Goal: Information Seeking & Learning: Check status

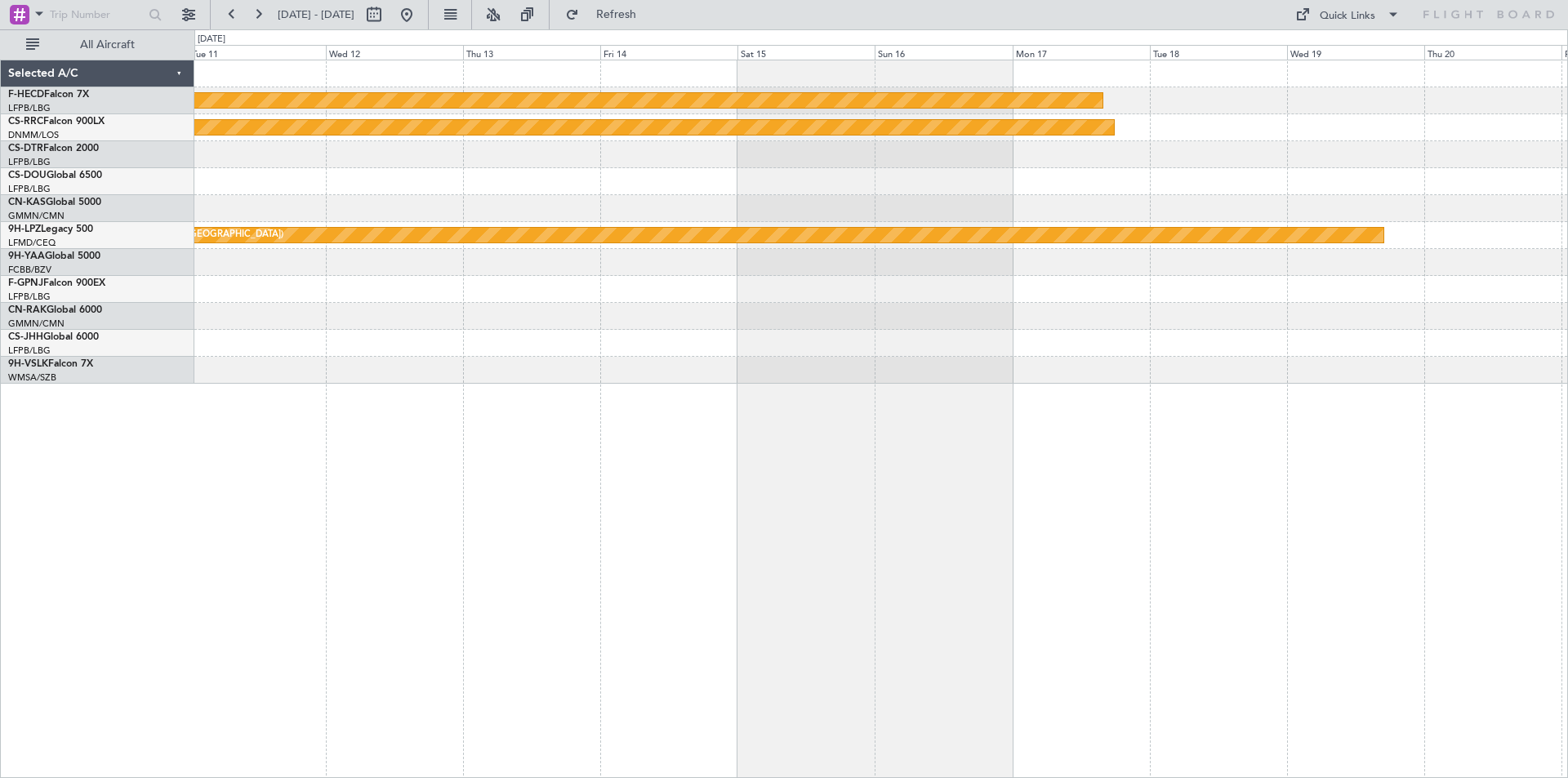
click at [1135, 362] on div "Planned Maint [GEOGRAPHIC_DATA] ([GEOGRAPHIC_DATA]) Planned Maint [GEOGRAPHIC_D…" at bounding box center [882, 418] width 1374 height 719
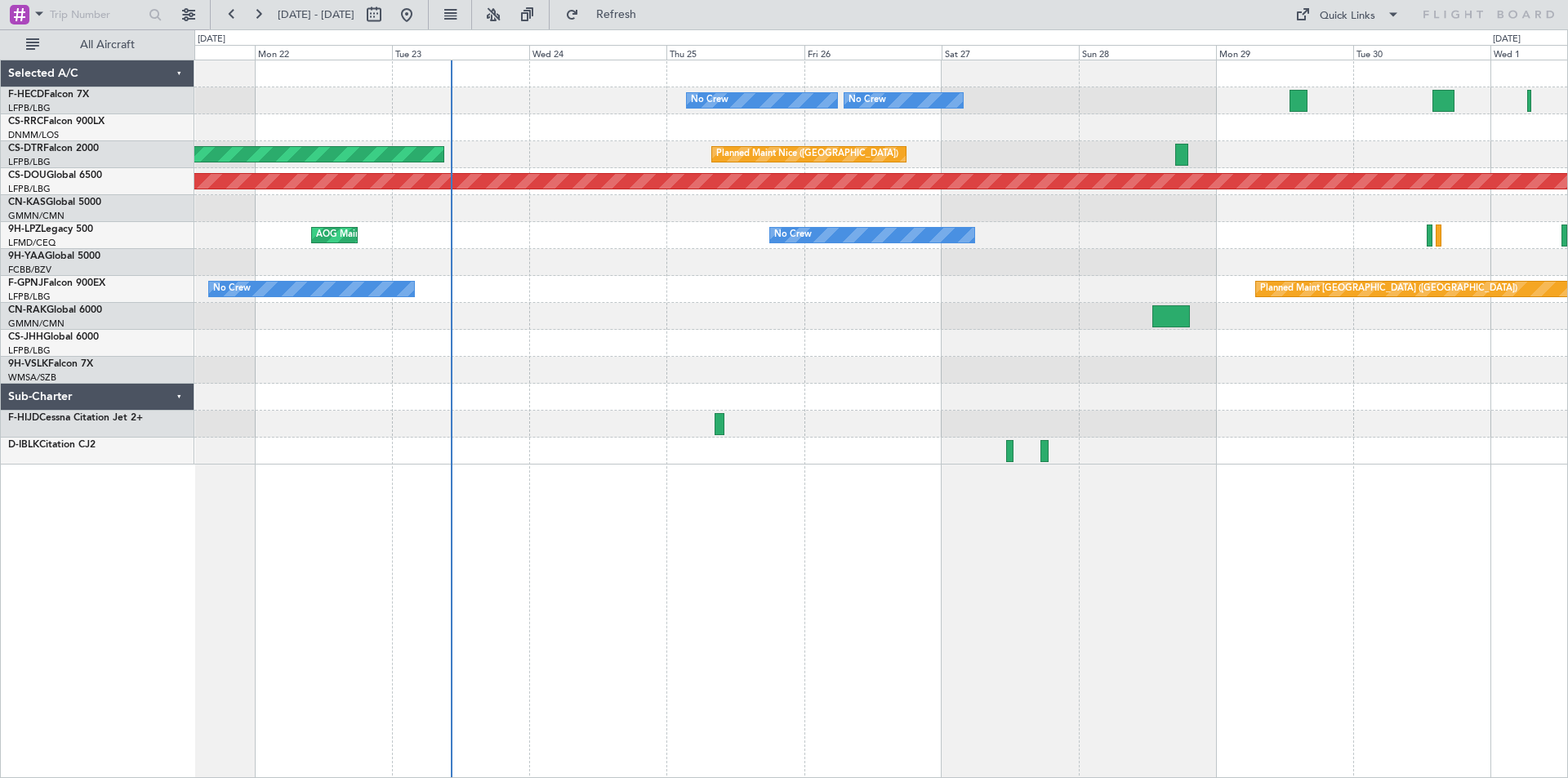
click at [511, 285] on div "No Crew Planned Maint Paris (Le Bourget) No Crew No Crew Planned Maint Paris (L…" at bounding box center [881, 262] width 1373 height 404
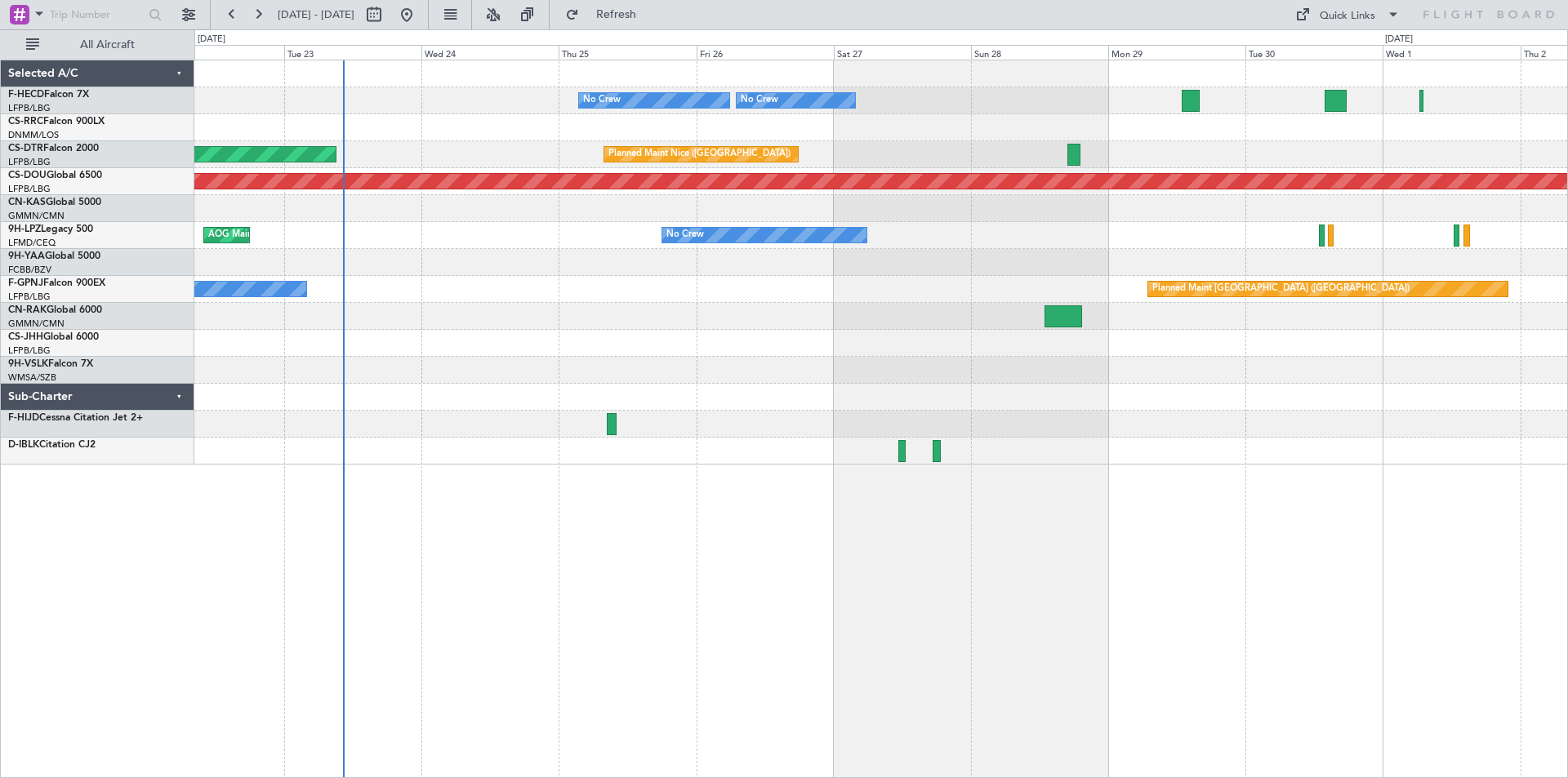
click at [531, 232] on div "No Crew Planned Maint Paris (Le Bourget) No Crew No Crew No Crew Planned Maint …" at bounding box center [881, 262] width 1373 height 404
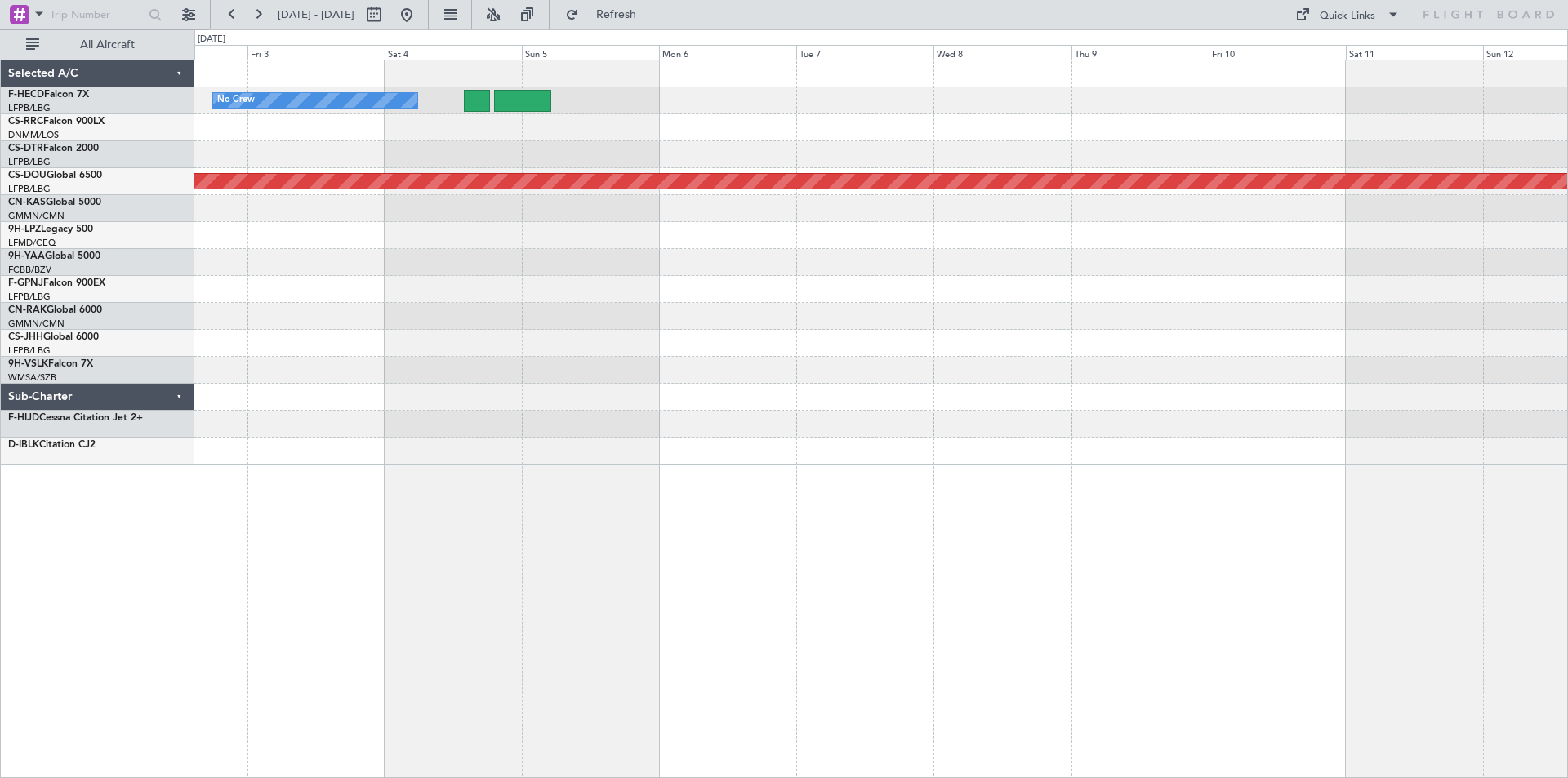
click at [579, 220] on div "No Crew Planned Maint London (Biggin Hill) Planned Maint Paris (Le Bourget)" at bounding box center [881, 262] width 1373 height 404
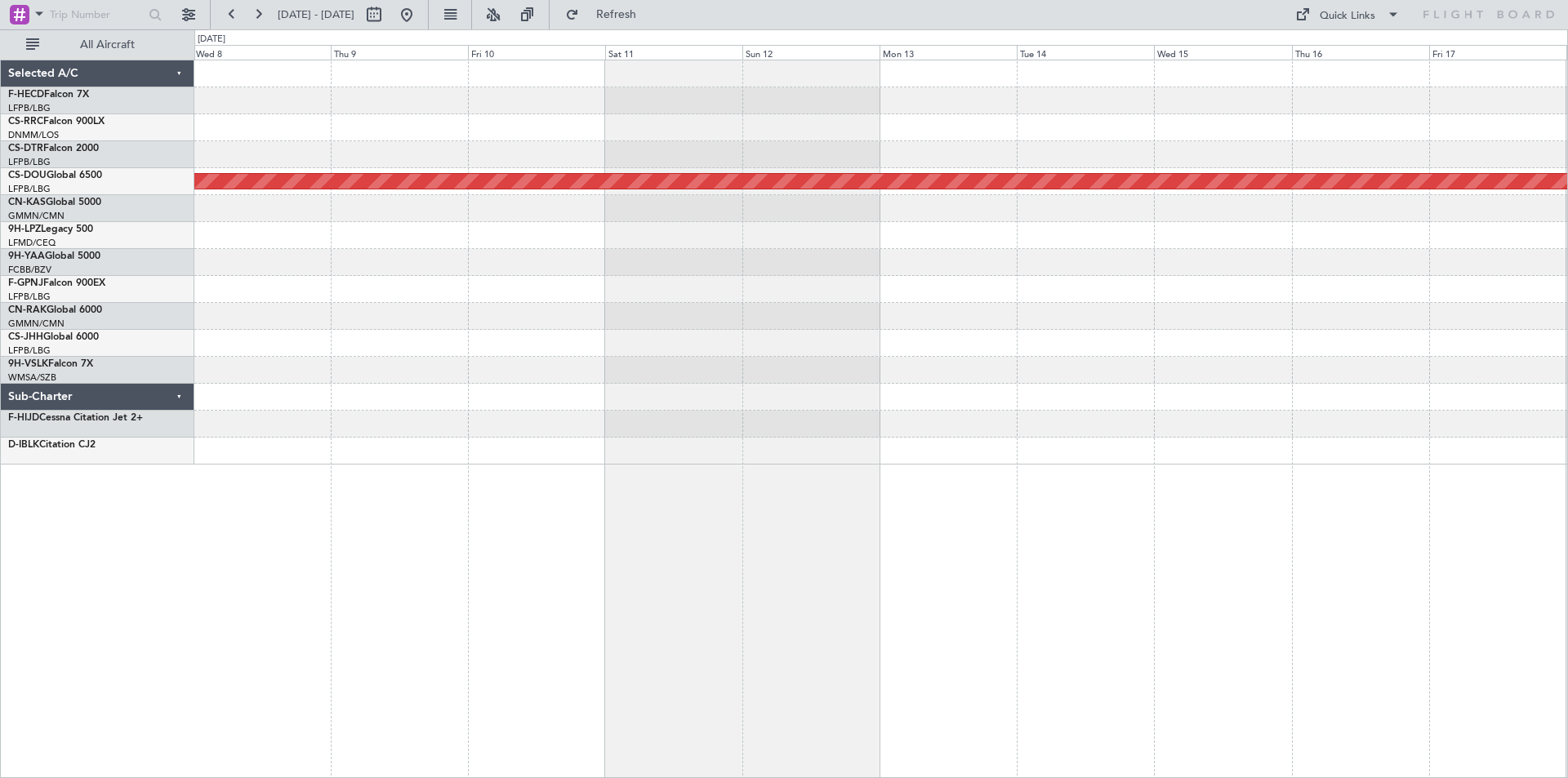
click at [550, 263] on div "Planned Maint London ([GEOGRAPHIC_DATA])" at bounding box center [881, 262] width 1373 height 404
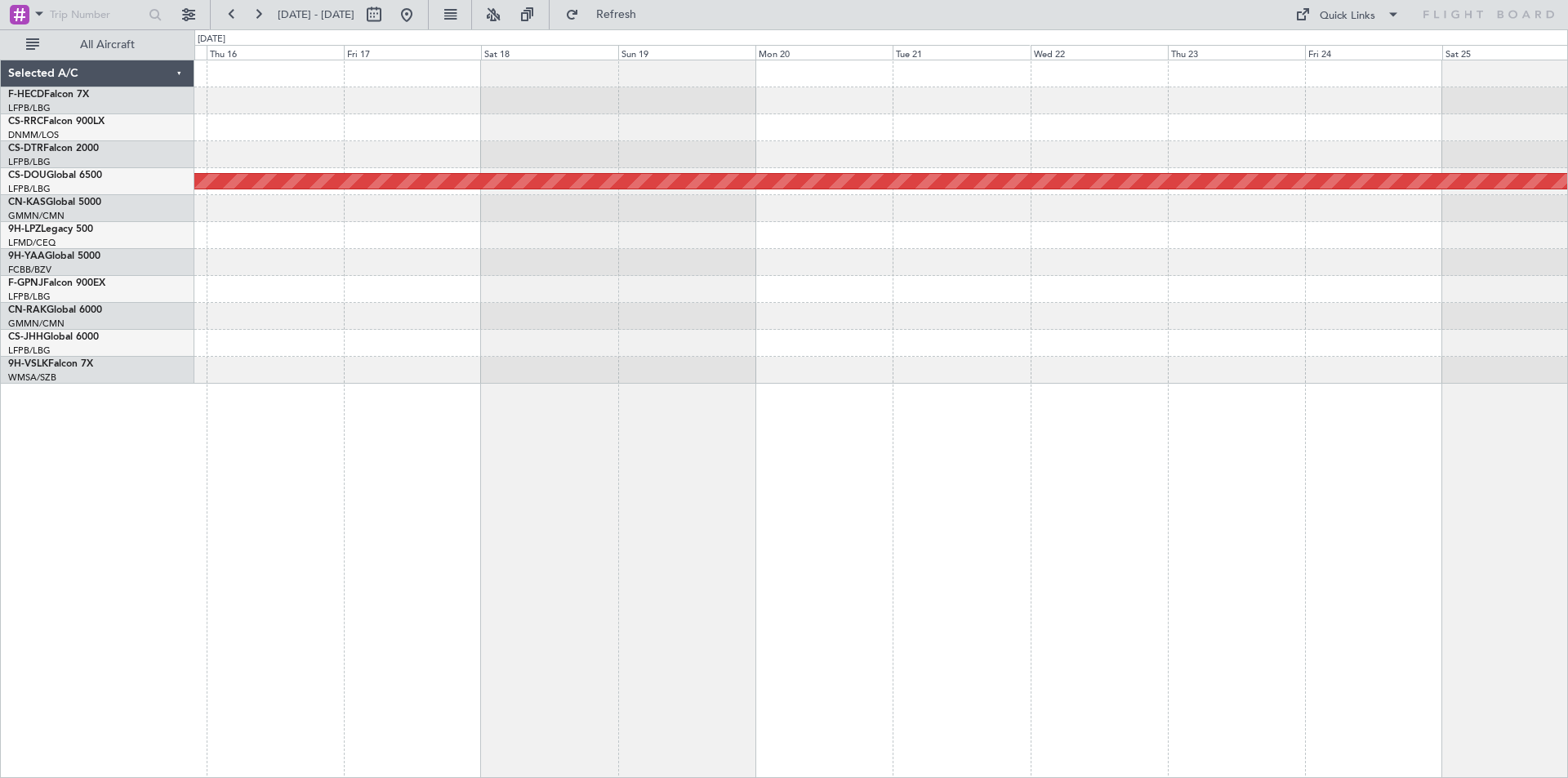
click at [859, 121] on div "Planned Maint London ([GEOGRAPHIC_DATA])" at bounding box center [881, 222] width 1373 height 324
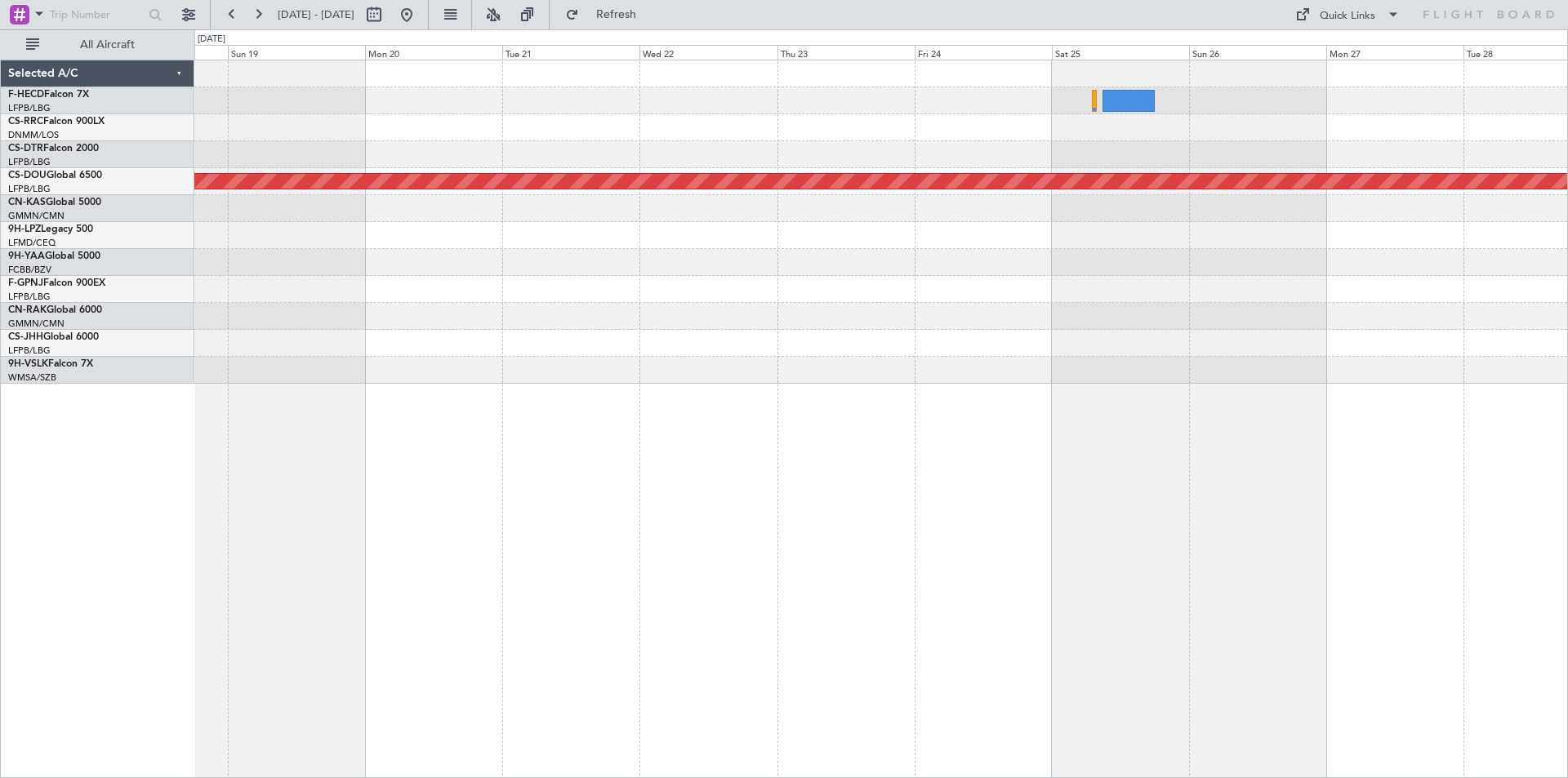
click at [764, 150] on div "Planned Maint London ([GEOGRAPHIC_DATA])" at bounding box center [881, 222] width 1373 height 324
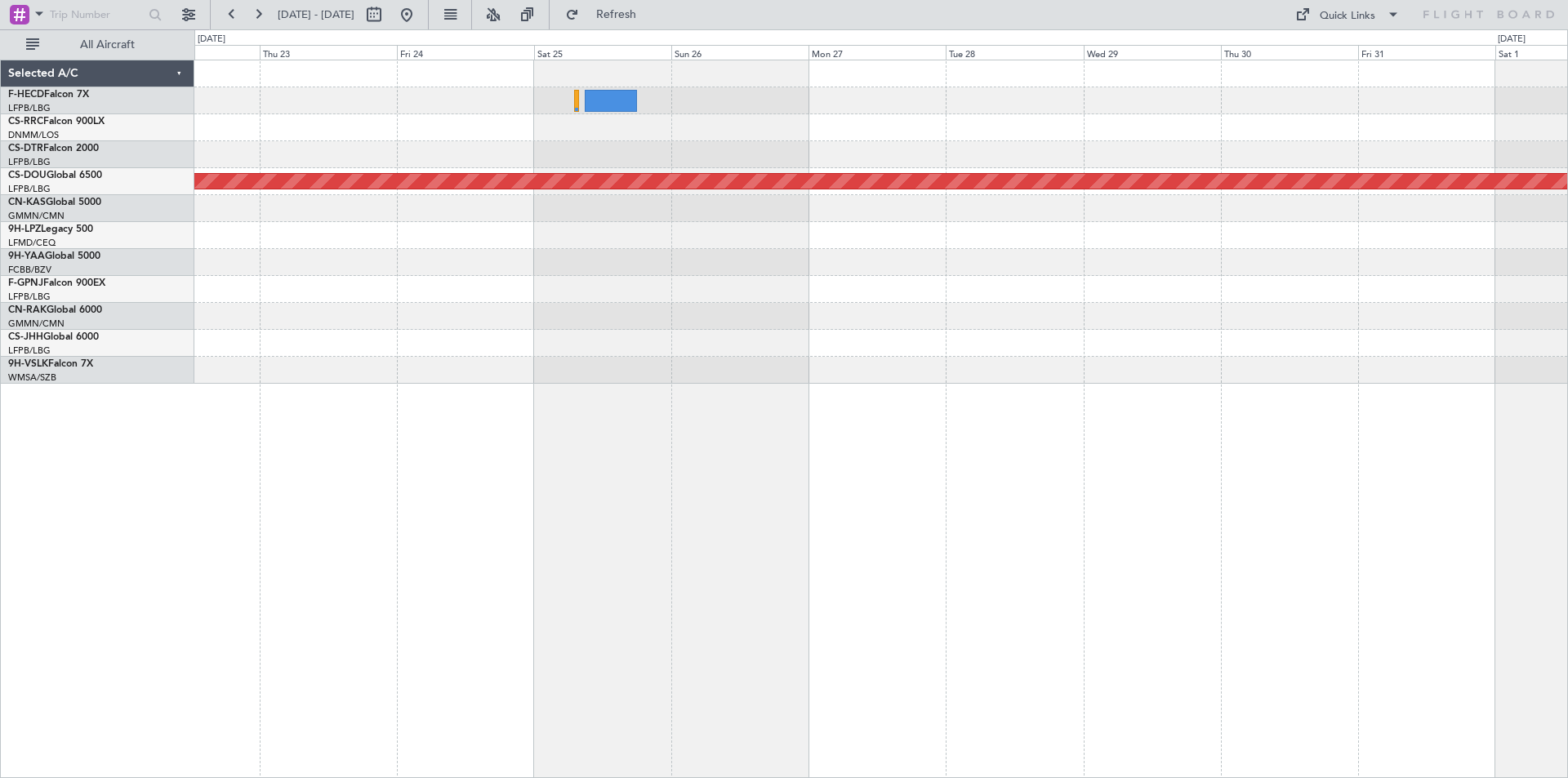
click at [821, 150] on div "Planned Maint London ([GEOGRAPHIC_DATA])" at bounding box center [881, 222] width 1373 height 324
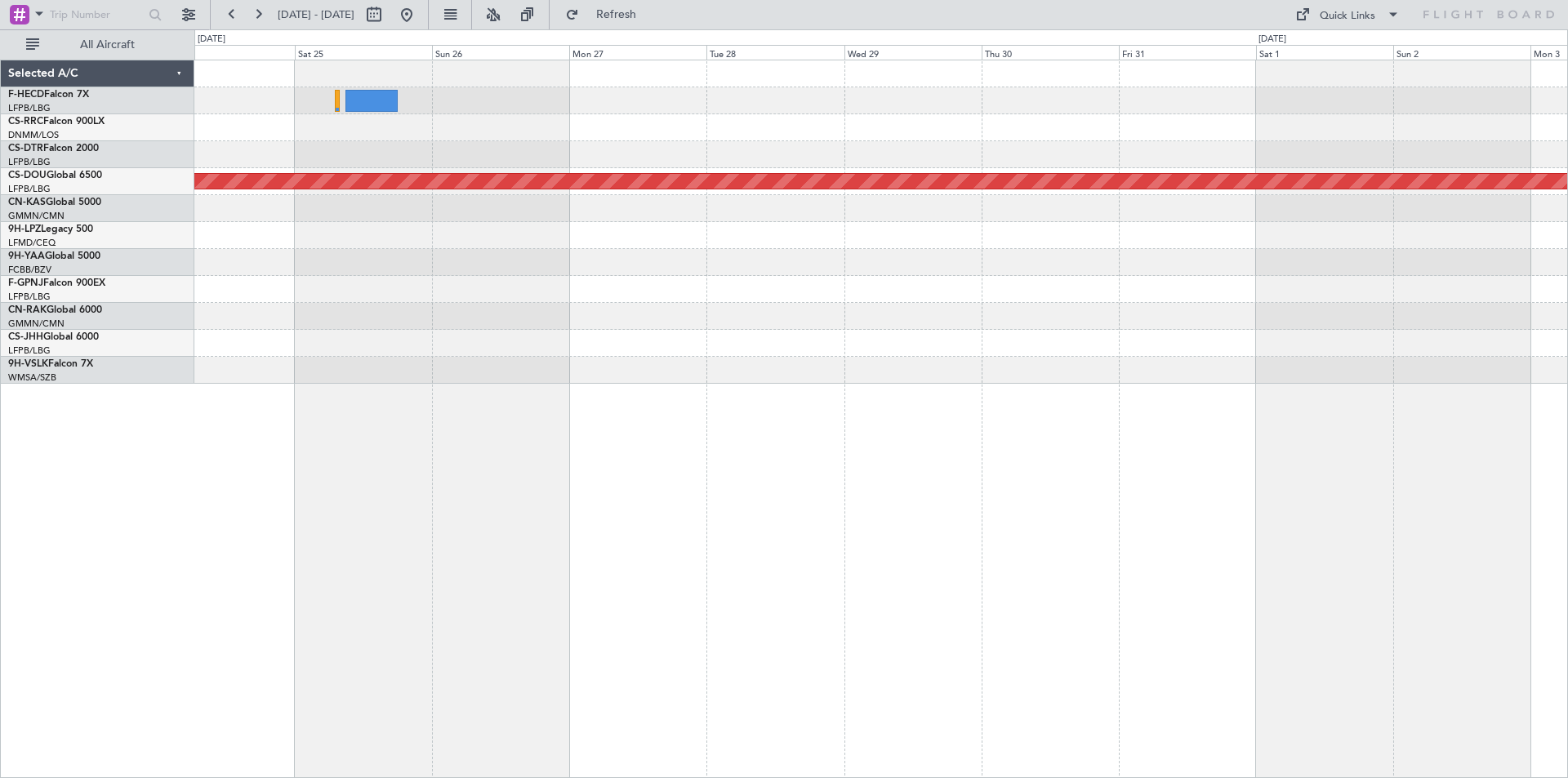
click at [653, 229] on div "Planned Maint London ([GEOGRAPHIC_DATA])" at bounding box center [881, 222] width 1373 height 324
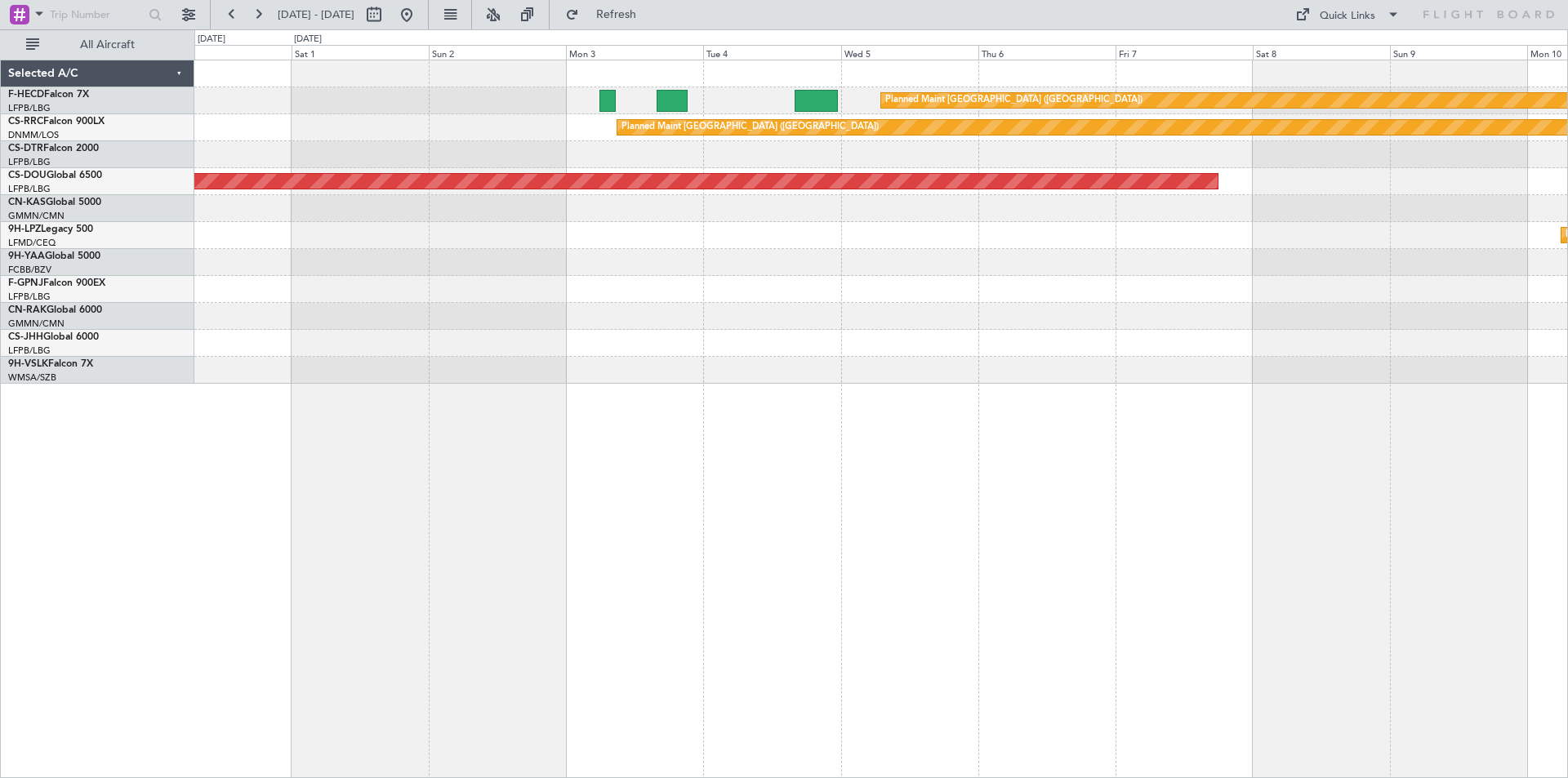
click at [641, 229] on div "Planned Maint Paris (Le Bourget) Planned Maint Paris (Le Bourget) Planned Maint…" at bounding box center [881, 222] width 1373 height 324
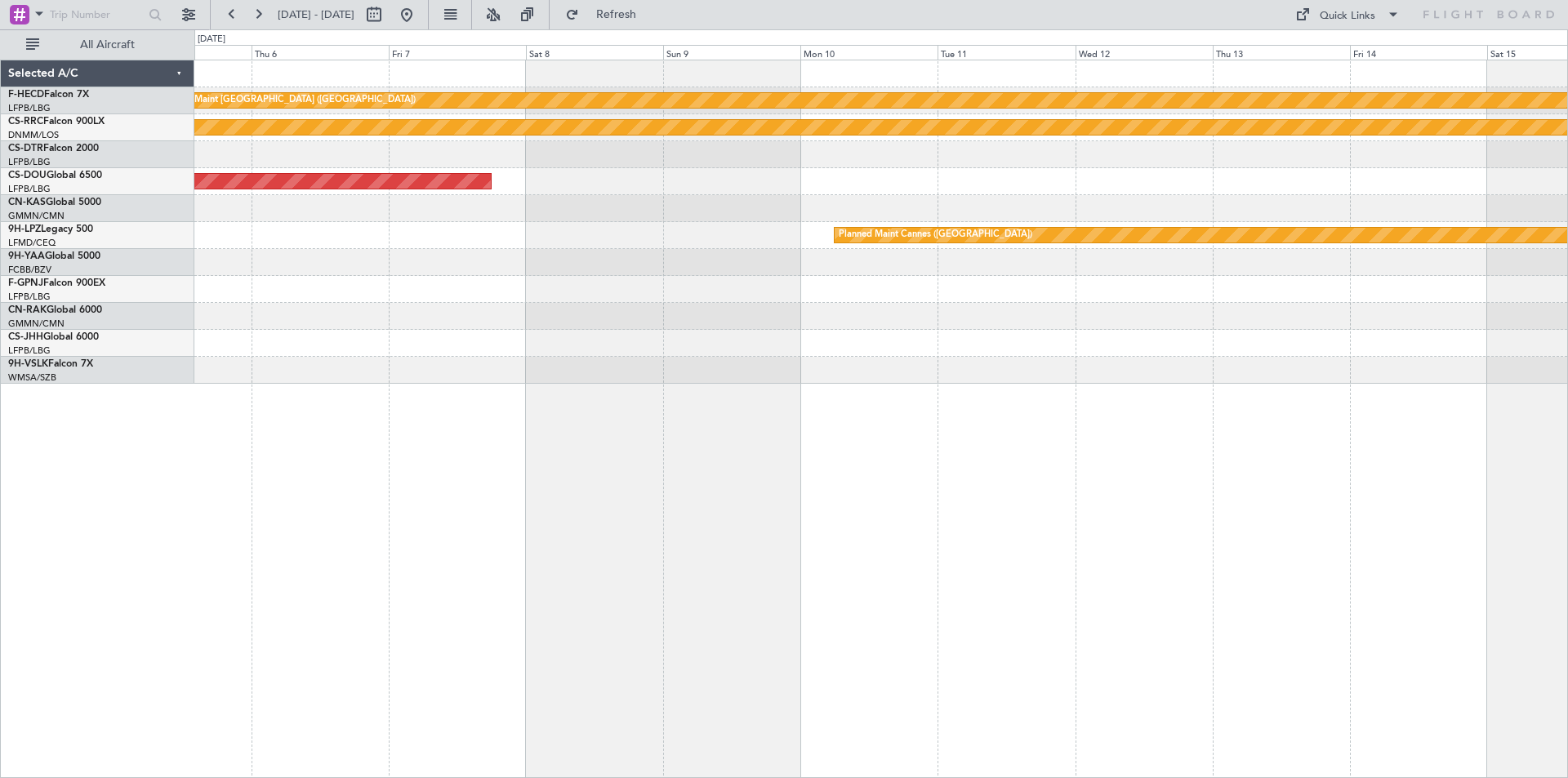
click at [600, 288] on div "Planned Maint [GEOGRAPHIC_DATA] ([GEOGRAPHIC_DATA]) Planned Maint [GEOGRAPHIC_D…" at bounding box center [881, 222] width 1373 height 324
click at [565, 306] on div "Planned Maint [GEOGRAPHIC_DATA] ([GEOGRAPHIC_DATA]) Planned Maint [GEOGRAPHIC_D…" at bounding box center [881, 222] width 1373 height 324
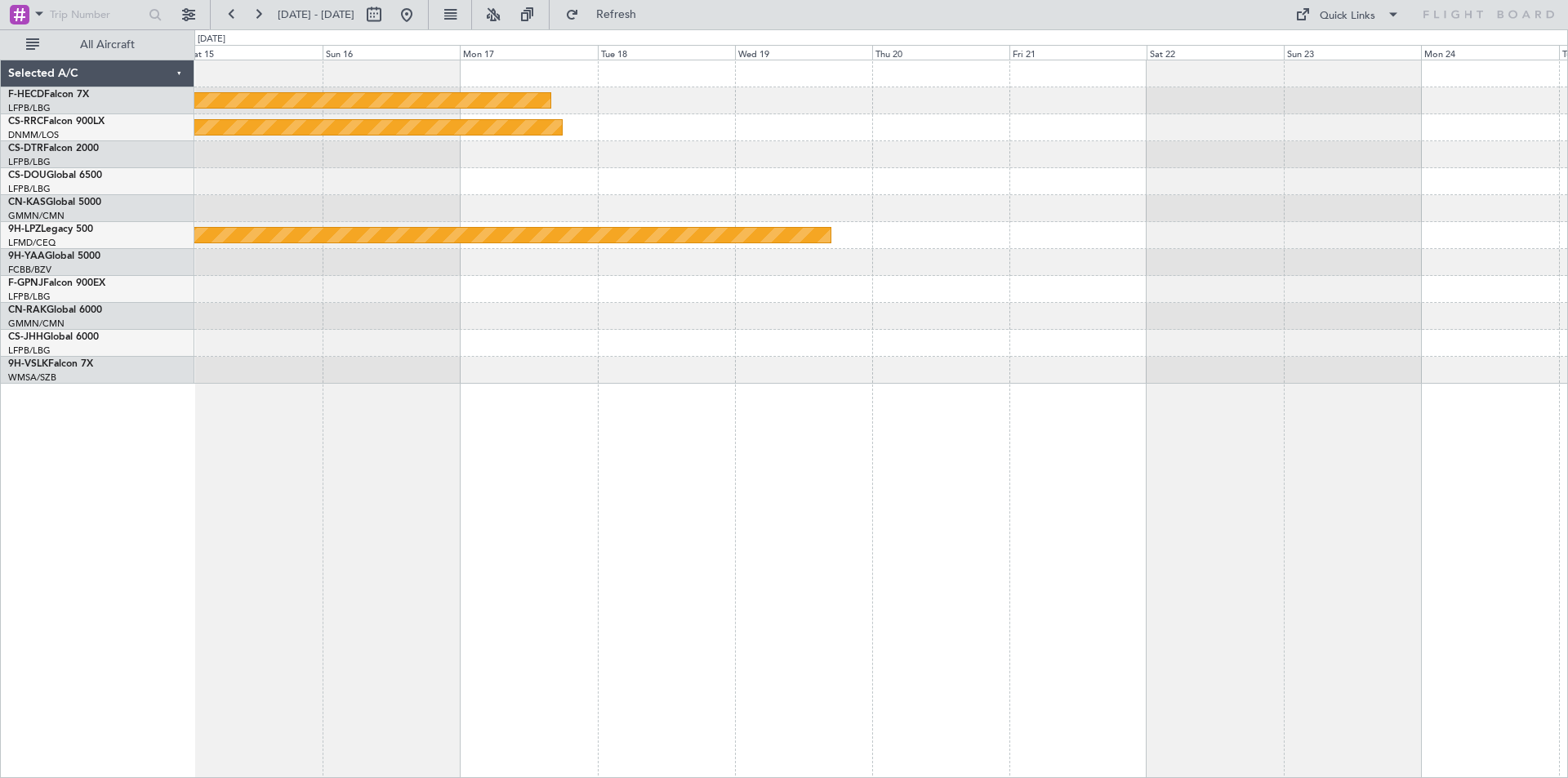
click at [649, 210] on div "Planned Maint [GEOGRAPHIC_DATA] ([GEOGRAPHIC_DATA]) Planned Maint [GEOGRAPHIC_D…" at bounding box center [881, 222] width 1373 height 324
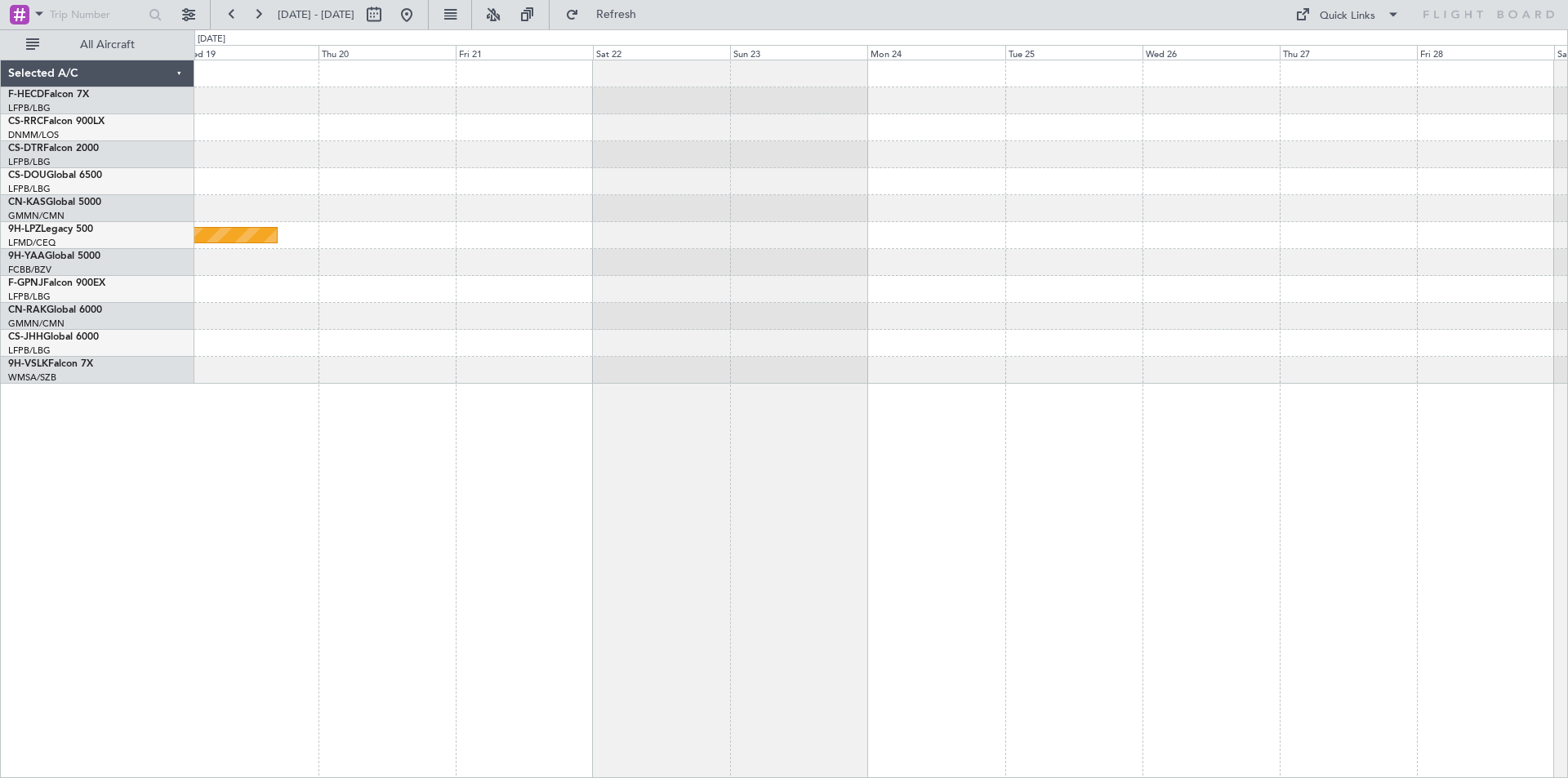
click at [565, 256] on div "Planned Maint [GEOGRAPHIC_DATA] ([GEOGRAPHIC_DATA]) Planned Maint [GEOGRAPHIC_D…" at bounding box center [881, 222] width 1373 height 324
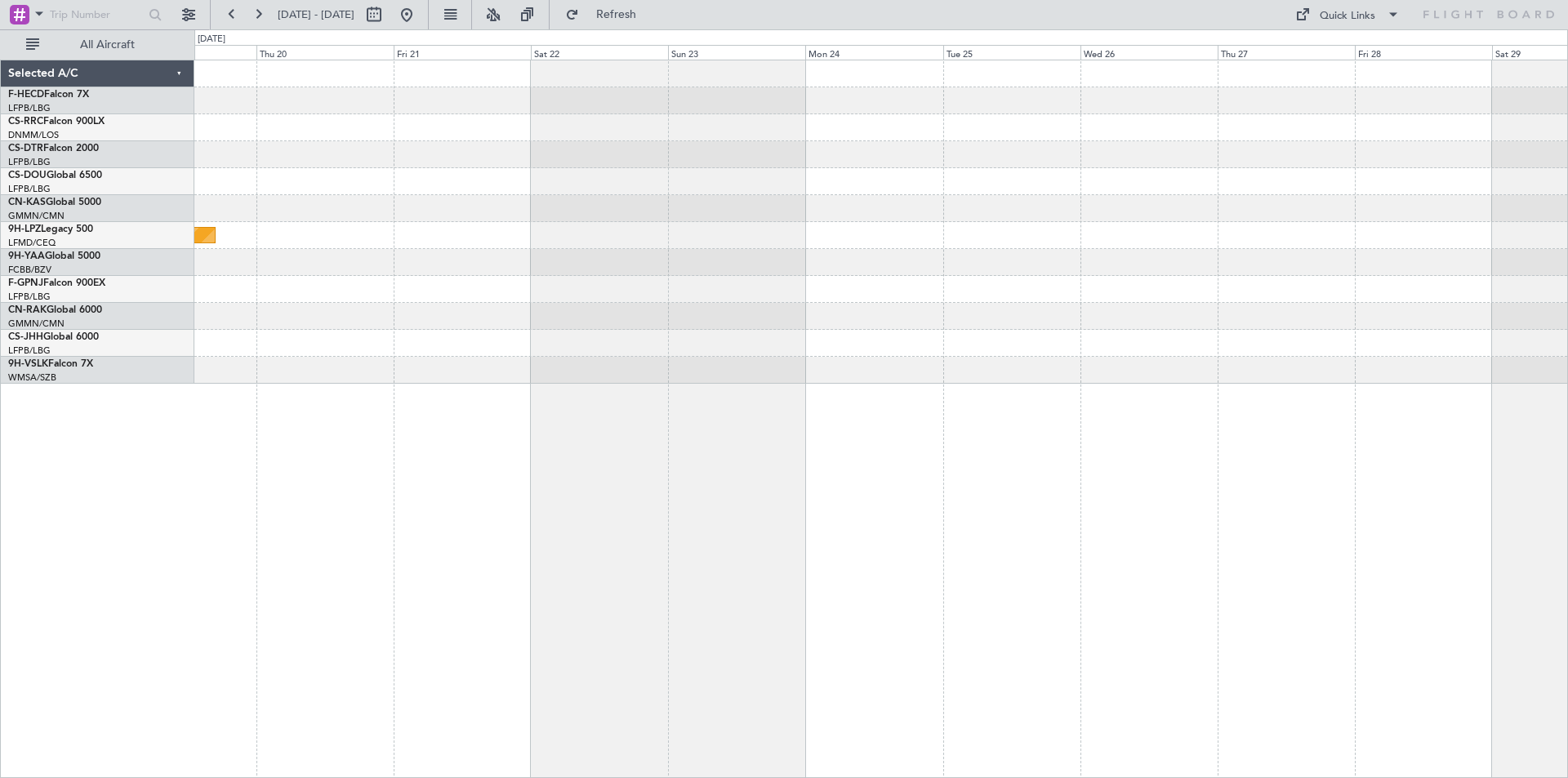
click at [692, 176] on div "Planned Maint [GEOGRAPHIC_DATA] ([GEOGRAPHIC_DATA]) Planned Maint [GEOGRAPHIC_D…" at bounding box center [881, 222] width 1373 height 324
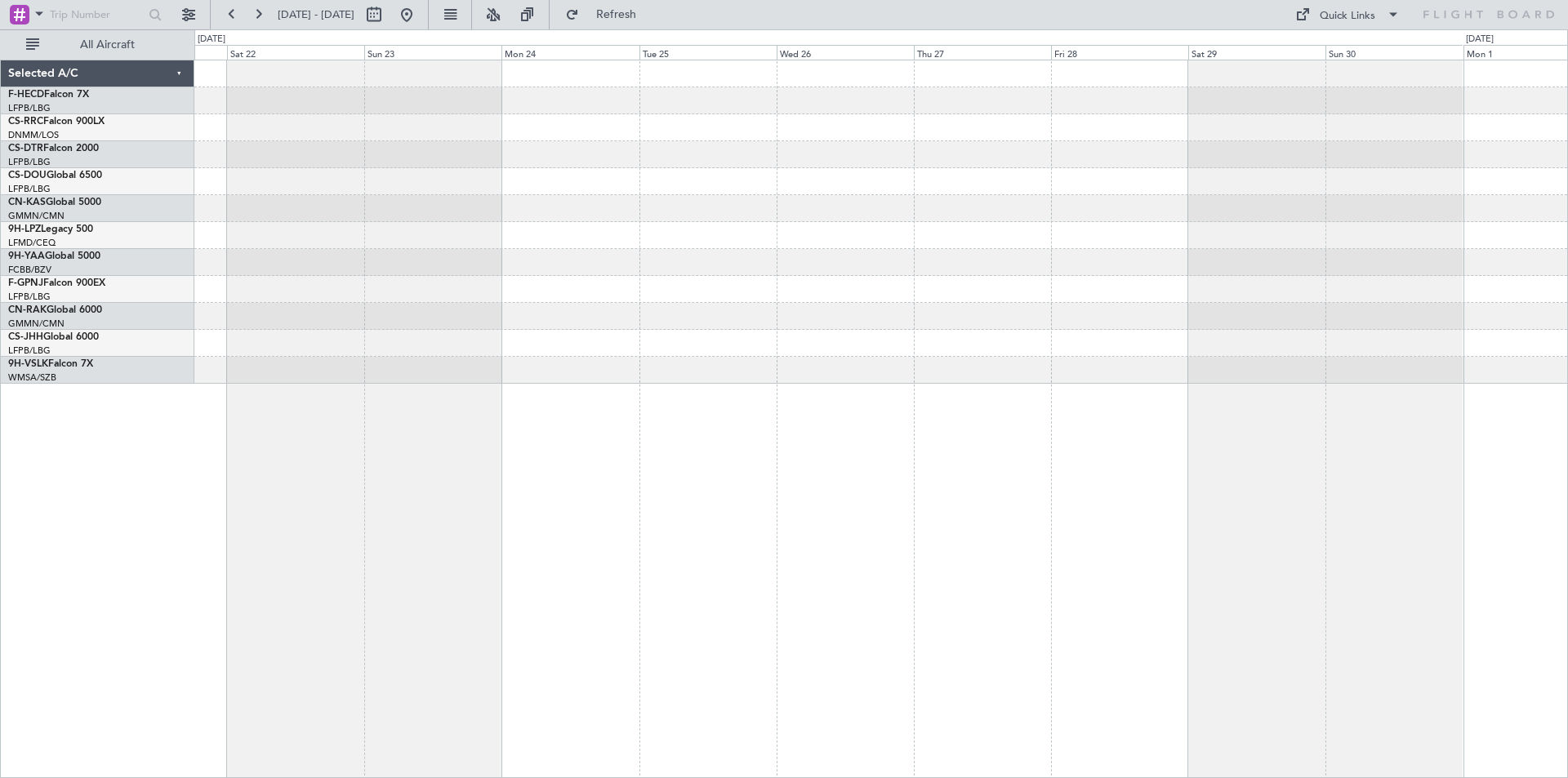
click at [674, 242] on div "Planned Maint Cannes ([GEOGRAPHIC_DATA])" at bounding box center [881, 222] width 1373 height 324
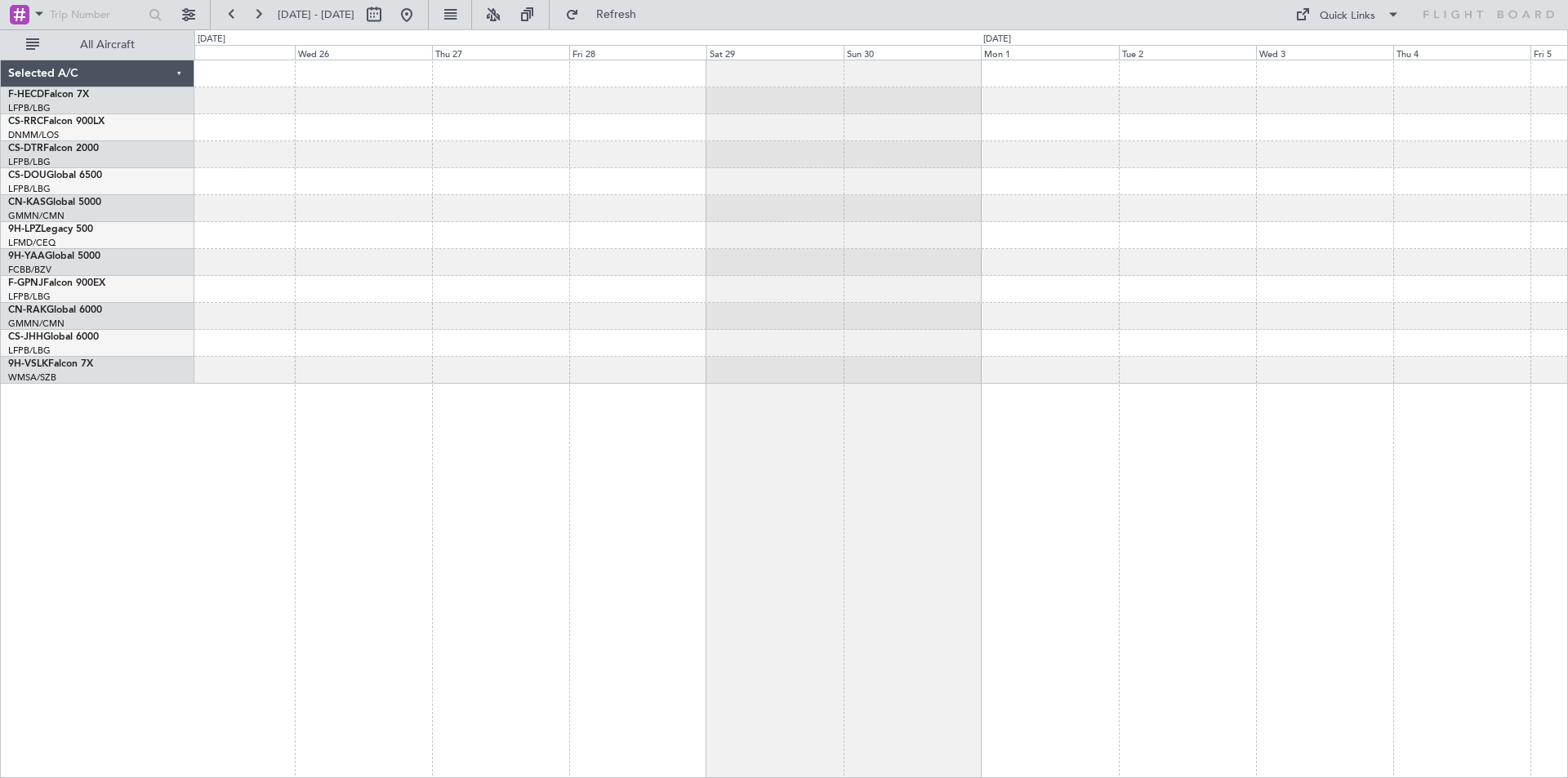
click at [685, 231] on div at bounding box center [881, 222] width 1373 height 324
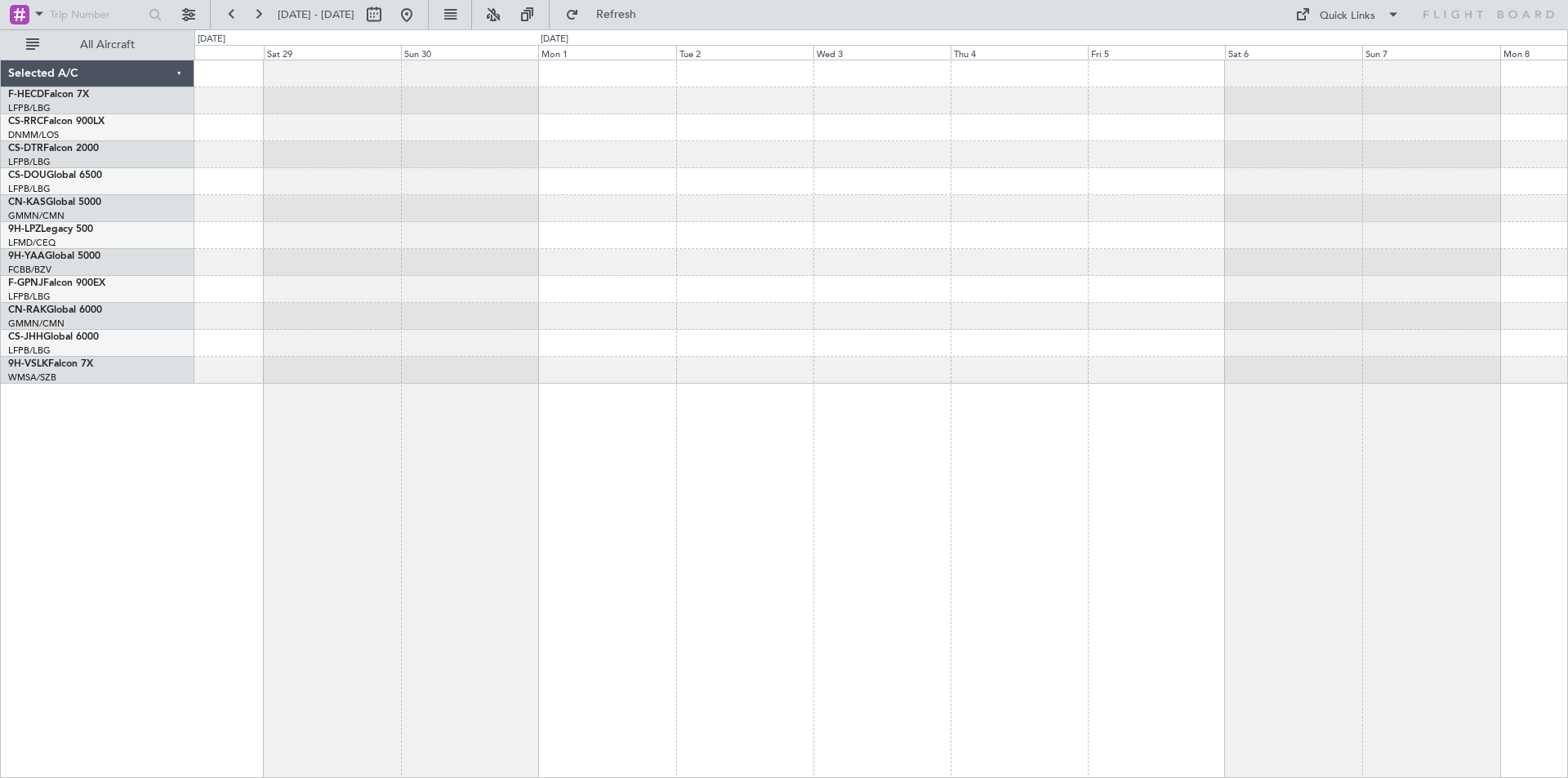
click at [773, 221] on div at bounding box center [881, 222] width 1373 height 324
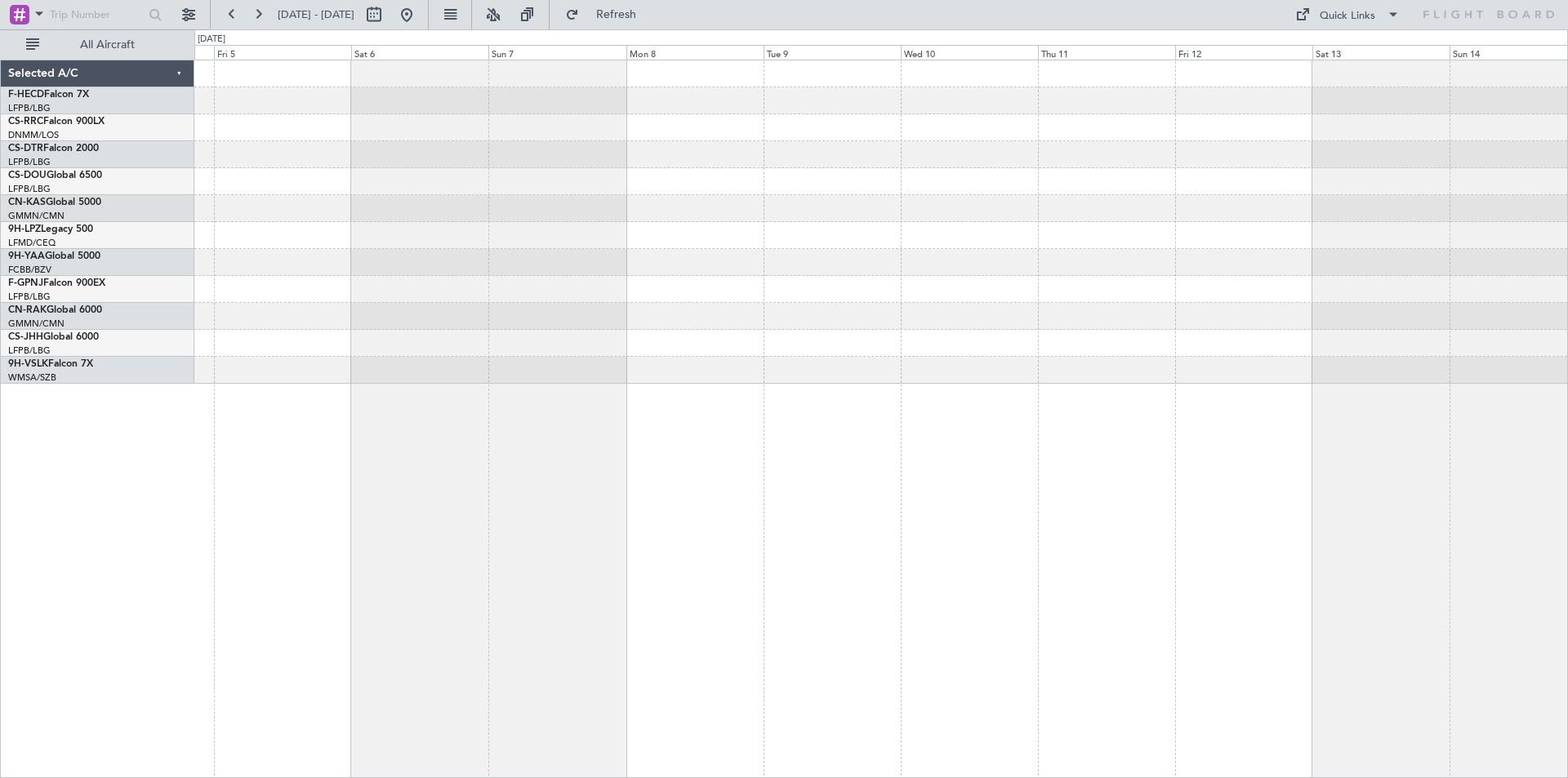
click at [501, 280] on div at bounding box center [881, 222] width 1373 height 324
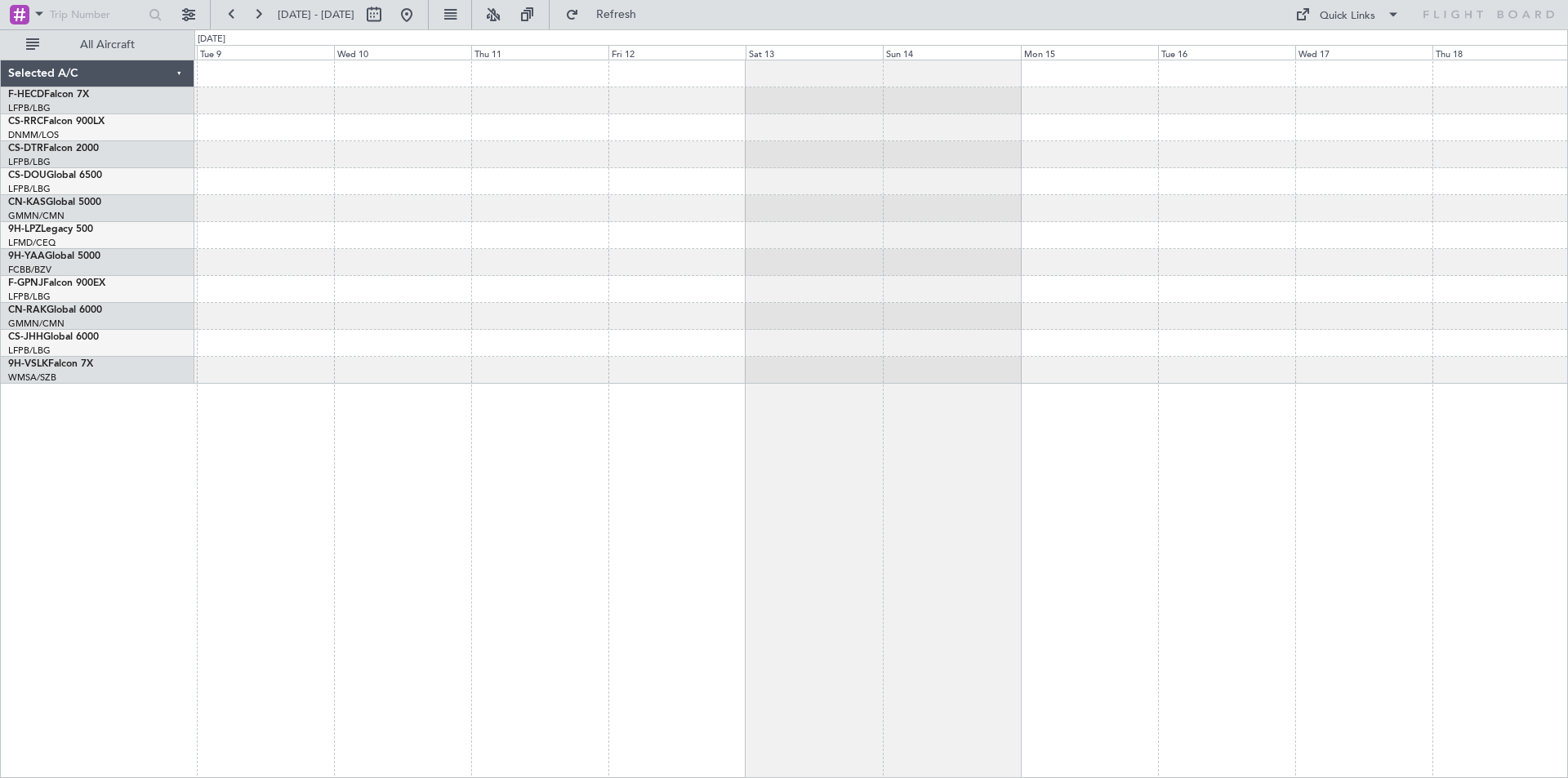
click at [340, 288] on div at bounding box center [881, 222] width 1373 height 324
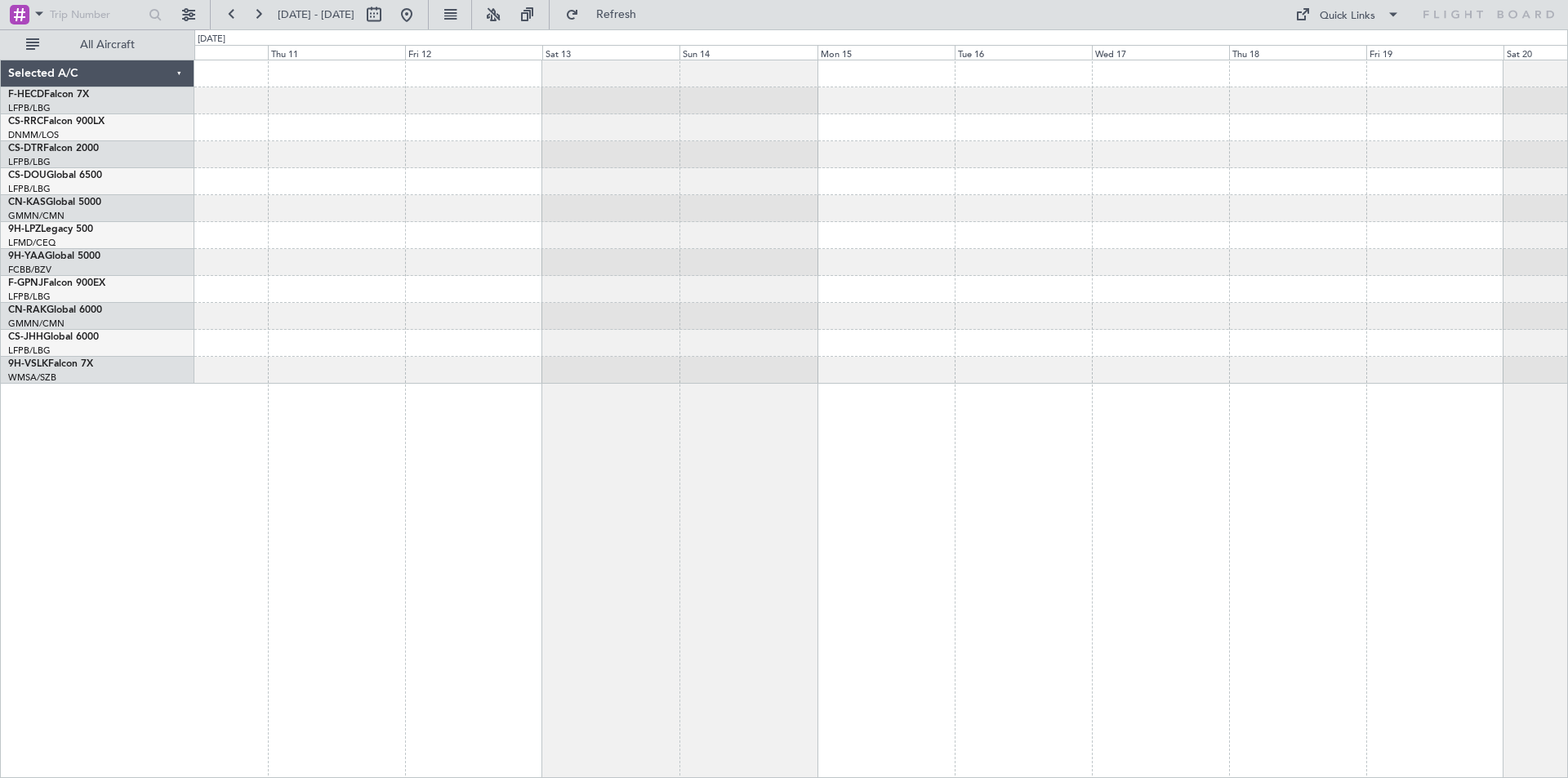
click at [625, 178] on div at bounding box center [881, 222] width 1373 height 324
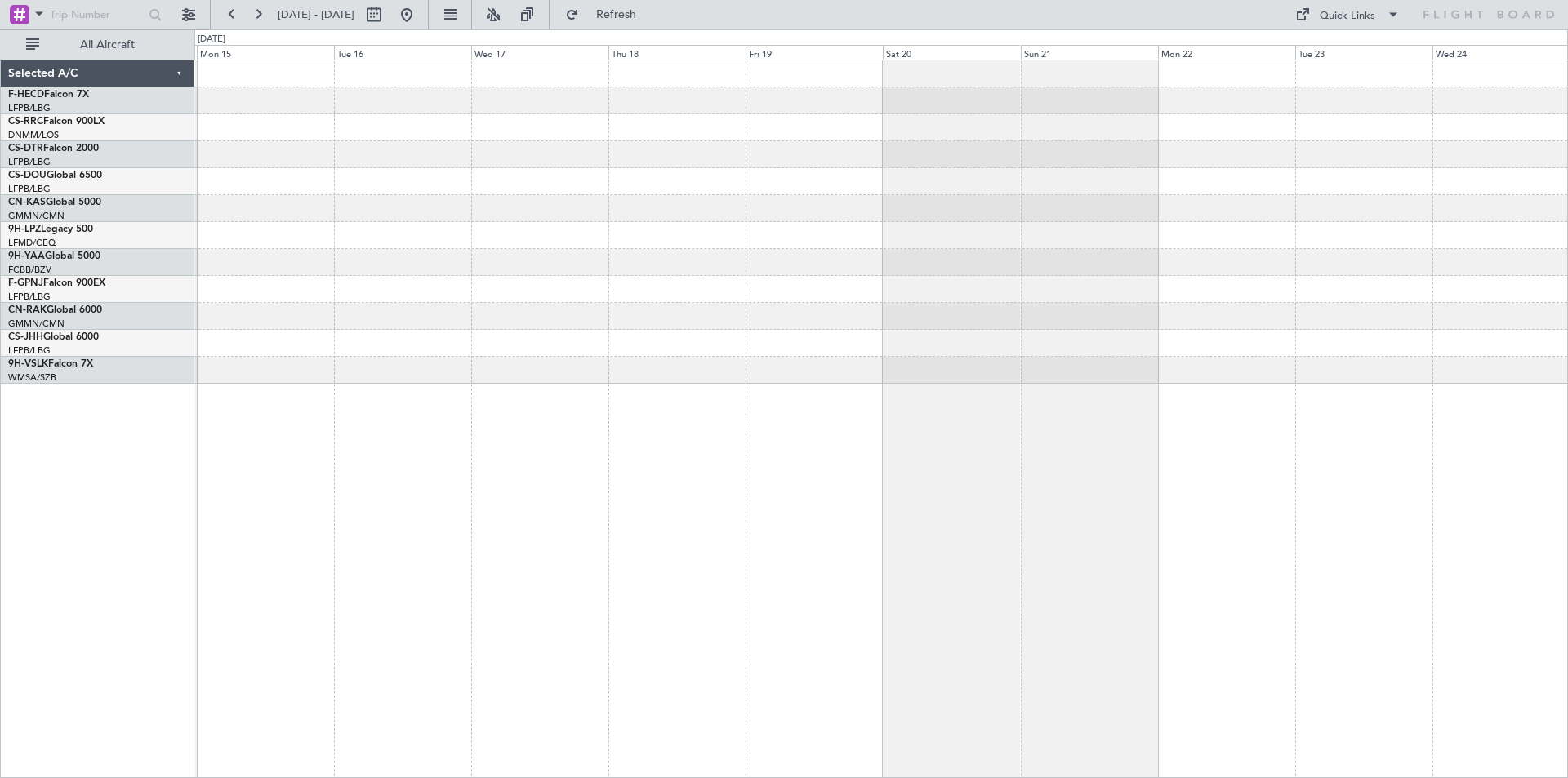
click at [394, 252] on div at bounding box center [881, 222] width 1373 height 324
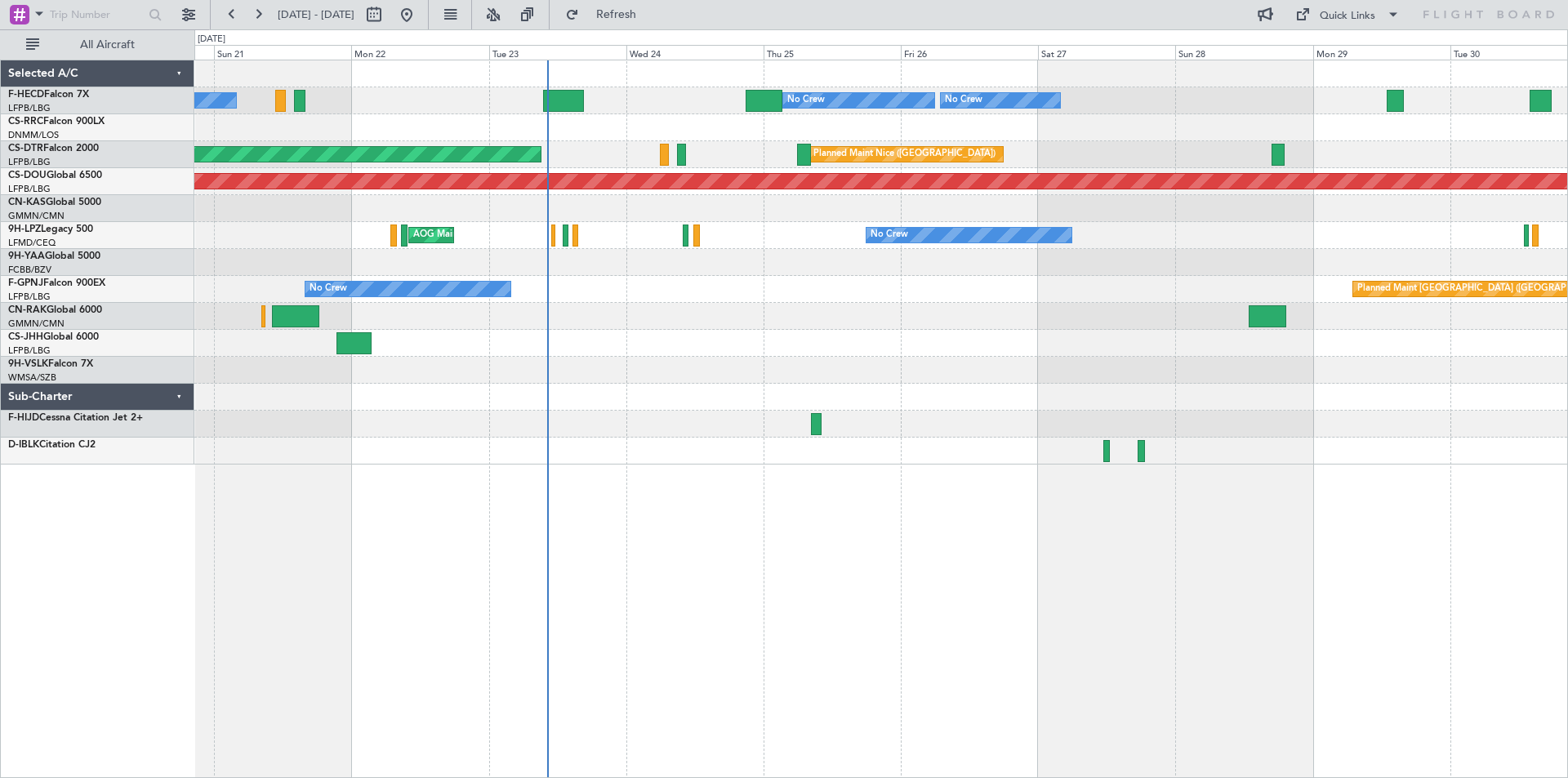
click at [0, 632] on html "[DATE] - [DATE] Refresh Quick Links All Aircraft No Crew No Crew Planned Maint …" at bounding box center [784, 389] width 1568 height 778
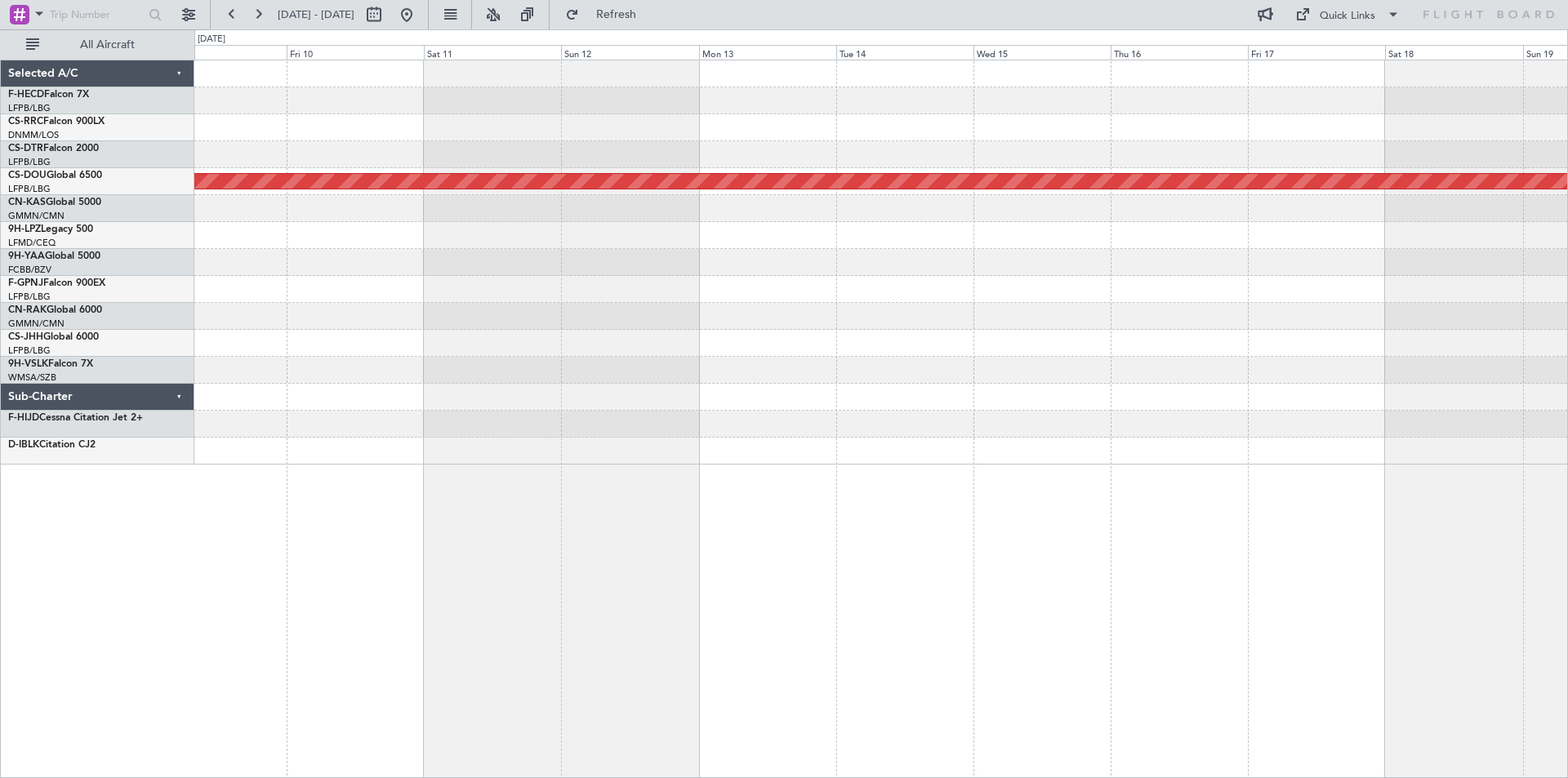
click at [0, 409] on html "18 Sep 2025 - 28 Sep 2025 Refresh Quick Links All Aircraft Planned Maint London…" at bounding box center [784, 389] width 1568 height 778
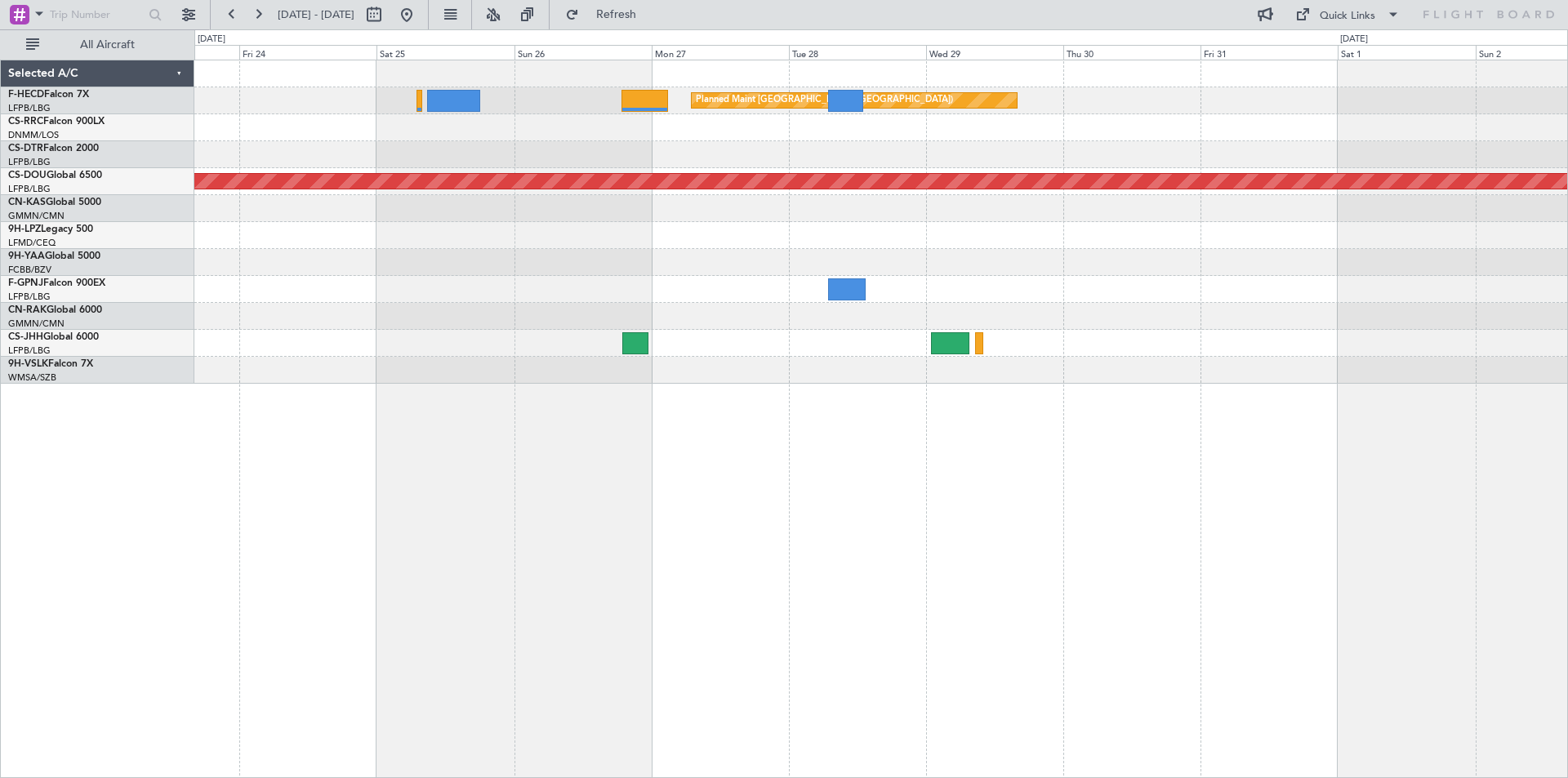
click at [0, 361] on html "14 Oct 2025 - 24 Oct 2025 Refresh Quick Links All Aircraft Planned Maint Paris …" at bounding box center [784, 389] width 1568 height 778
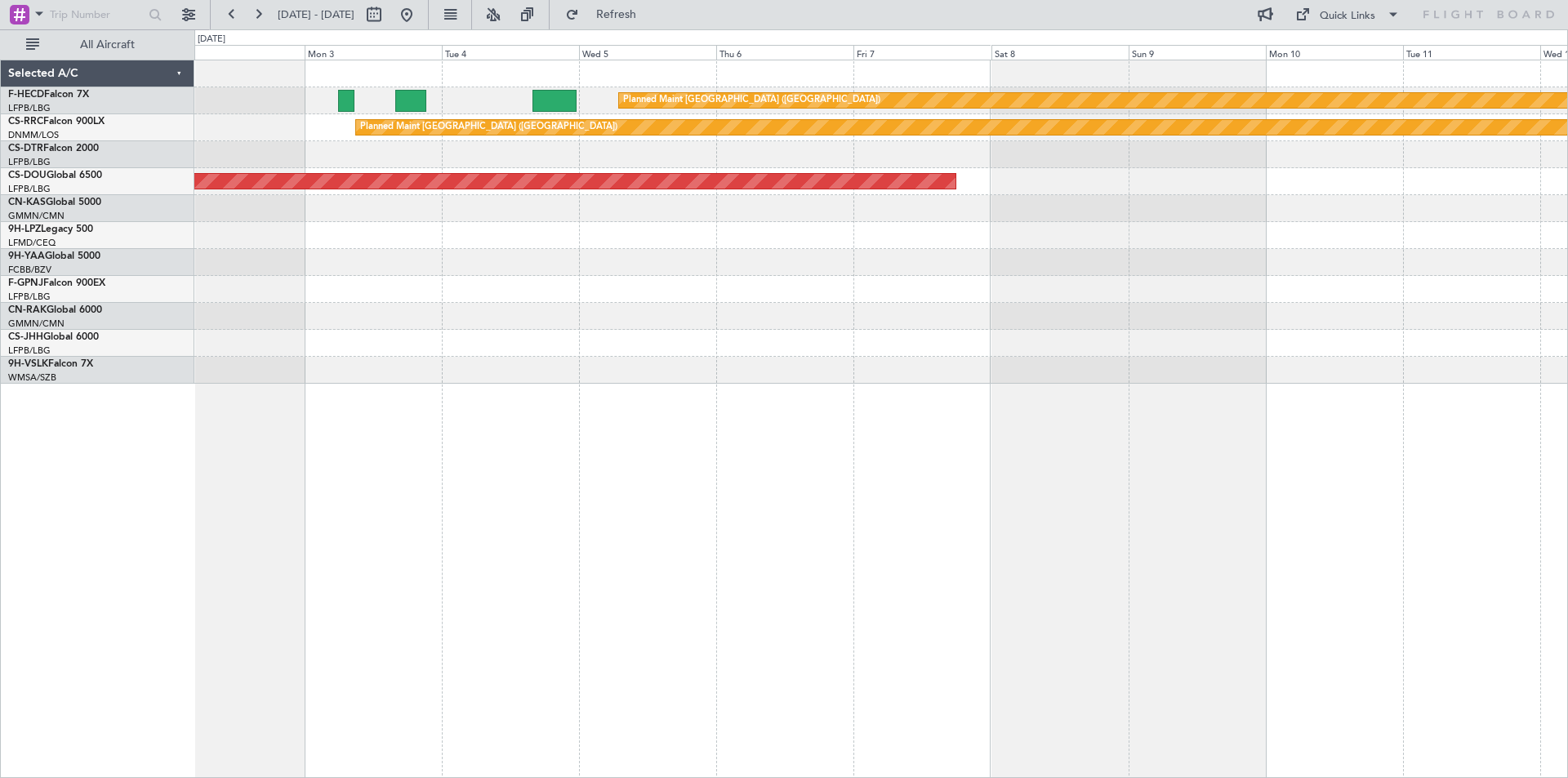
click at [45, 287] on div "Planned Maint [GEOGRAPHIC_DATA] ([GEOGRAPHIC_DATA]) Planned Maint [GEOGRAPHIC_D…" at bounding box center [784, 404] width 1568 height 749
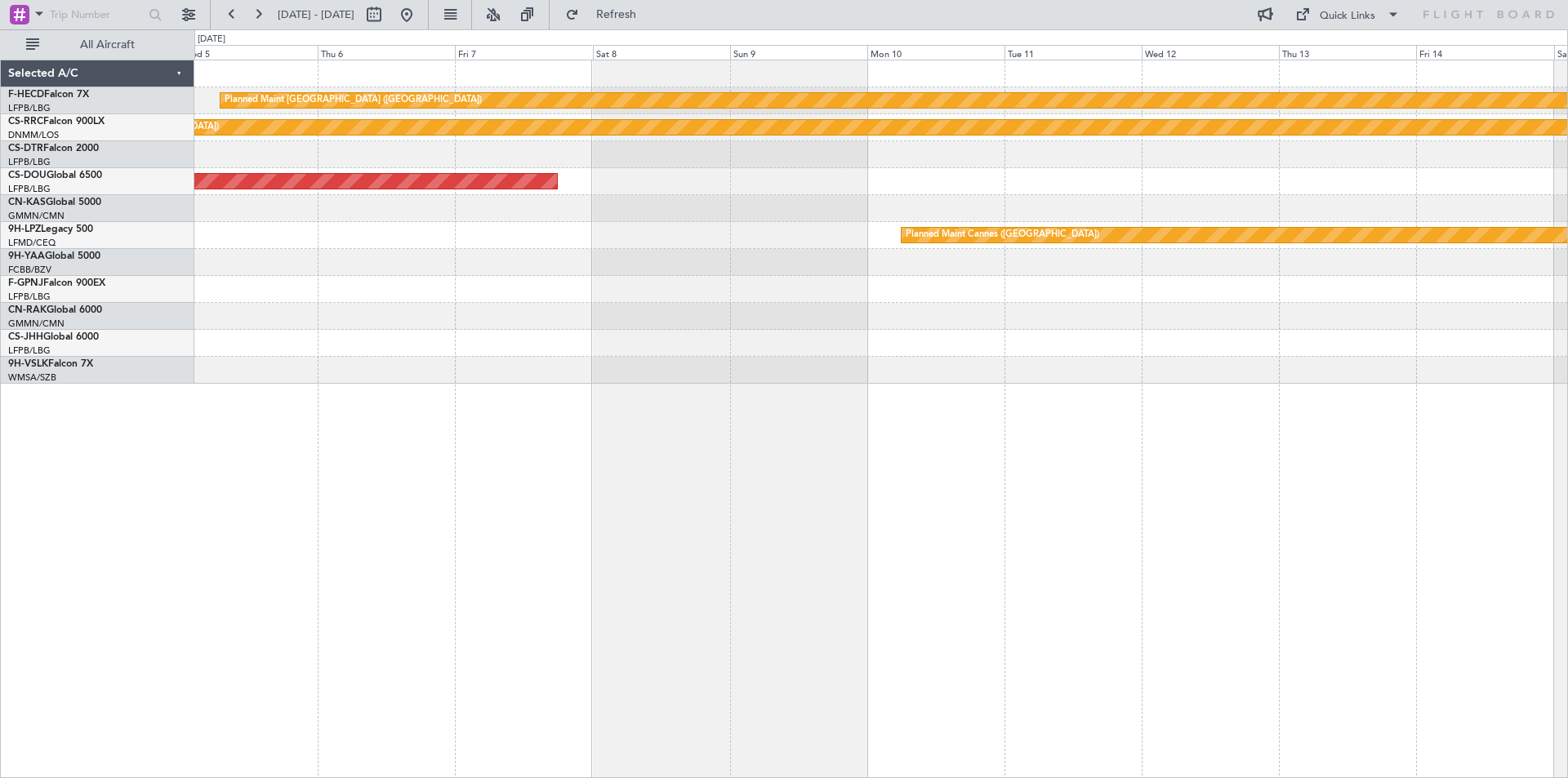
click at [412, 317] on div "Planned Maint [GEOGRAPHIC_DATA] ([GEOGRAPHIC_DATA]) Planned Maint [GEOGRAPHIC_D…" at bounding box center [881, 222] width 1373 height 324
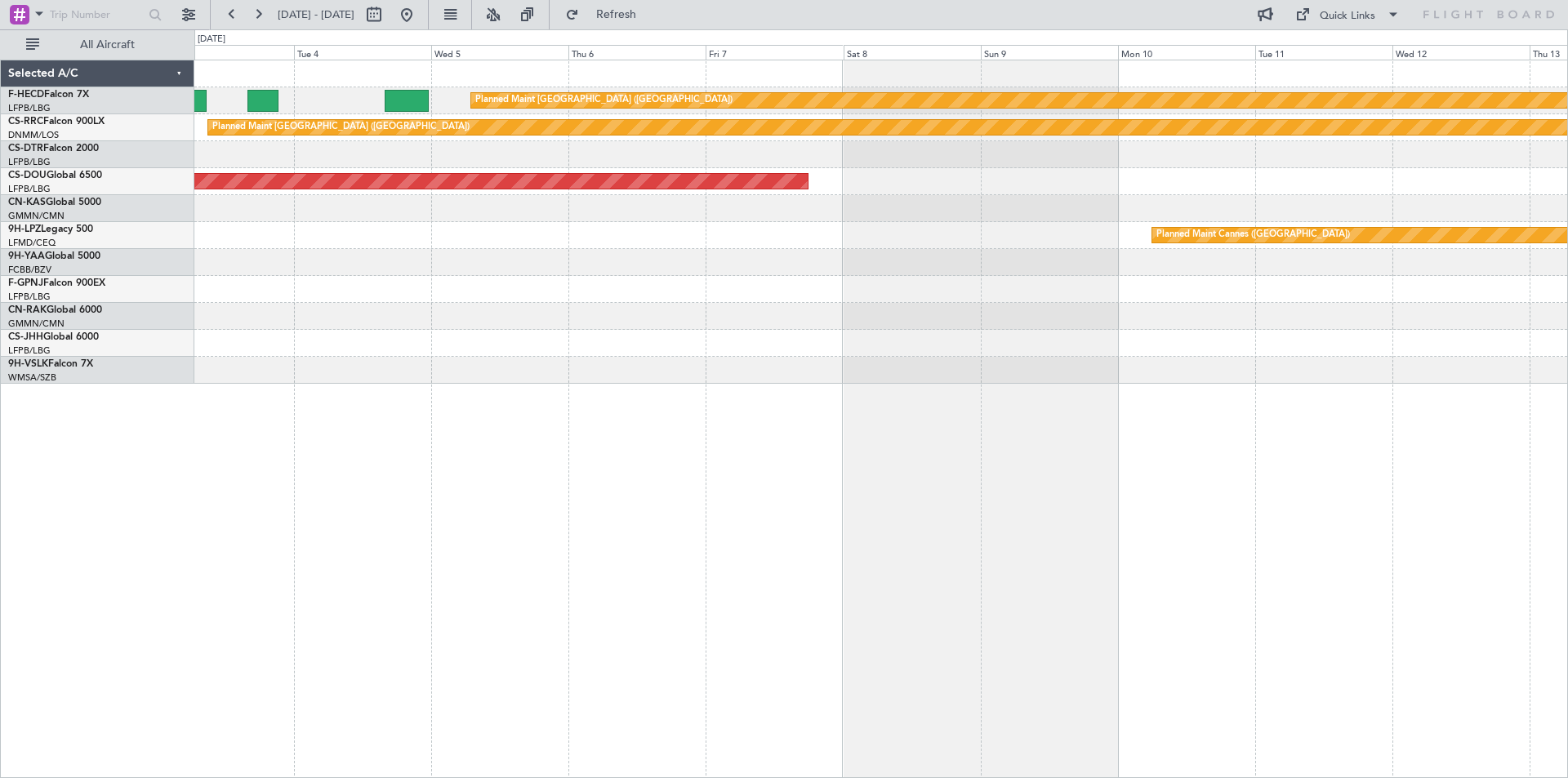
click at [933, 262] on div "Planned Maint [GEOGRAPHIC_DATA] ([GEOGRAPHIC_DATA]) Planned Maint [GEOGRAPHIC_D…" at bounding box center [881, 222] width 1373 height 324
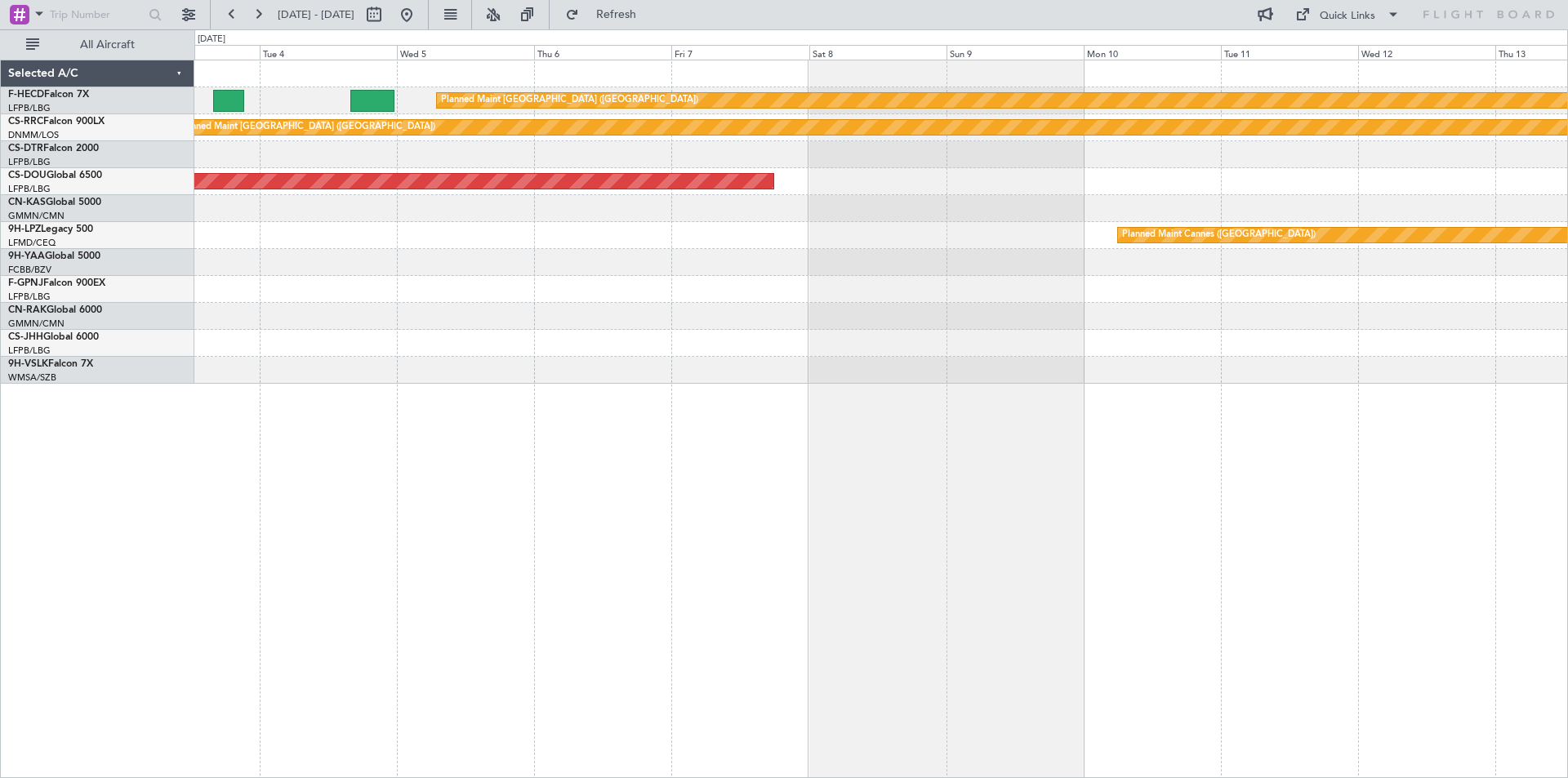
click at [440, 235] on div "Planned Maint [GEOGRAPHIC_DATA] ([GEOGRAPHIC_DATA]) Planned Maint [GEOGRAPHIC_D…" at bounding box center [881, 222] width 1373 height 324
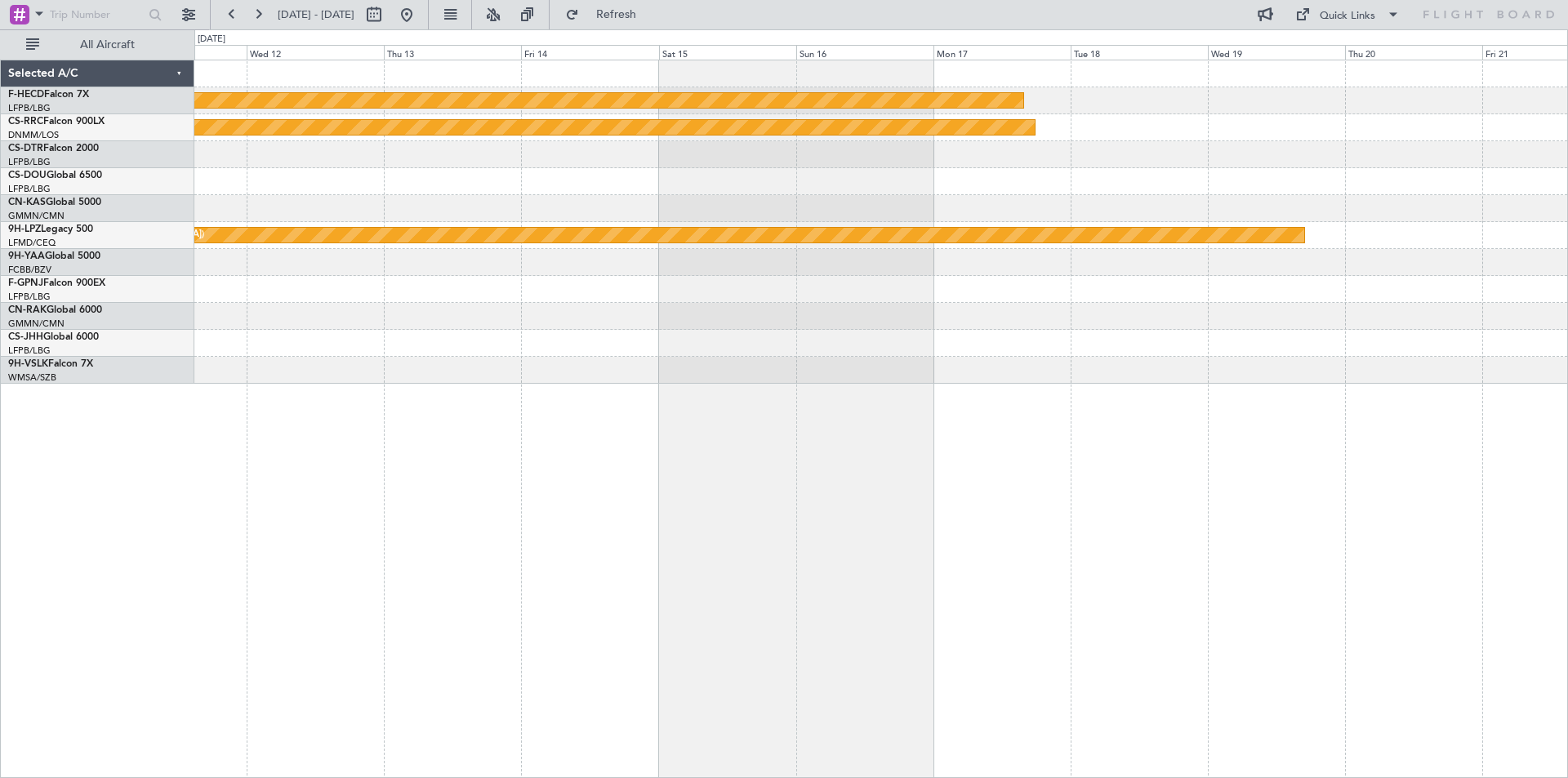
click at [922, 245] on div "Planned Maint [GEOGRAPHIC_DATA] ([GEOGRAPHIC_DATA]) Planned Maint [GEOGRAPHIC_D…" at bounding box center [881, 222] width 1373 height 324
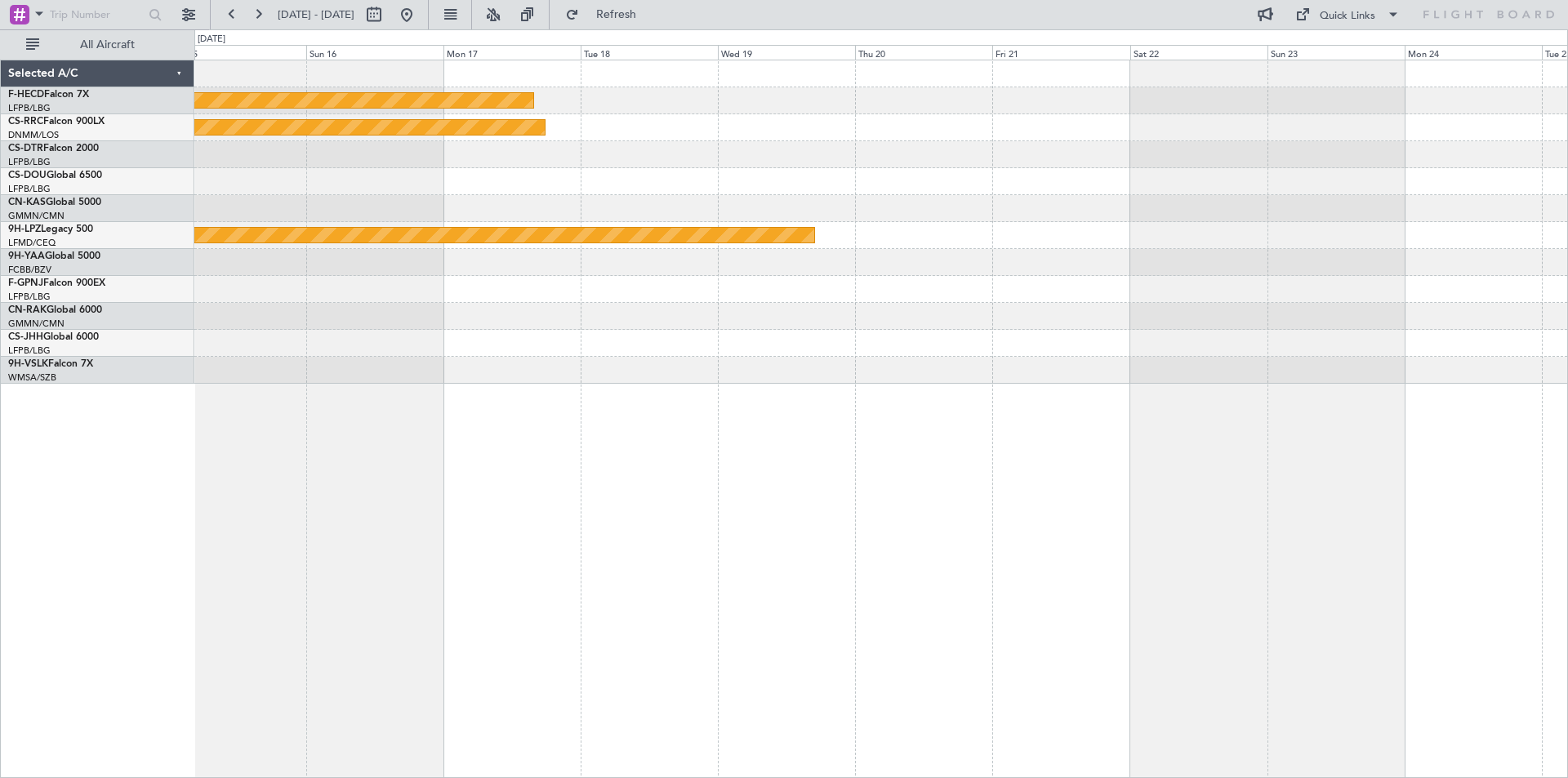
click at [555, 275] on div "Planned Maint [GEOGRAPHIC_DATA] ([GEOGRAPHIC_DATA]) Planned Maint [GEOGRAPHIC_D…" at bounding box center [881, 222] width 1373 height 324
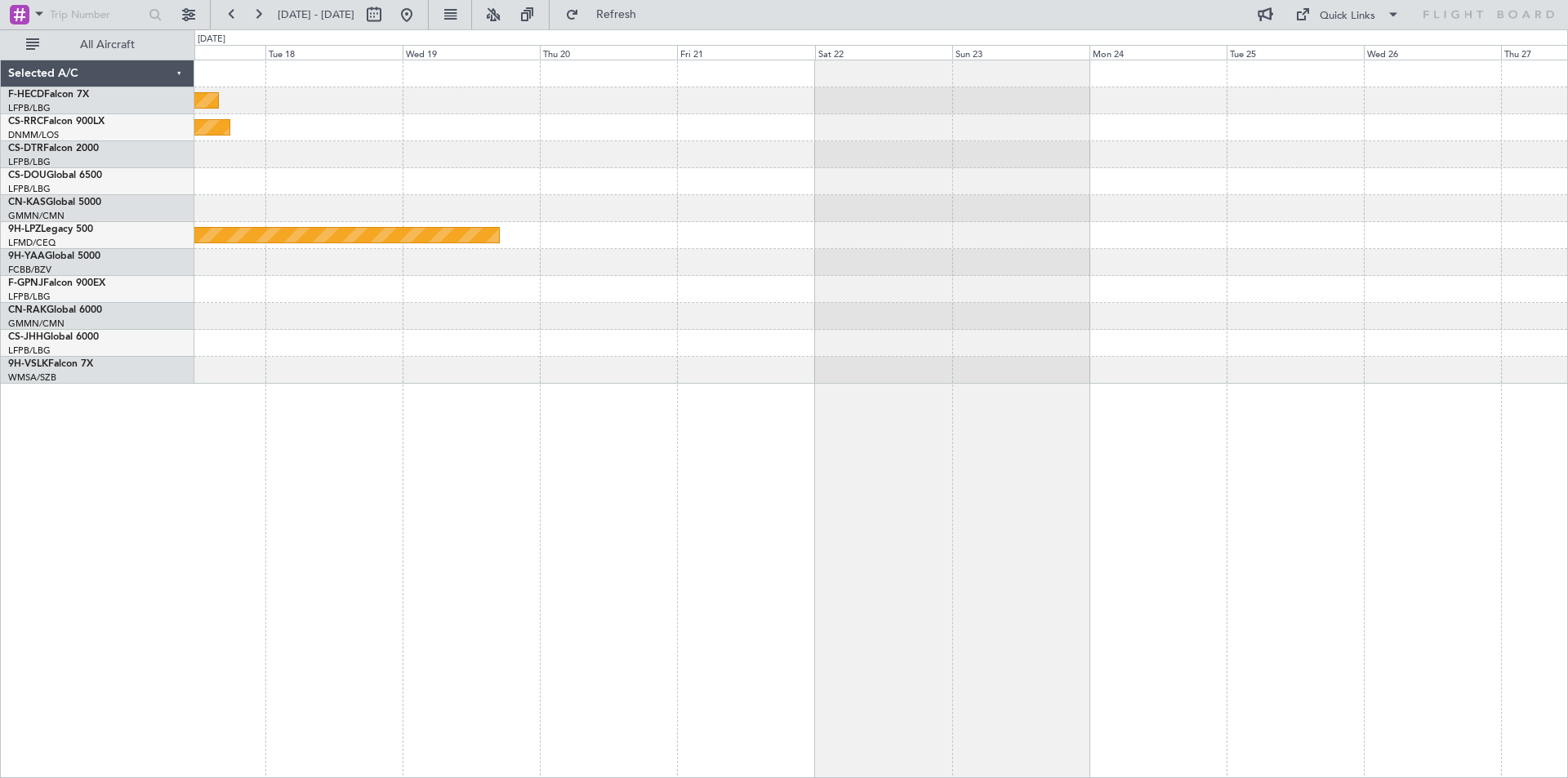
click at [610, 180] on div "Planned Maint [GEOGRAPHIC_DATA] ([GEOGRAPHIC_DATA]) Planned Maint [GEOGRAPHIC_D…" at bounding box center [881, 222] width 1373 height 324
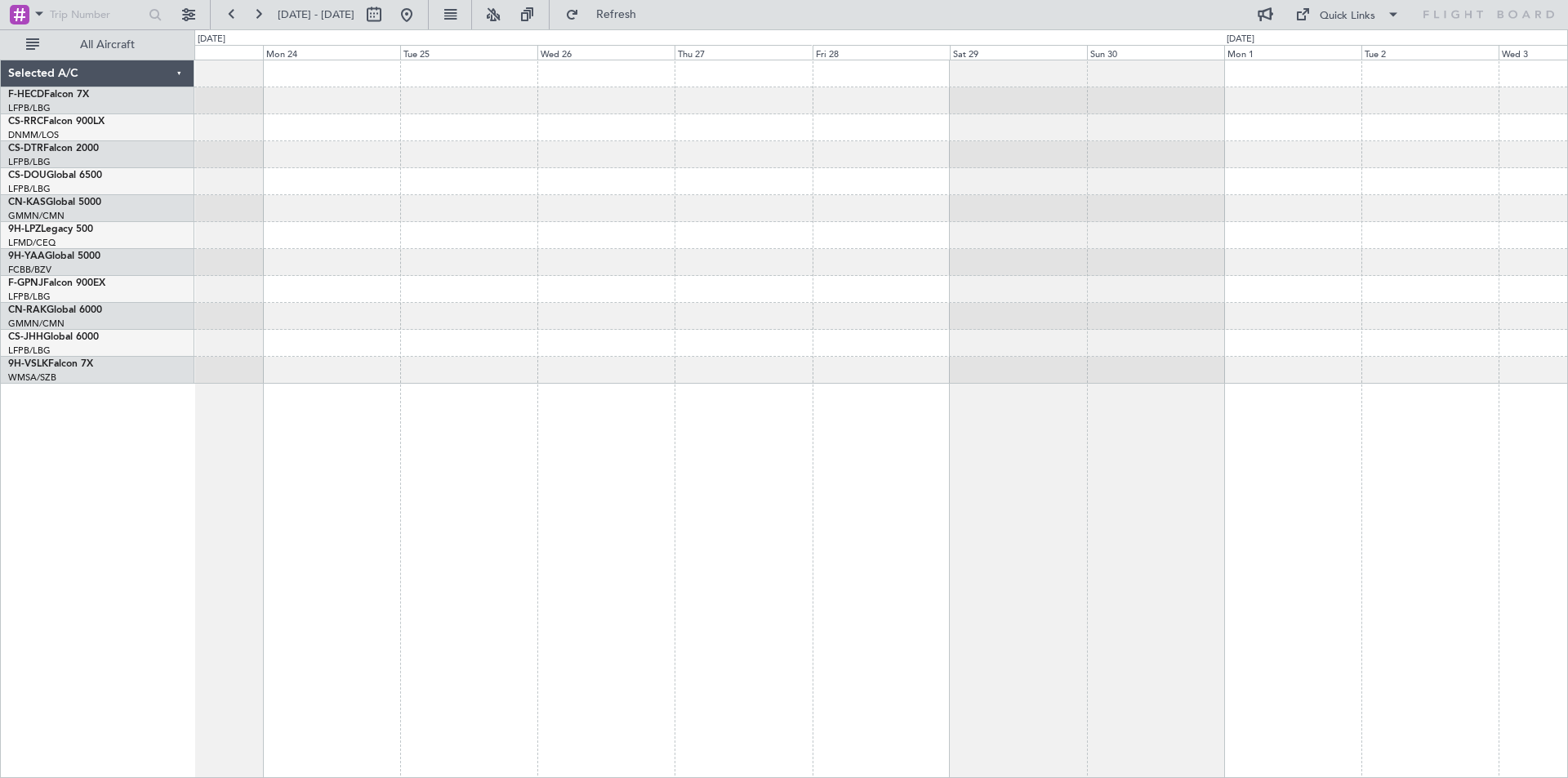
click at [418, 205] on div at bounding box center [881, 222] width 1373 height 324
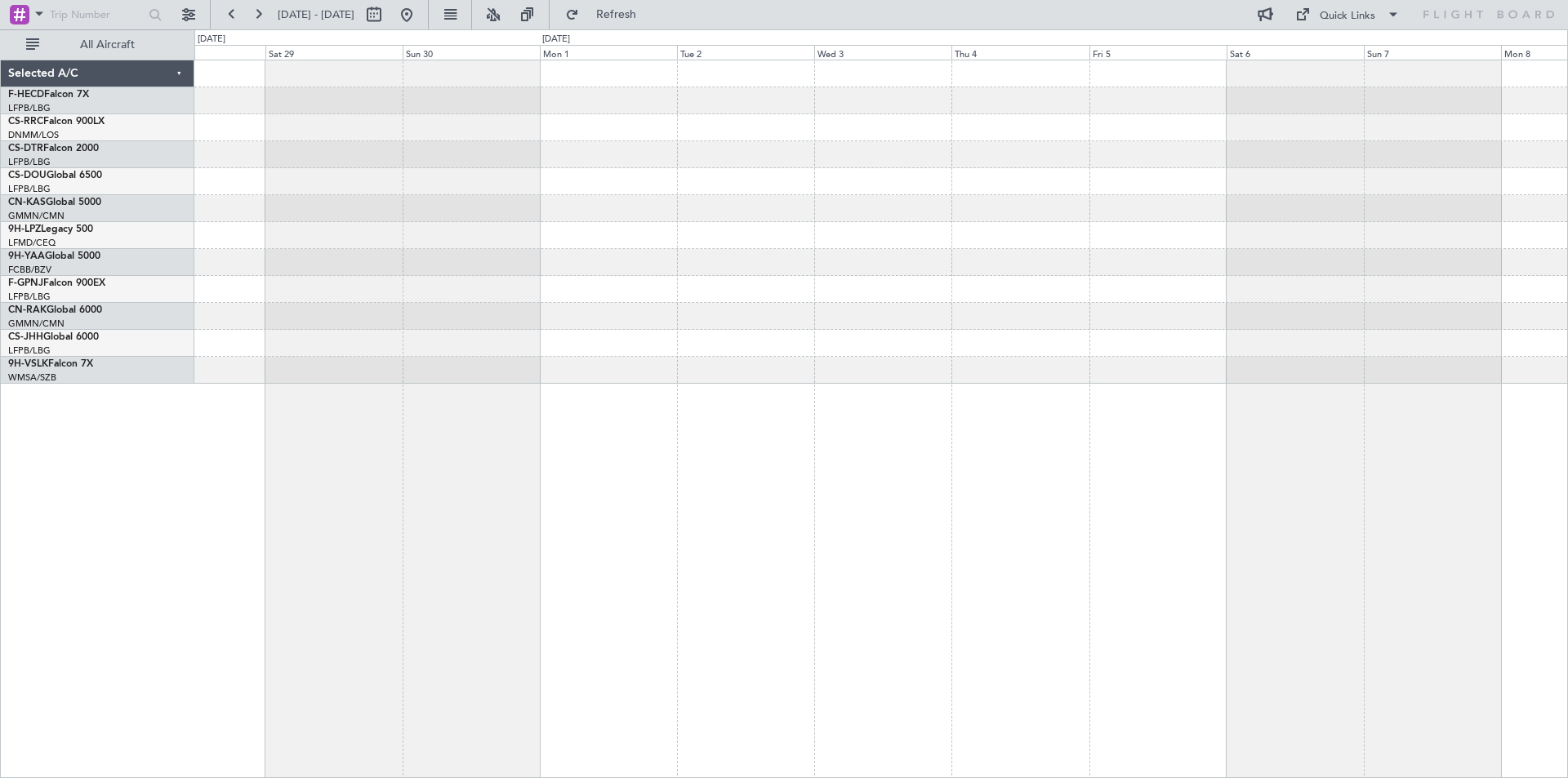
click at [514, 294] on div at bounding box center [881, 222] width 1373 height 324
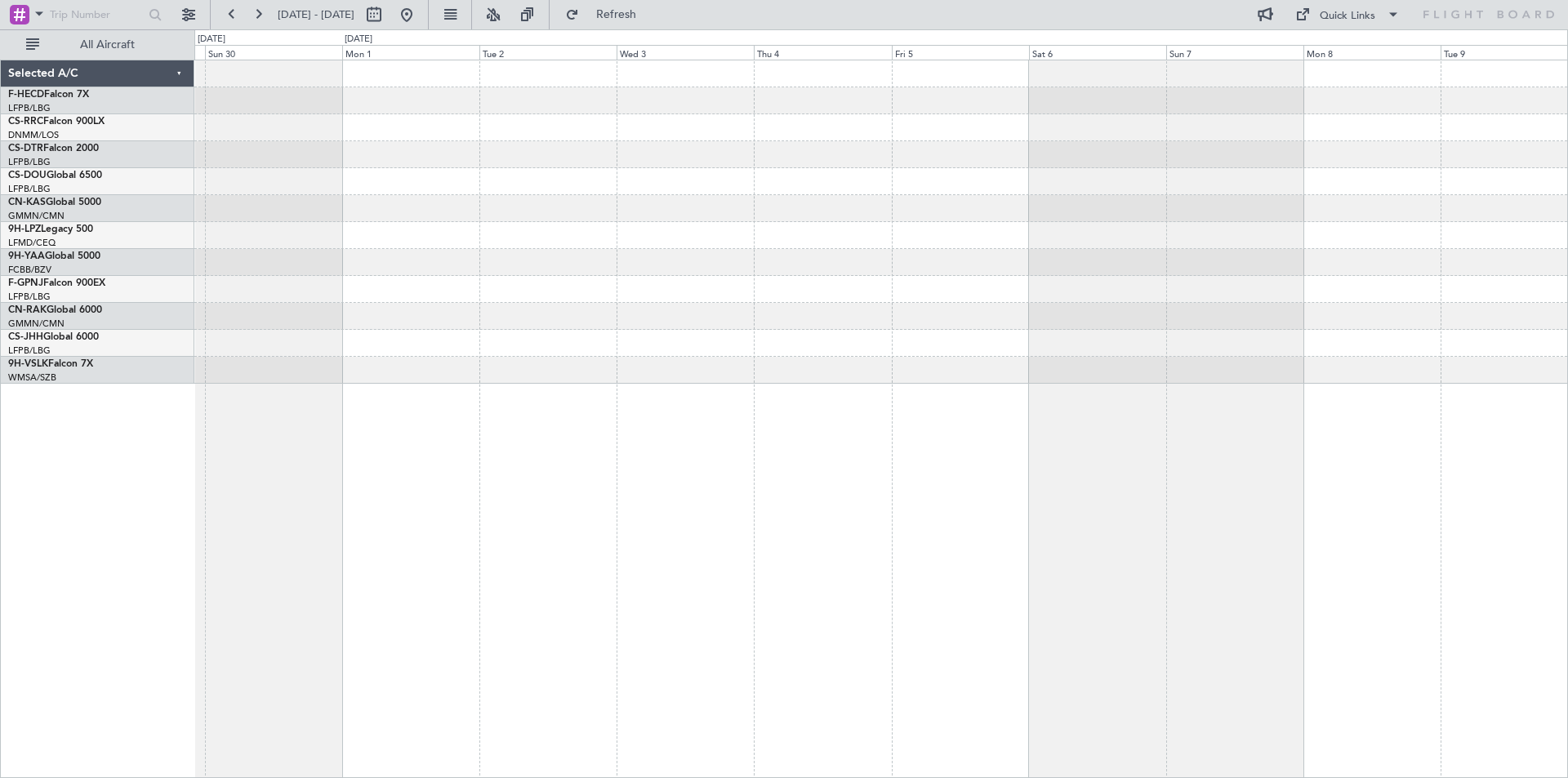
click at [246, 358] on div at bounding box center [881, 222] width 1373 height 324
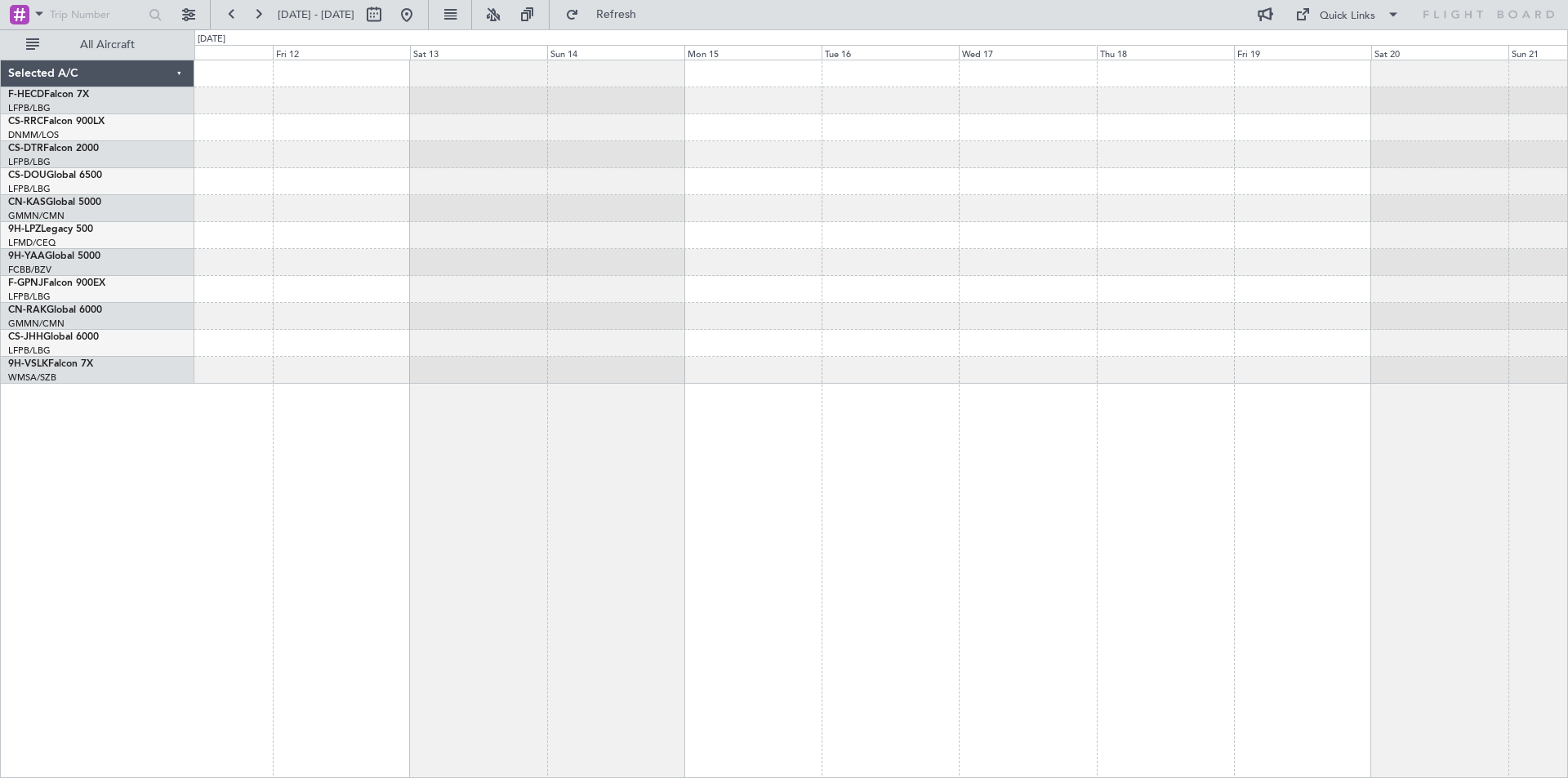
click at [209, 304] on div at bounding box center [881, 222] width 1373 height 324
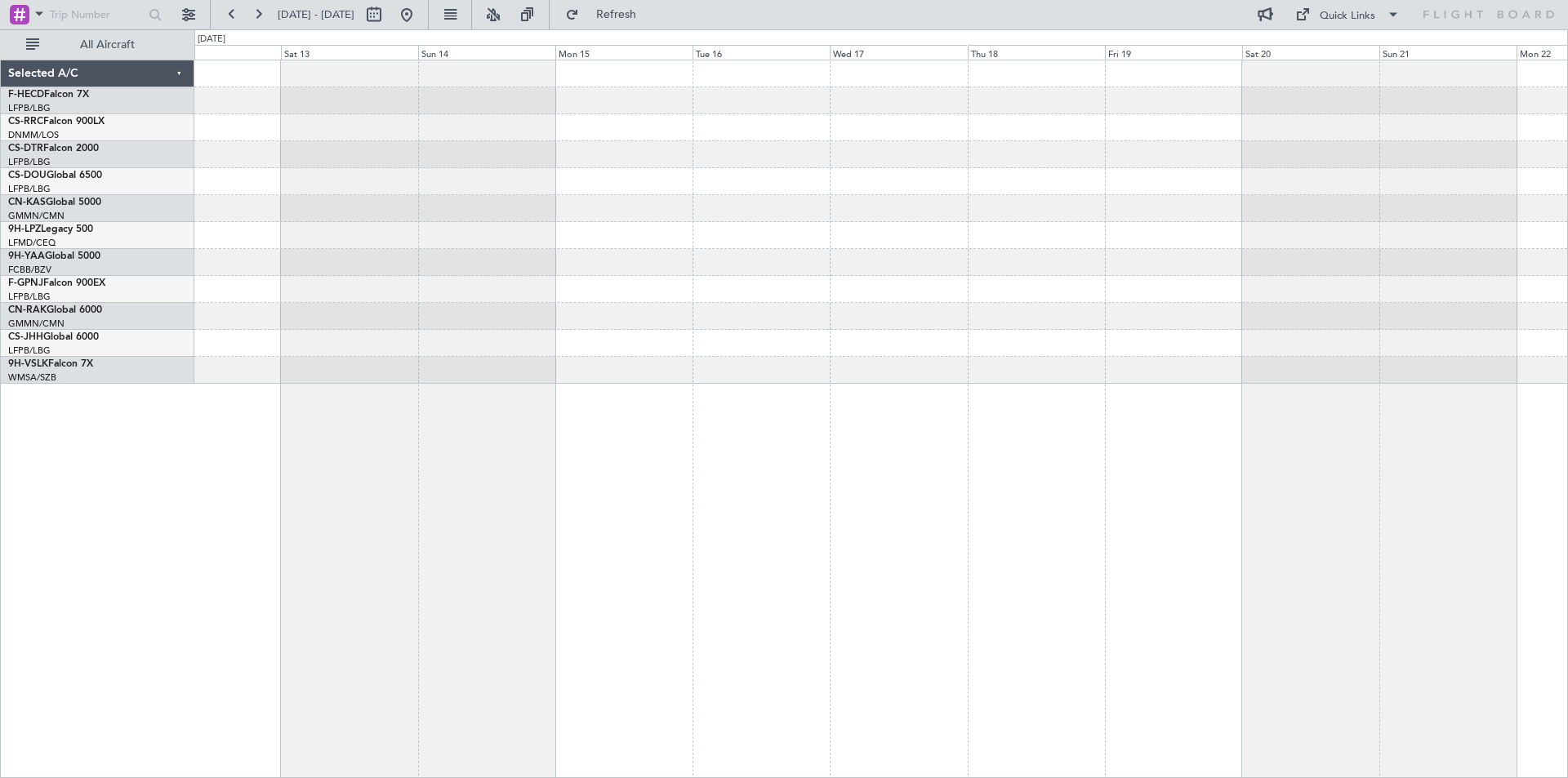
click at [398, 256] on div at bounding box center [881, 222] width 1373 height 324
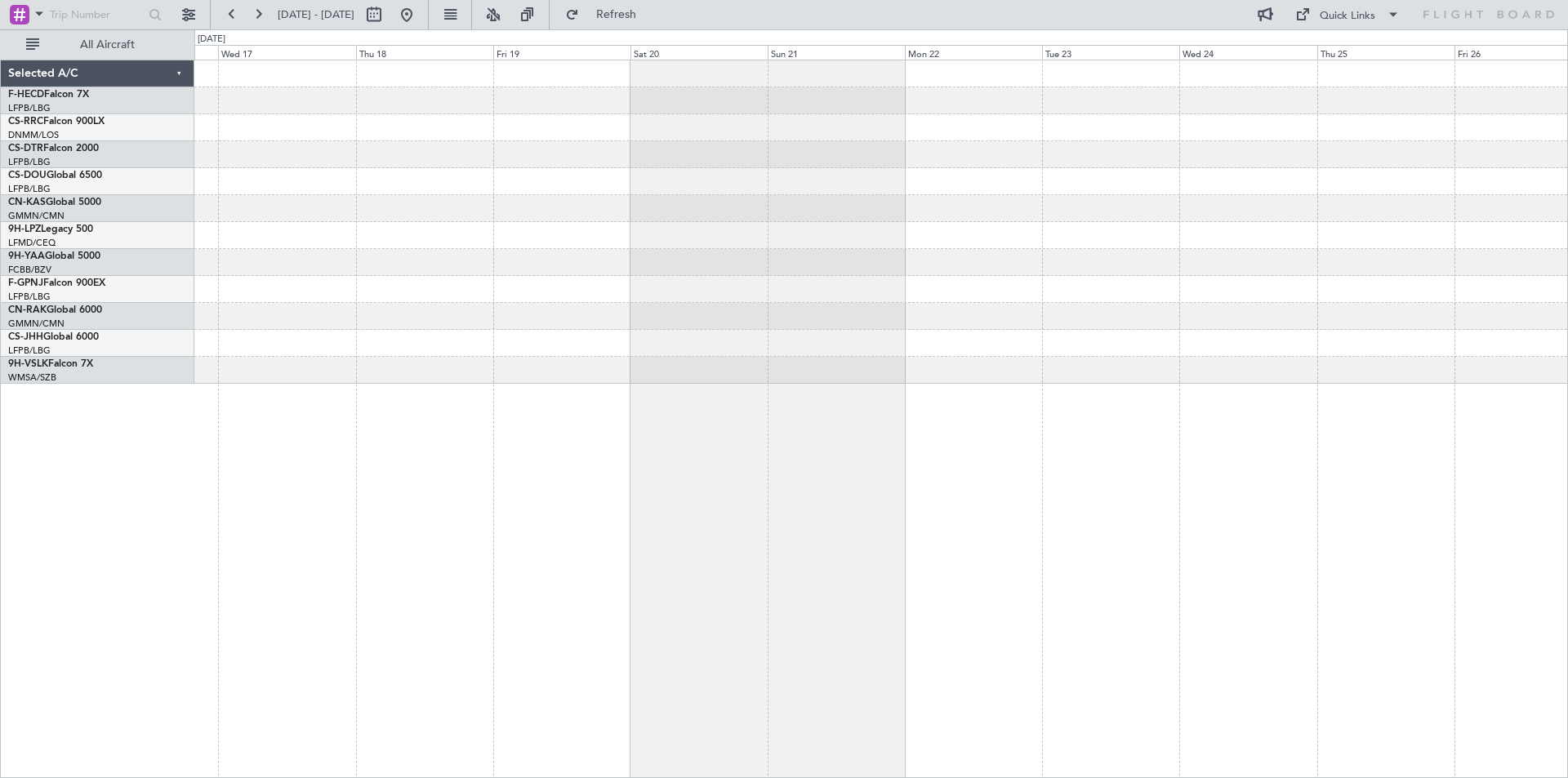
click at [216, 282] on div at bounding box center [881, 222] width 1373 height 324
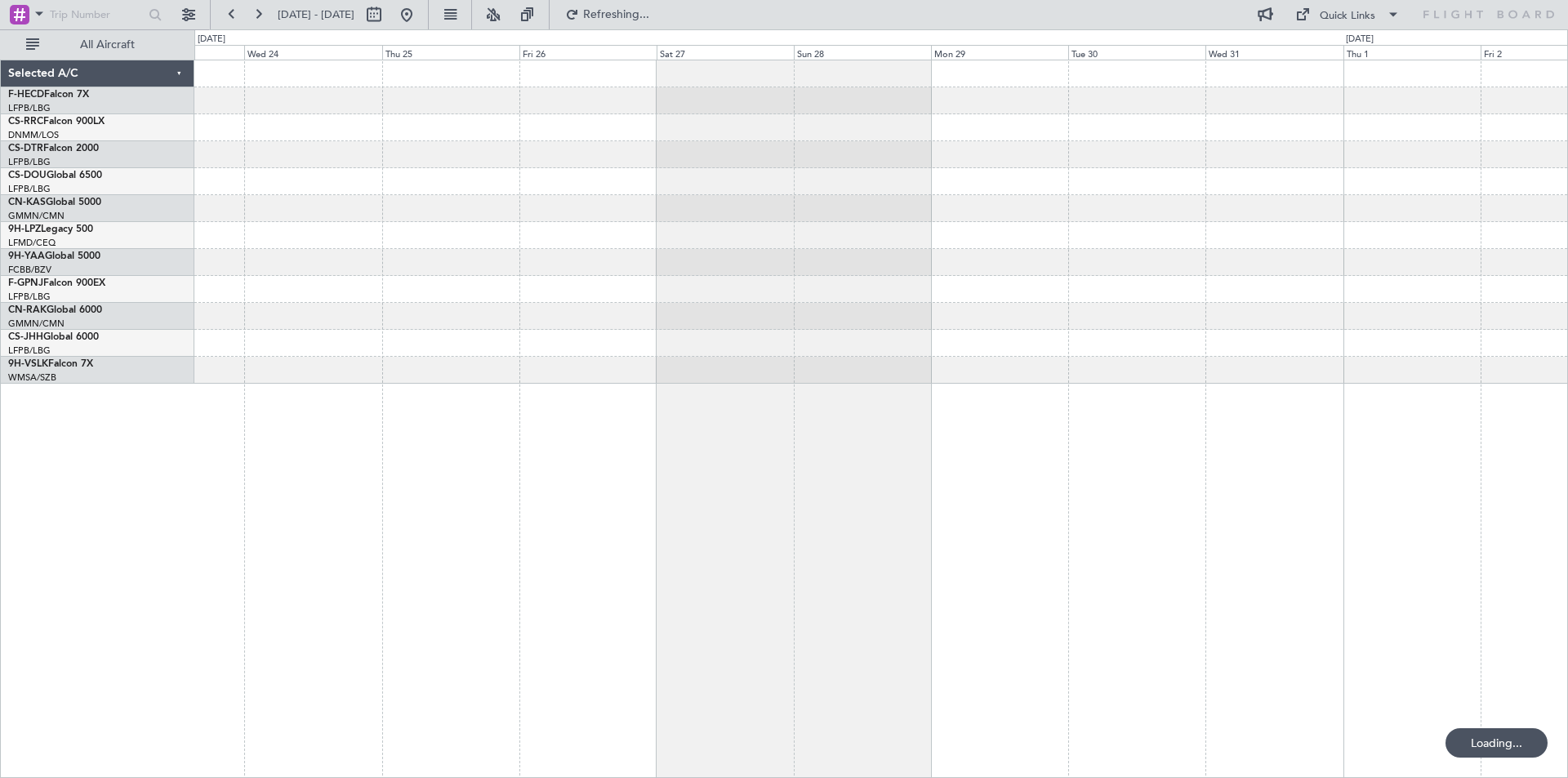
click at [586, 312] on div at bounding box center [881, 222] width 1373 height 324
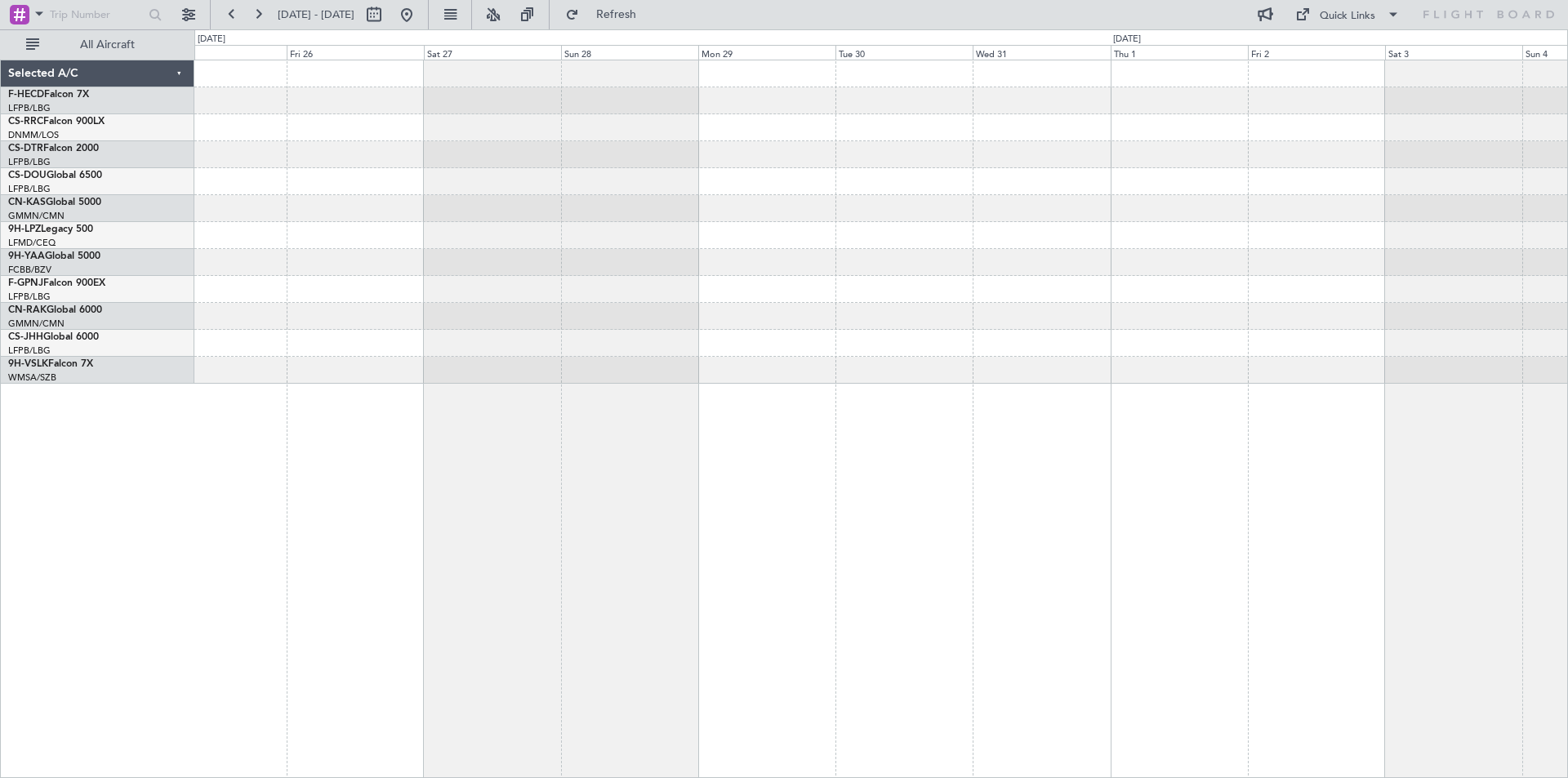
click at [536, 288] on div at bounding box center [881, 222] width 1373 height 324
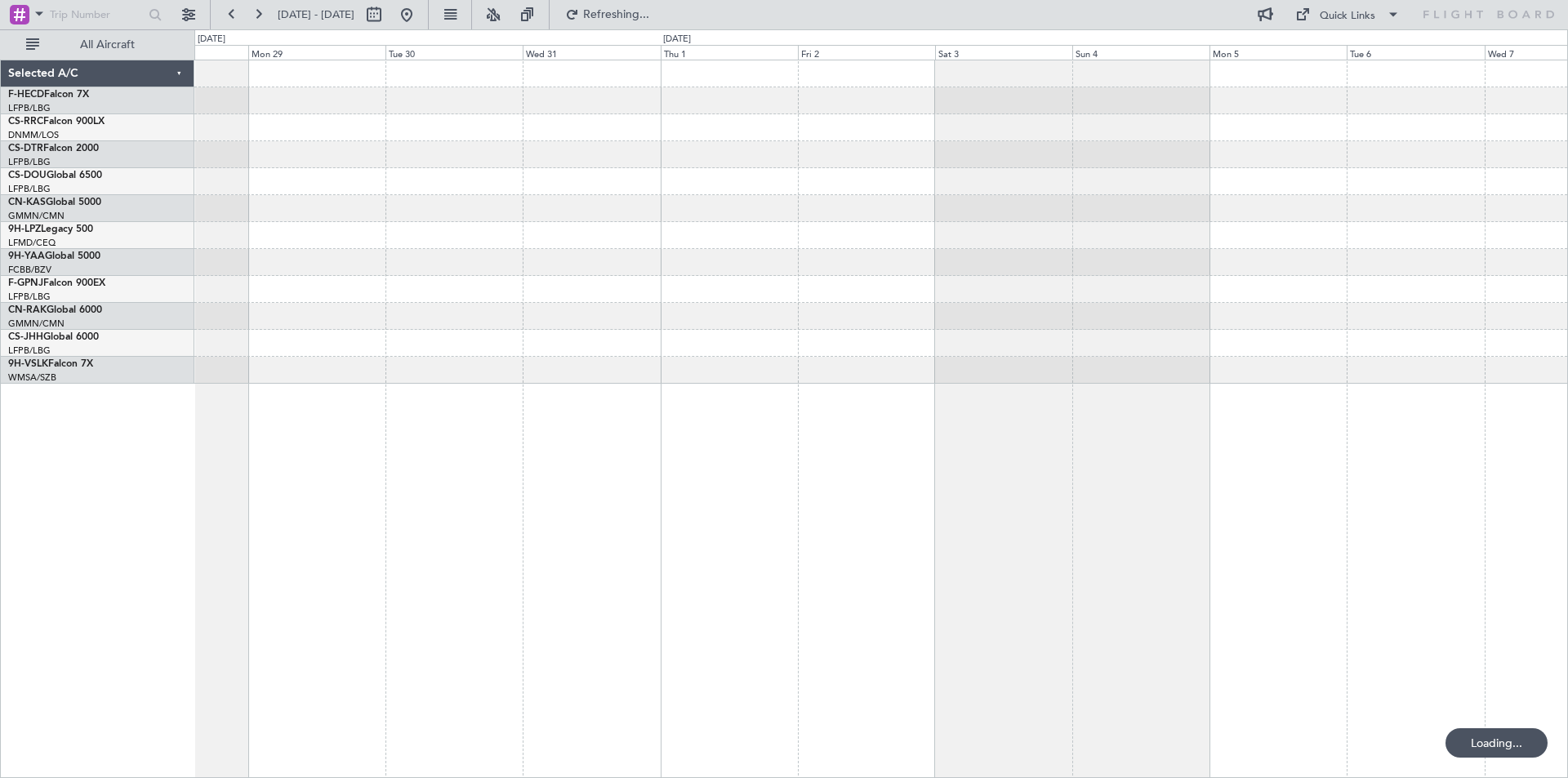
click at [565, 207] on div at bounding box center [881, 222] width 1373 height 324
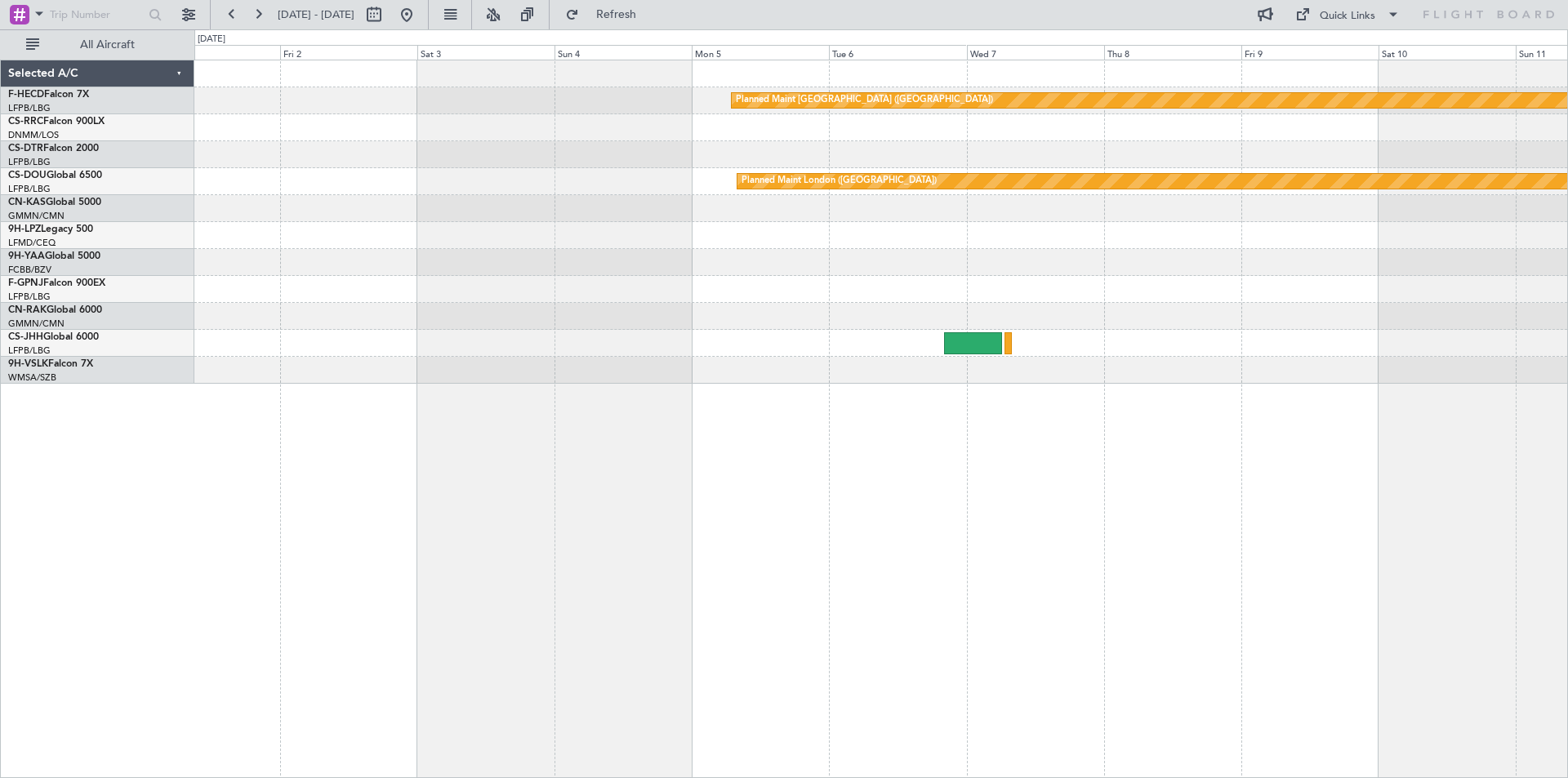
click at [558, 239] on div "Planned Maint [GEOGRAPHIC_DATA] ([GEOGRAPHIC_DATA]) Planned Maint [GEOGRAPHIC_D…" at bounding box center [881, 222] width 1373 height 324
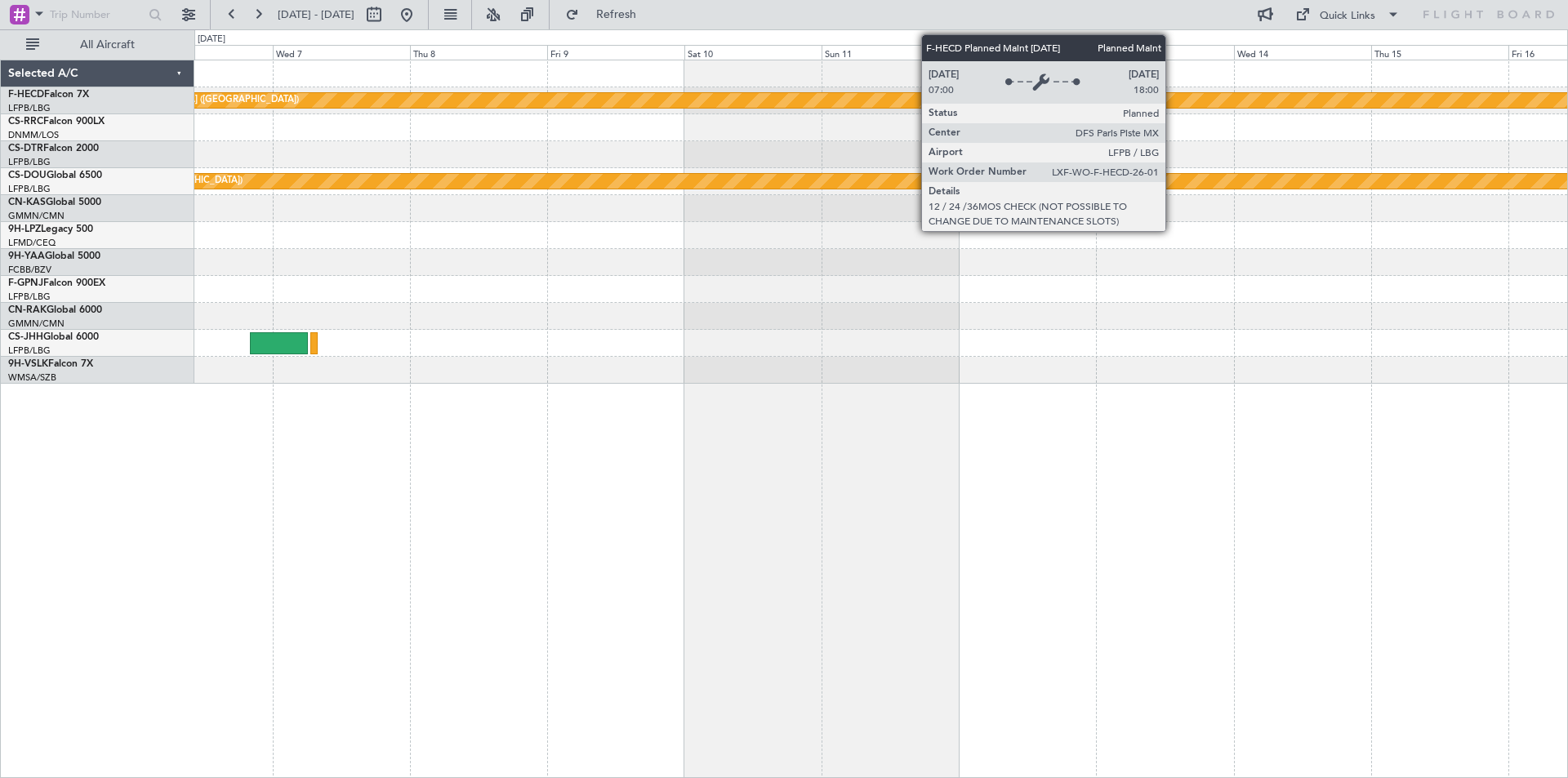
click at [1173, 96] on div "Planned Maint [GEOGRAPHIC_DATA] ([GEOGRAPHIC_DATA])" at bounding box center [1305, 100] width 2534 height 15
click at [1173, 97] on div "Planned Maint [GEOGRAPHIC_DATA] ([GEOGRAPHIC_DATA])" at bounding box center [1305, 100] width 2534 height 15
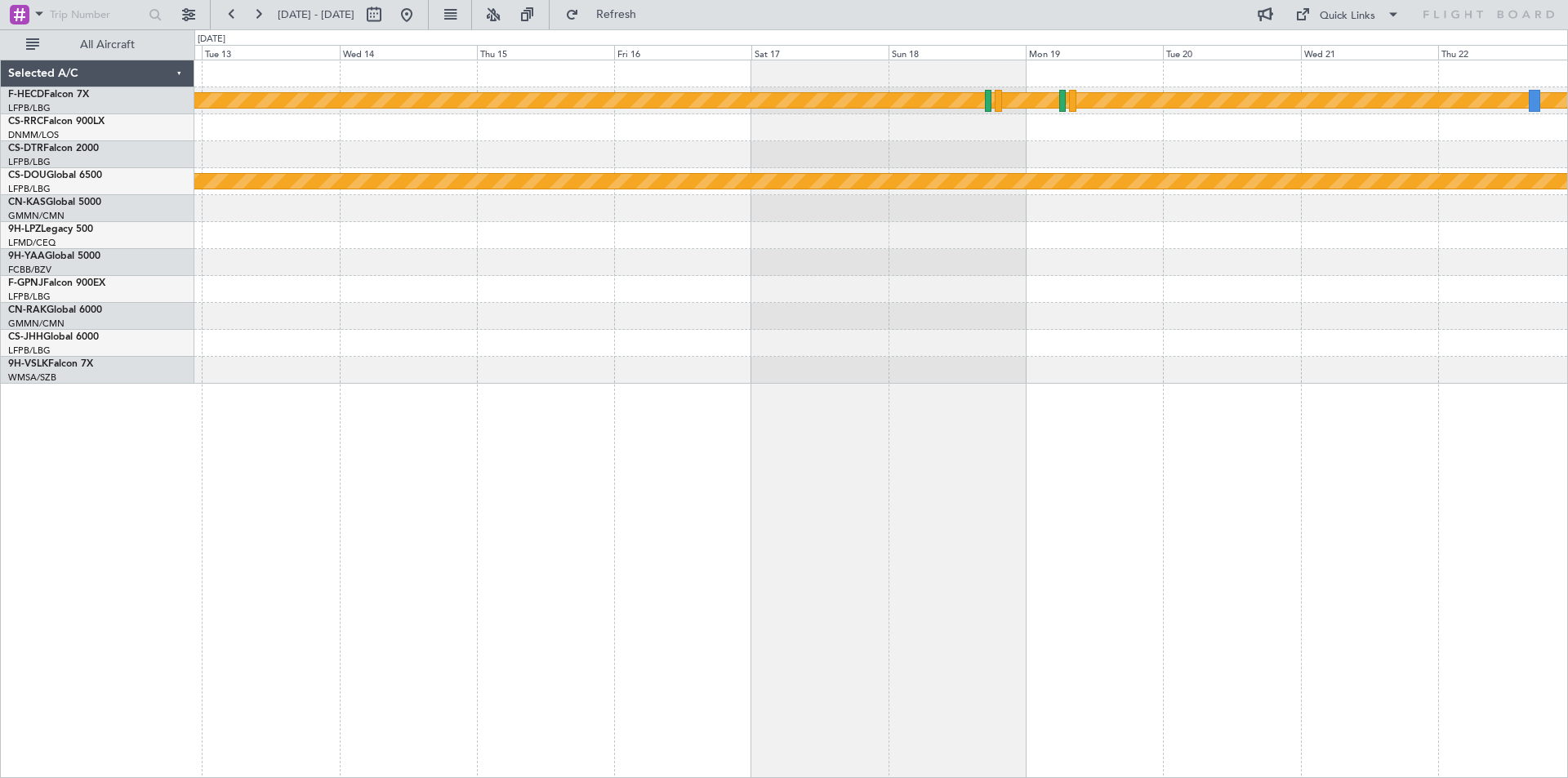
click at [297, 291] on div "Planned Maint [GEOGRAPHIC_DATA] ([GEOGRAPHIC_DATA]) Planned Maint [GEOGRAPHIC_D…" at bounding box center [881, 222] width 1373 height 324
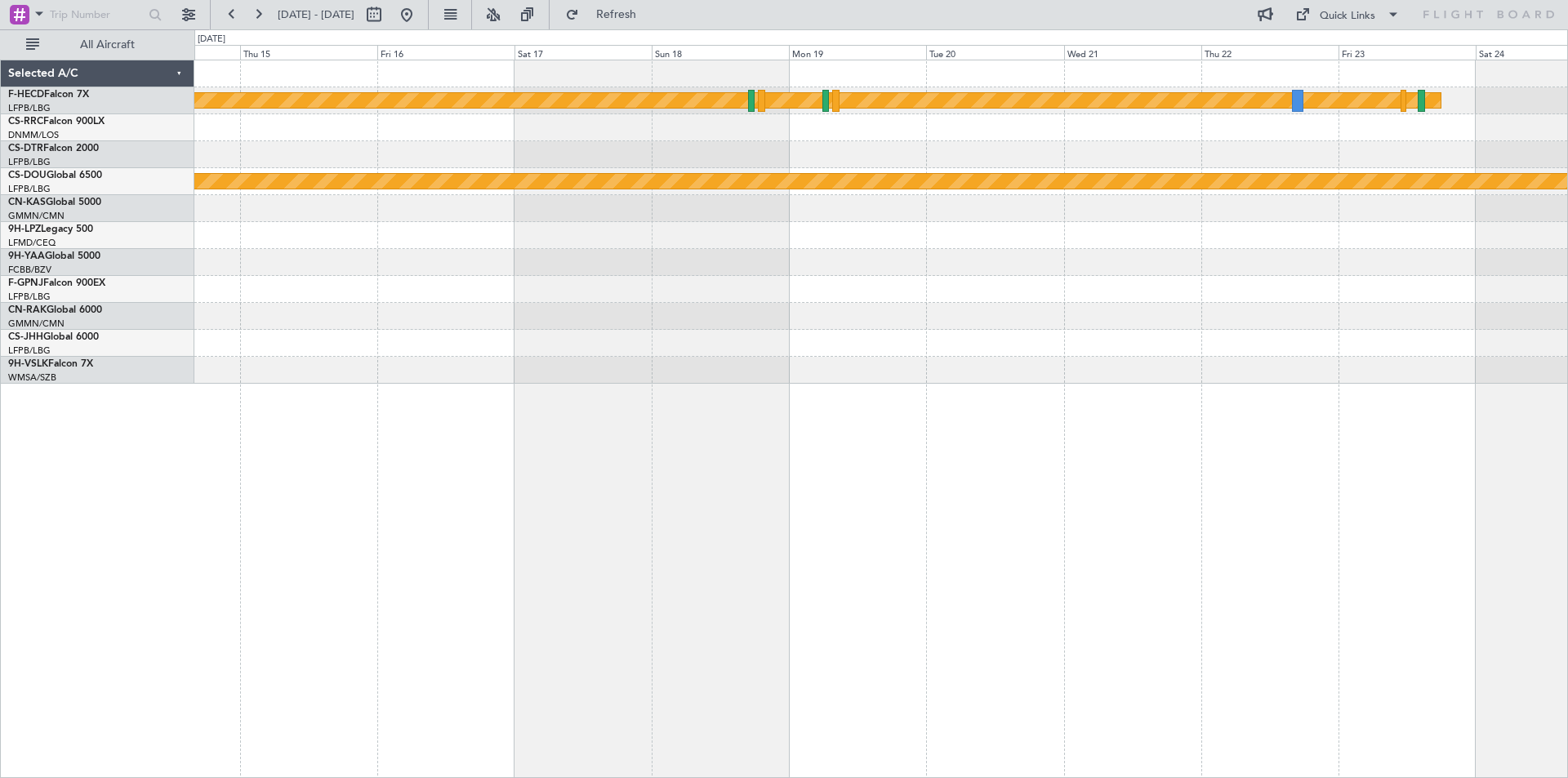
click at [1179, 170] on div "Planned Maint [GEOGRAPHIC_DATA] ([GEOGRAPHIC_DATA]) Planned Maint [GEOGRAPHIC_D…" at bounding box center [881, 222] width 1373 height 324
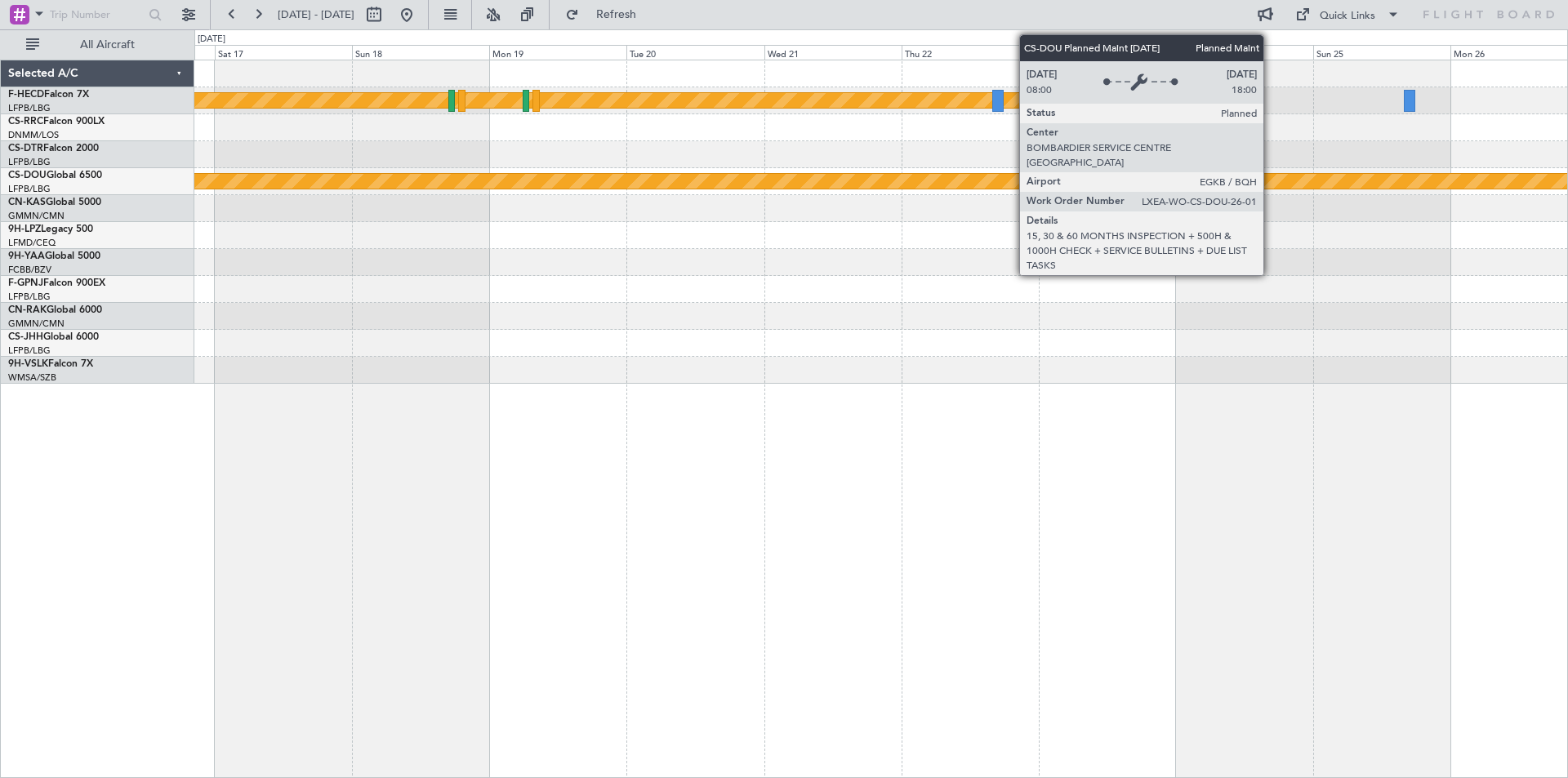
click at [1137, 182] on div "Planned Maint London ([GEOGRAPHIC_DATA])" at bounding box center [881, 181] width 4118 height 15
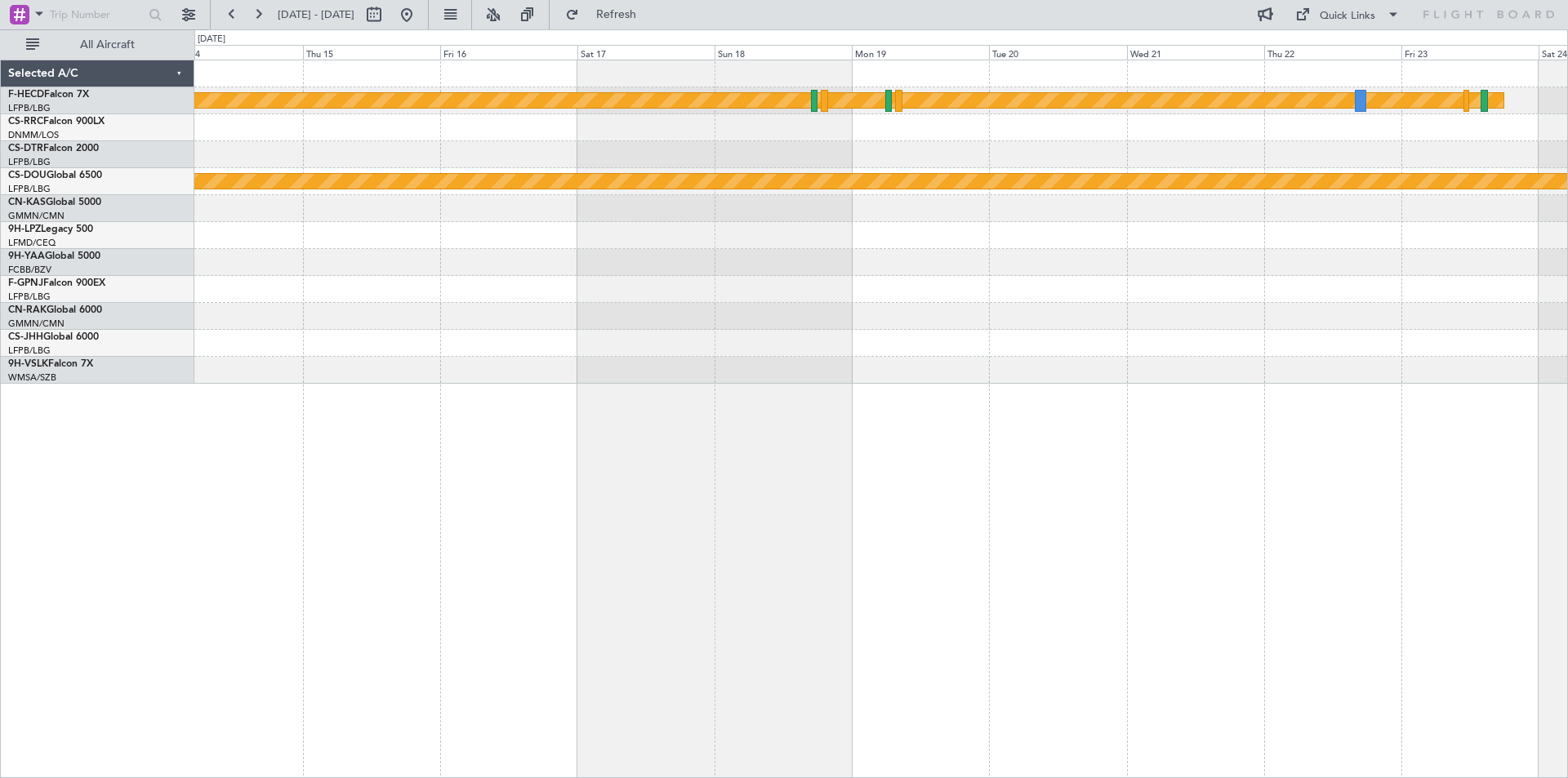
click at [983, 158] on div at bounding box center [881, 154] width 1373 height 27
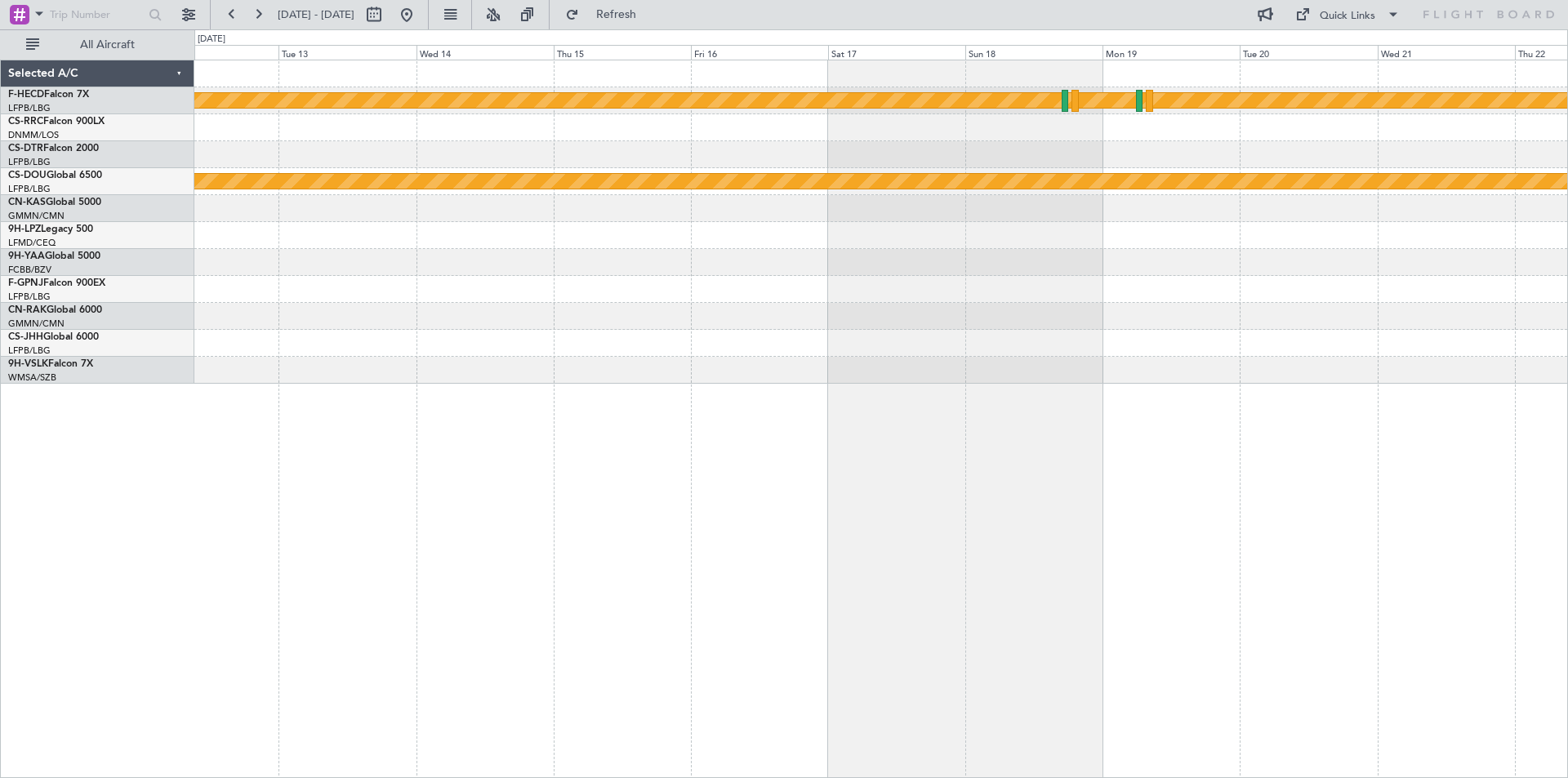
click at [1157, 330] on div "Planned Maint [GEOGRAPHIC_DATA] ([GEOGRAPHIC_DATA]) Planned Maint [GEOGRAPHIC_D…" at bounding box center [881, 222] width 1373 height 324
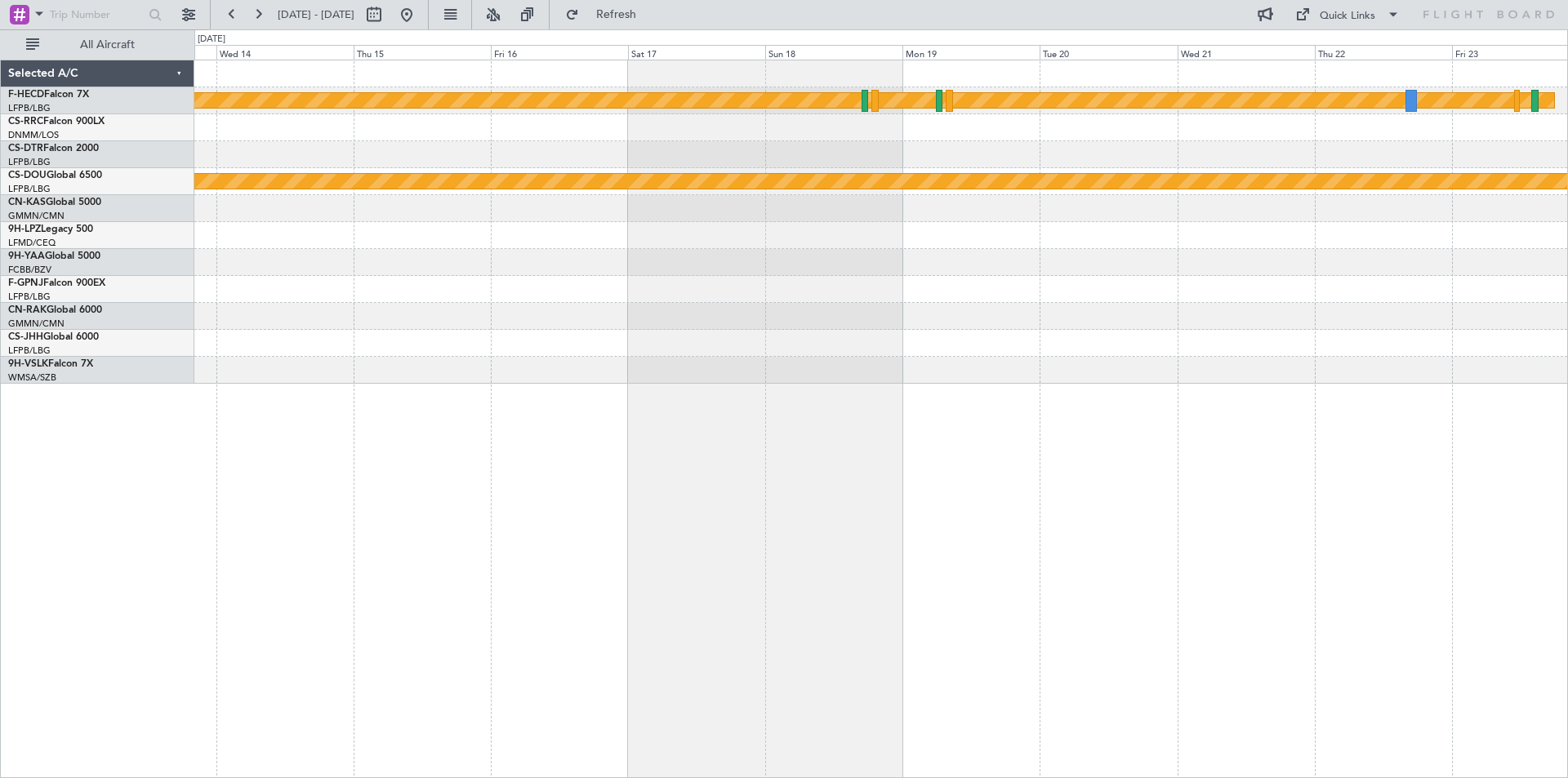
click at [927, 205] on div "Planned Maint [GEOGRAPHIC_DATA] ([GEOGRAPHIC_DATA]) Planned Maint [GEOGRAPHIC_D…" at bounding box center [881, 222] width 1373 height 324
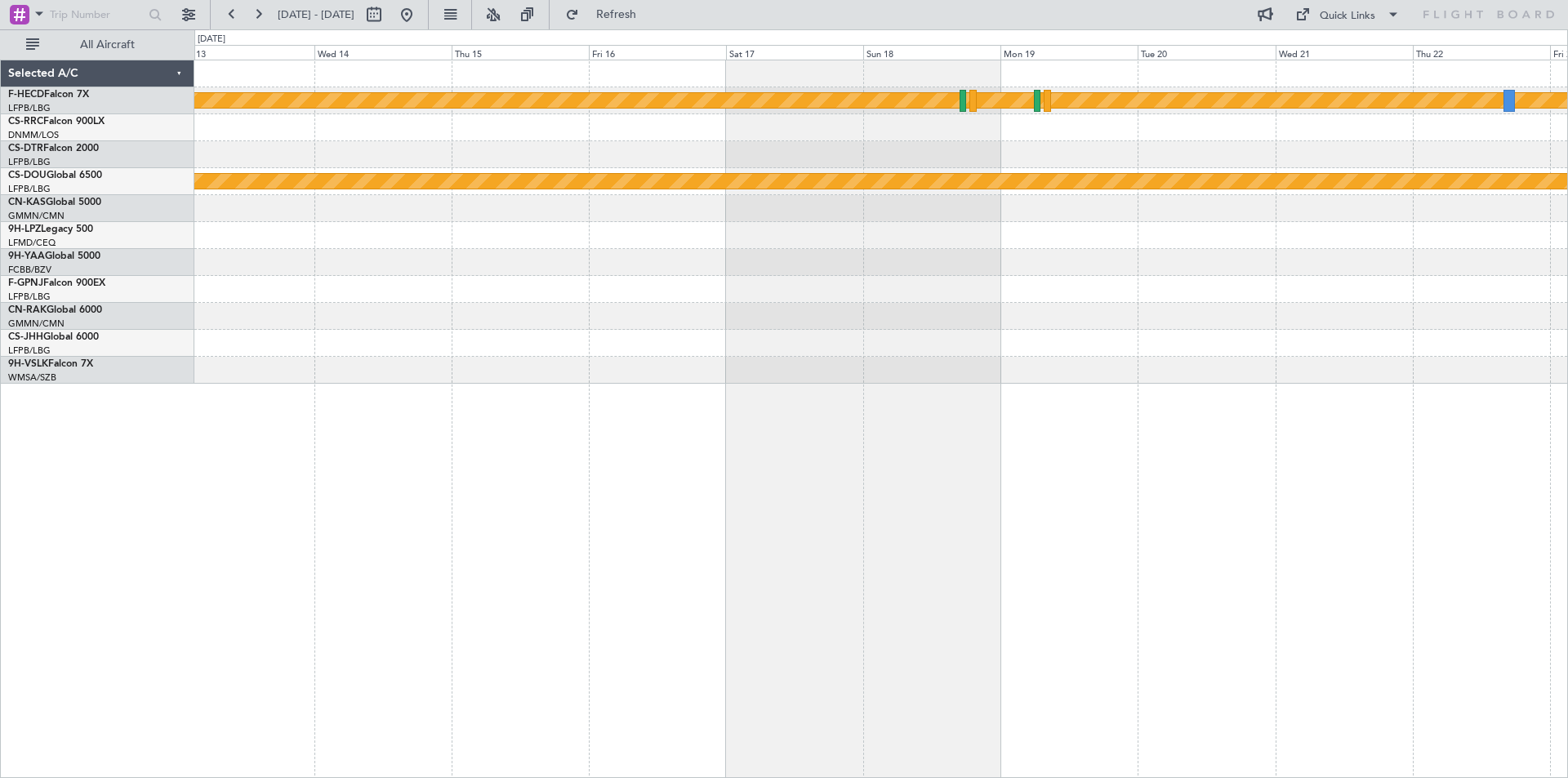
click at [1120, 110] on div "Planned Maint [GEOGRAPHIC_DATA] ([GEOGRAPHIC_DATA])" at bounding box center [881, 101] width 1373 height 27
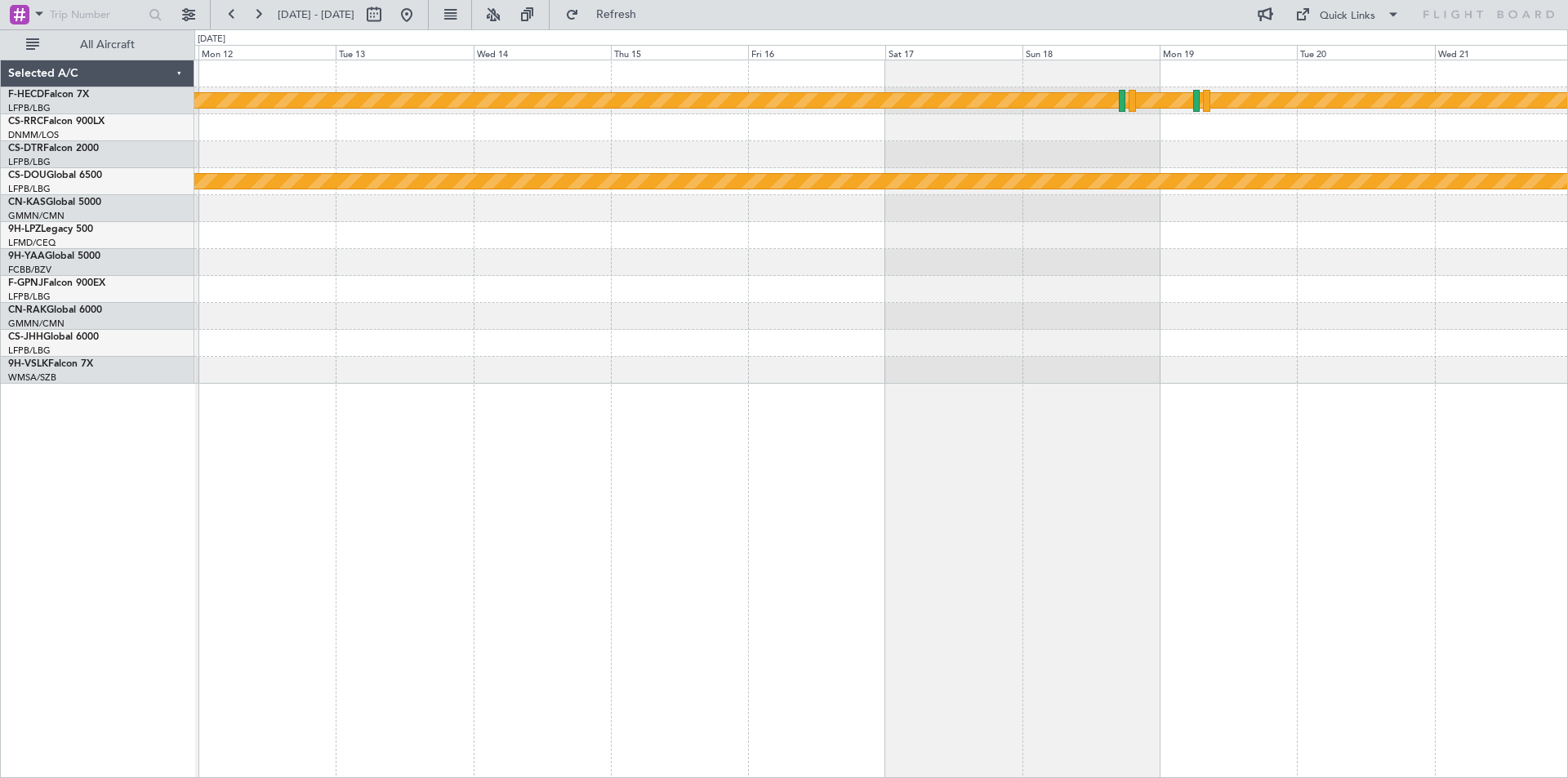
click at [1162, 151] on div "Planned Maint [GEOGRAPHIC_DATA] ([GEOGRAPHIC_DATA]) Planned Maint [GEOGRAPHIC_D…" at bounding box center [881, 222] width 1373 height 324
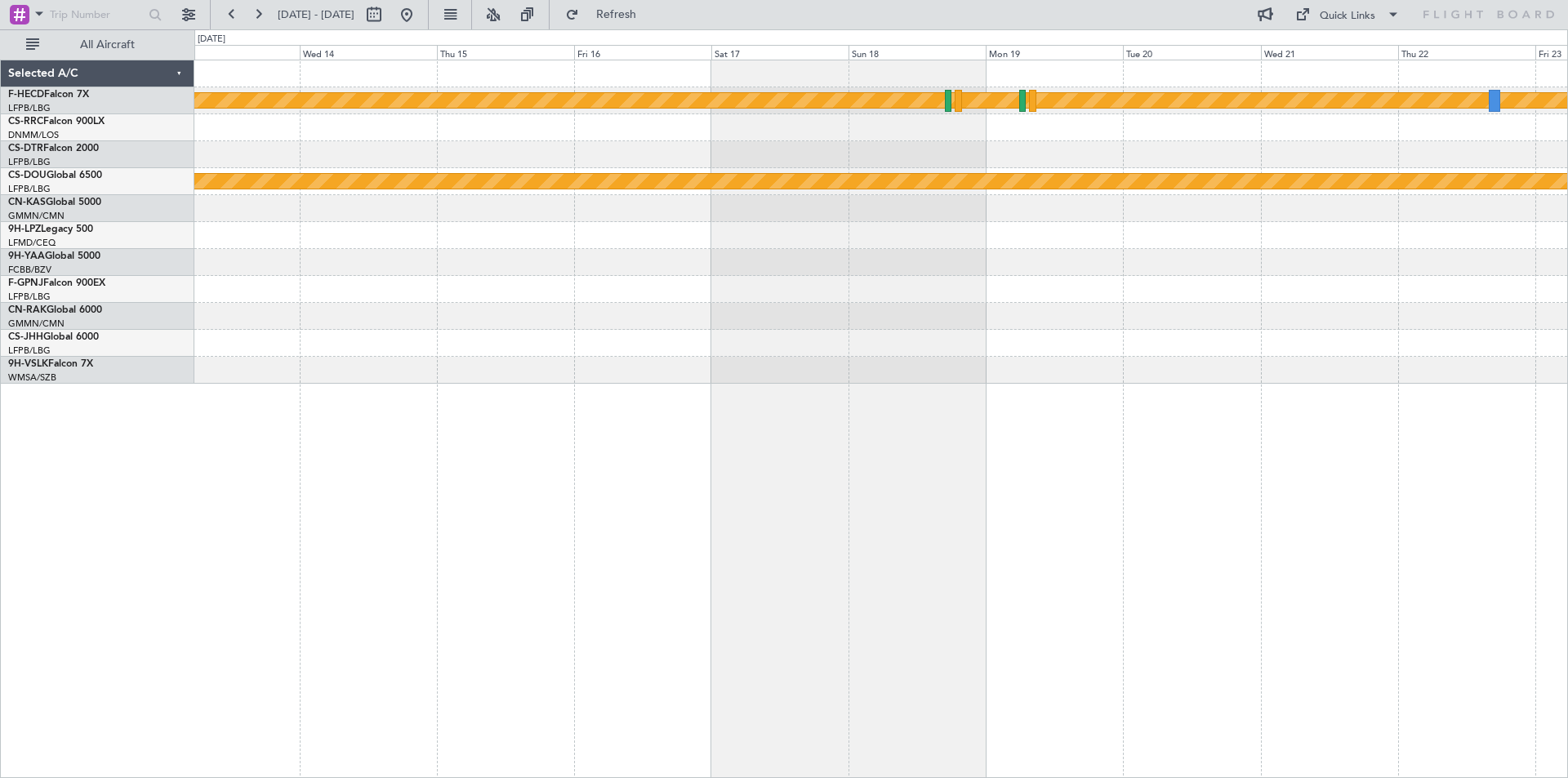
click at [708, 162] on div at bounding box center [881, 154] width 1373 height 27
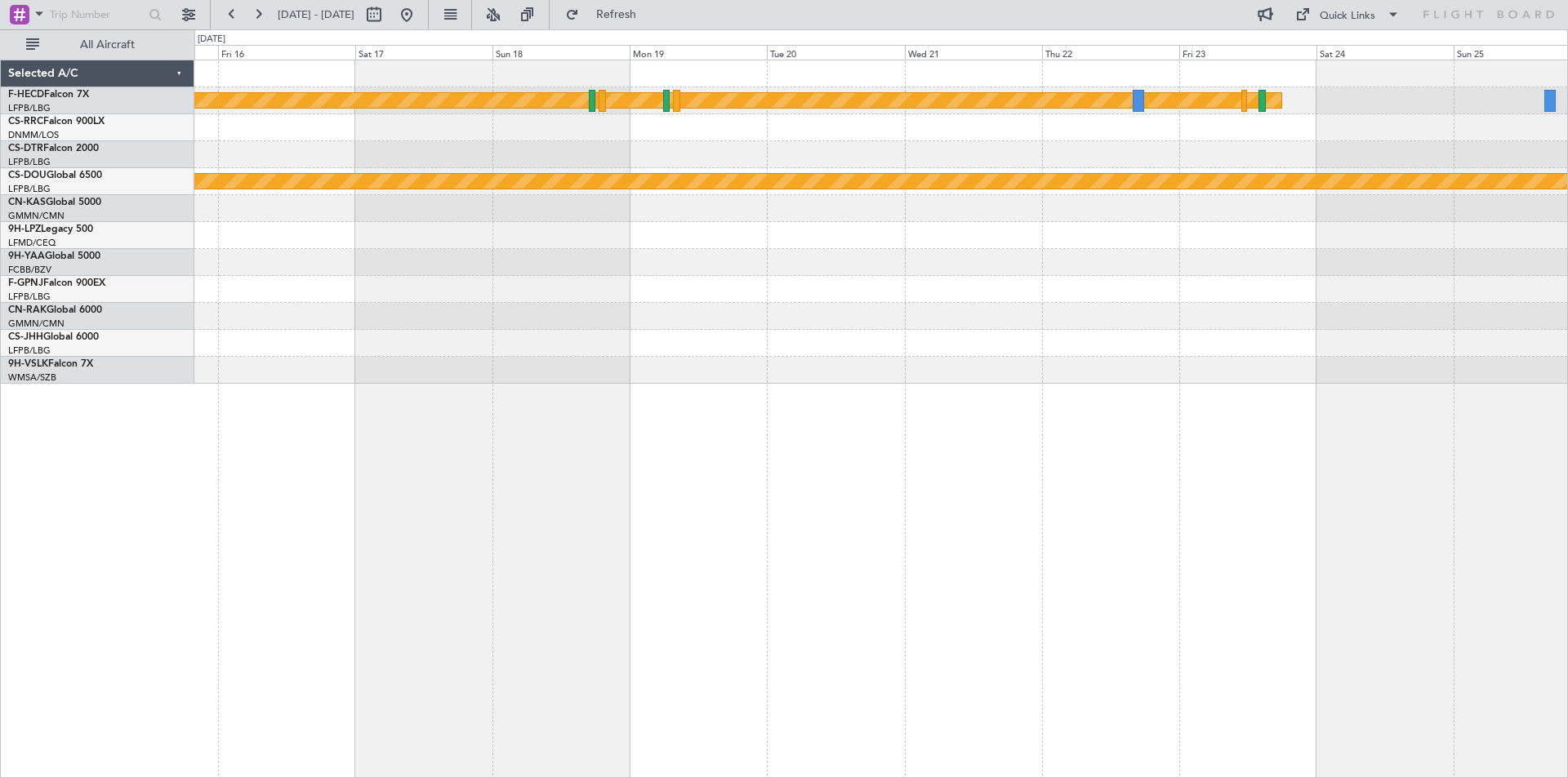
click at [764, 164] on div "Planned Maint [GEOGRAPHIC_DATA] ([GEOGRAPHIC_DATA]) Planned Maint [GEOGRAPHIC_D…" at bounding box center [881, 222] width 1373 height 324
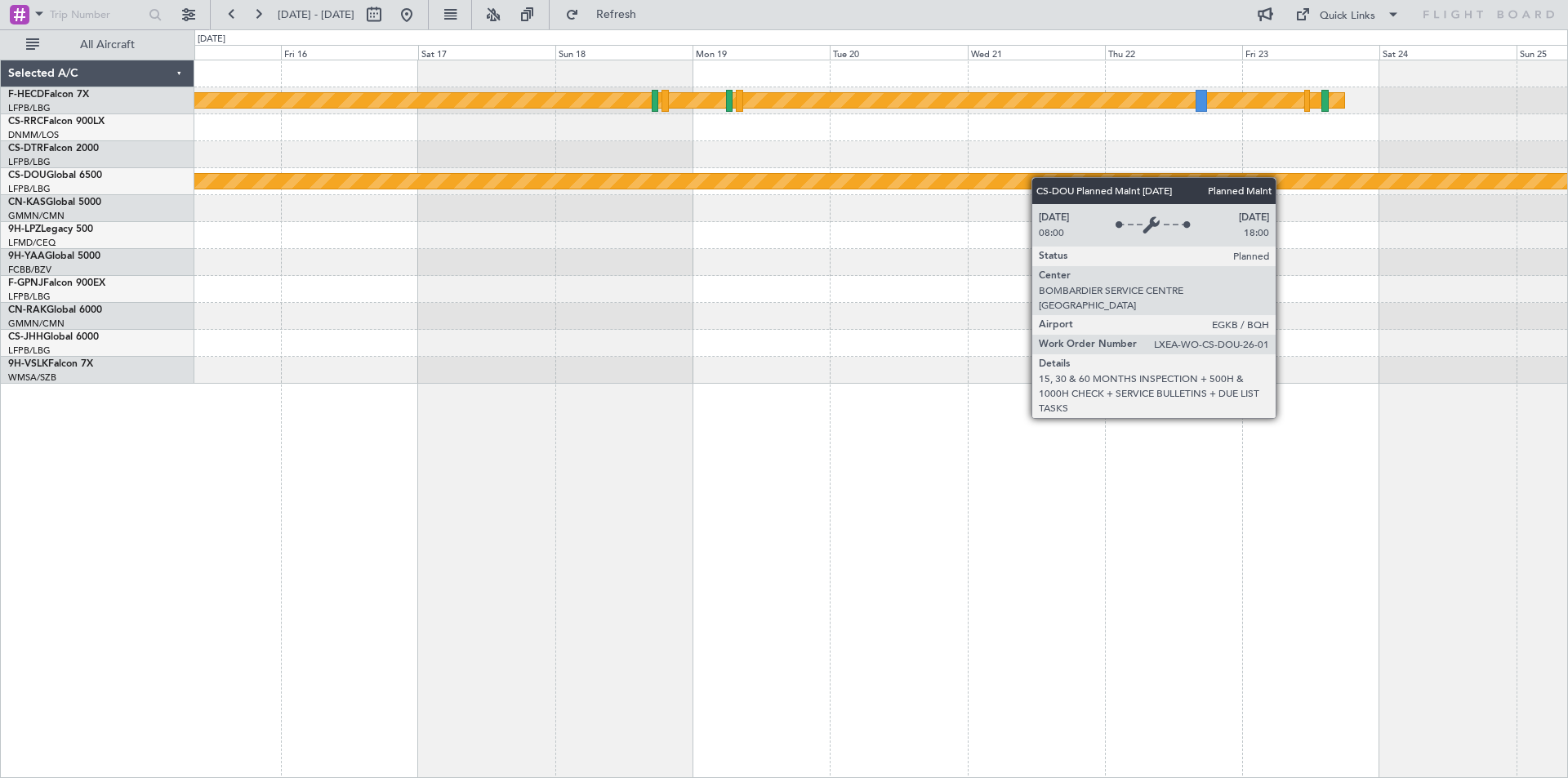
click at [1044, 178] on div "Planned Maint [GEOGRAPHIC_DATA] ([GEOGRAPHIC_DATA]) Planned Maint [GEOGRAPHIC_D…" at bounding box center [881, 222] width 1373 height 324
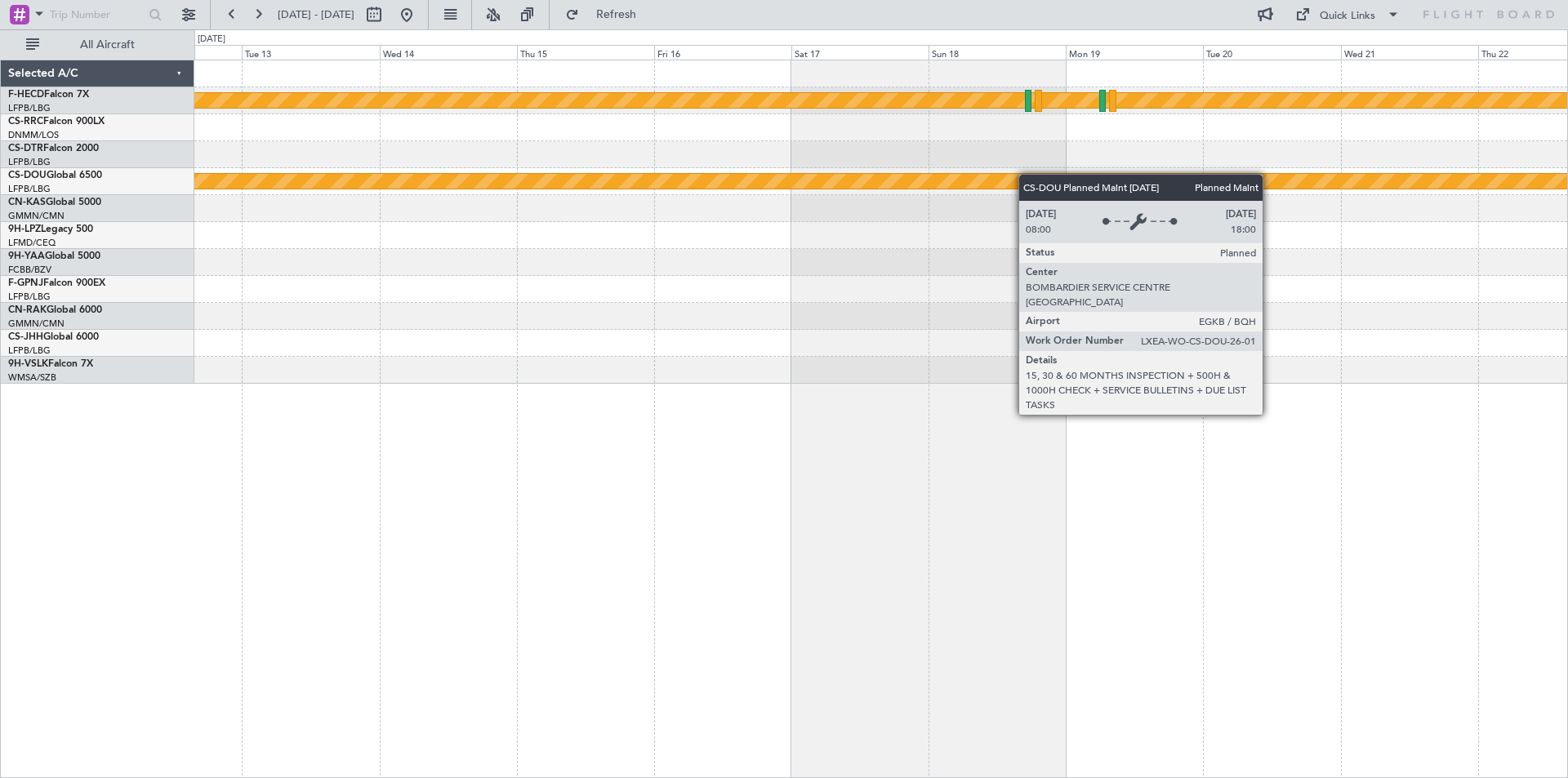
click at [1069, 179] on div "Planned Maint [GEOGRAPHIC_DATA] ([GEOGRAPHIC_DATA]) Planned Maint [GEOGRAPHIC_D…" at bounding box center [881, 222] width 1373 height 324
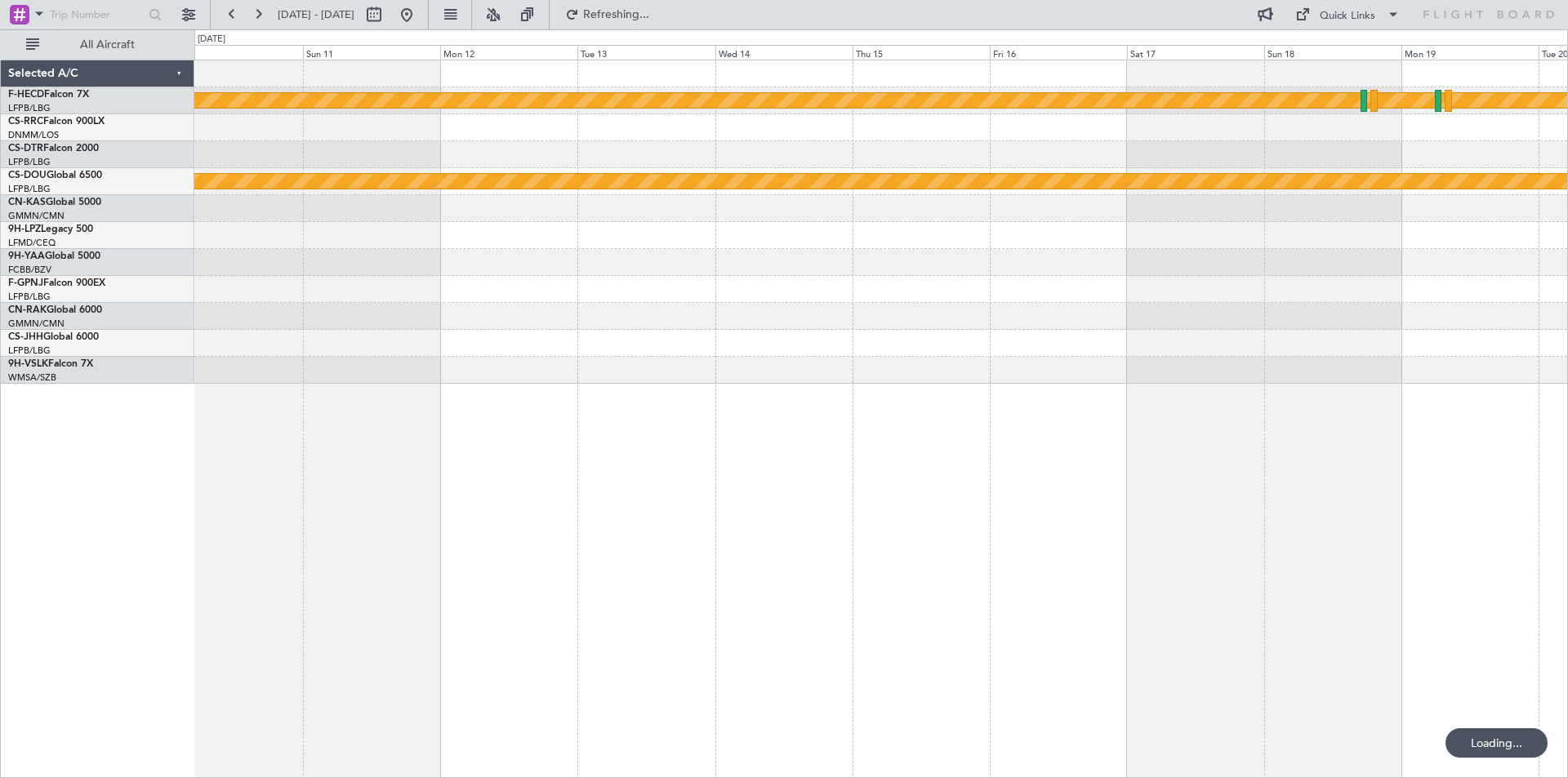
click at [1155, 152] on div "Planned Maint [GEOGRAPHIC_DATA] ([GEOGRAPHIC_DATA]) Planned Maint [GEOGRAPHIC_D…" at bounding box center [881, 222] width 1373 height 324
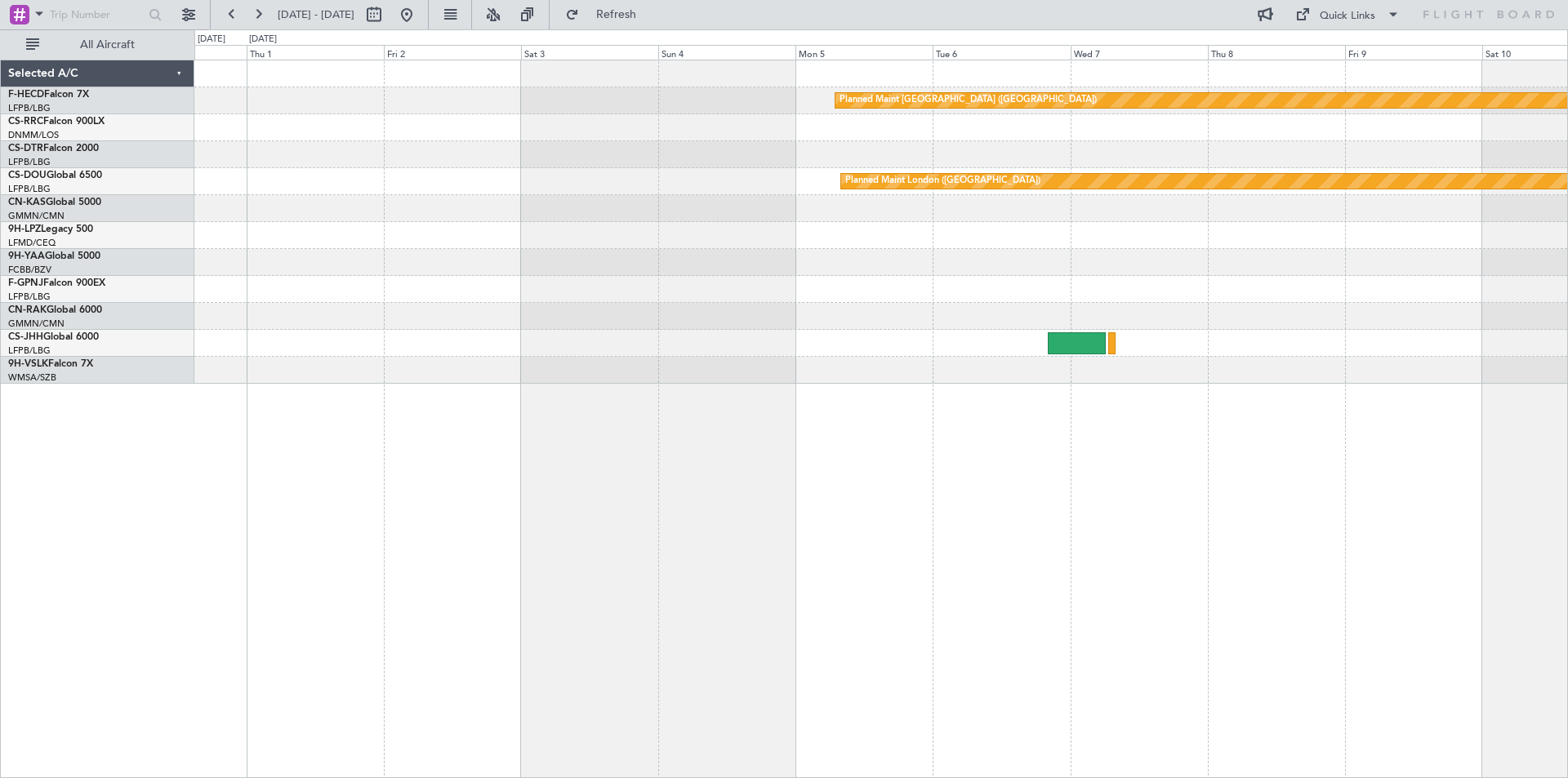
click at [916, 145] on div at bounding box center [881, 154] width 1373 height 27
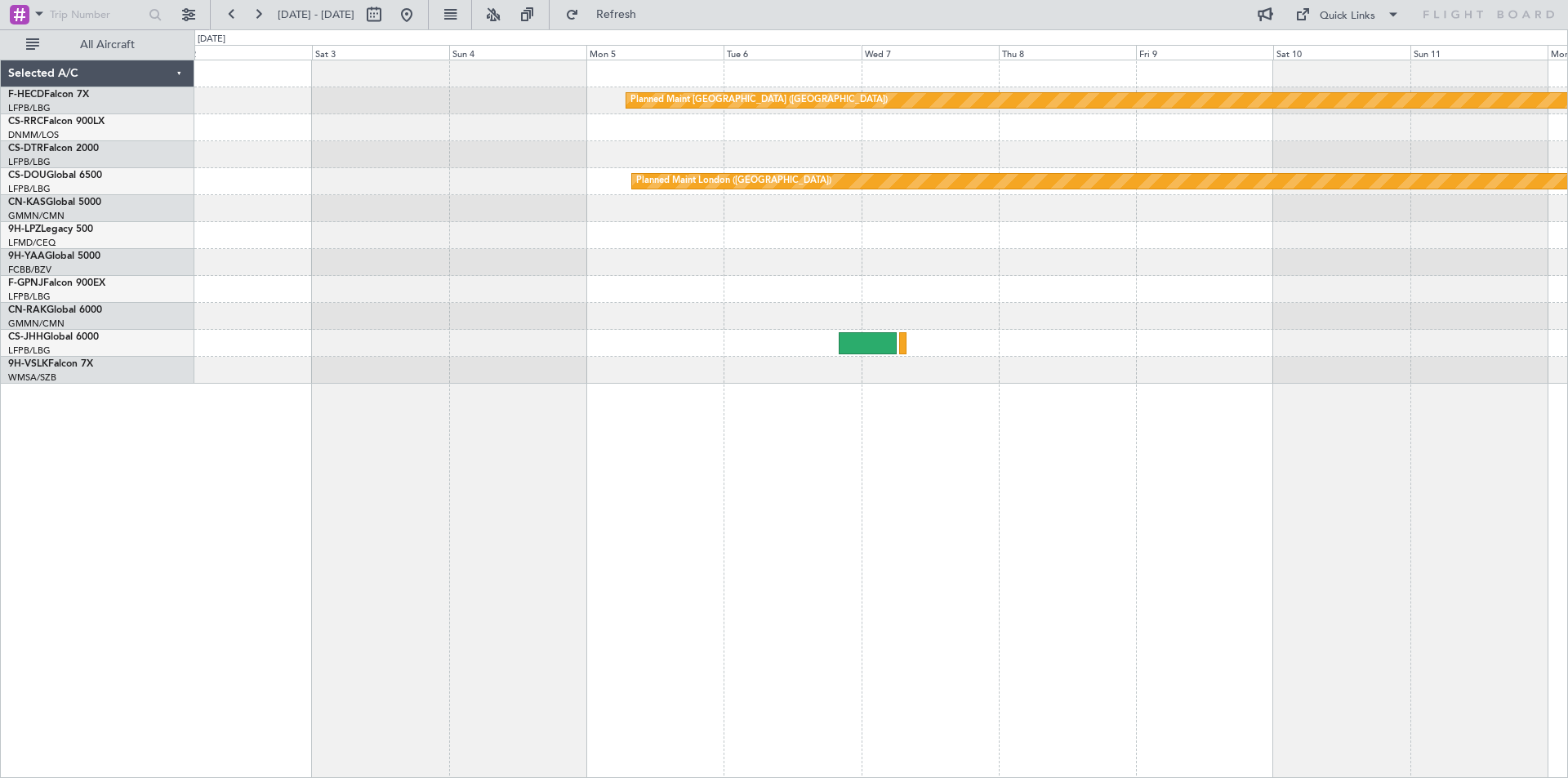
click at [350, 350] on div "Planned Maint [GEOGRAPHIC_DATA] ([GEOGRAPHIC_DATA]) Planned Maint [GEOGRAPHIC_D…" at bounding box center [881, 222] width 1373 height 324
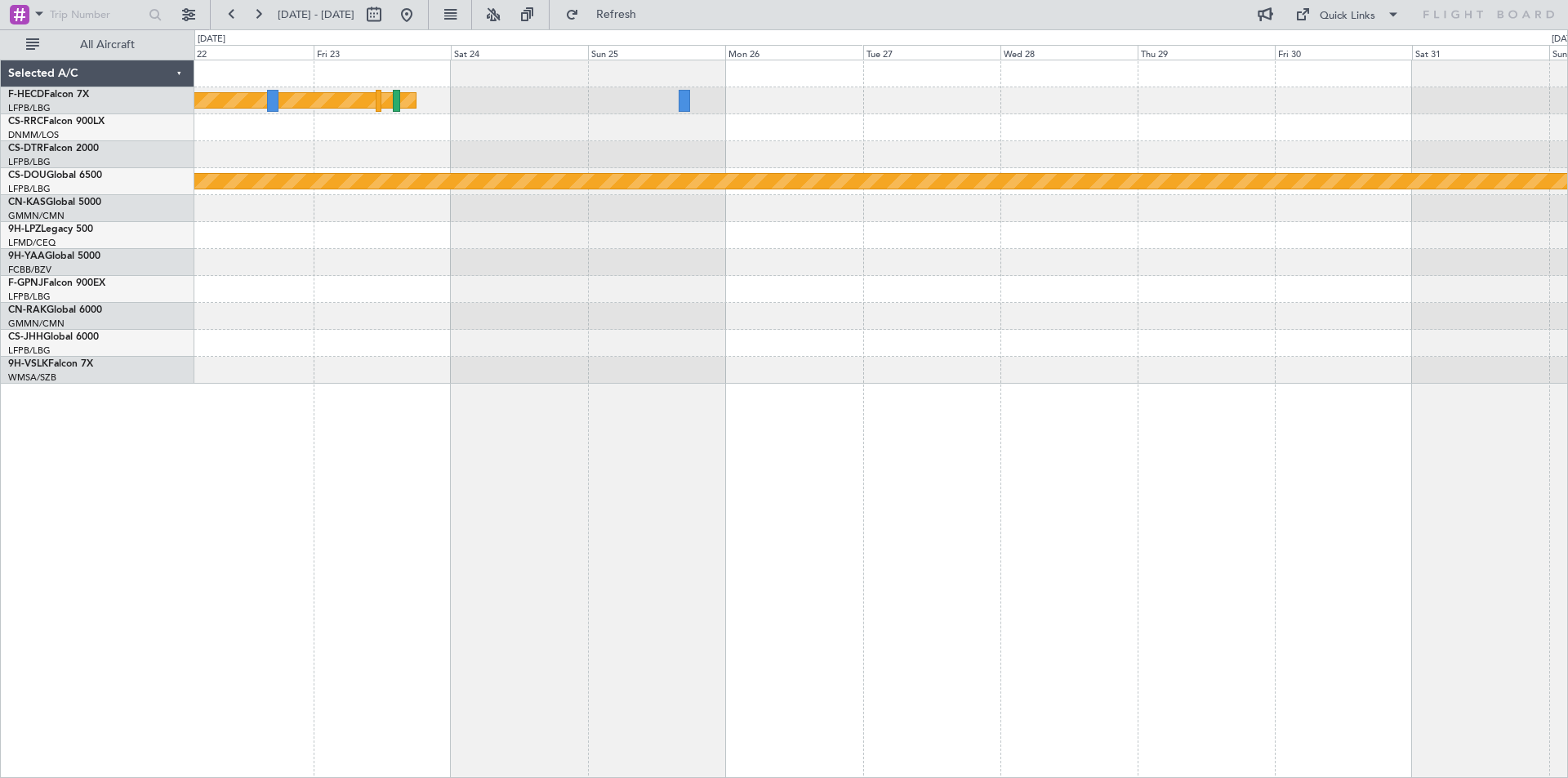
click at [0, 608] on html "10 Jan 2026 - 20 Jan 2026 Refresh Quick Links All Aircraft Planned Maint Paris …" at bounding box center [784, 389] width 1568 height 778
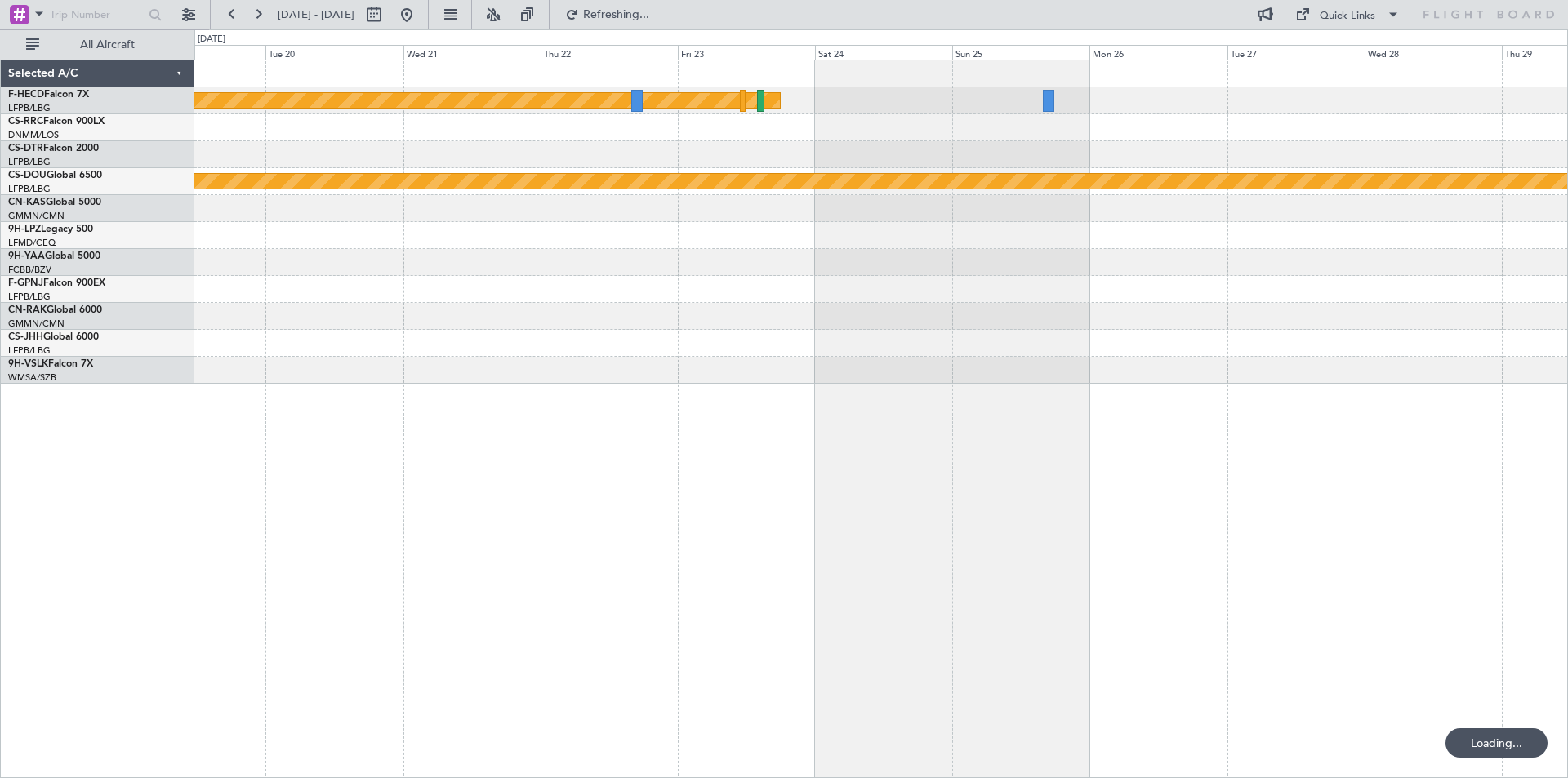
click at [766, 206] on div "Planned Maint [GEOGRAPHIC_DATA] ([GEOGRAPHIC_DATA]) Planned Maint [GEOGRAPHIC_D…" at bounding box center [881, 222] width 1373 height 324
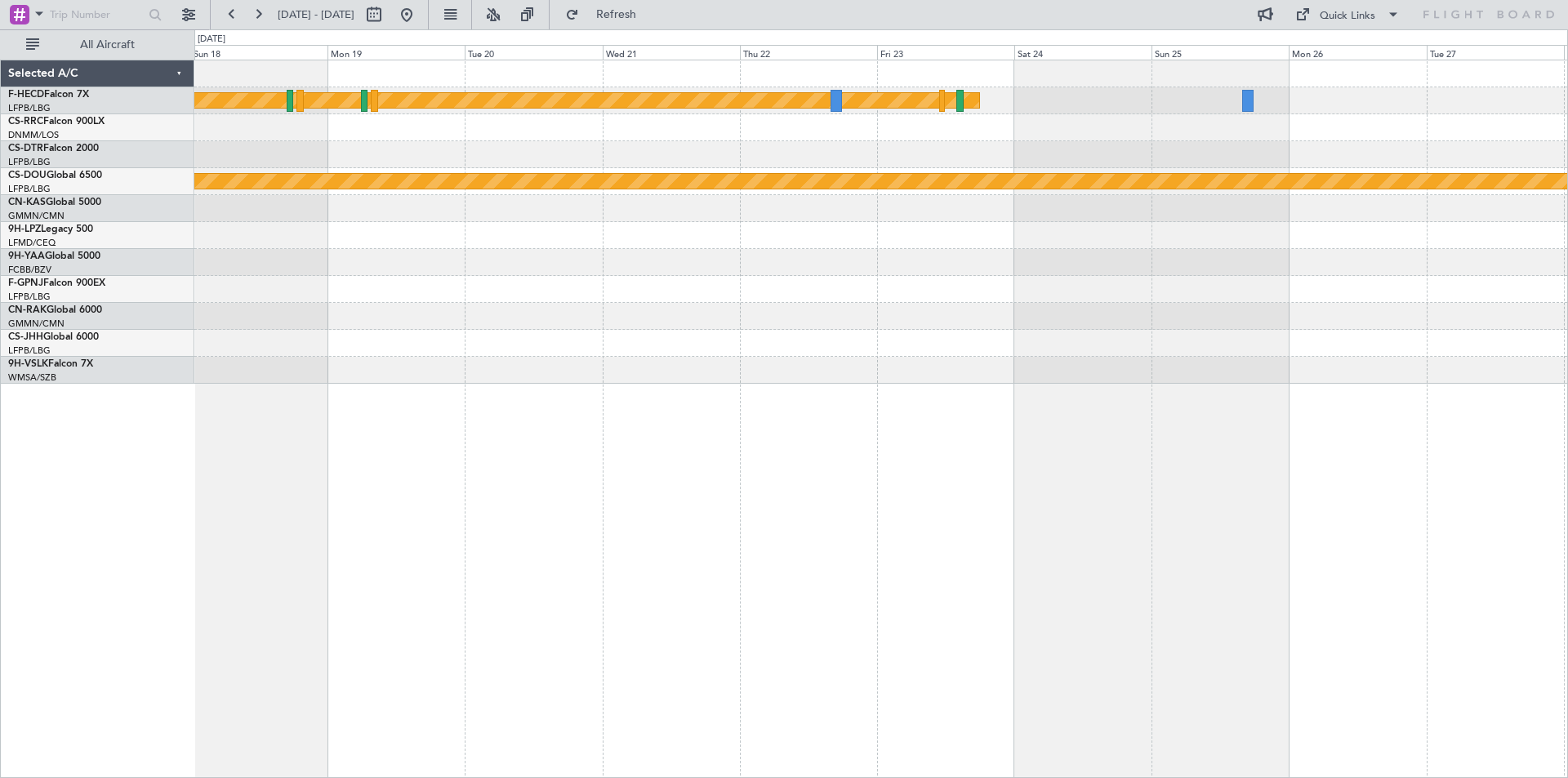
click at [801, 262] on div "Planned Maint [GEOGRAPHIC_DATA] ([GEOGRAPHIC_DATA]) Planned Maint [GEOGRAPHIC_D…" at bounding box center [881, 222] width 1373 height 324
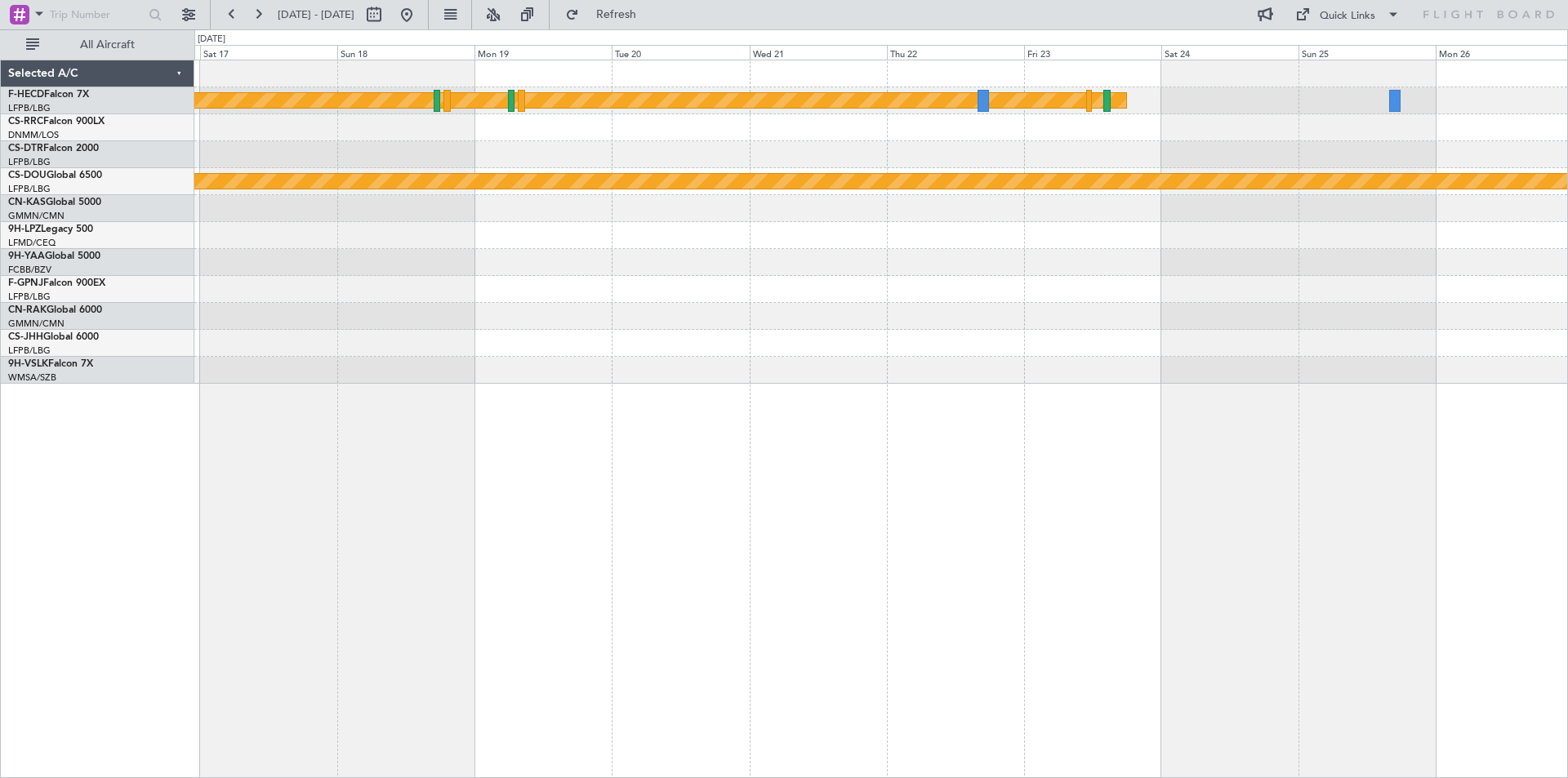
click at [1070, 318] on div at bounding box center [881, 316] width 1373 height 27
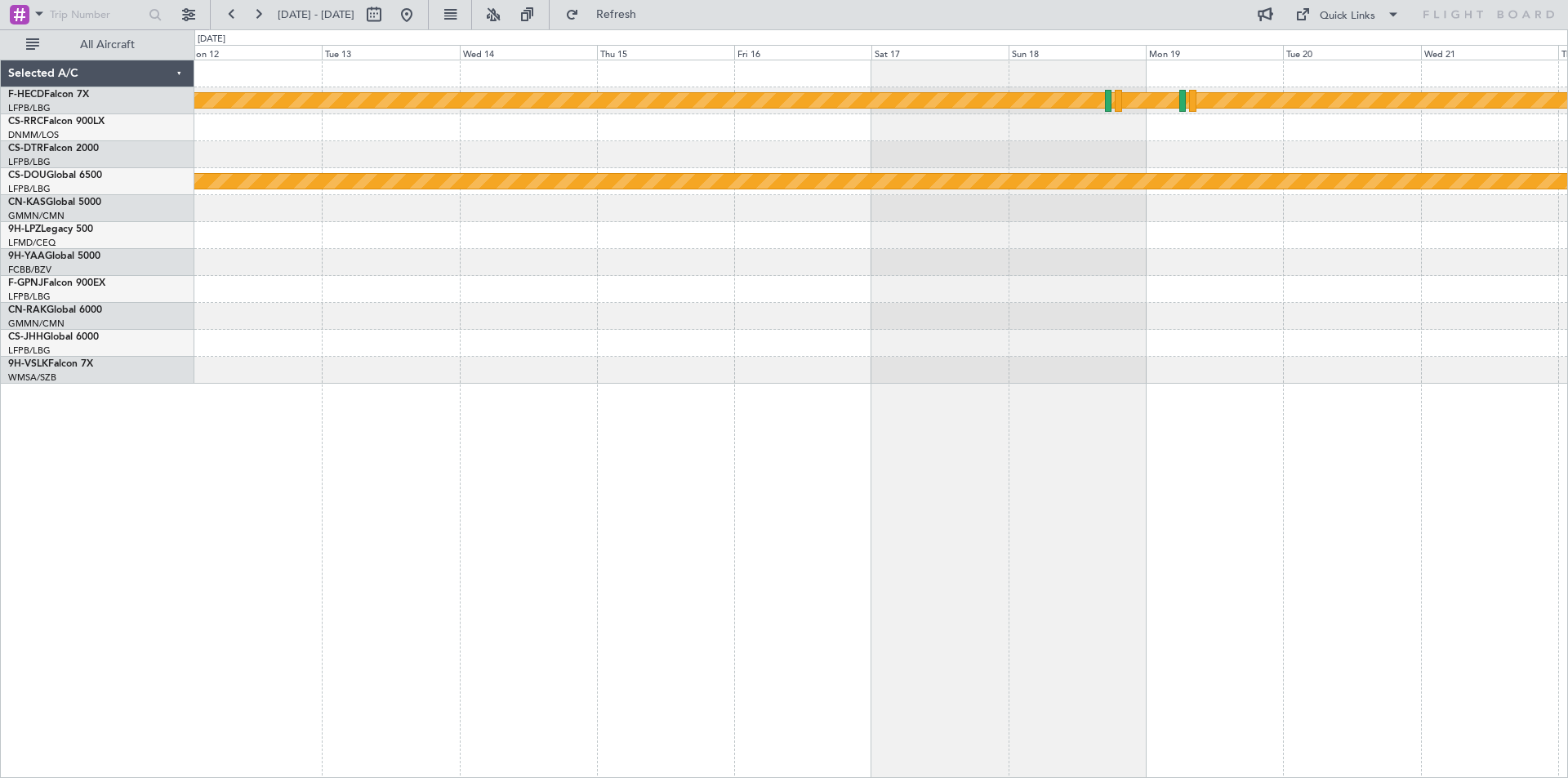
click at [1306, 389] on div "Planned Maint [GEOGRAPHIC_DATA] ([GEOGRAPHIC_DATA]) Planned Maint [GEOGRAPHIC_D…" at bounding box center [882, 418] width 1374 height 719
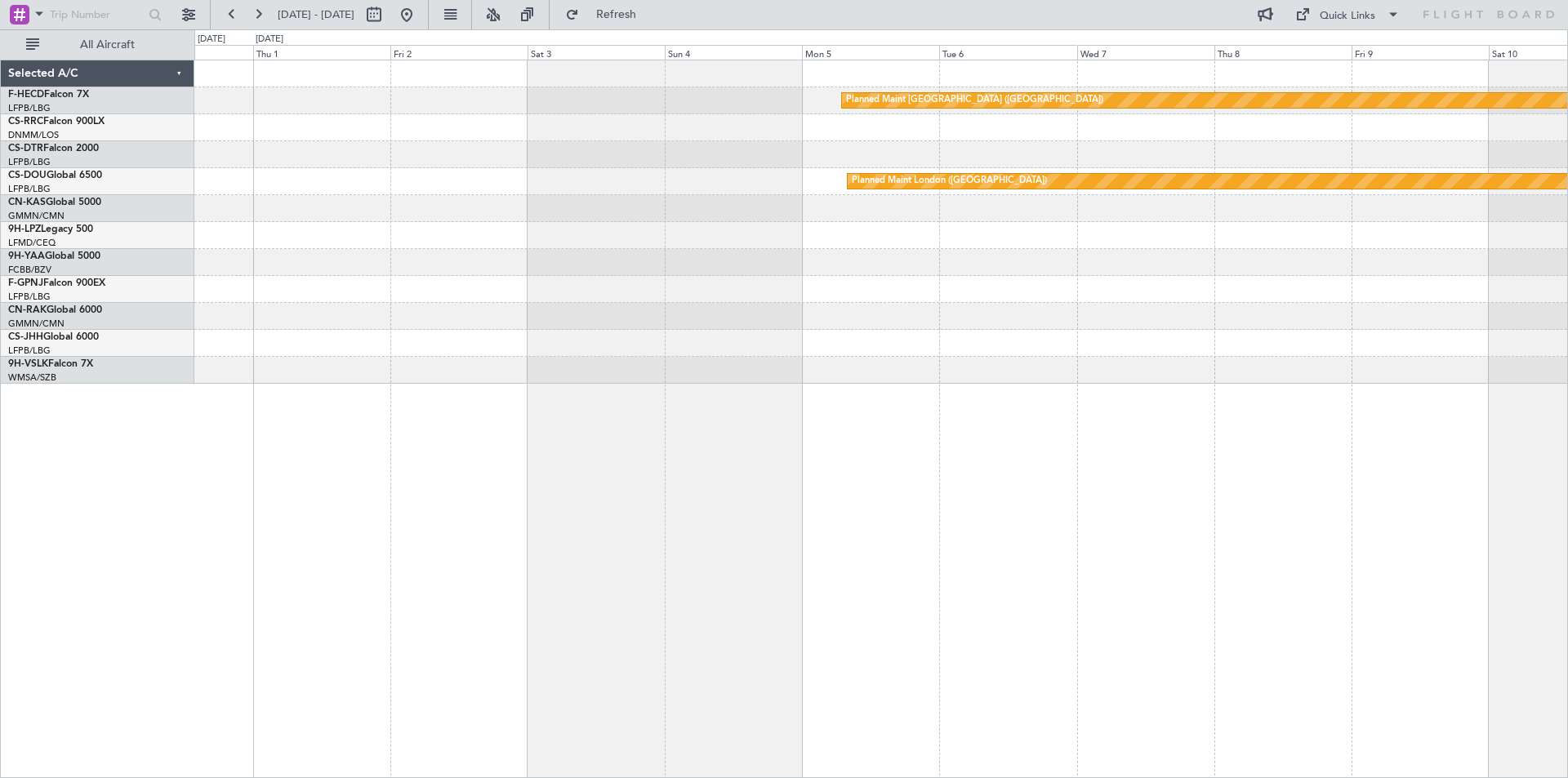
click at [1315, 397] on div "Planned Maint [GEOGRAPHIC_DATA] ([GEOGRAPHIC_DATA]) Planned Maint [GEOGRAPHIC_D…" at bounding box center [882, 418] width 1374 height 719
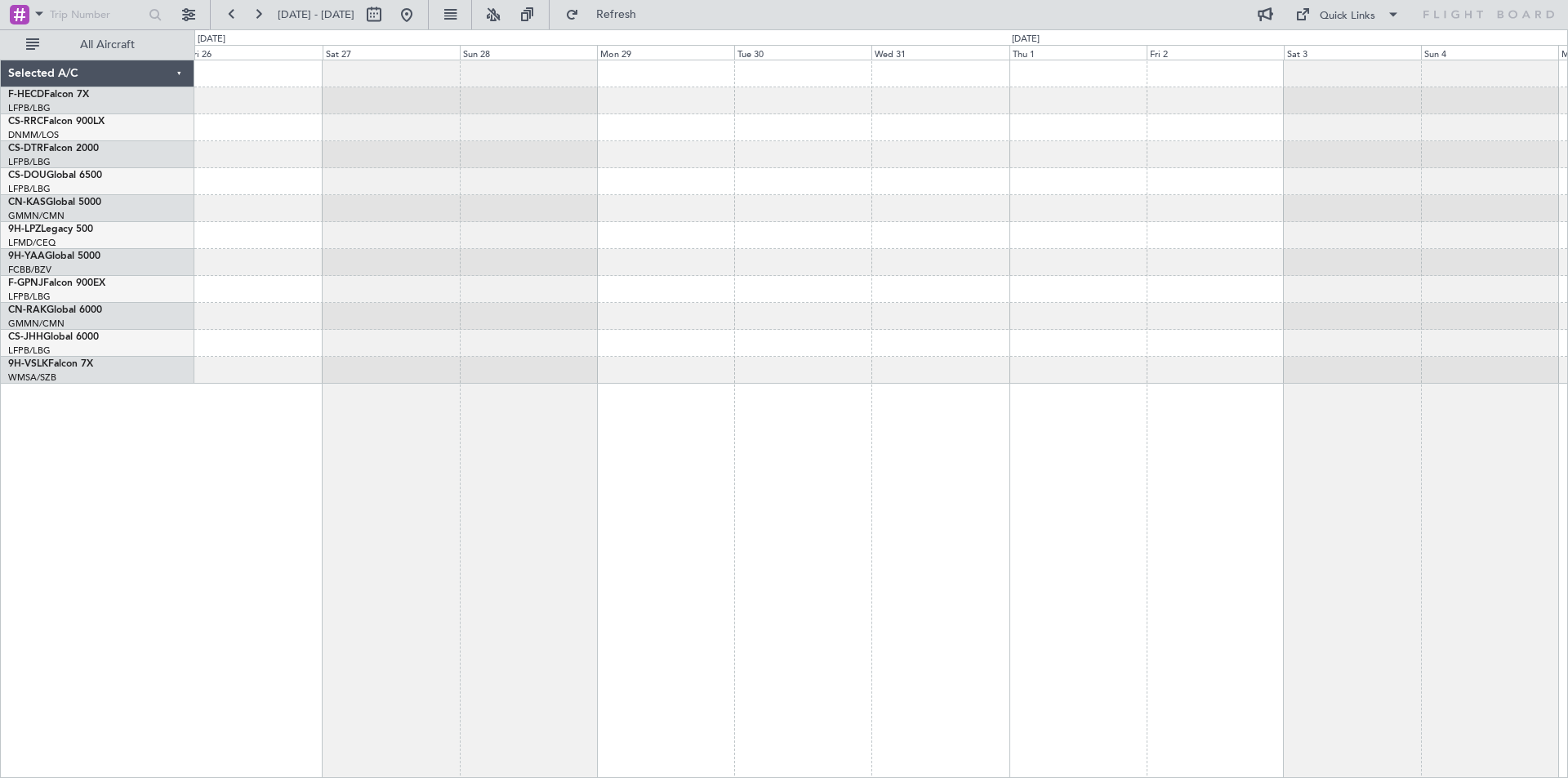
click at [1451, 317] on div "Planned Maint [GEOGRAPHIC_DATA] ([GEOGRAPHIC_DATA]) Planned Maint [GEOGRAPHIC_D…" at bounding box center [881, 222] width 1373 height 324
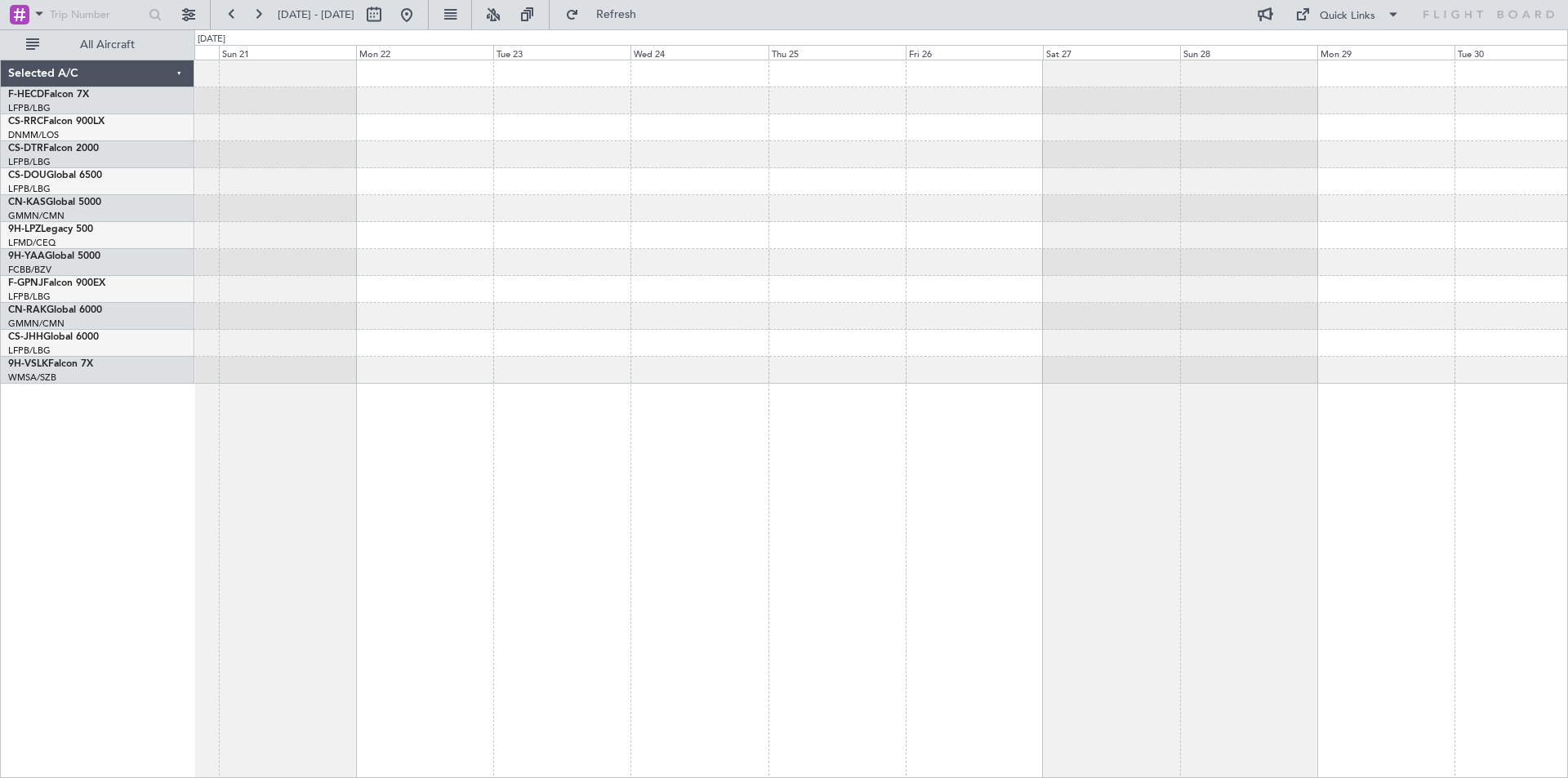
click at [1457, 349] on div at bounding box center [881, 343] width 1373 height 27
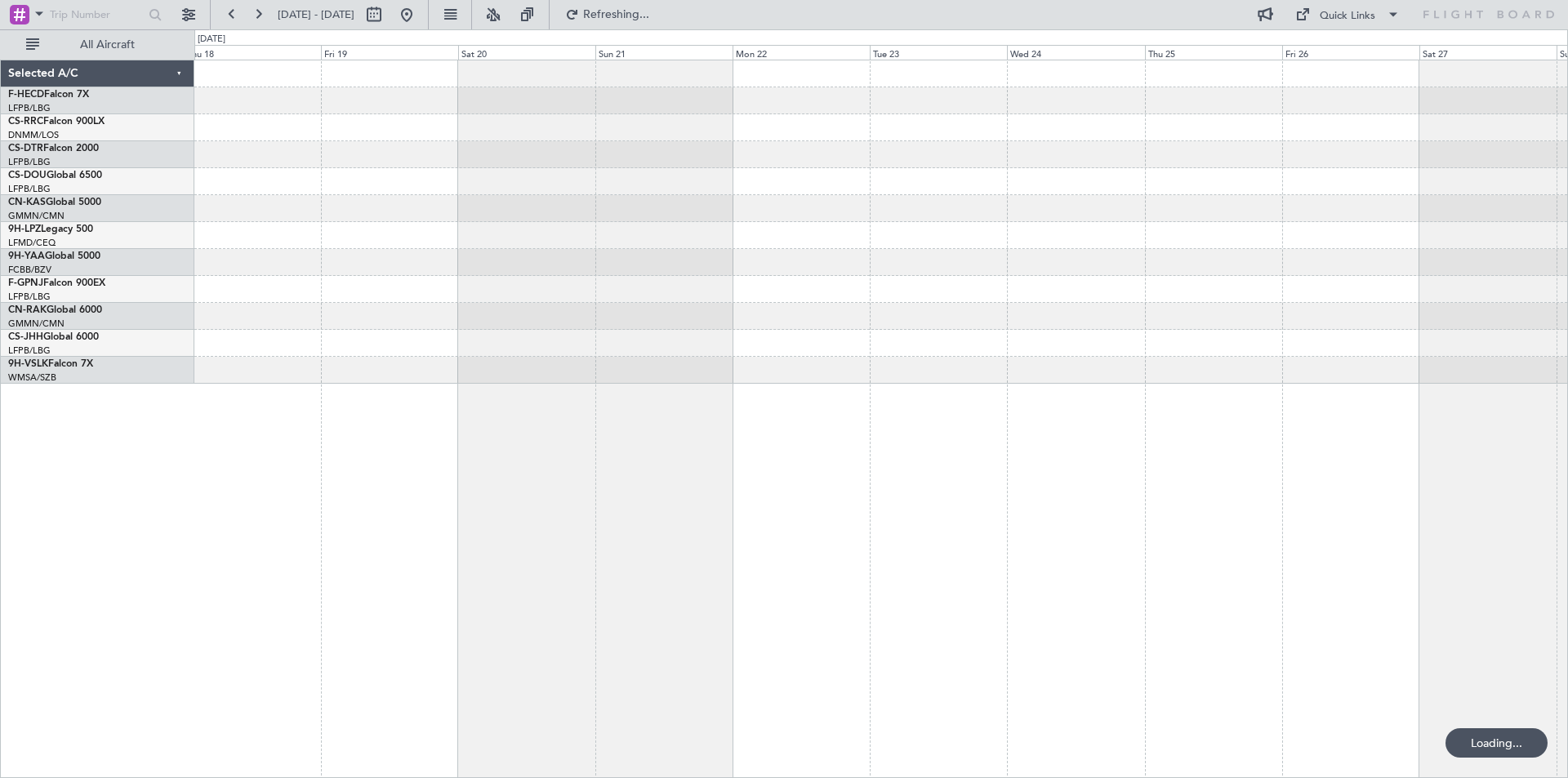
click at [1309, 368] on div at bounding box center [881, 370] width 1373 height 27
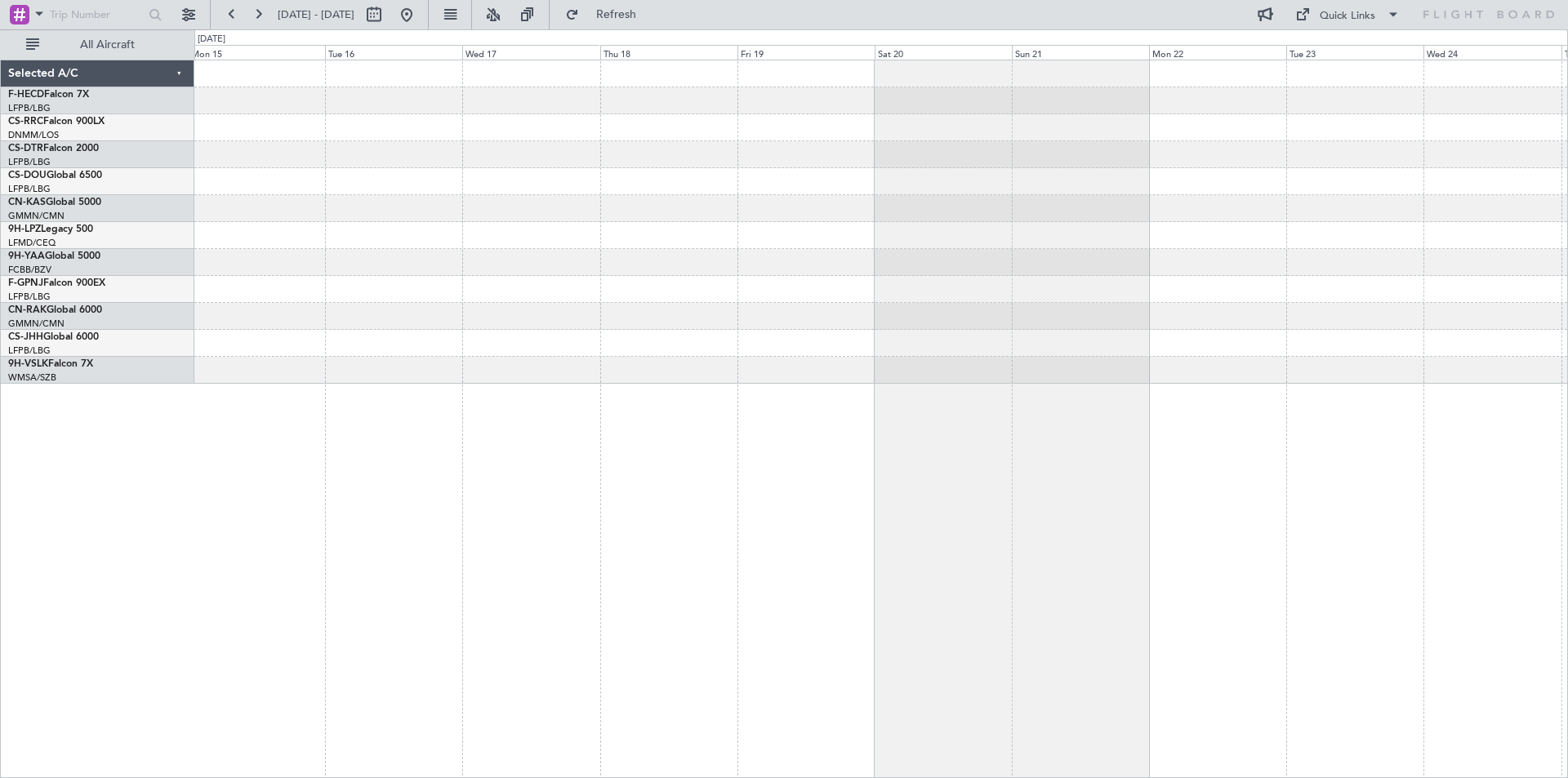
click at [1233, 278] on div at bounding box center [881, 222] width 1373 height 324
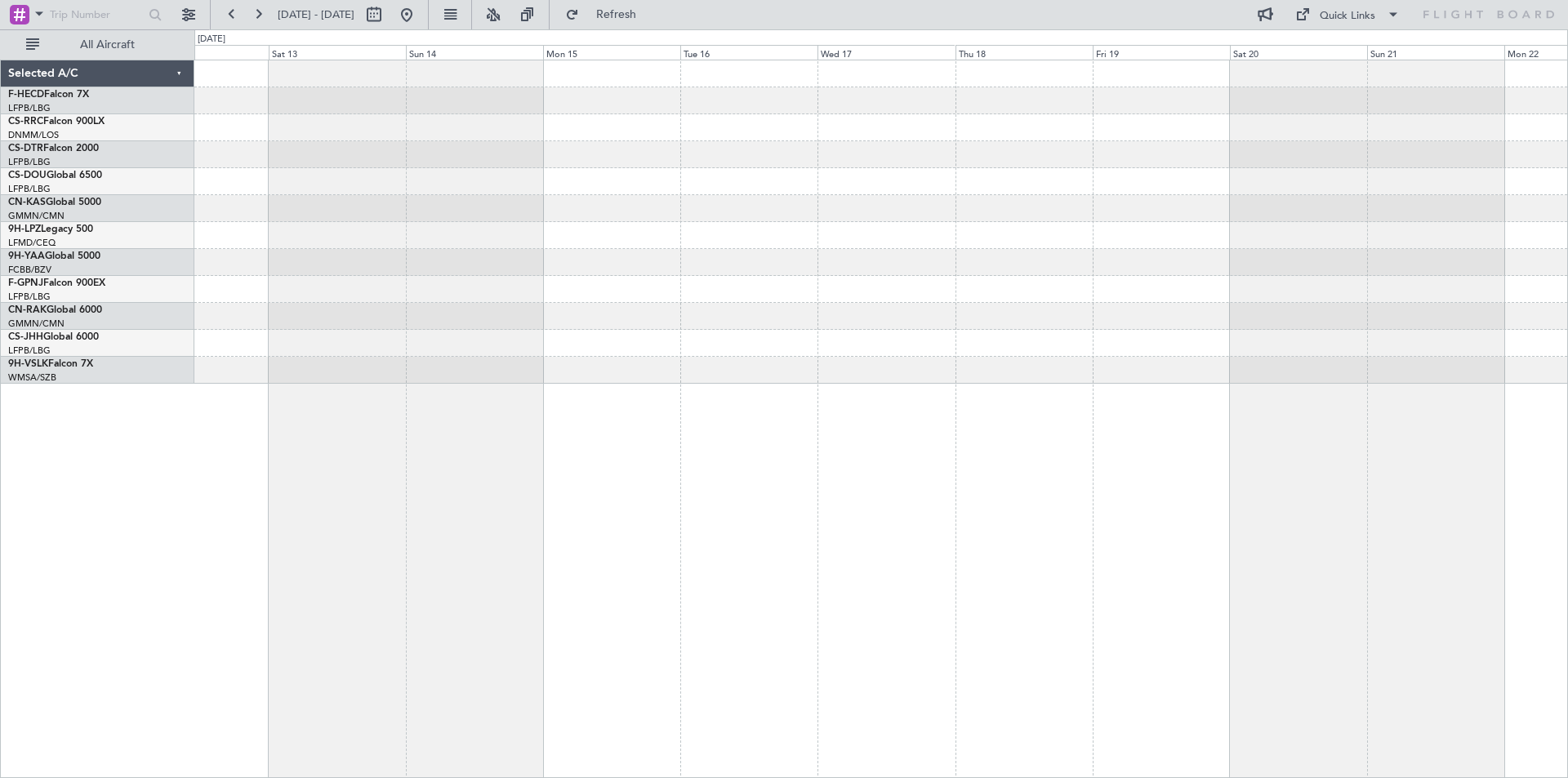
click at [1194, 463] on div at bounding box center [882, 418] width 1374 height 719
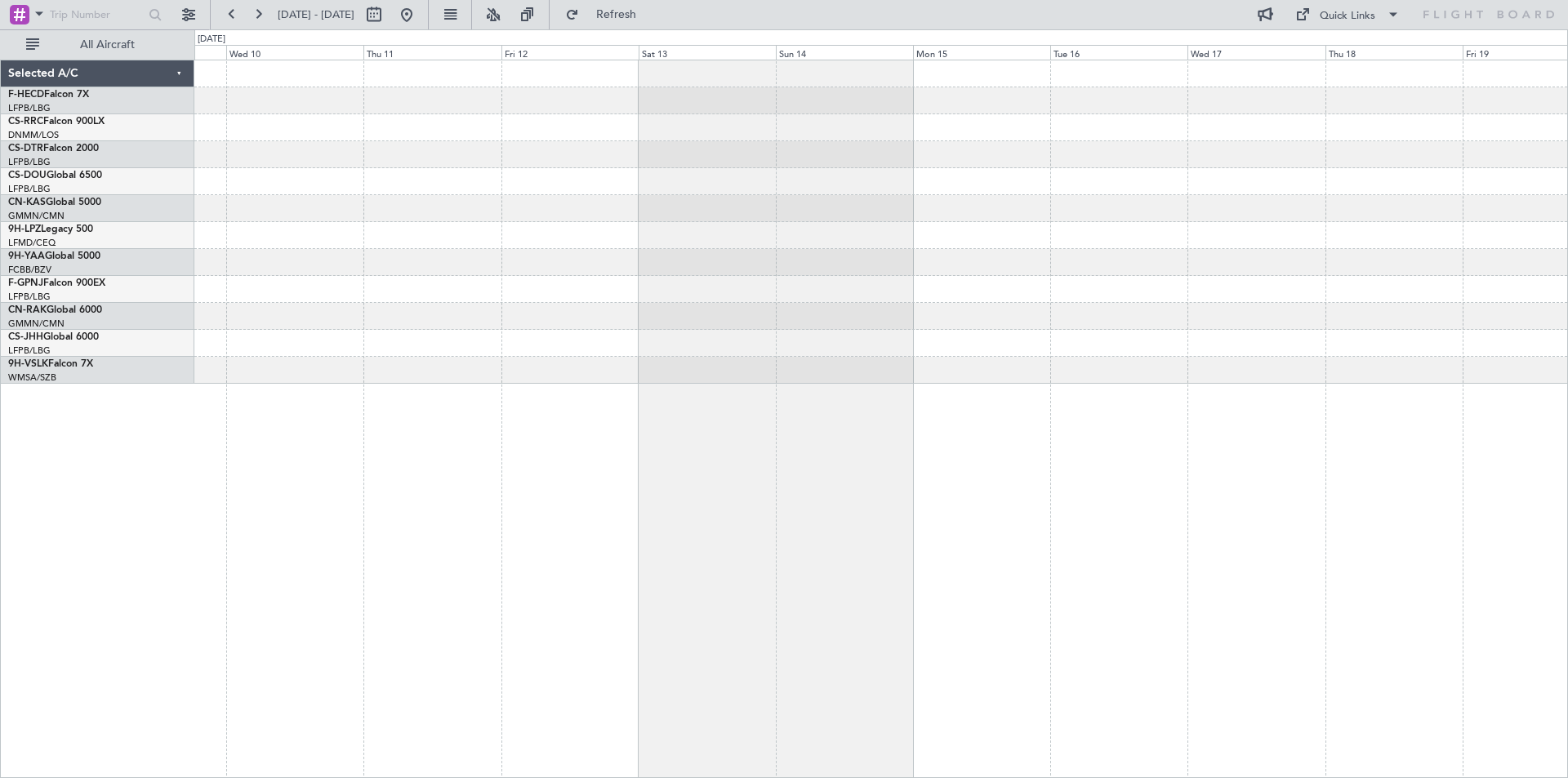
click at [1261, 239] on div at bounding box center [881, 235] width 1373 height 27
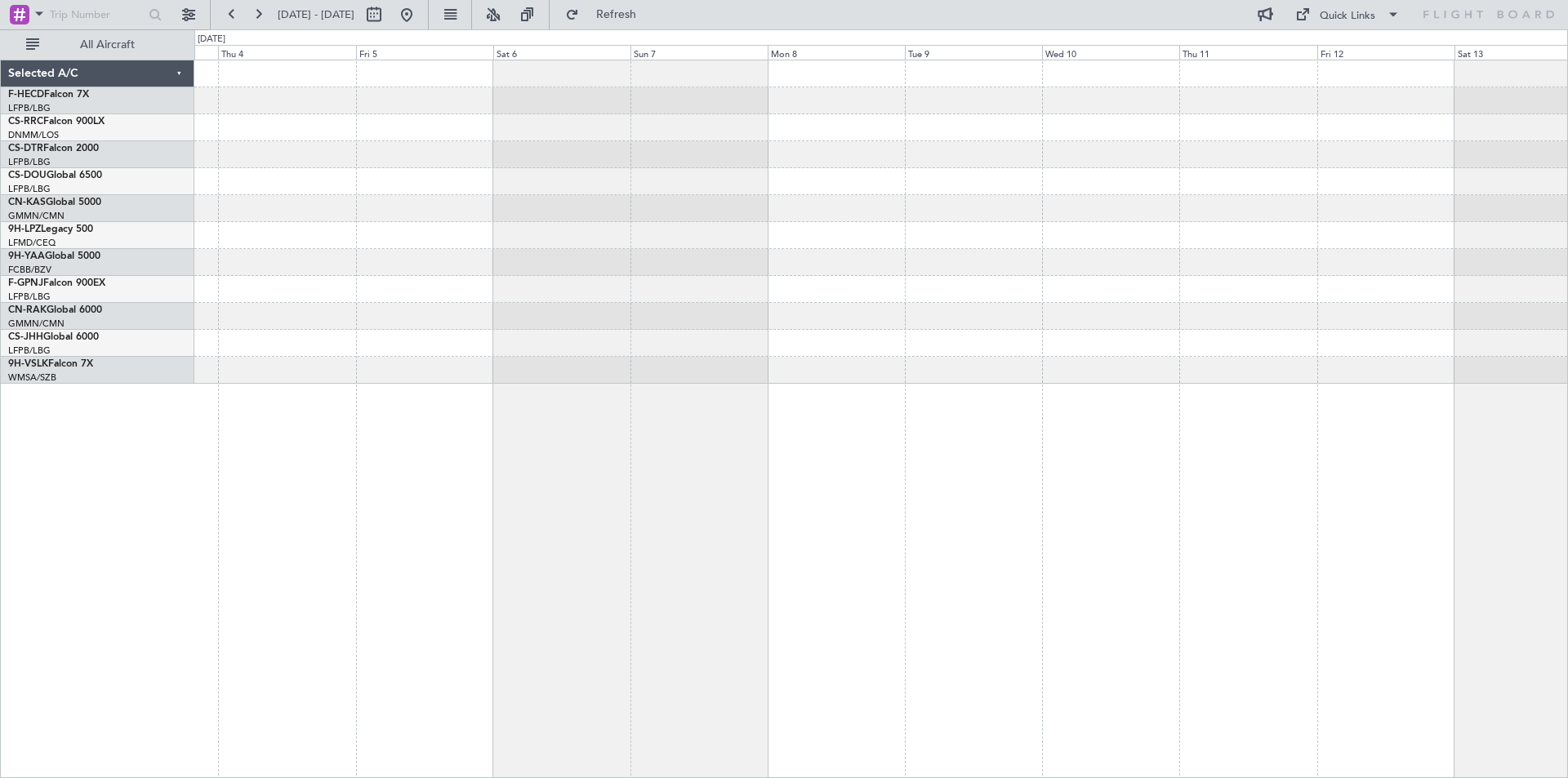
click at [1467, 354] on div at bounding box center [881, 222] width 1373 height 324
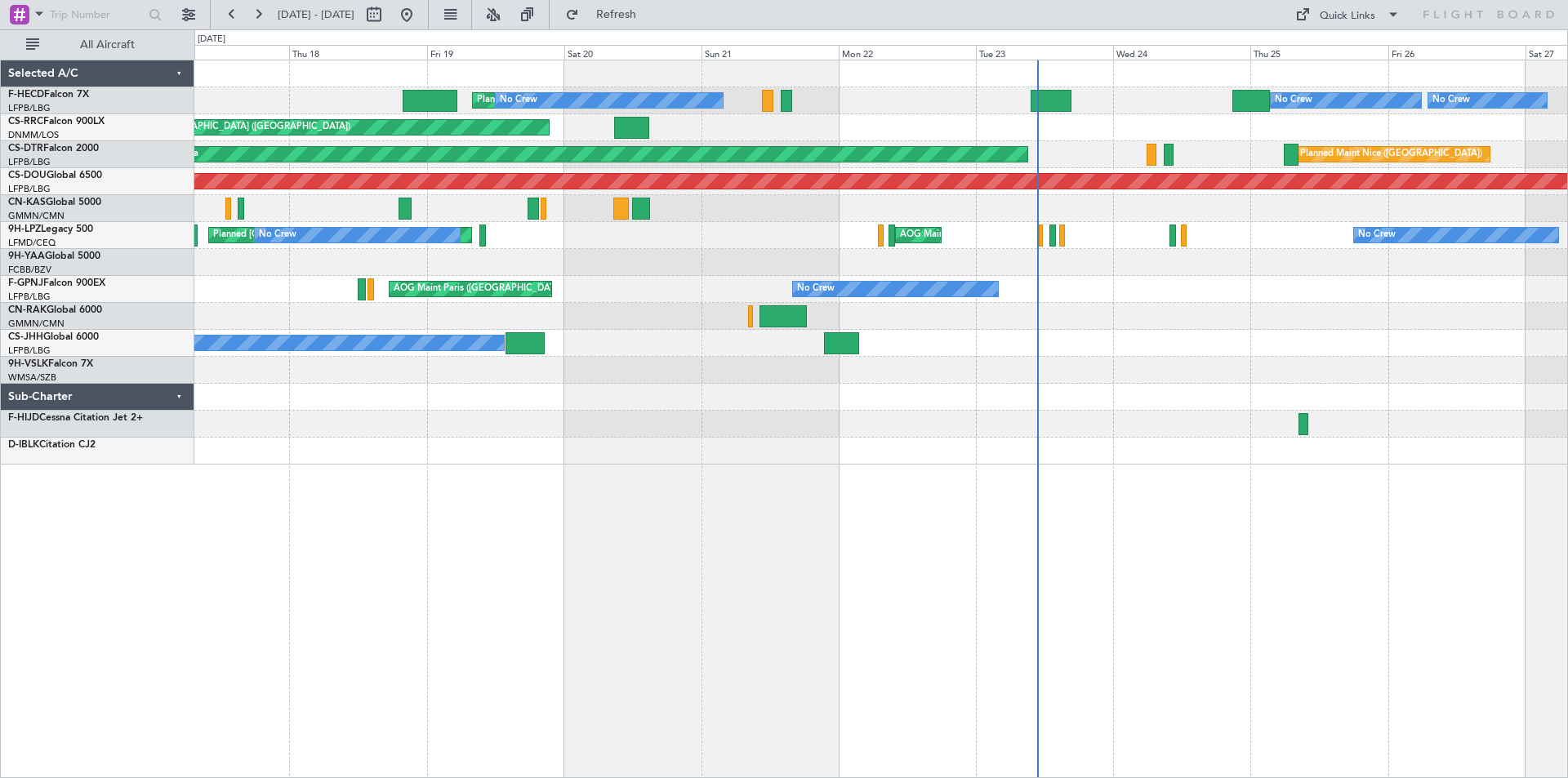
click at [946, 275] on div at bounding box center [881, 262] width 1373 height 27
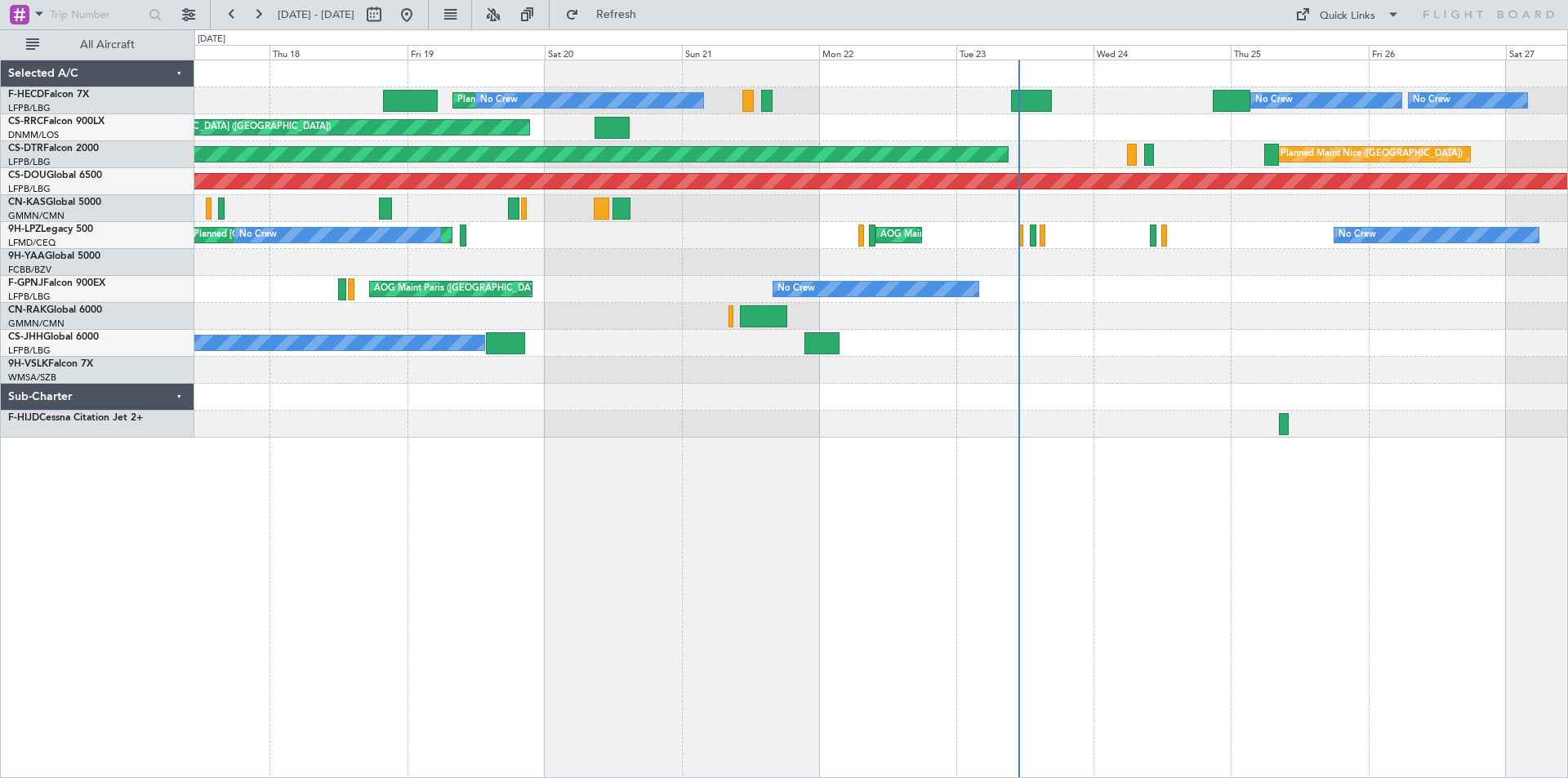
click at [674, 436] on div "Planned Maint [GEOGRAPHIC_DATA] ([GEOGRAPHIC_DATA]) No Crew No Crew Planned Mai…" at bounding box center [881, 249] width 1373 height 377
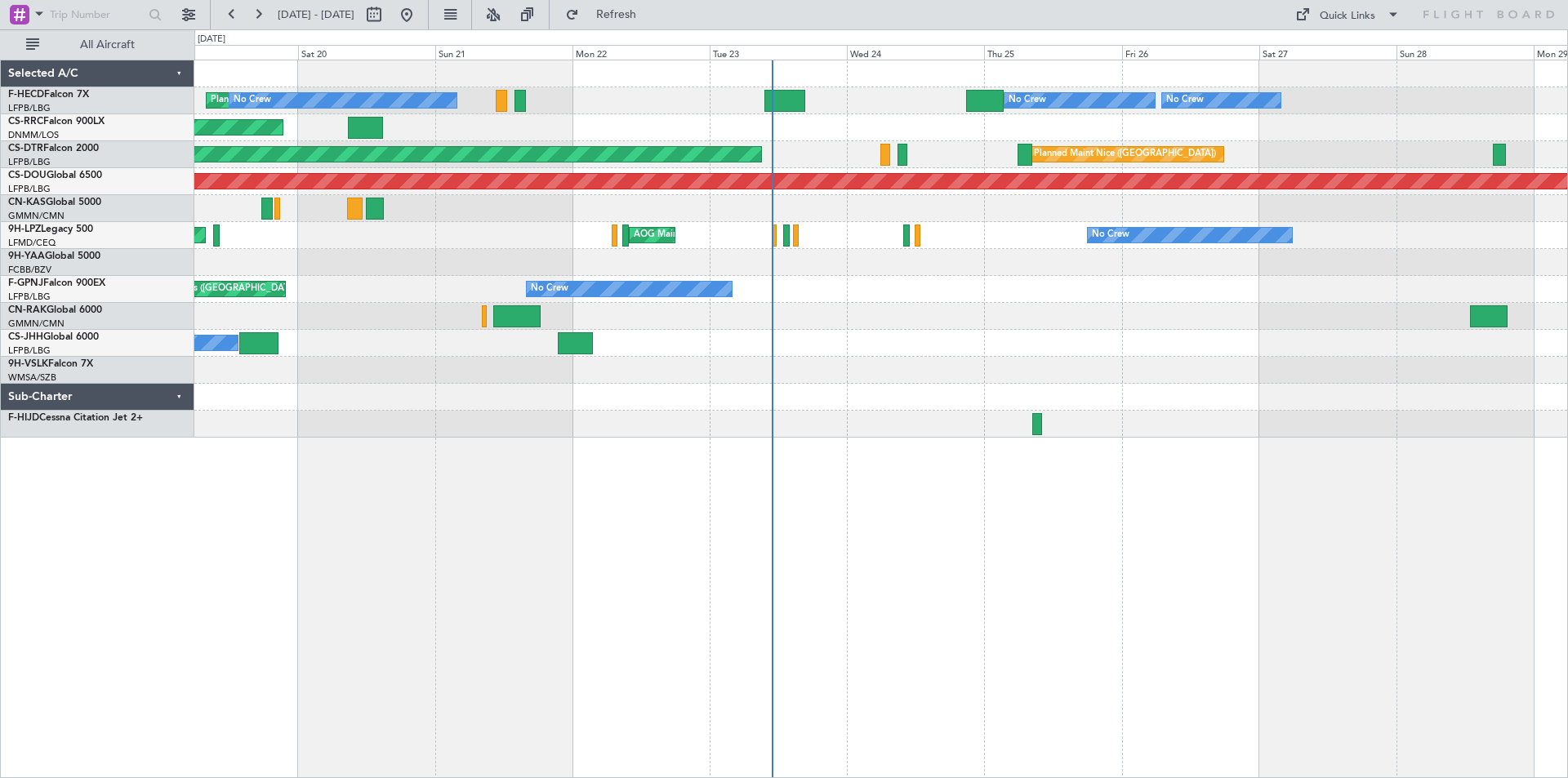
click at [561, 377] on div "Planned Maint [GEOGRAPHIC_DATA] ([GEOGRAPHIC_DATA]) No Crew No Crew Planned Mai…" at bounding box center [881, 249] width 1373 height 377
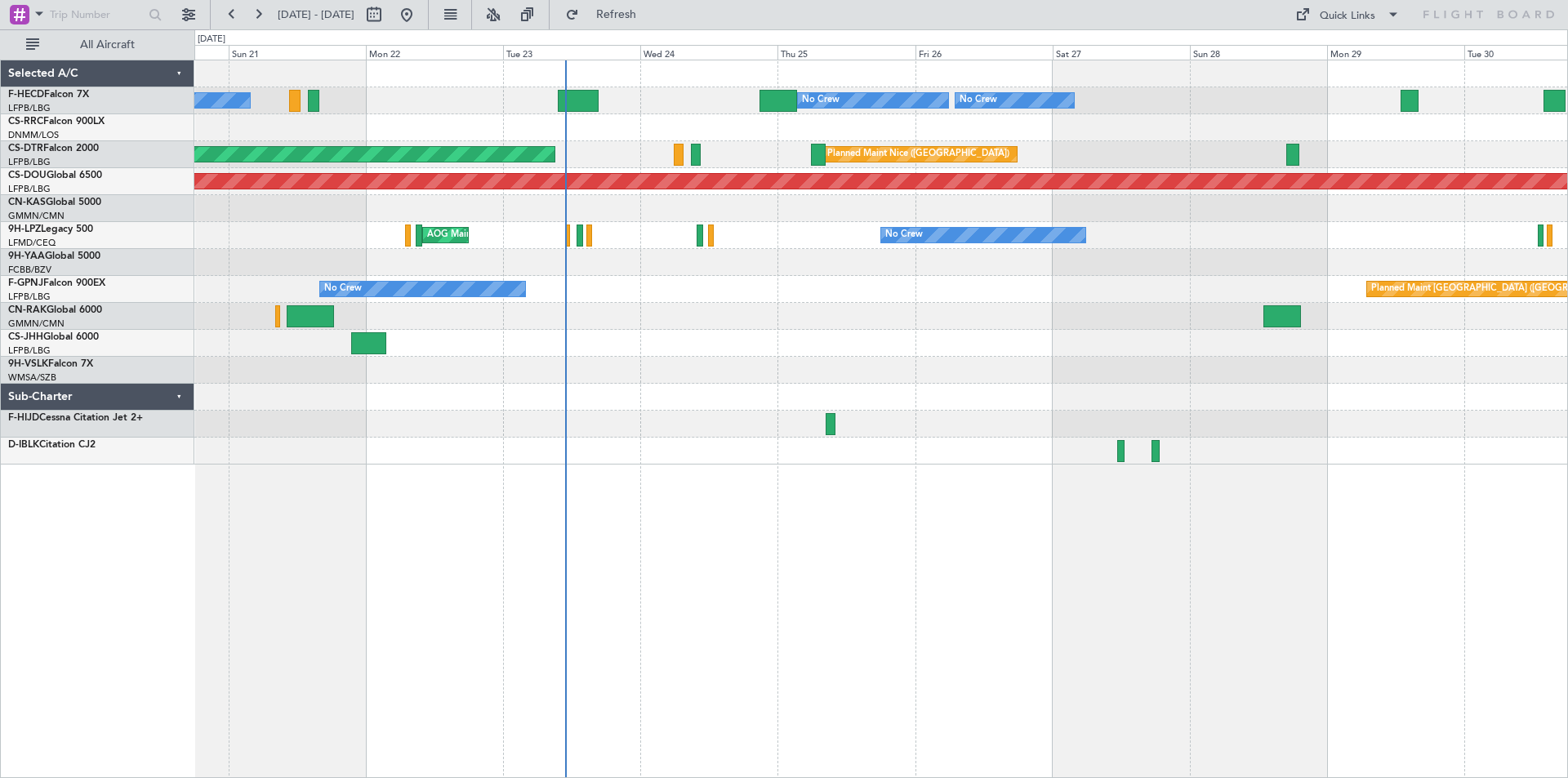
click at [554, 463] on div "No Crew No Crew Planned Maint [GEOGRAPHIC_DATA] ([GEOGRAPHIC_DATA]) No Crew Pla…" at bounding box center [881, 262] width 1373 height 404
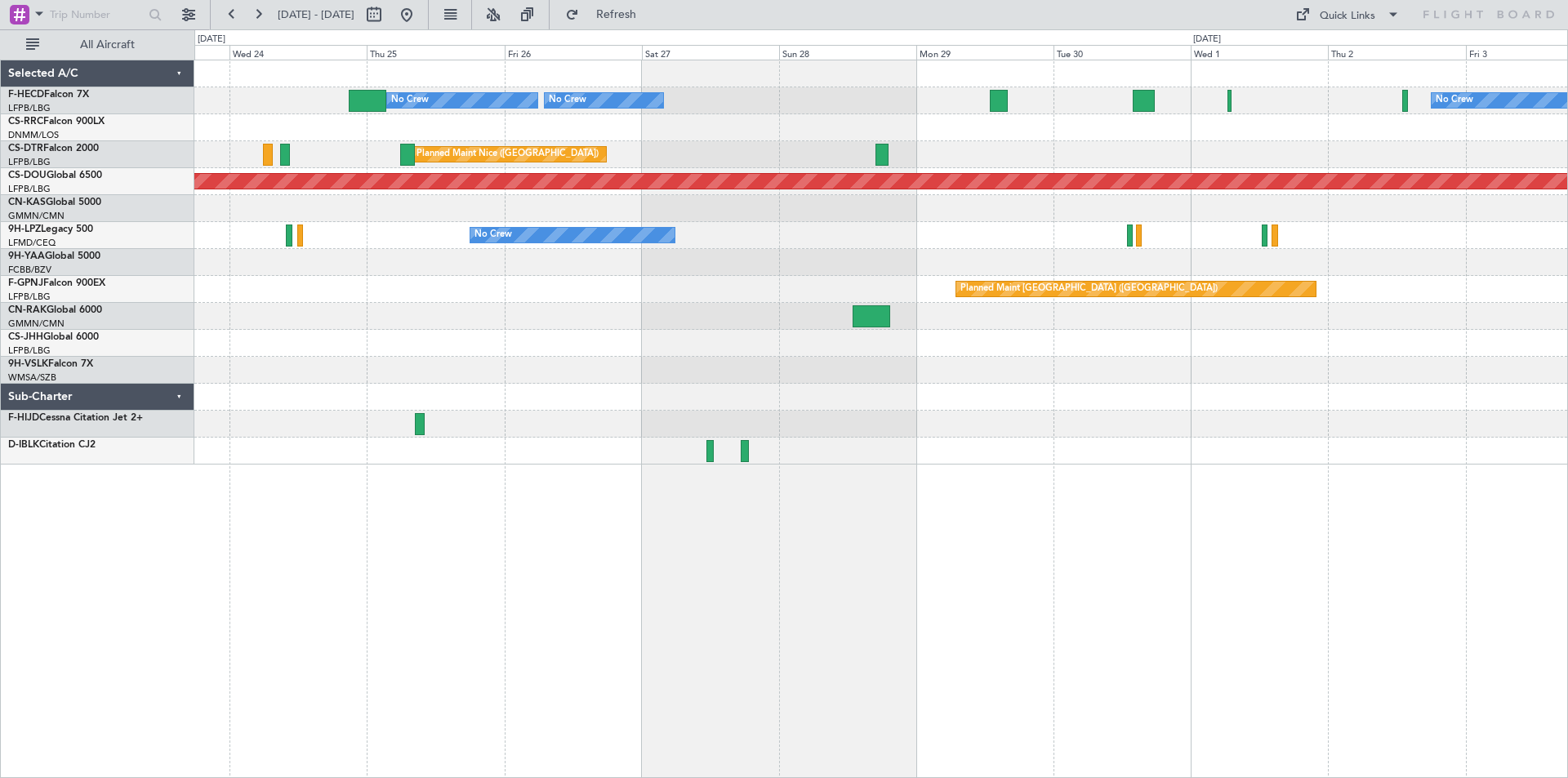
click at [870, 391] on div "Planned Maint [GEOGRAPHIC_DATA] ([GEOGRAPHIC_DATA]) No Crew No Crew No Crew [GE…" at bounding box center [881, 262] width 1373 height 404
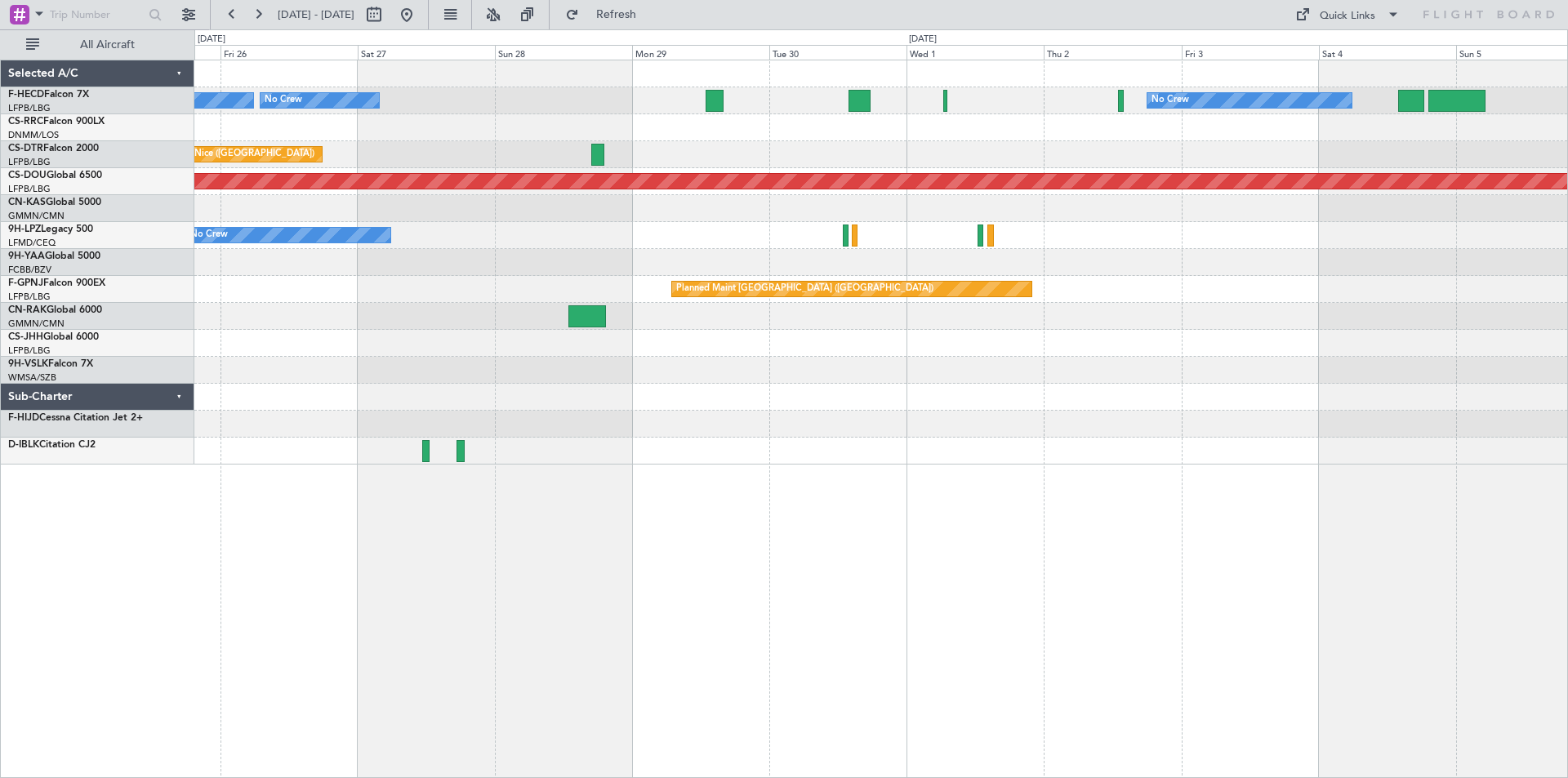
click at [925, 334] on div "Planned Maint [GEOGRAPHIC_DATA] ([GEOGRAPHIC_DATA]) No Crew No Crew No Crew [GE…" at bounding box center [881, 262] width 1373 height 404
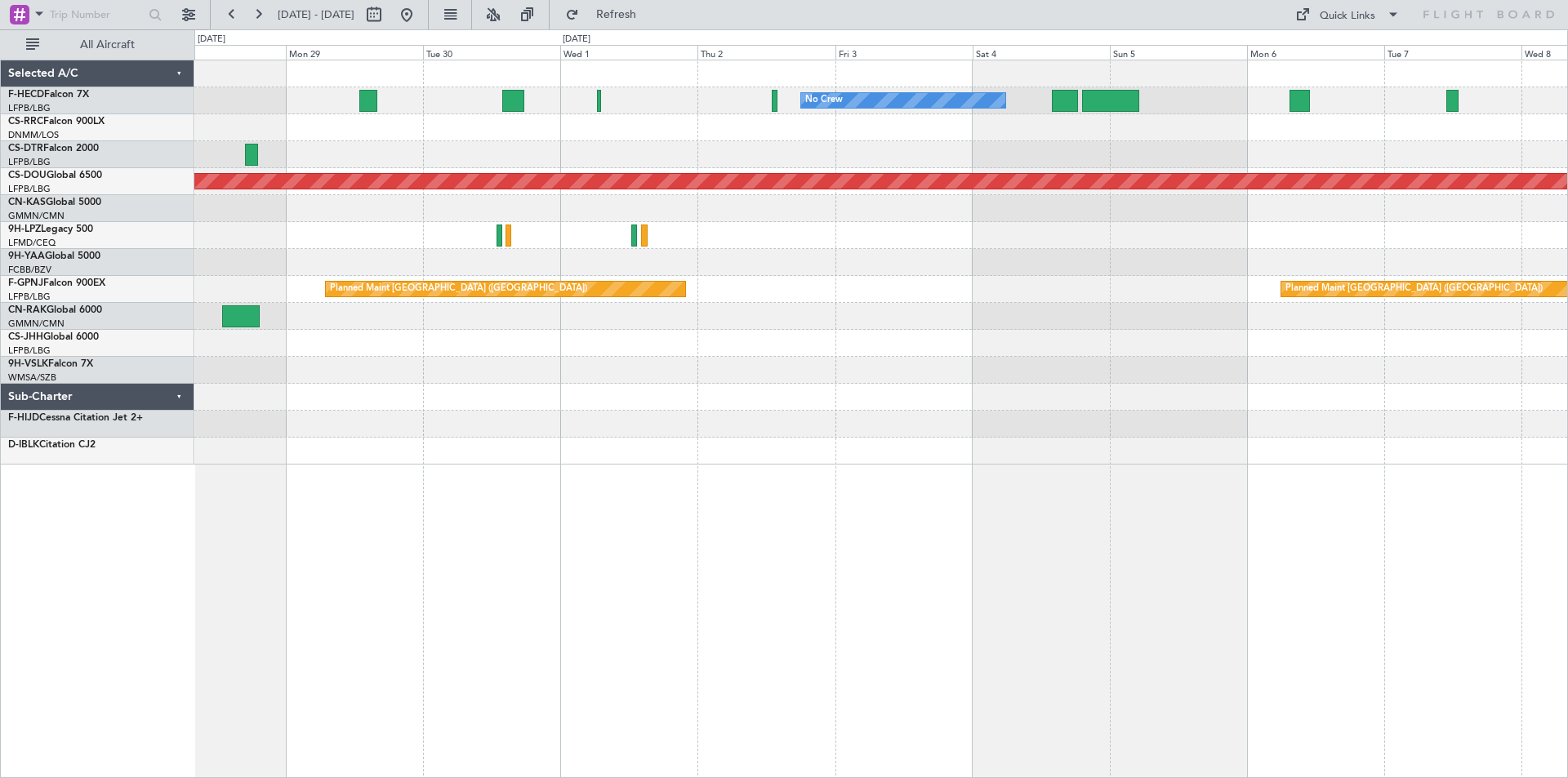
click at [946, 377] on div "No Crew No Crew Planned Maint [GEOGRAPHIC_DATA] ([GEOGRAPHIC_DATA]) No Crew No …" at bounding box center [881, 262] width 1373 height 404
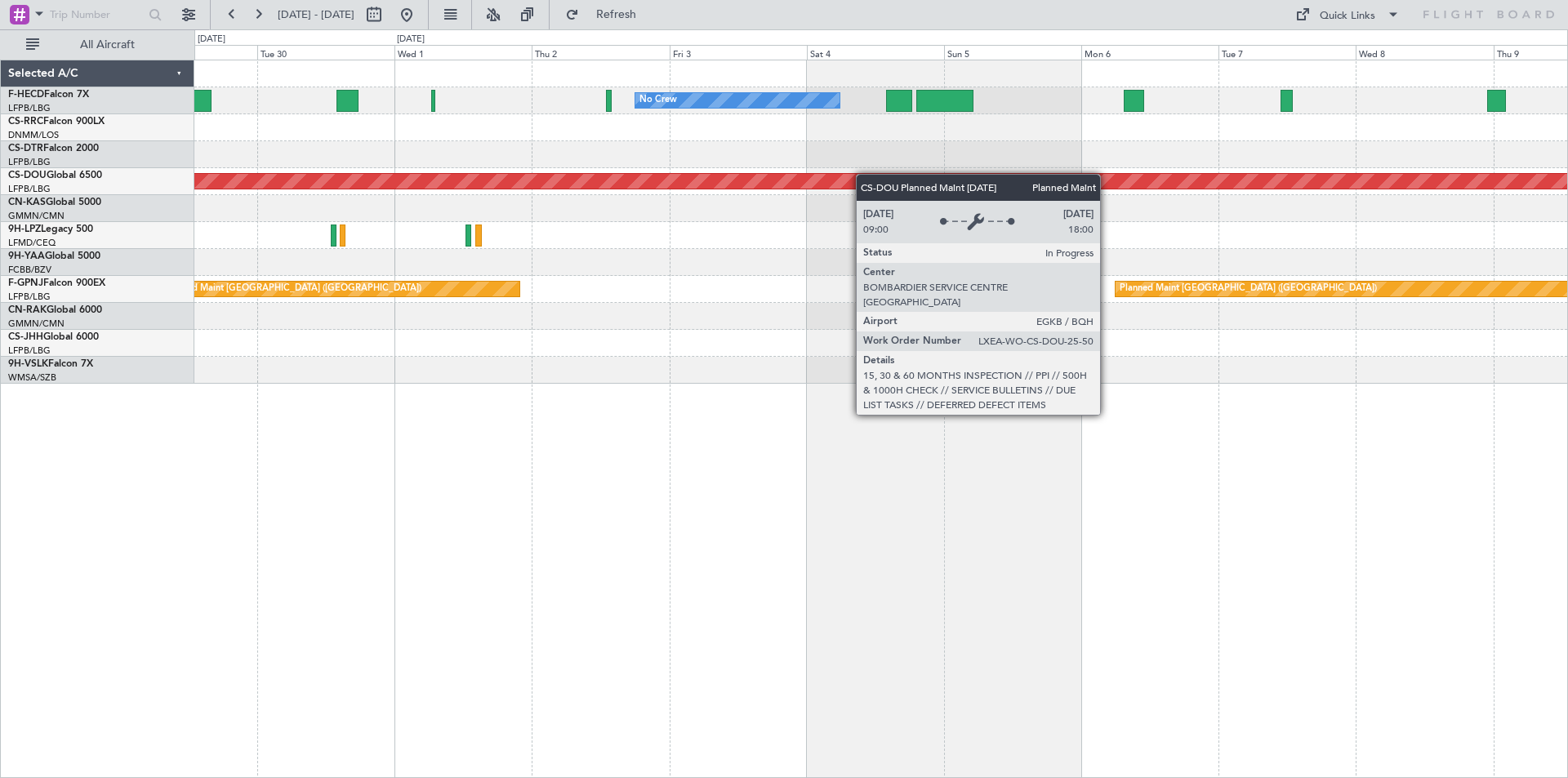
click at [489, 260] on div "No Crew No Crew No Crew Planned Maint [GEOGRAPHIC_DATA] ([GEOGRAPHIC_DATA]) No …" at bounding box center [881, 222] width 1373 height 324
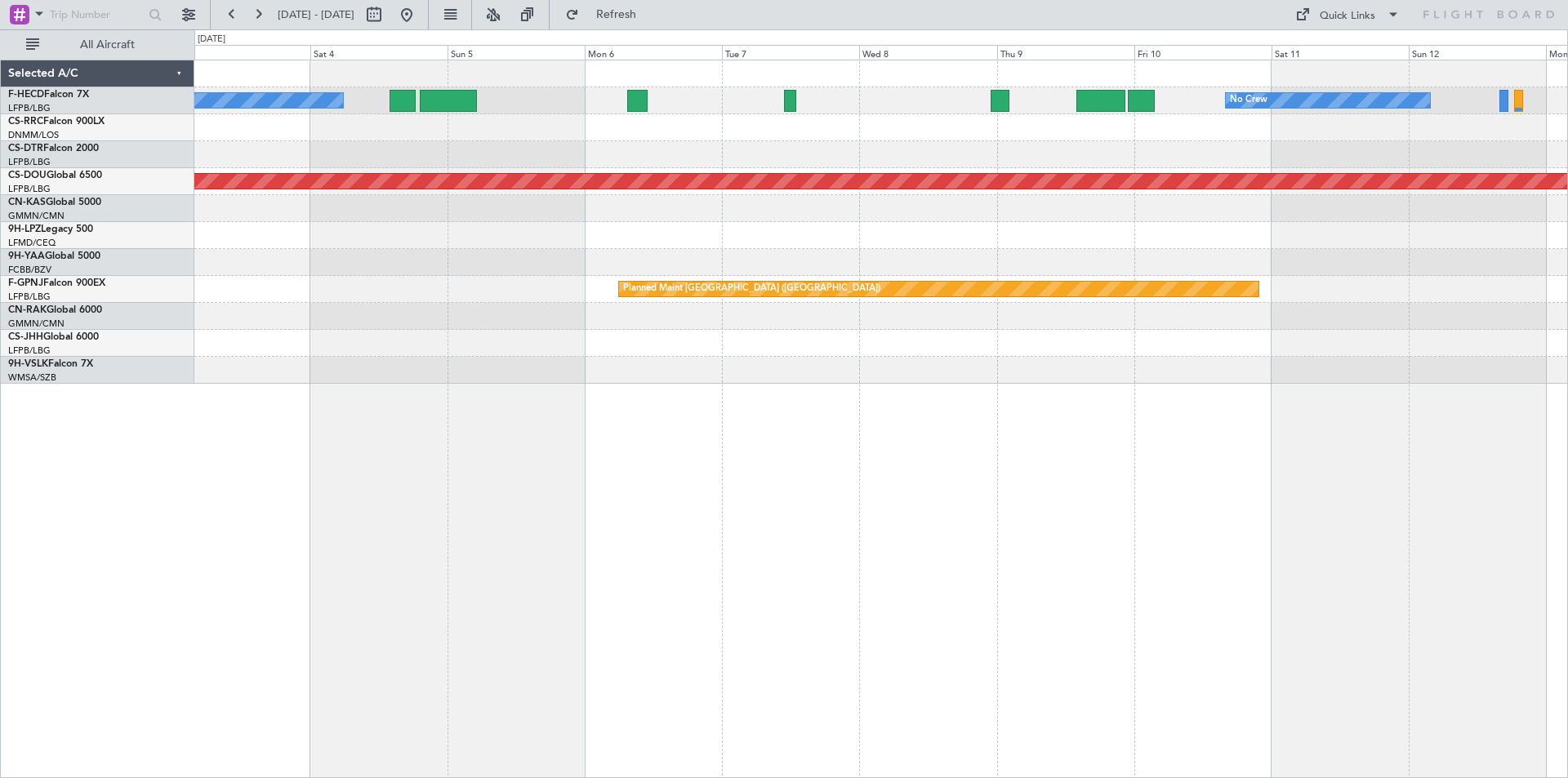
click at [623, 265] on div "No Crew No Crew Planned Maint [GEOGRAPHIC_DATA] ([GEOGRAPHIC_DATA]) Planned Mai…" at bounding box center [881, 222] width 1373 height 324
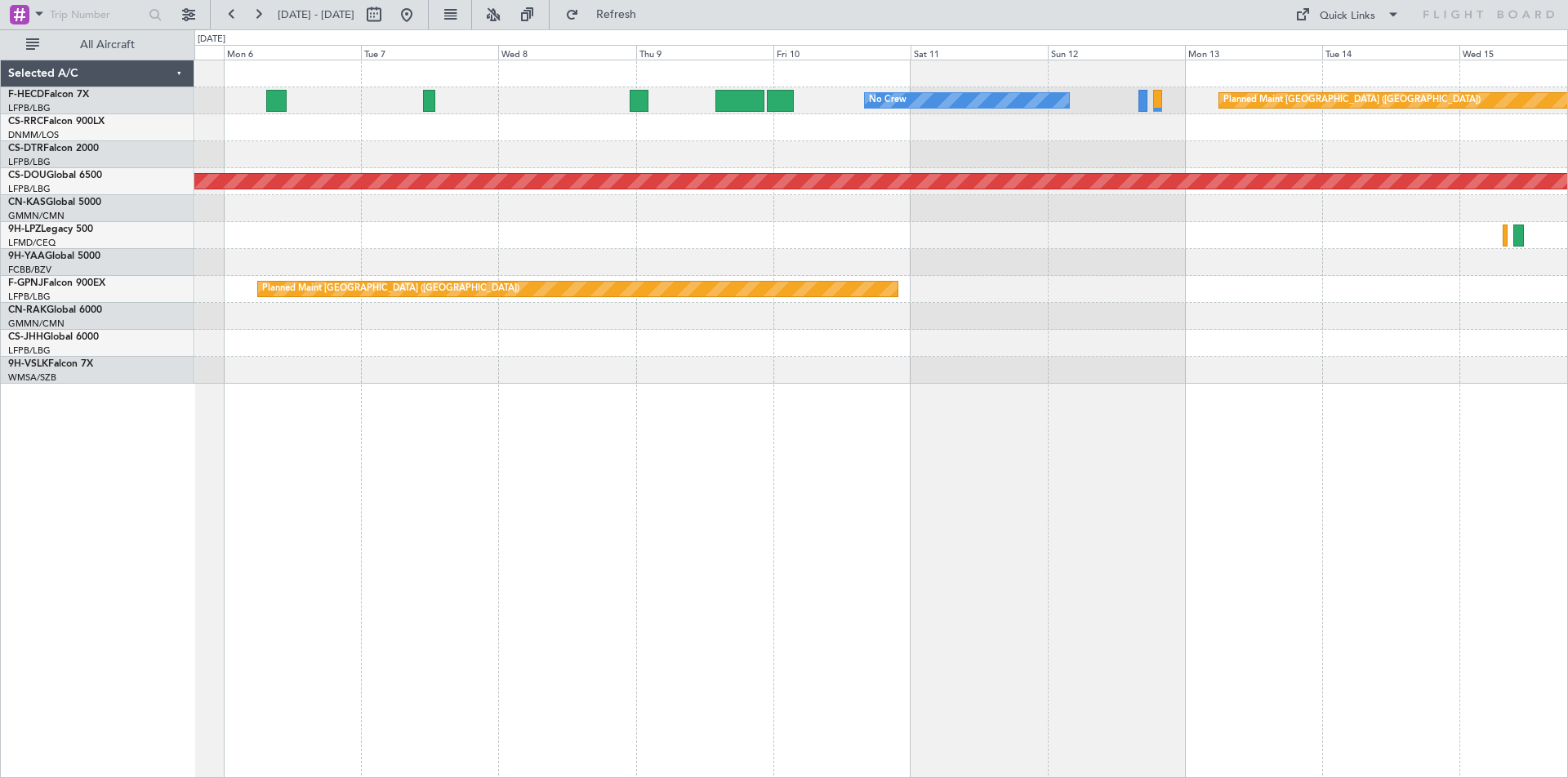
click at [635, 334] on div "No Crew Planned Maint [GEOGRAPHIC_DATA] ([GEOGRAPHIC_DATA]) No Crew Planned Mai…" at bounding box center [881, 222] width 1373 height 324
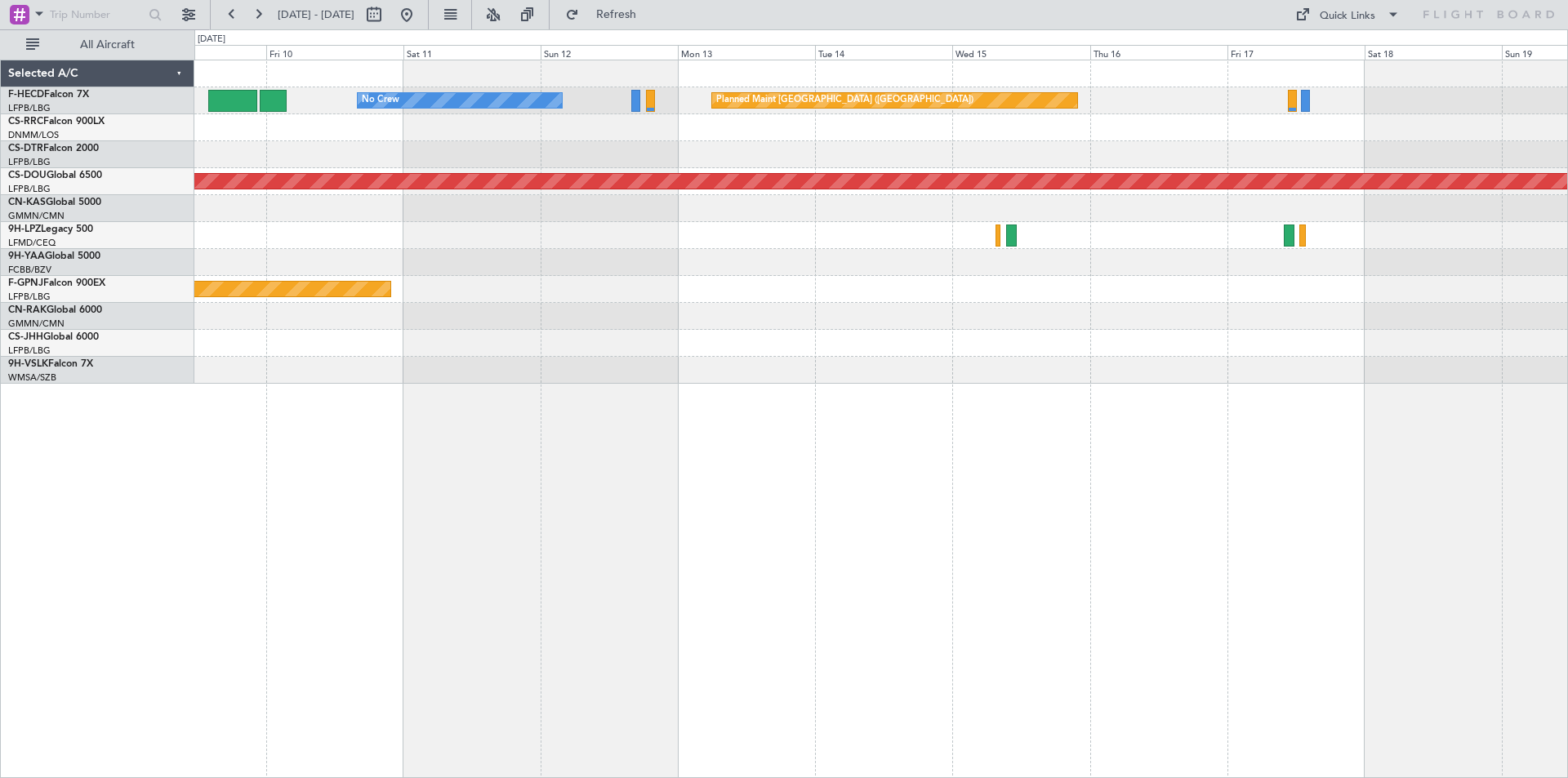
click at [728, 429] on div "No Crew Planned Maint [GEOGRAPHIC_DATA] ([GEOGRAPHIC_DATA]) Planned Maint [GEOG…" at bounding box center [882, 418] width 1374 height 719
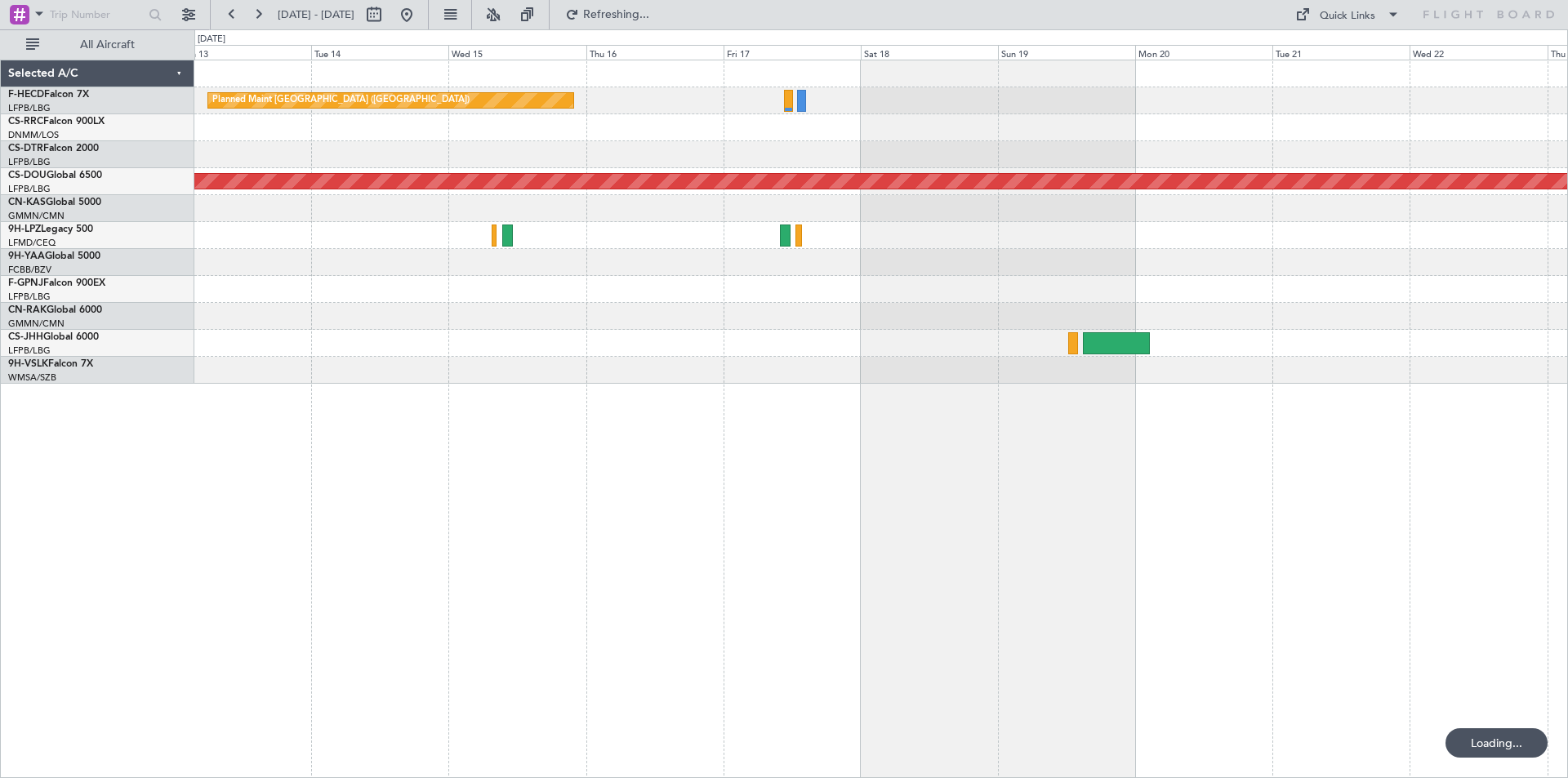
click at [630, 444] on div "Planned Maint [GEOGRAPHIC_DATA] ([GEOGRAPHIC_DATA]) No Crew Planned Maint [GEOG…" at bounding box center [882, 418] width 1374 height 719
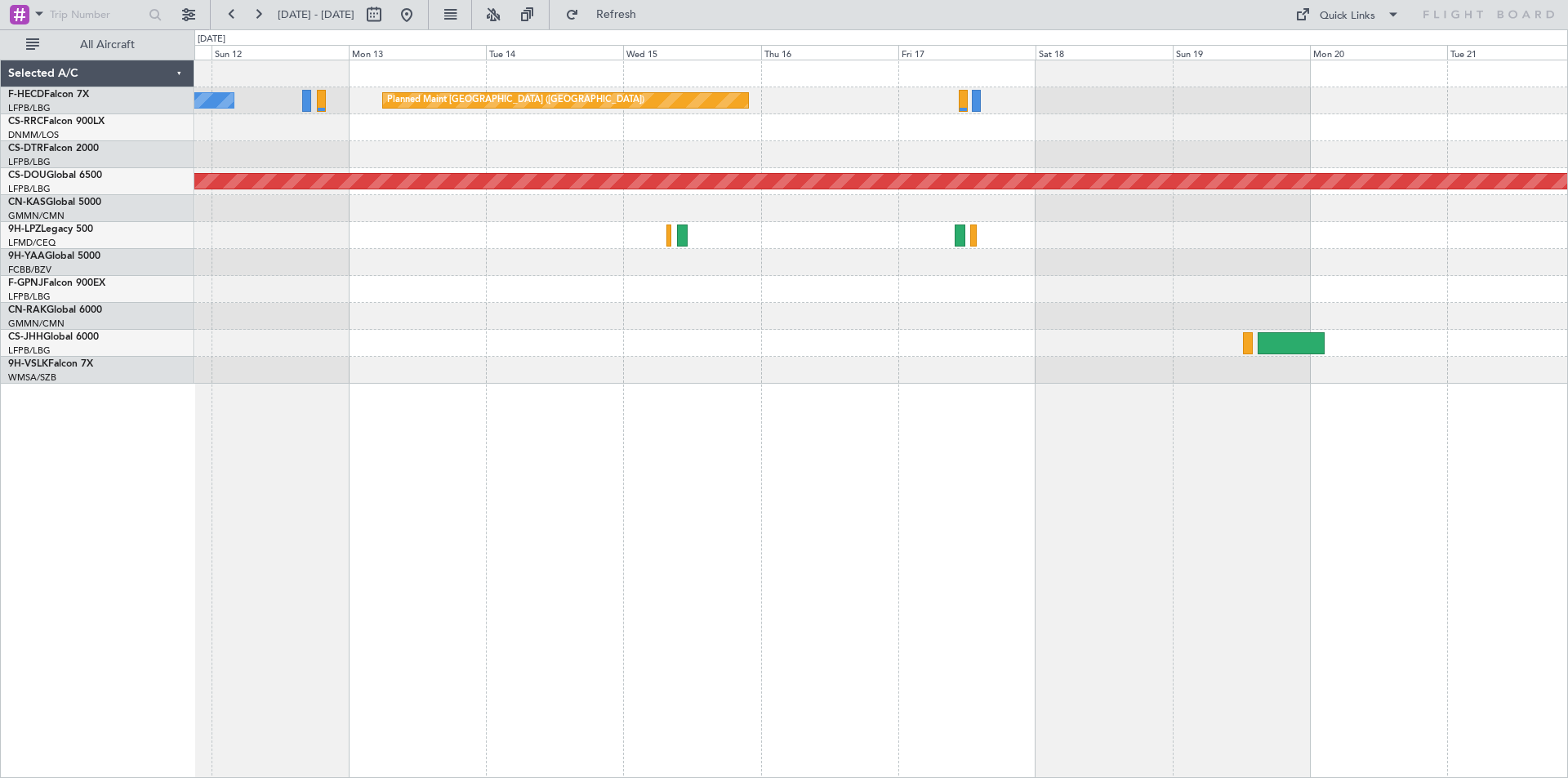
click at [880, 234] on div "Planned Maint [GEOGRAPHIC_DATA] ([GEOGRAPHIC_DATA]) No Crew Planned Maint [GEOG…" at bounding box center [881, 222] width 1373 height 324
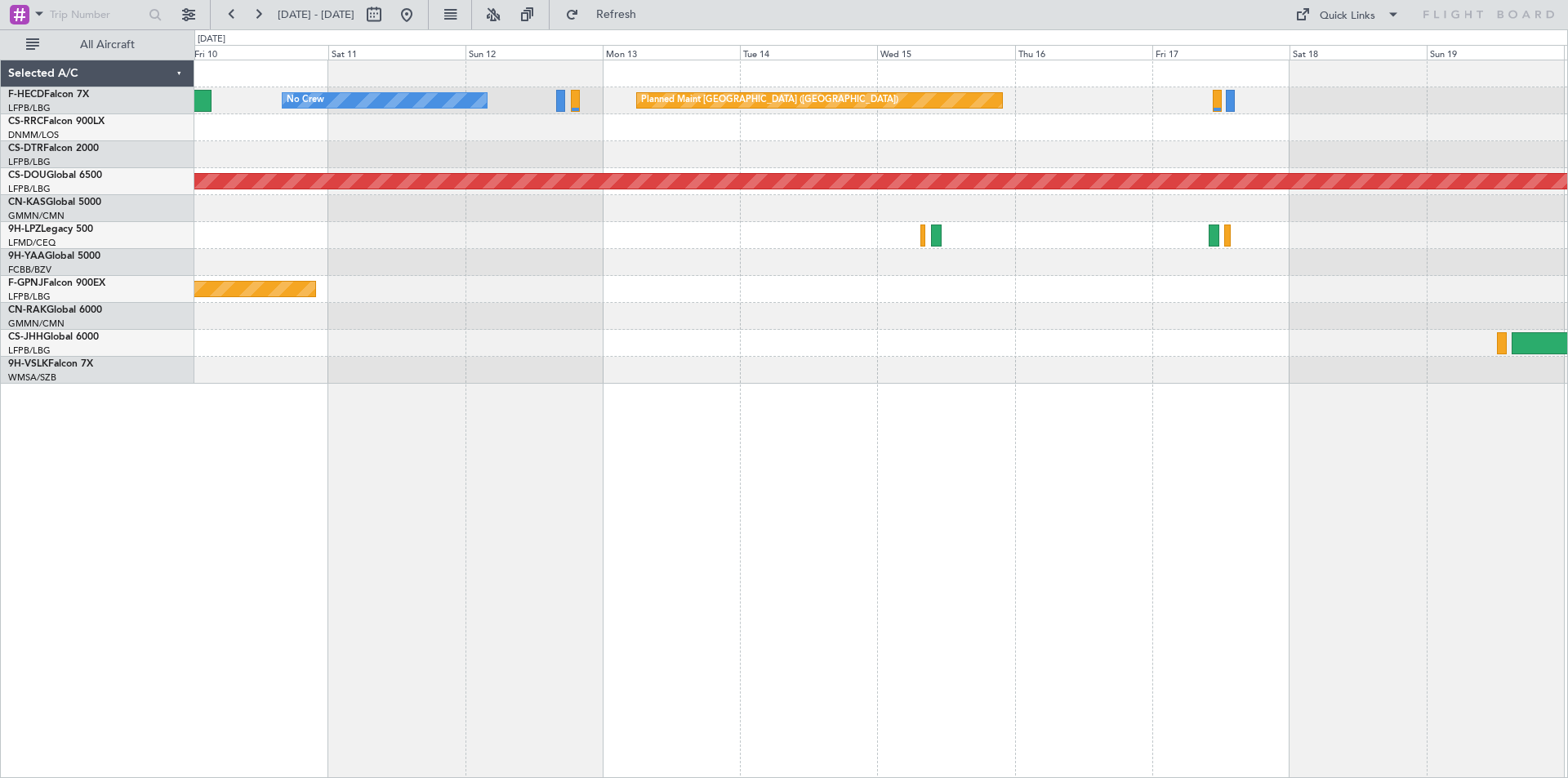
click at [723, 312] on div "Planned Maint [GEOGRAPHIC_DATA] ([GEOGRAPHIC_DATA]) No Crew Planned Maint [GEOG…" at bounding box center [881, 222] width 1373 height 324
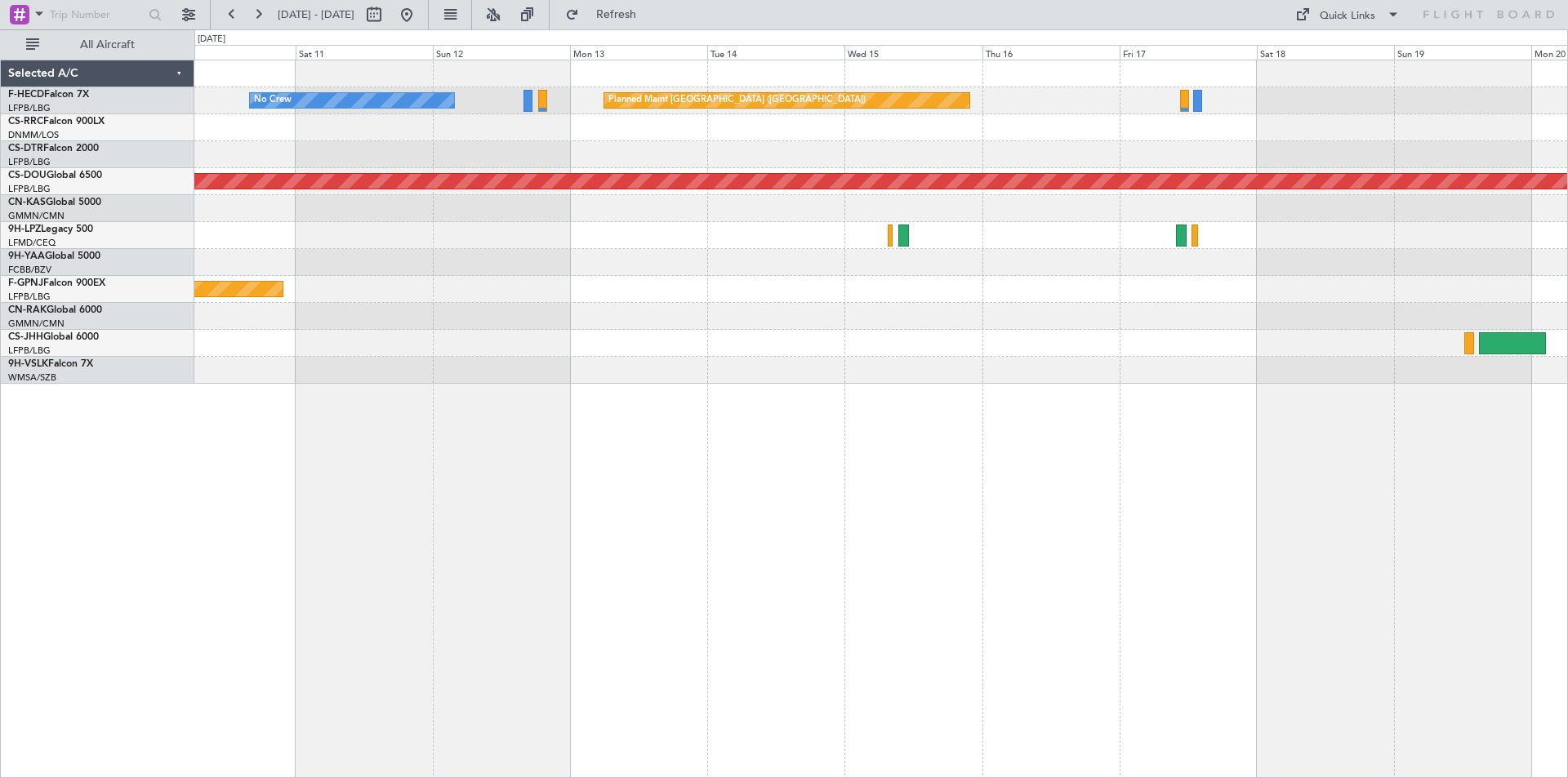
click at [659, 199] on div "Planned Maint [GEOGRAPHIC_DATA] ([GEOGRAPHIC_DATA]) No Crew Planned Maint [GEOG…" at bounding box center [881, 222] width 1373 height 324
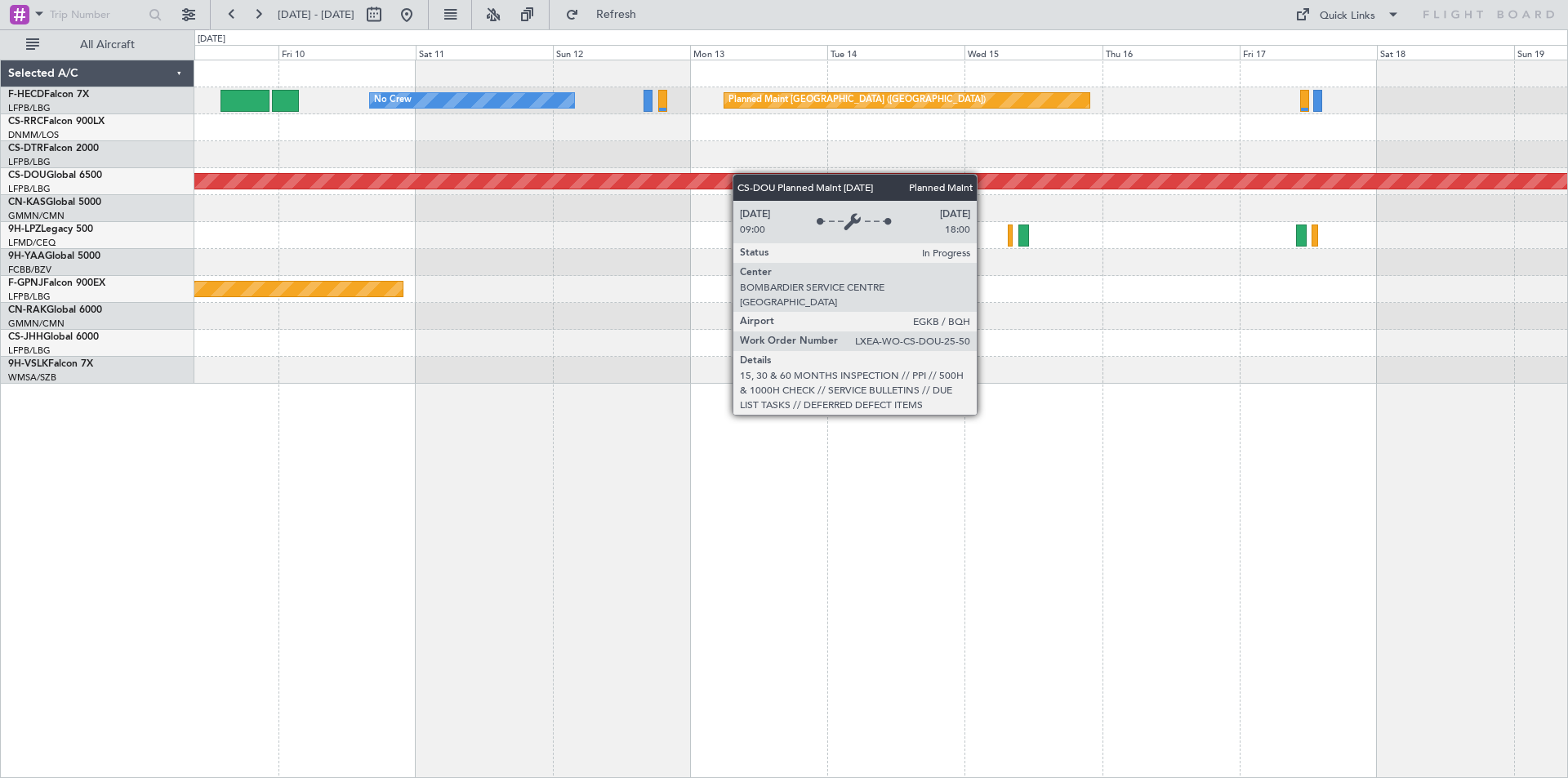
click at [811, 183] on div "Planned Maint [GEOGRAPHIC_DATA] ([GEOGRAPHIC_DATA]) No Crew Planned Maint [GEOG…" at bounding box center [881, 222] width 1373 height 324
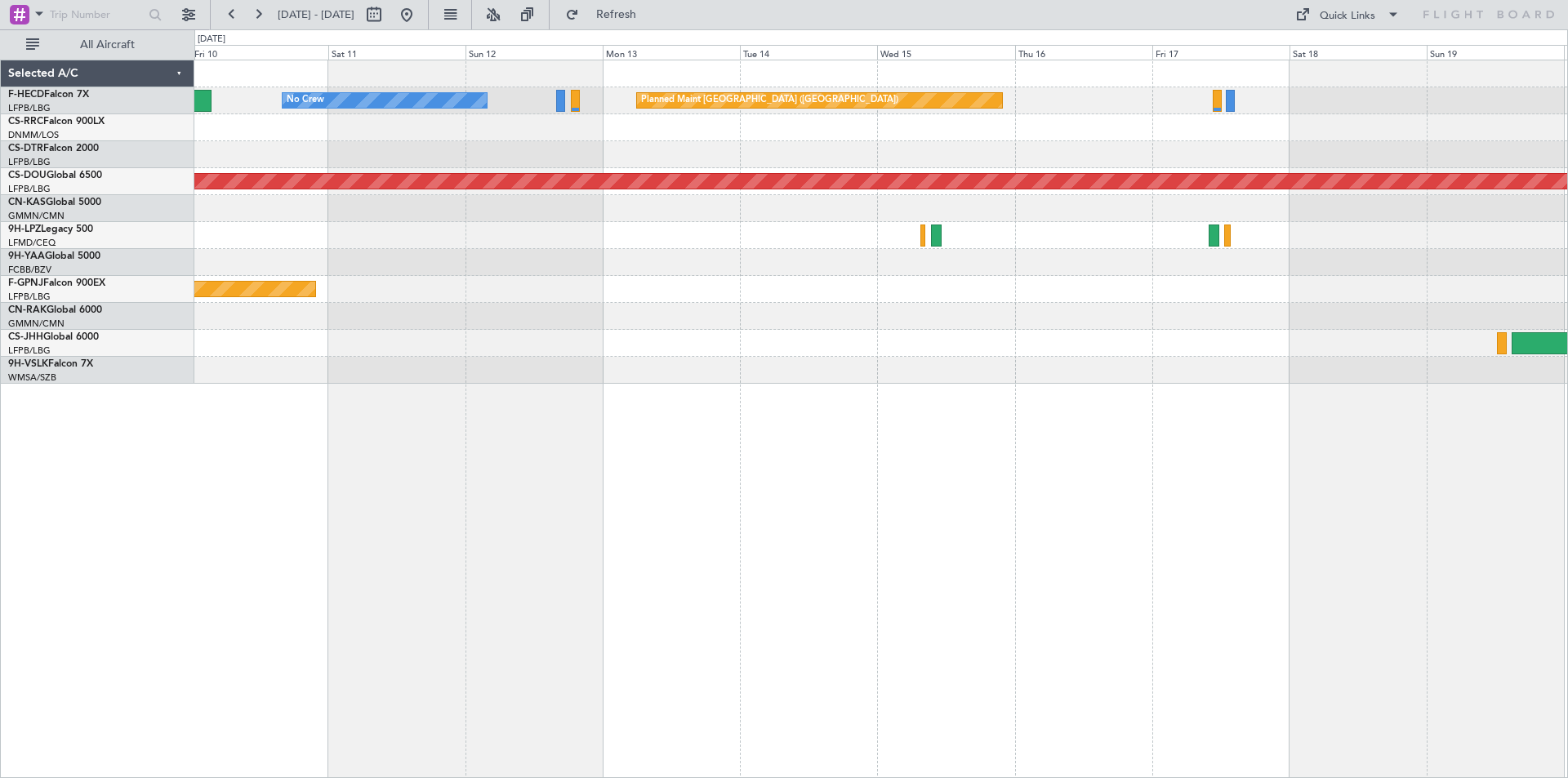
click at [740, 282] on div "Planned Maint [GEOGRAPHIC_DATA] ([GEOGRAPHIC_DATA]) No Crew Planned Maint [GEOG…" at bounding box center [881, 222] width 1373 height 324
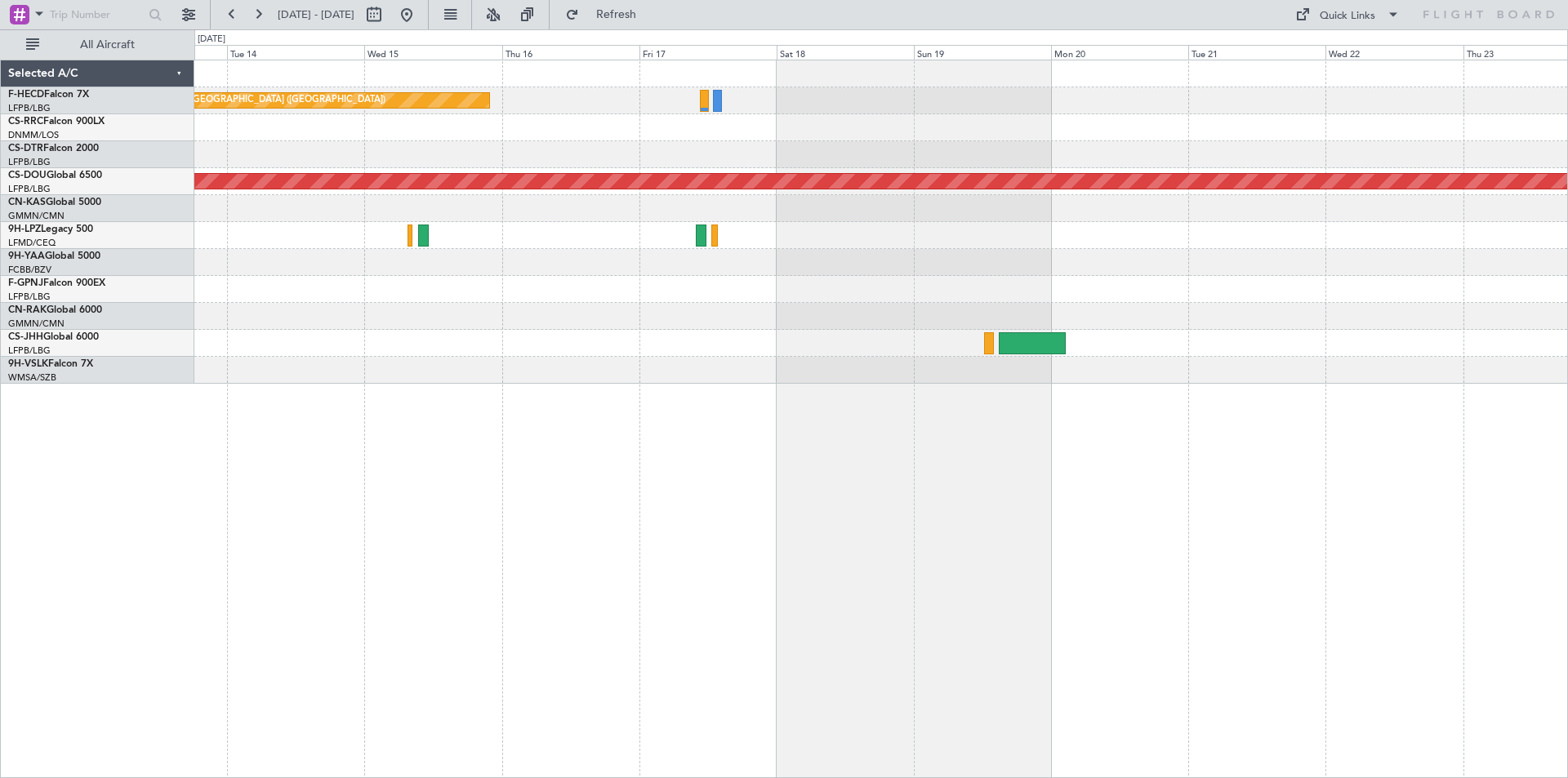
click at [272, 213] on div "Planned Maint [GEOGRAPHIC_DATA] ([GEOGRAPHIC_DATA]) No Crew Planned Maint [GEOG…" at bounding box center [881, 222] width 1373 height 324
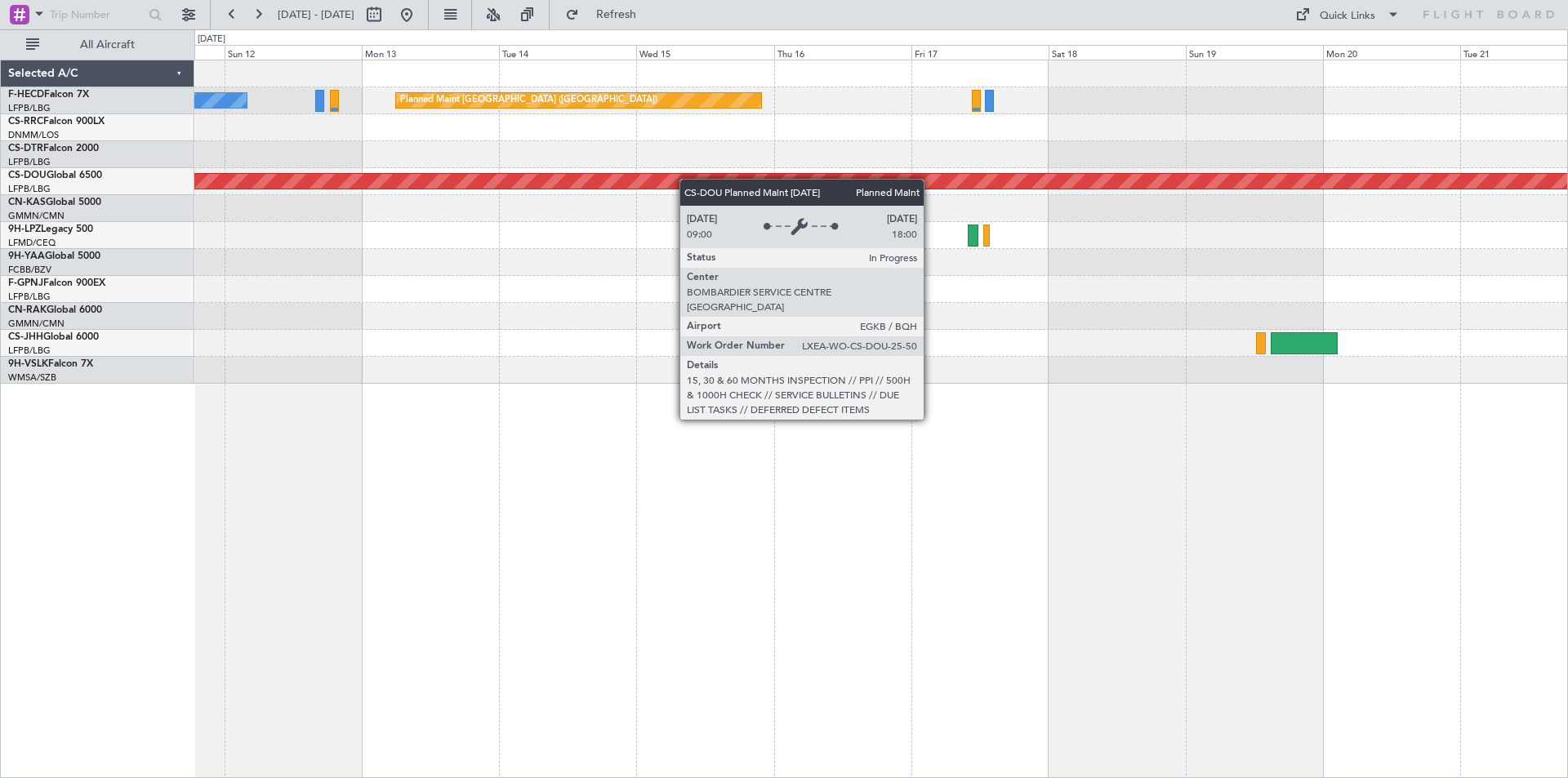
click at [1241, 137] on div "Planned Maint [GEOGRAPHIC_DATA] ([GEOGRAPHIC_DATA]) No Crew Planned Maint [GEOG…" at bounding box center [881, 222] width 1373 height 324
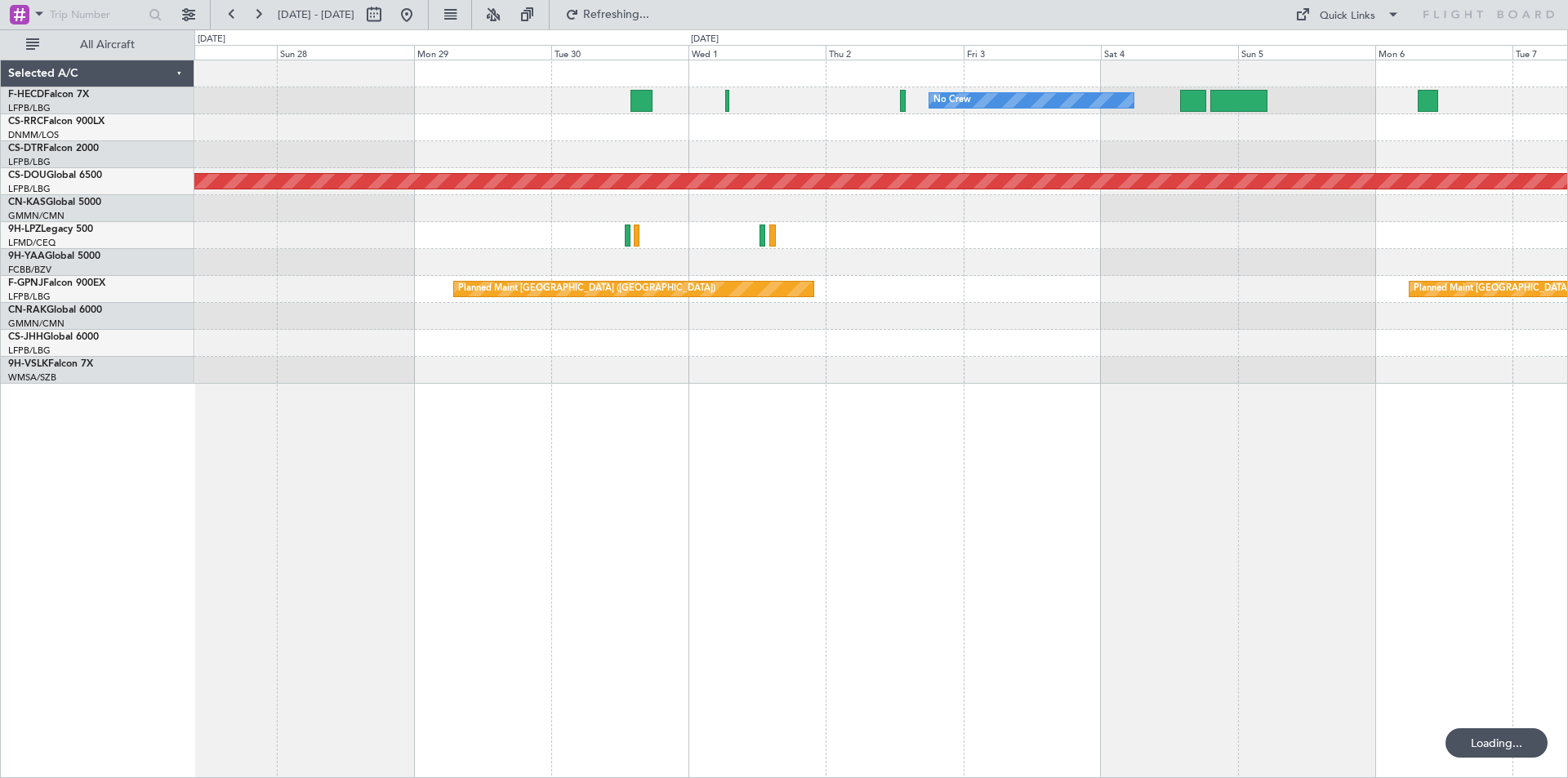
click at [1206, 222] on div "No Crew No Crew [GEOGRAPHIC_DATA] ([GEOGRAPHIC_DATA]) Planned Maint [GEOGRAPHIC…" at bounding box center [881, 222] width 1373 height 324
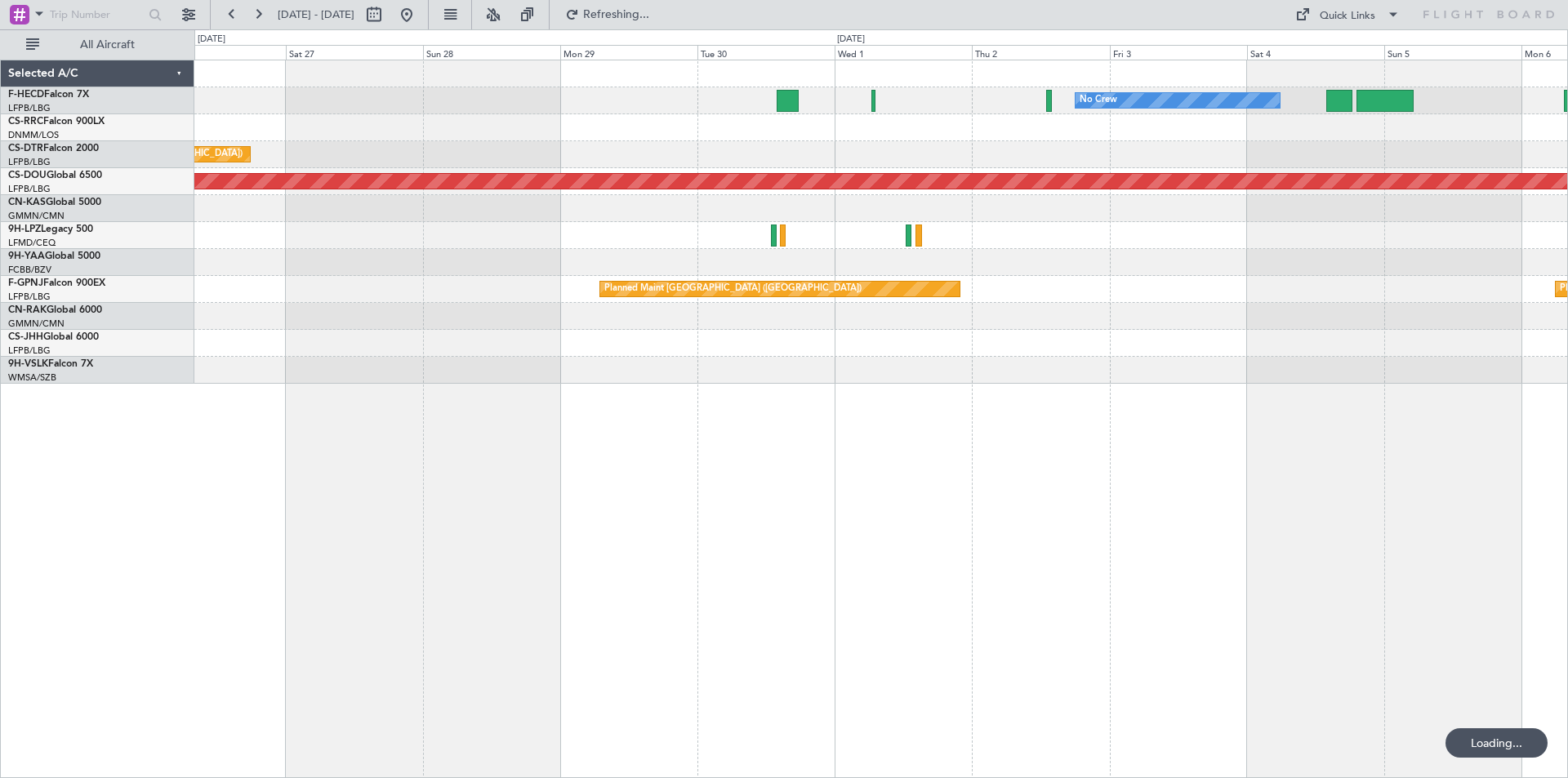
click at [930, 243] on div "No Crew No Crew [GEOGRAPHIC_DATA] ([GEOGRAPHIC_DATA]) Planned Maint [GEOGRAPHIC…" at bounding box center [881, 222] width 1373 height 324
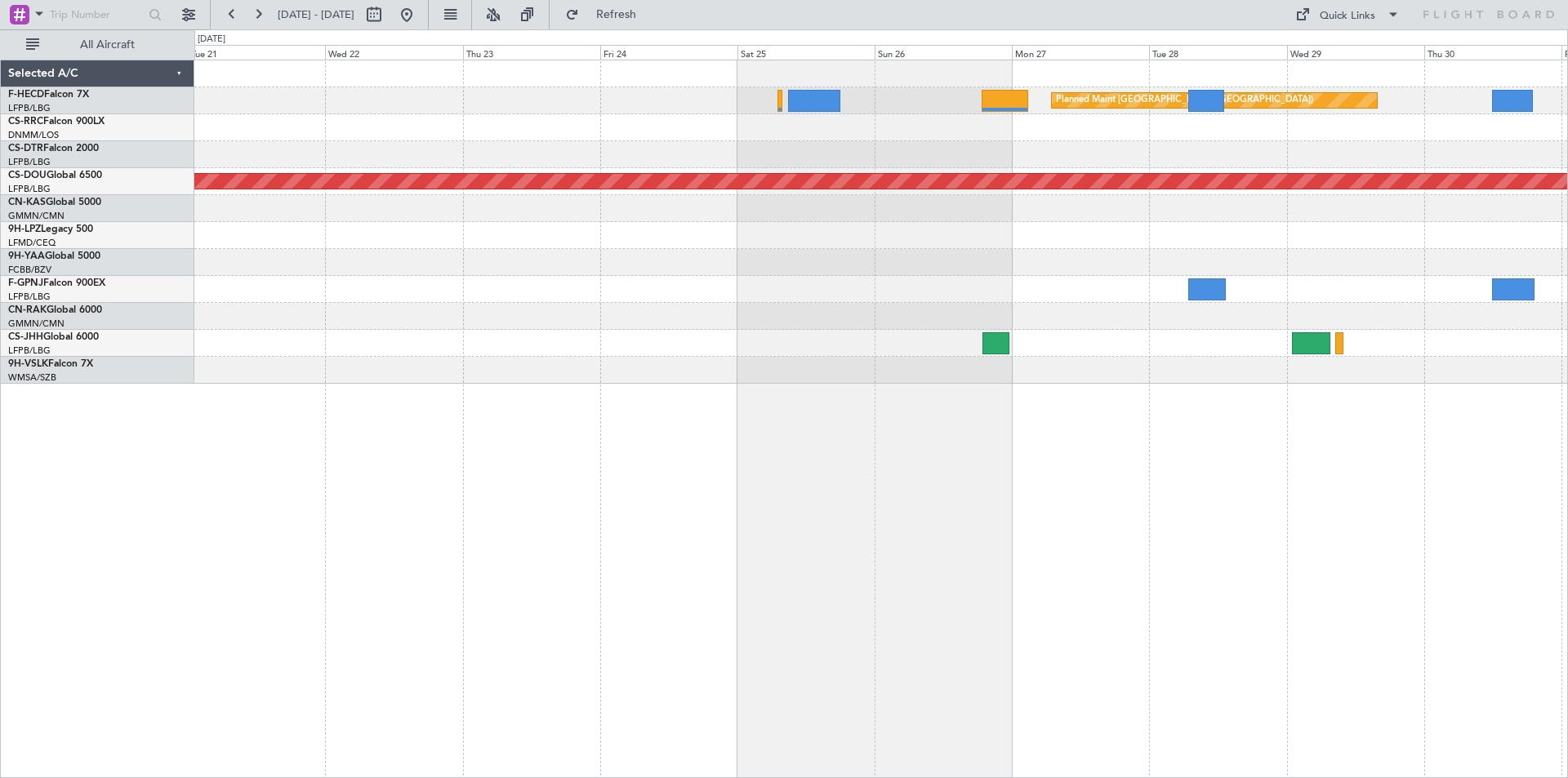
click at [1078, 289] on div "Planned Maint [GEOGRAPHIC_DATA] ([GEOGRAPHIC_DATA]) Planned Maint [GEOGRAPHIC_D…" at bounding box center [881, 222] width 1373 height 324
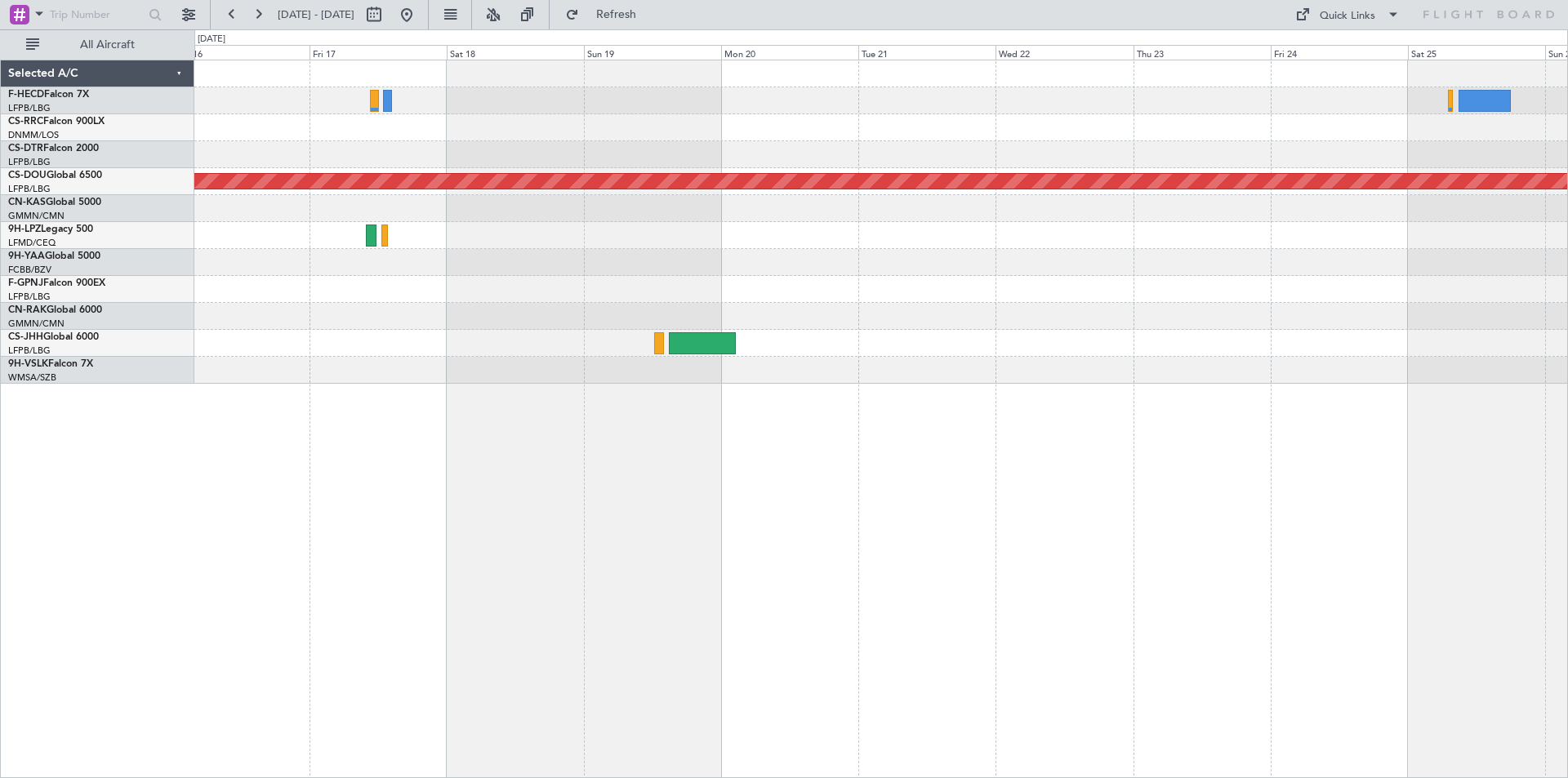
click at [1064, 238] on div at bounding box center [881, 235] width 1373 height 27
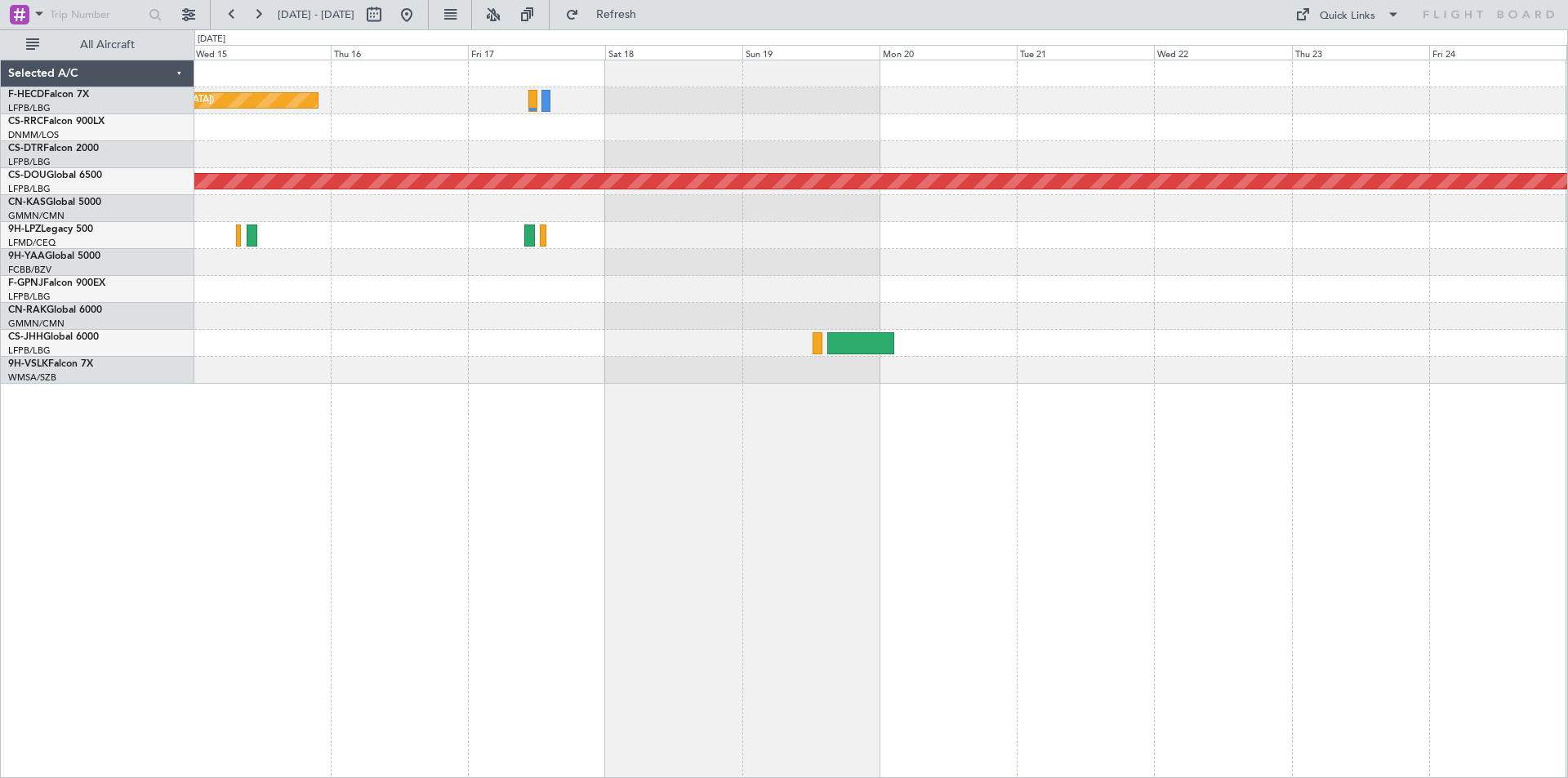
click at [501, 188] on div "Planned Maint [GEOGRAPHIC_DATA] ([GEOGRAPHIC_DATA]) Planned Maint [GEOGRAPHIC_D…" at bounding box center [881, 222] width 1373 height 324
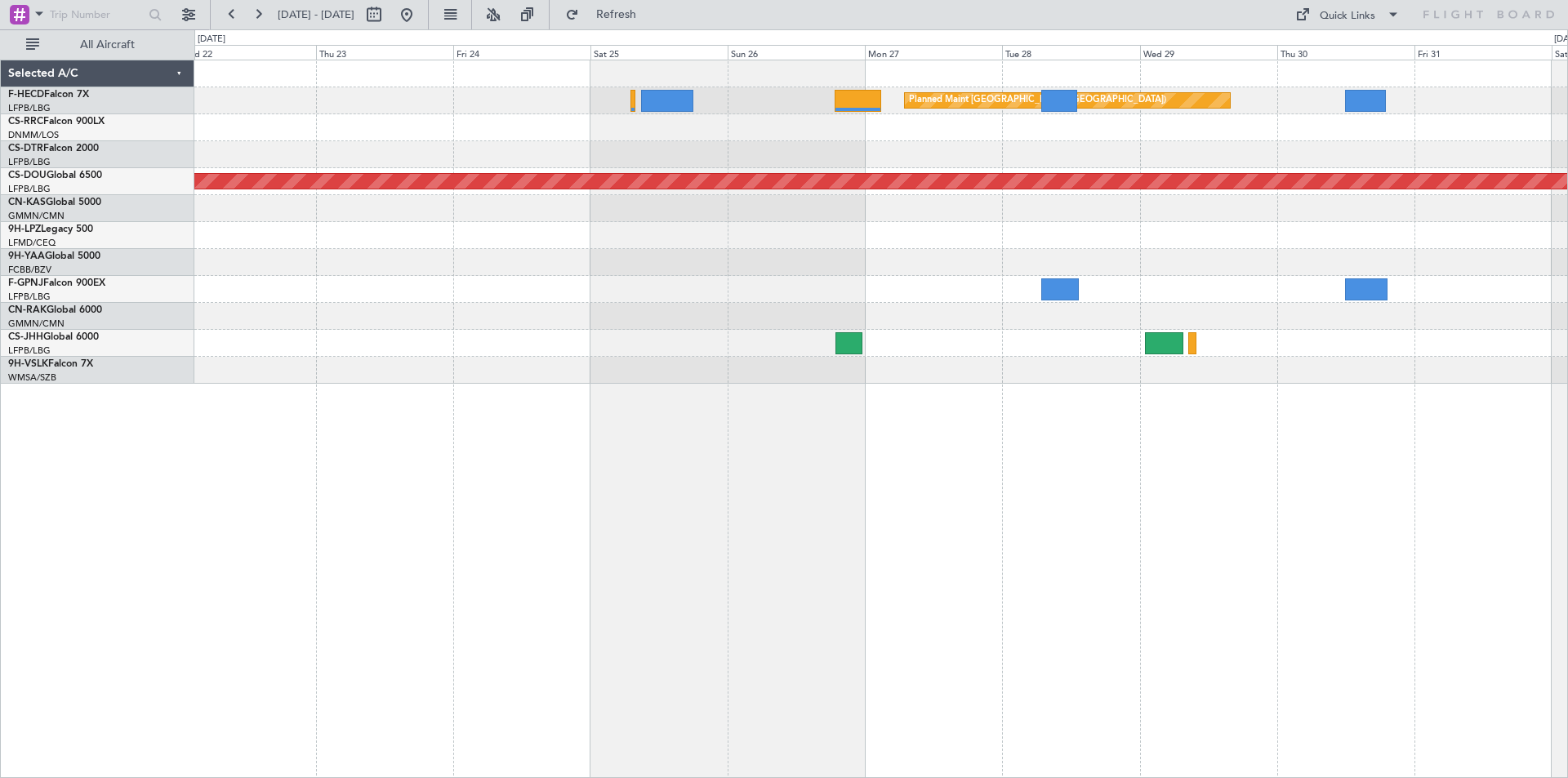
click at [412, 349] on div "Planned Maint [GEOGRAPHIC_DATA] ([GEOGRAPHIC_DATA]) Planned Maint [GEOGRAPHIC_D…" at bounding box center [881, 222] width 1373 height 324
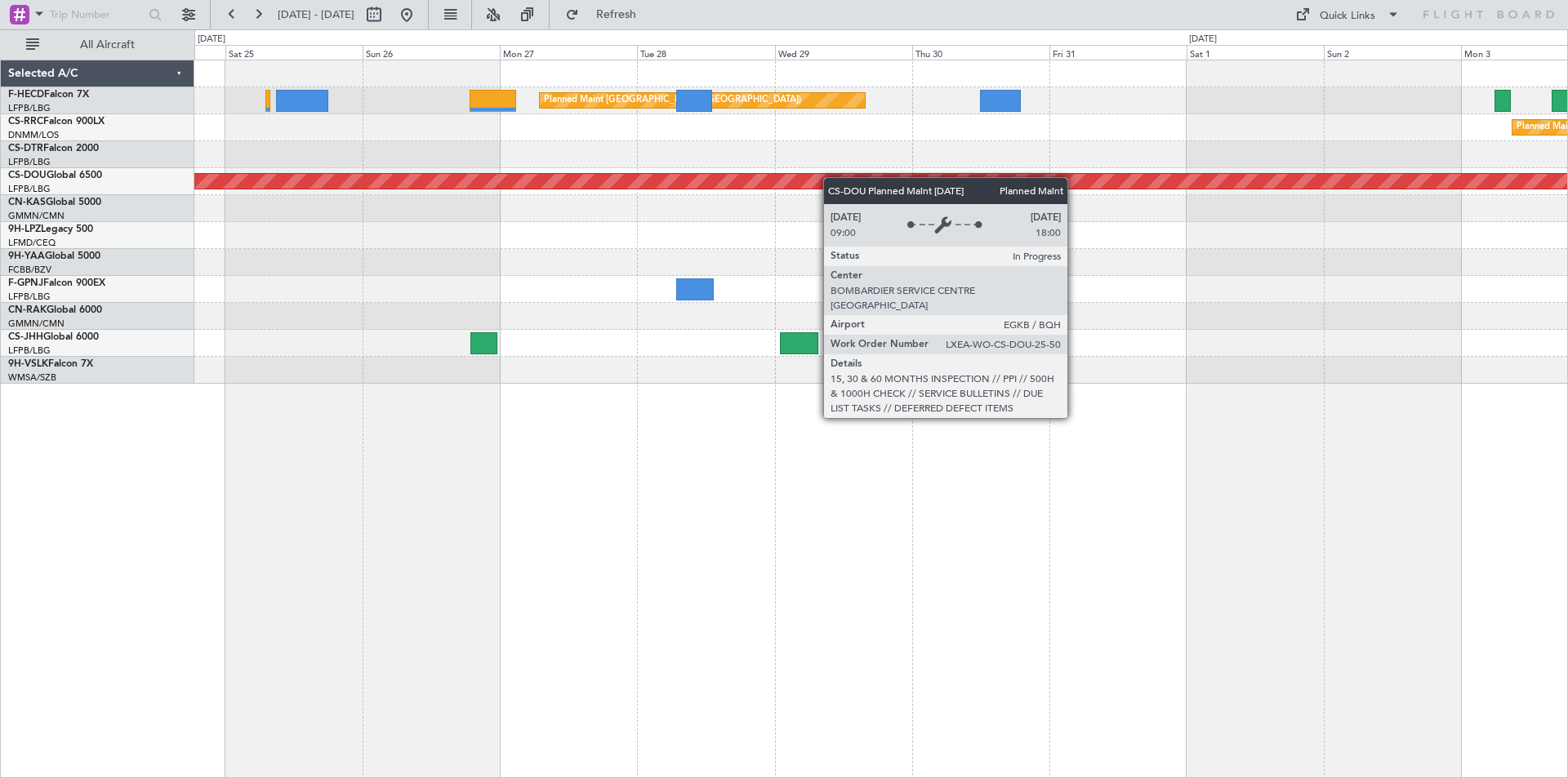
click at [762, 188] on div "Planned Maint [GEOGRAPHIC_DATA] ([GEOGRAPHIC_DATA]) Planned Maint [GEOGRAPHIC_D…" at bounding box center [881, 222] width 1373 height 324
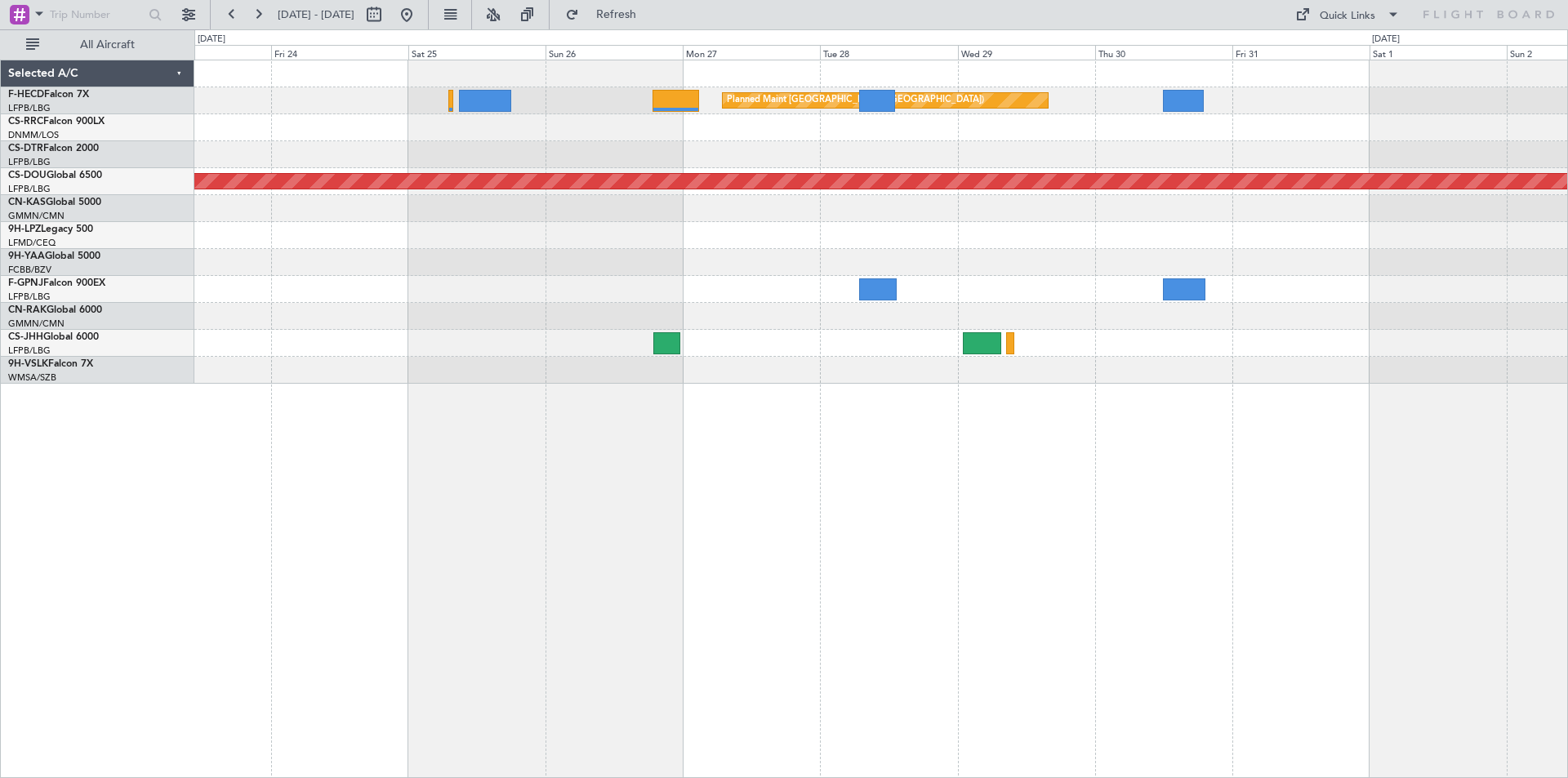
click at [742, 276] on div "Planned Maint [GEOGRAPHIC_DATA] ([GEOGRAPHIC_DATA]) Planned Maint [GEOGRAPHIC_D…" at bounding box center [881, 222] width 1373 height 324
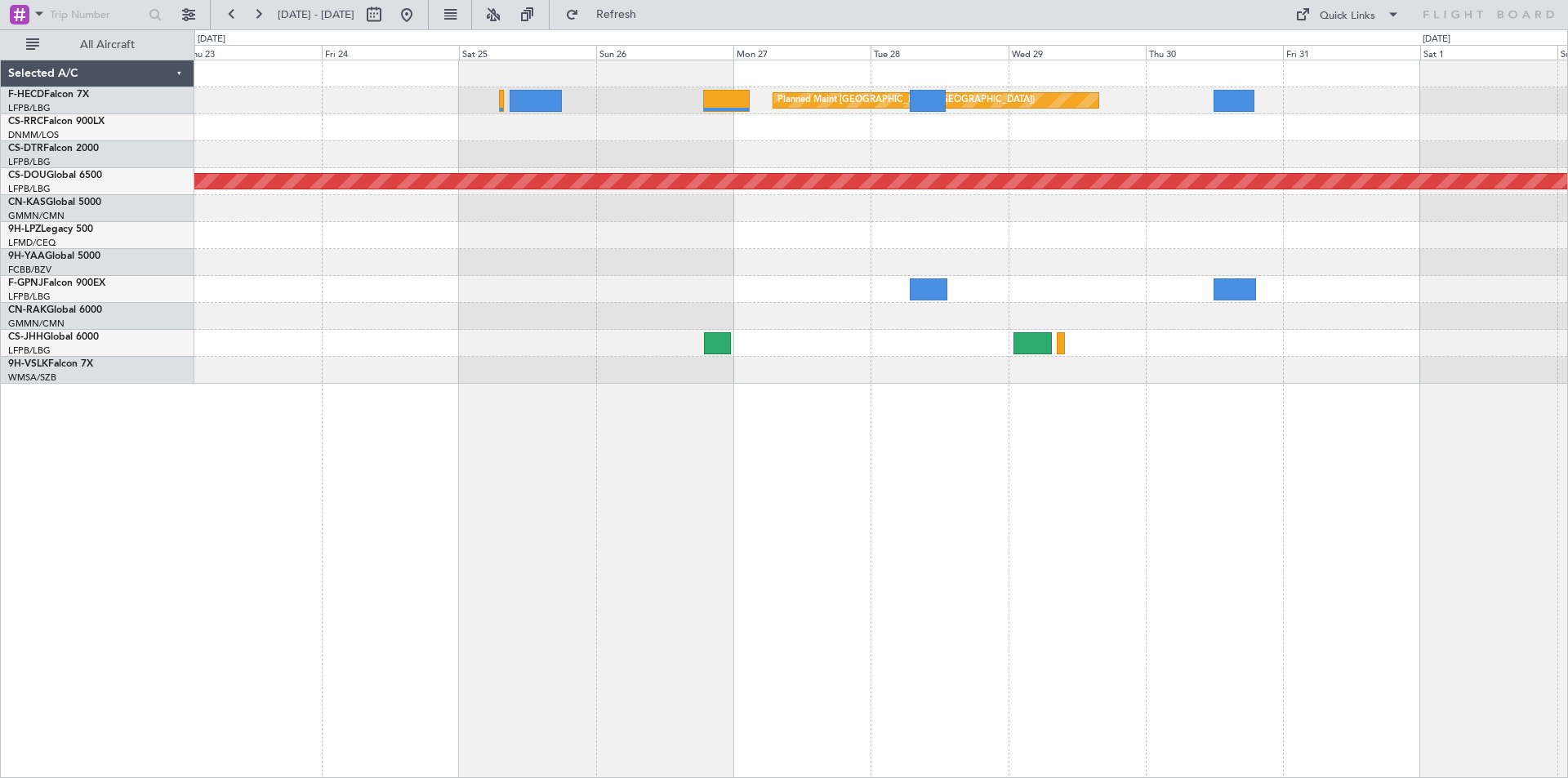
click at [890, 312] on div at bounding box center [881, 316] width 1373 height 27
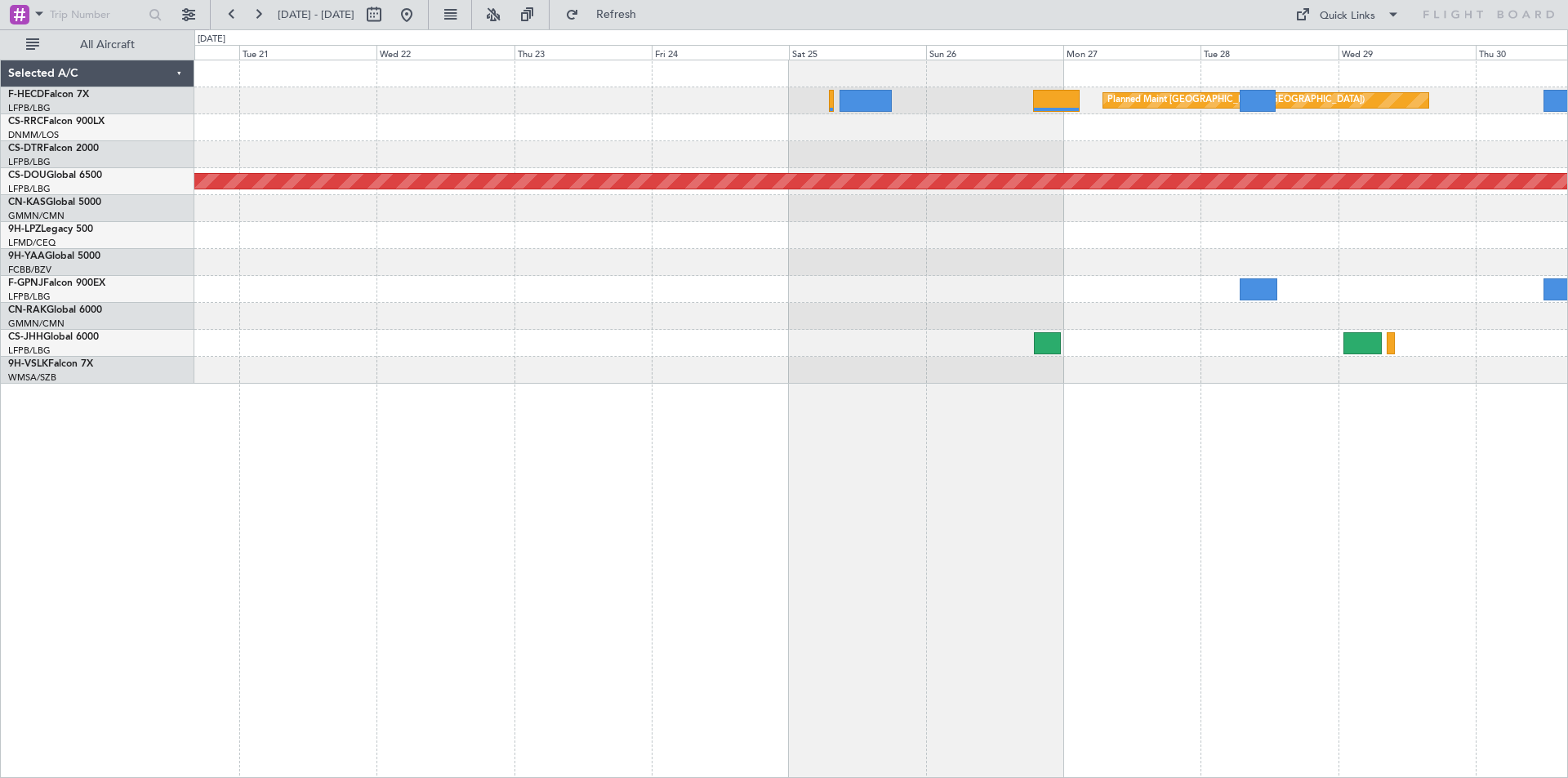
click at [771, 262] on div "Planned Maint [GEOGRAPHIC_DATA] ([GEOGRAPHIC_DATA]) Planned Maint [GEOGRAPHIC_D…" at bounding box center [881, 222] width 1373 height 324
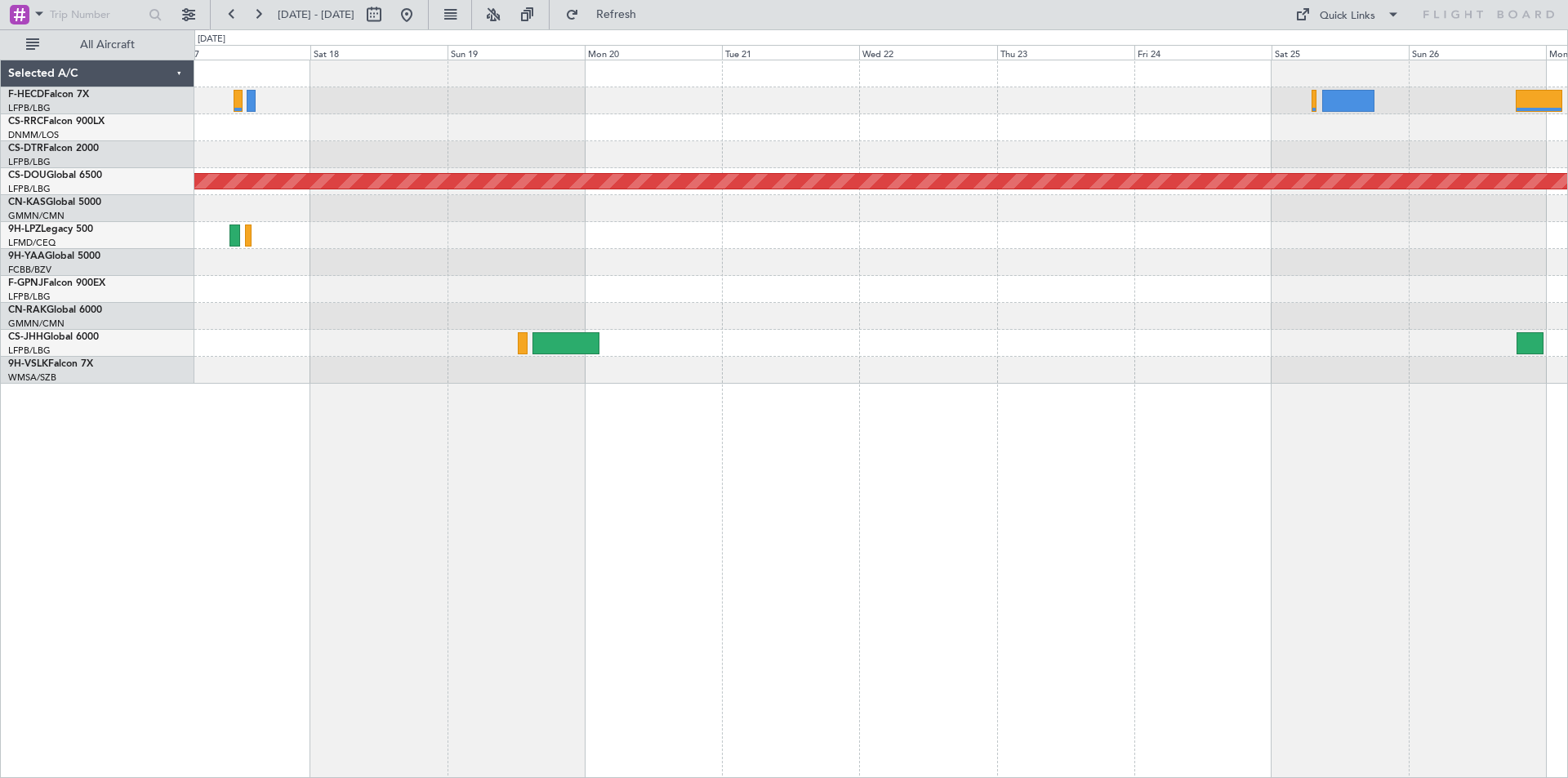
click at [850, 274] on div at bounding box center [881, 262] width 1373 height 27
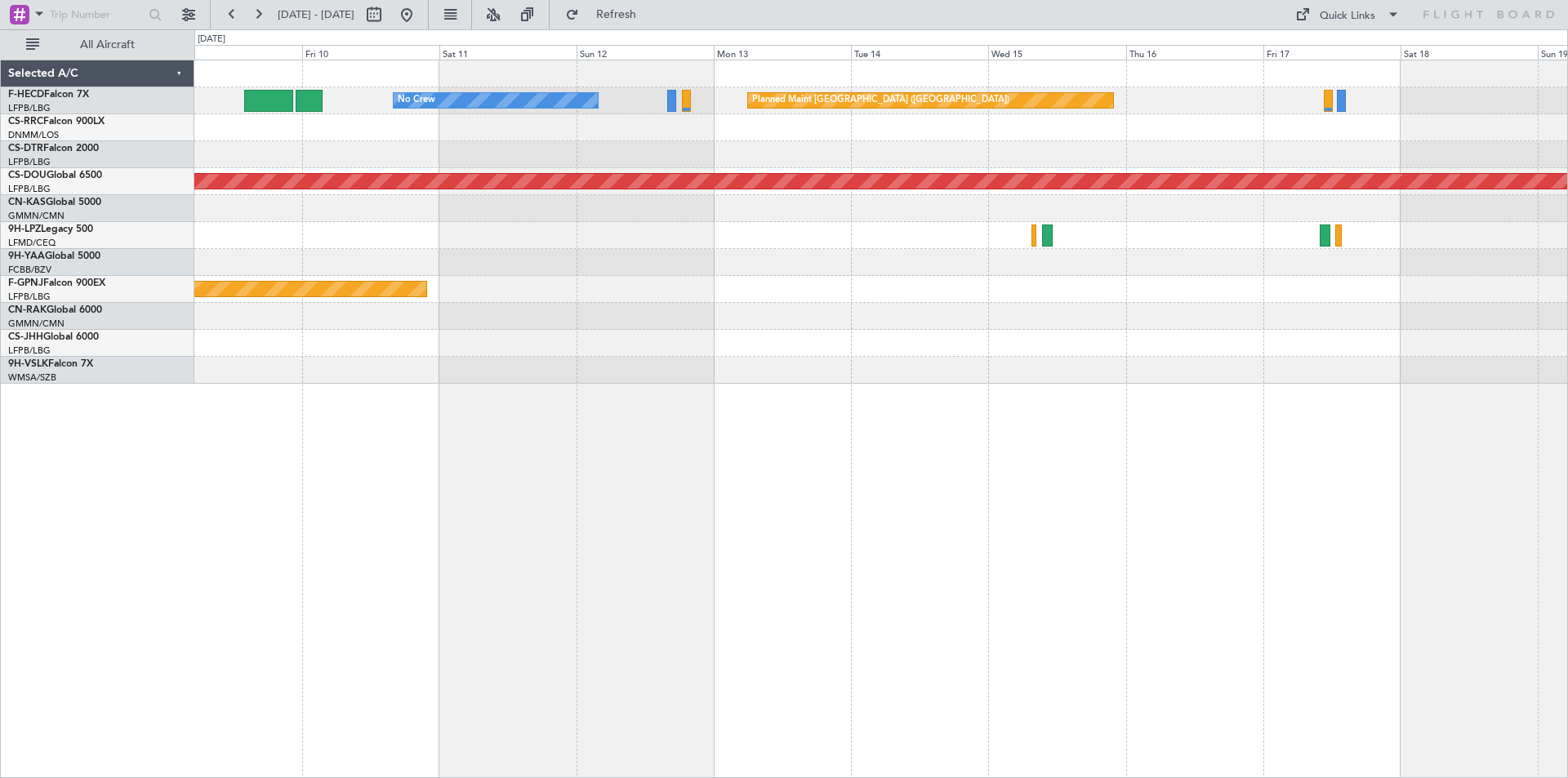
click at [940, 219] on div "Planned Maint [GEOGRAPHIC_DATA] ([GEOGRAPHIC_DATA]) No Crew Planned Maint [GEOG…" at bounding box center [881, 222] width 1373 height 324
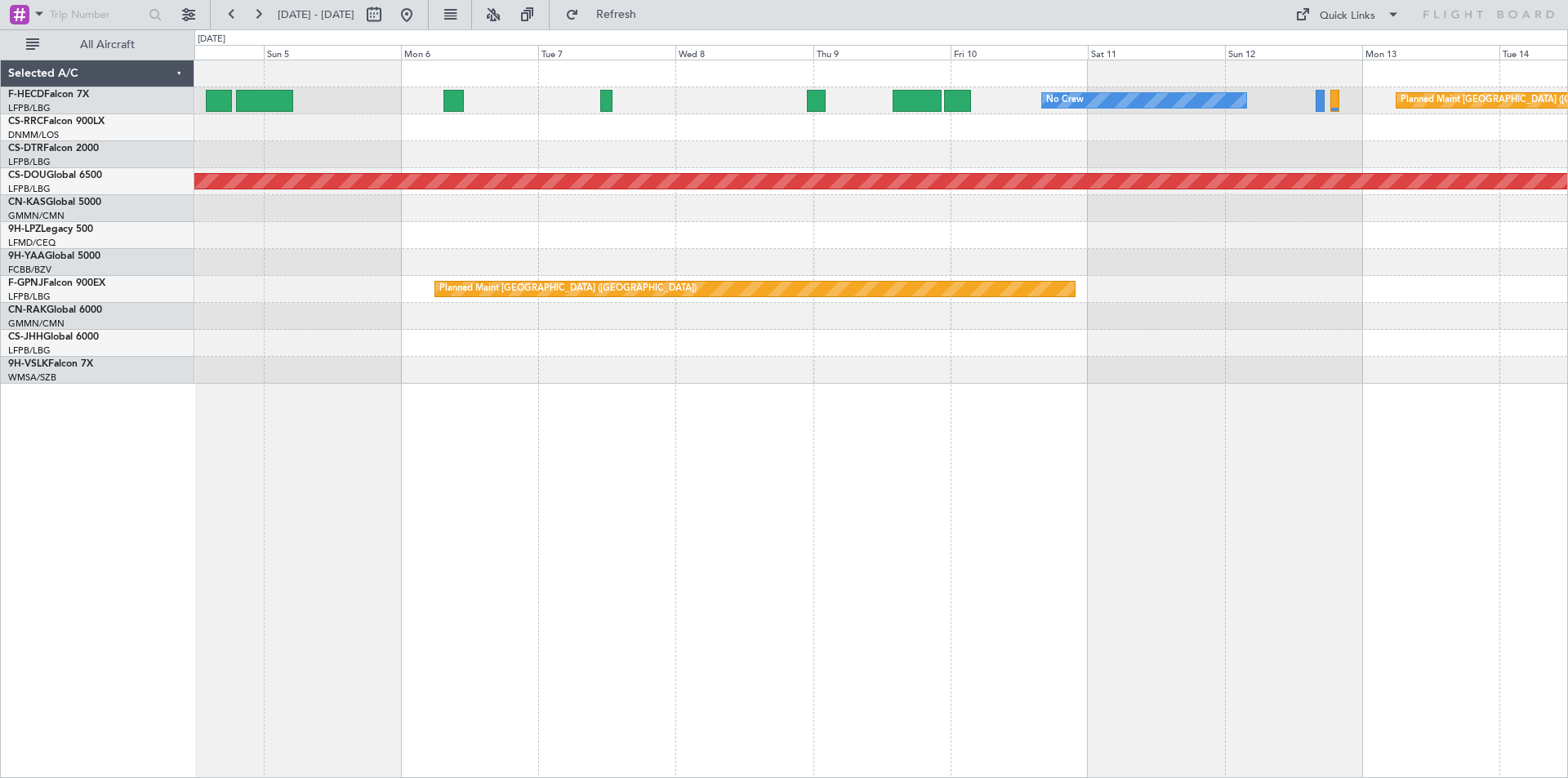
click at [1134, 250] on div "Planned Maint [GEOGRAPHIC_DATA] ([GEOGRAPHIC_DATA]) No Crew No Crew Planned Mai…" at bounding box center [881, 222] width 1373 height 324
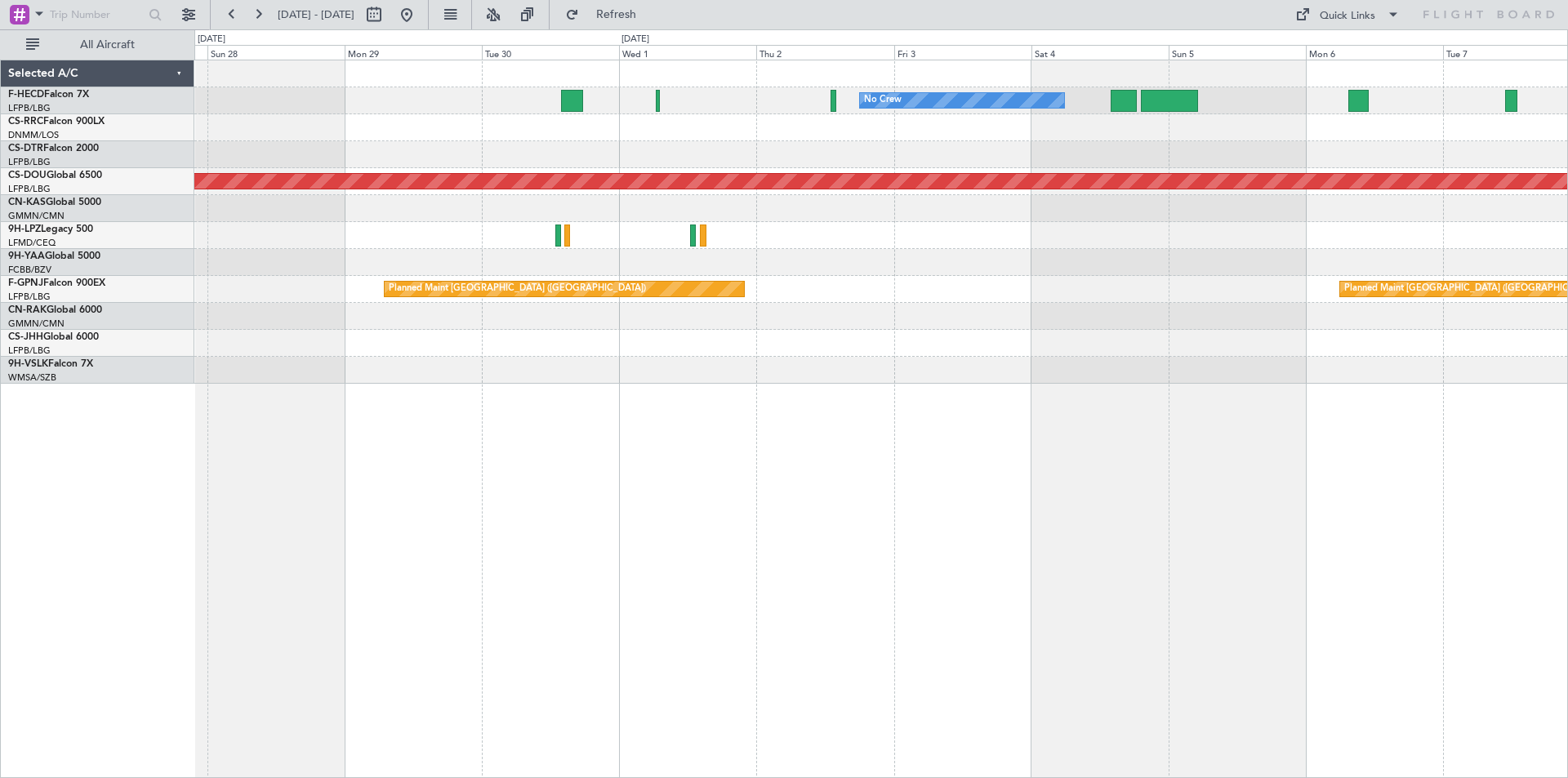
click at [955, 235] on div "No Crew No Crew [GEOGRAPHIC_DATA] ([GEOGRAPHIC_DATA]) Planned Maint [GEOGRAPHIC…" at bounding box center [881, 222] width 1373 height 324
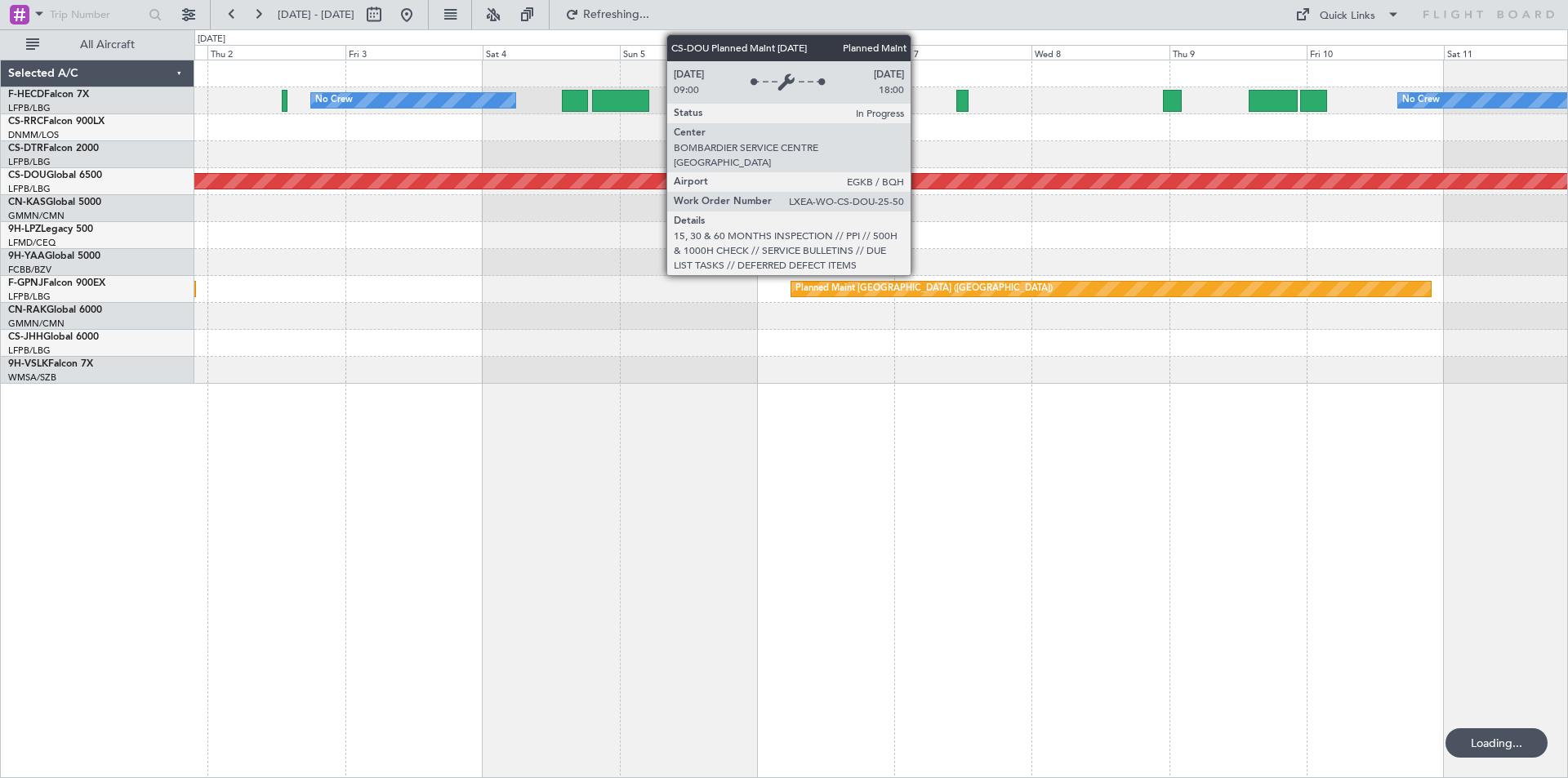
click at [430, 265] on div "No Crew No Crew Planned Maint [GEOGRAPHIC_DATA] ([GEOGRAPHIC_DATA]) Planned Mai…" at bounding box center [881, 222] width 1373 height 324
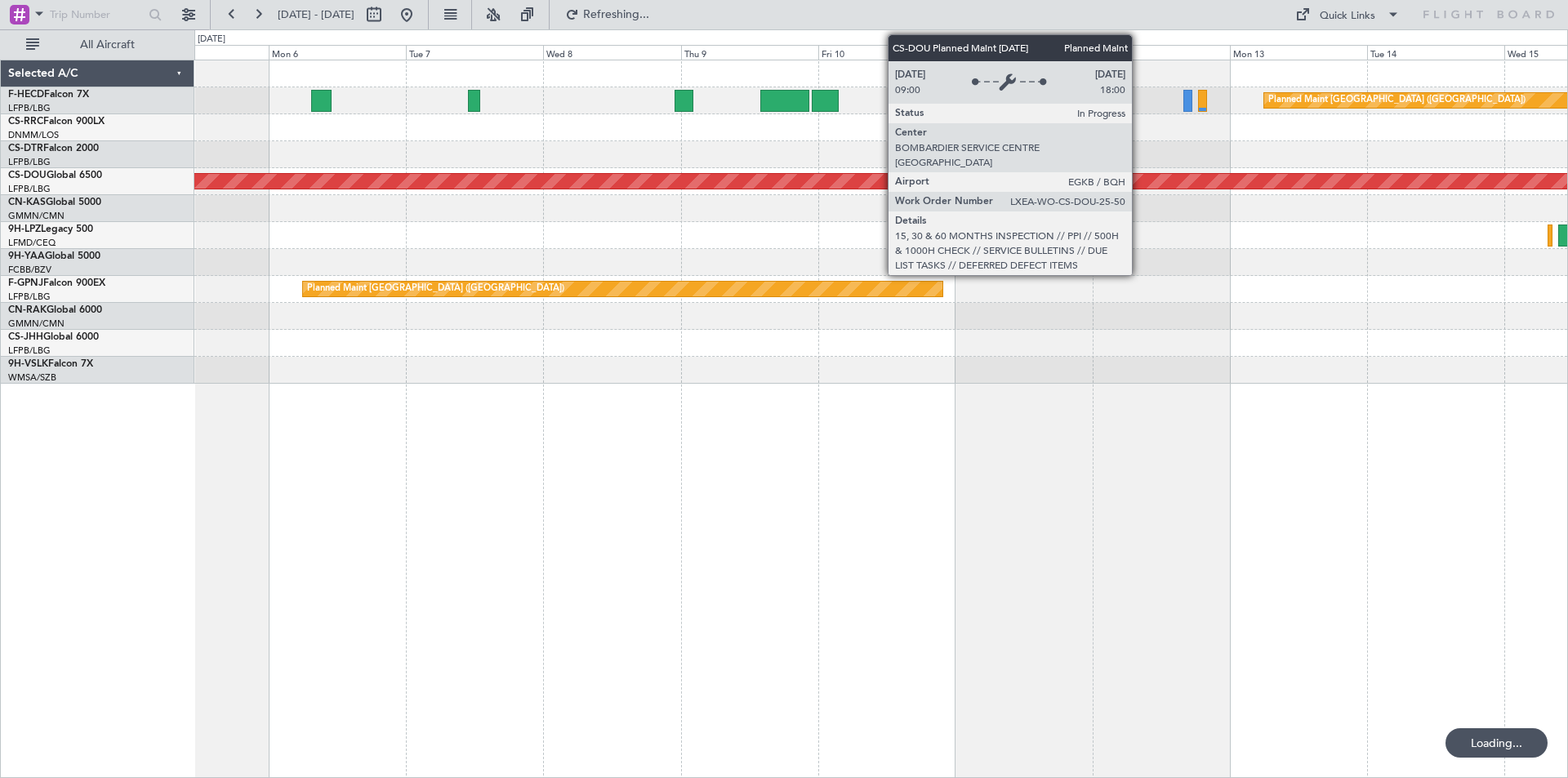
click at [872, 201] on div "No Crew Planned Maint [GEOGRAPHIC_DATA] ([GEOGRAPHIC_DATA]) No Crew Planned Mai…" at bounding box center [881, 222] width 1373 height 324
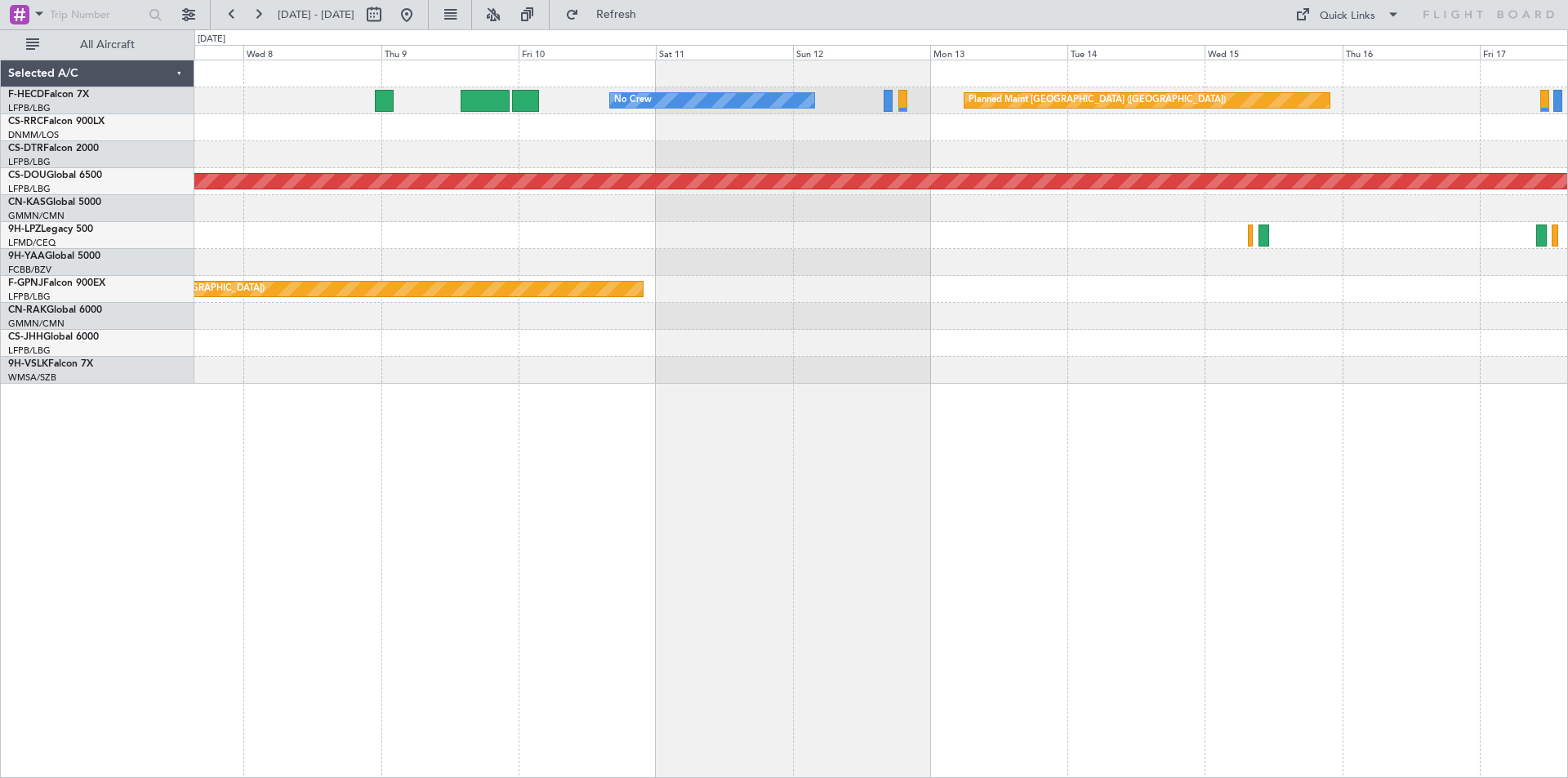
click at [972, 182] on div "No Crew Planned Maint [GEOGRAPHIC_DATA] ([GEOGRAPHIC_DATA]) Planned Maint [GEOG…" at bounding box center [881, 222] width 1373 height 324
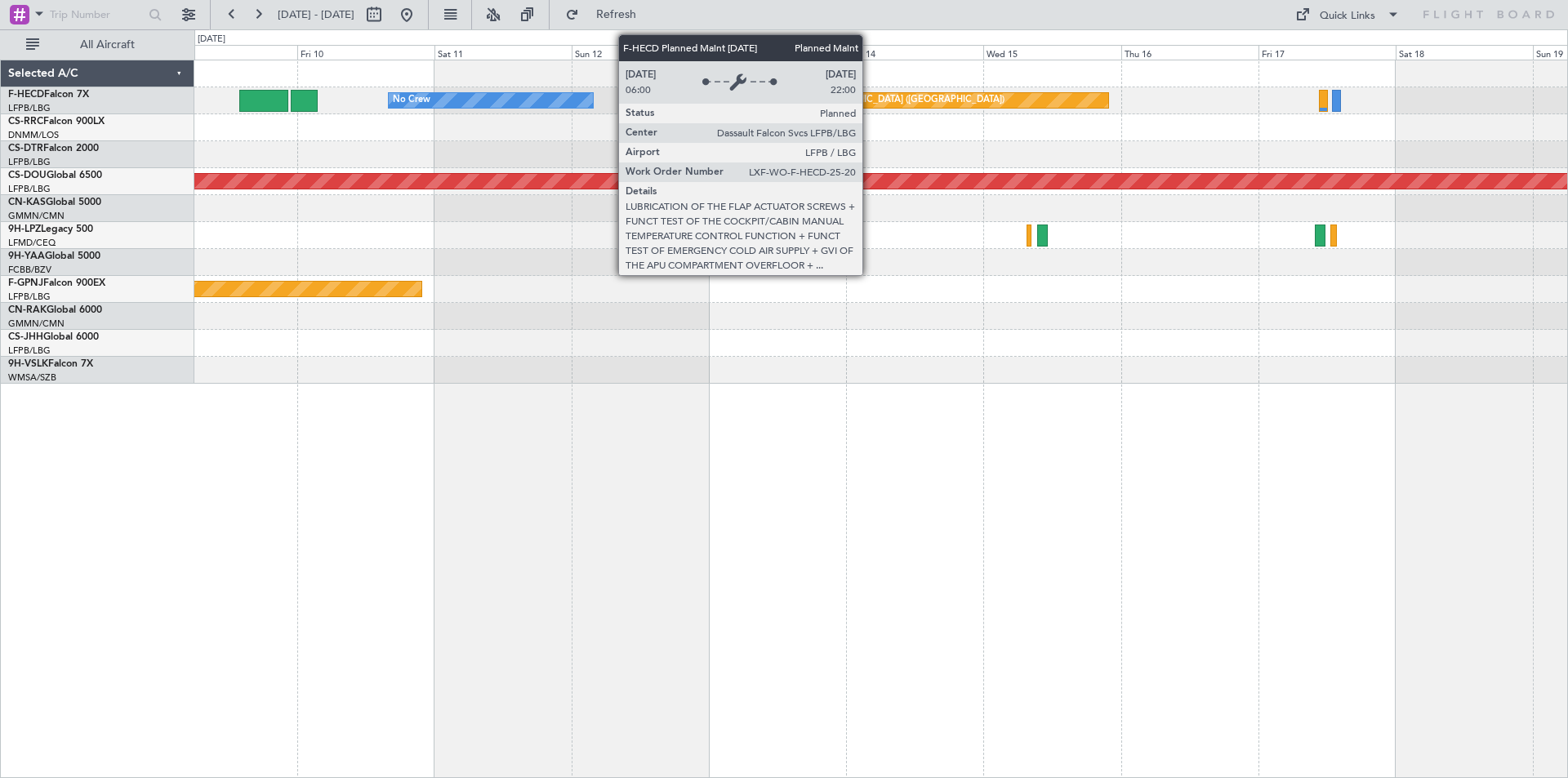
click at [870, 105] on div "Planned Maint [GEOGRAPHIC_DATA] ([GEOGRAPHIC_DATA])" at bounding box center [876, 100] width 257 height 24
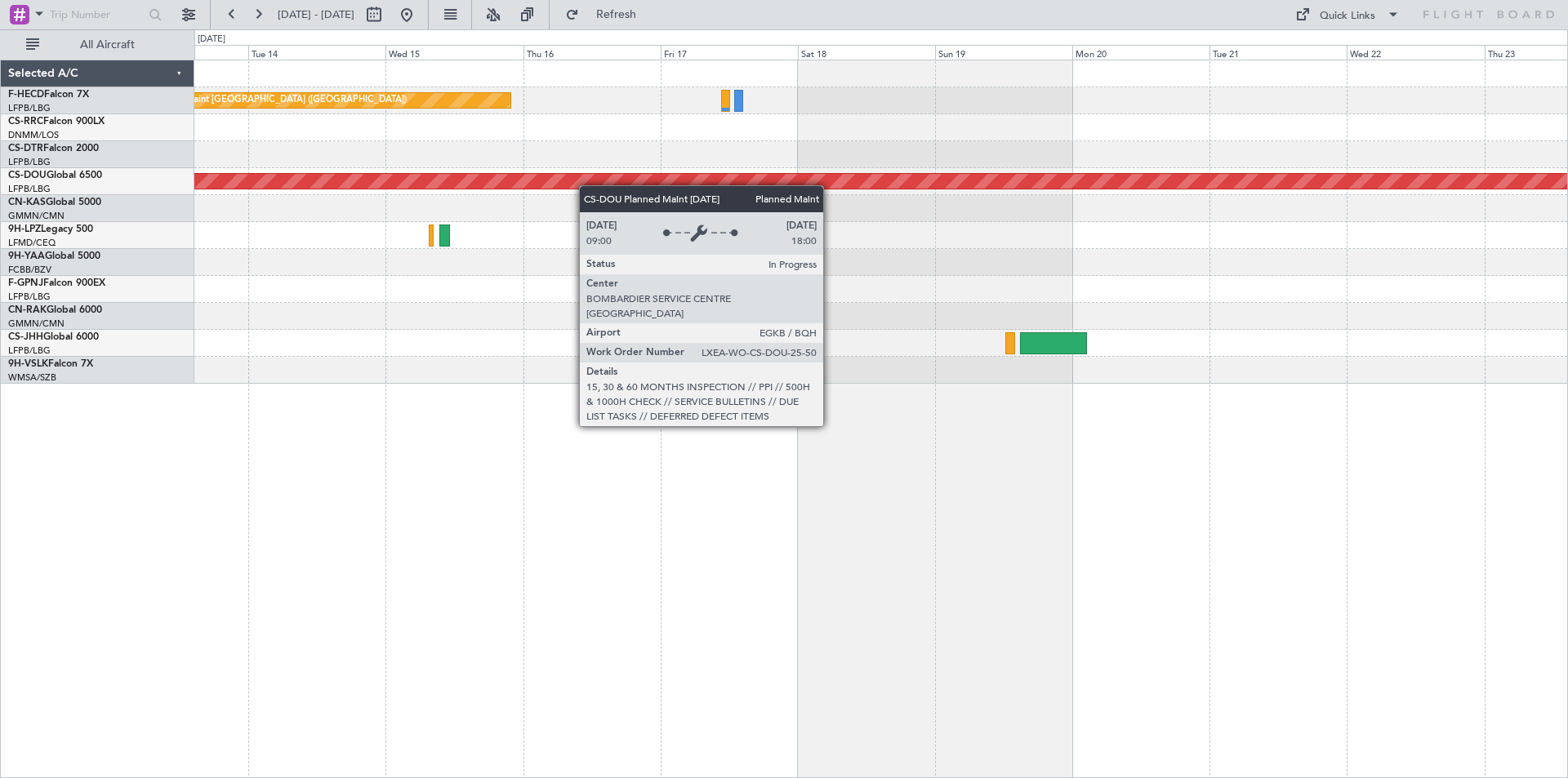
click at [0, 214] on div "Planned Maint [GEOGRAPHIC_DATA] ([GEOGRAPHIC_DATA]) No Crew Planned Maint [GEOG…" at bounding box center [784, 404] width 1568 height 749
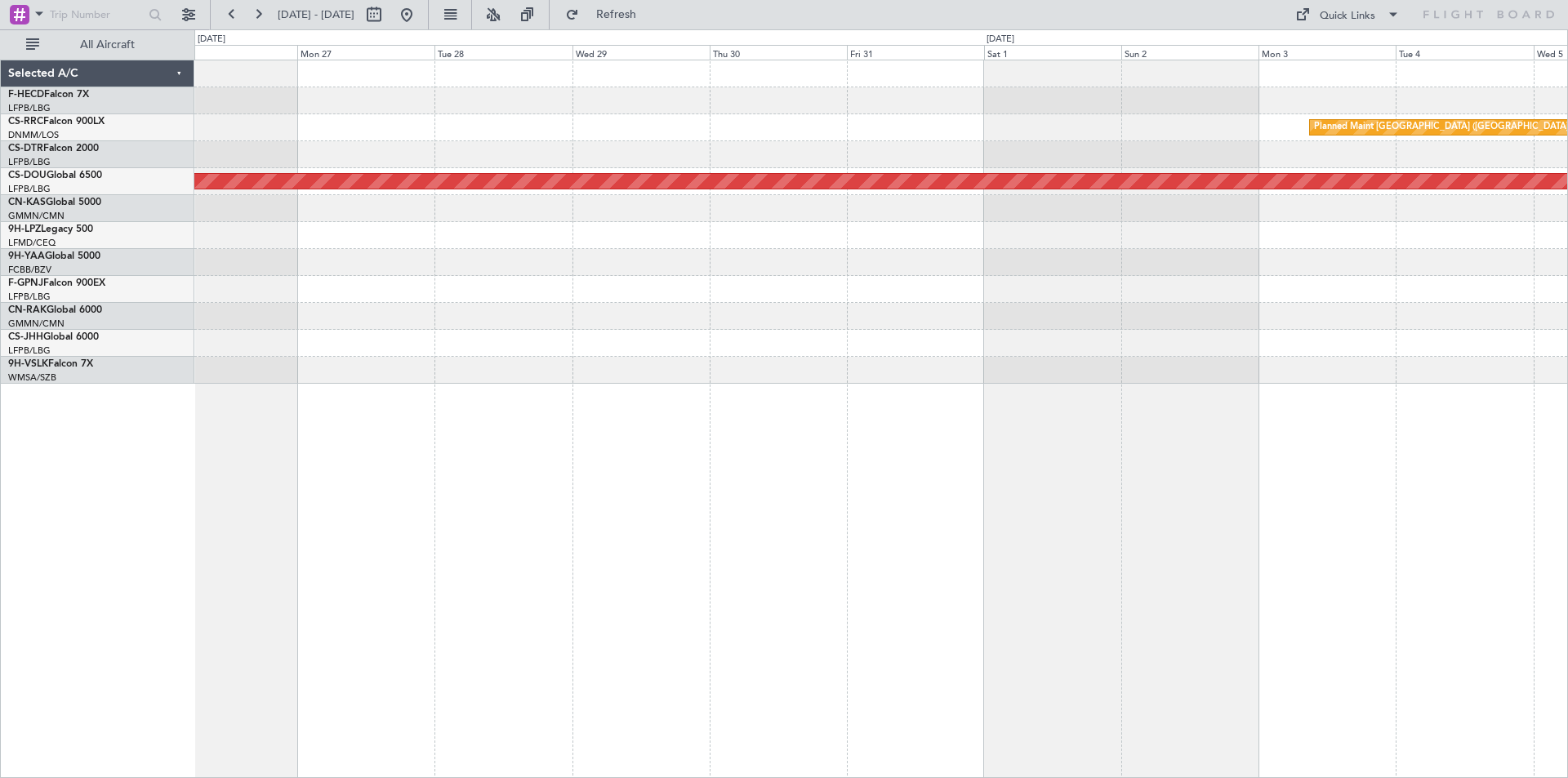
click at [135, 192] on div "Planned Maint [GEOGRAPHIC_DATA] ([GEOGRAPHIC_DATA]) Planned Maint [GEOGRAPHIC_D…" at bounding box center [784, 404] width 1568 height 749
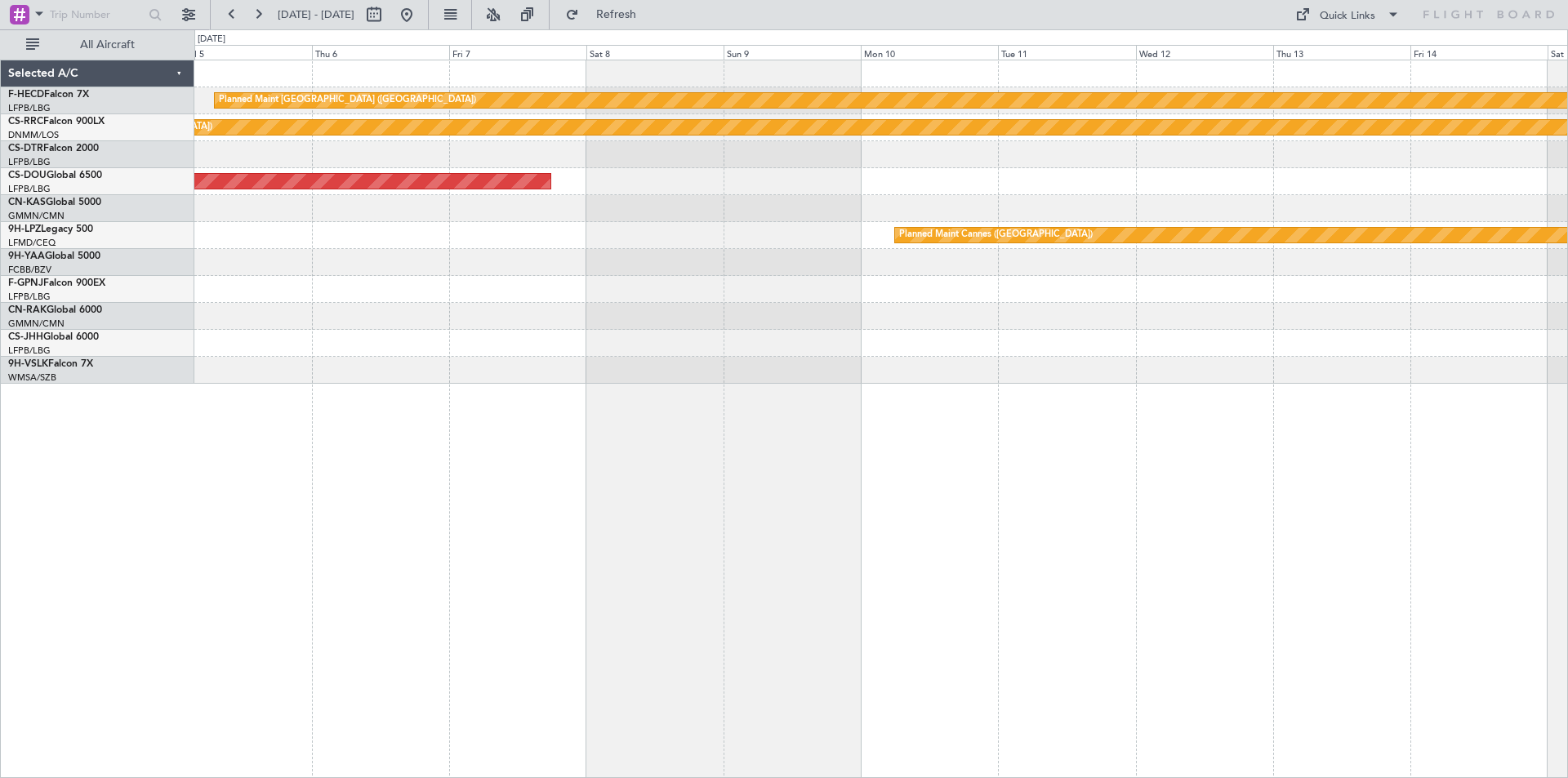
click at [803, 209] on div "Planned Maint [GEOGRAPHIC_DATA] ([GEOGRAPHIC_DATA]) Planned Maint [GEOGRAPHIC_D…" at bounding box center [881, 222] width 1373 height 324
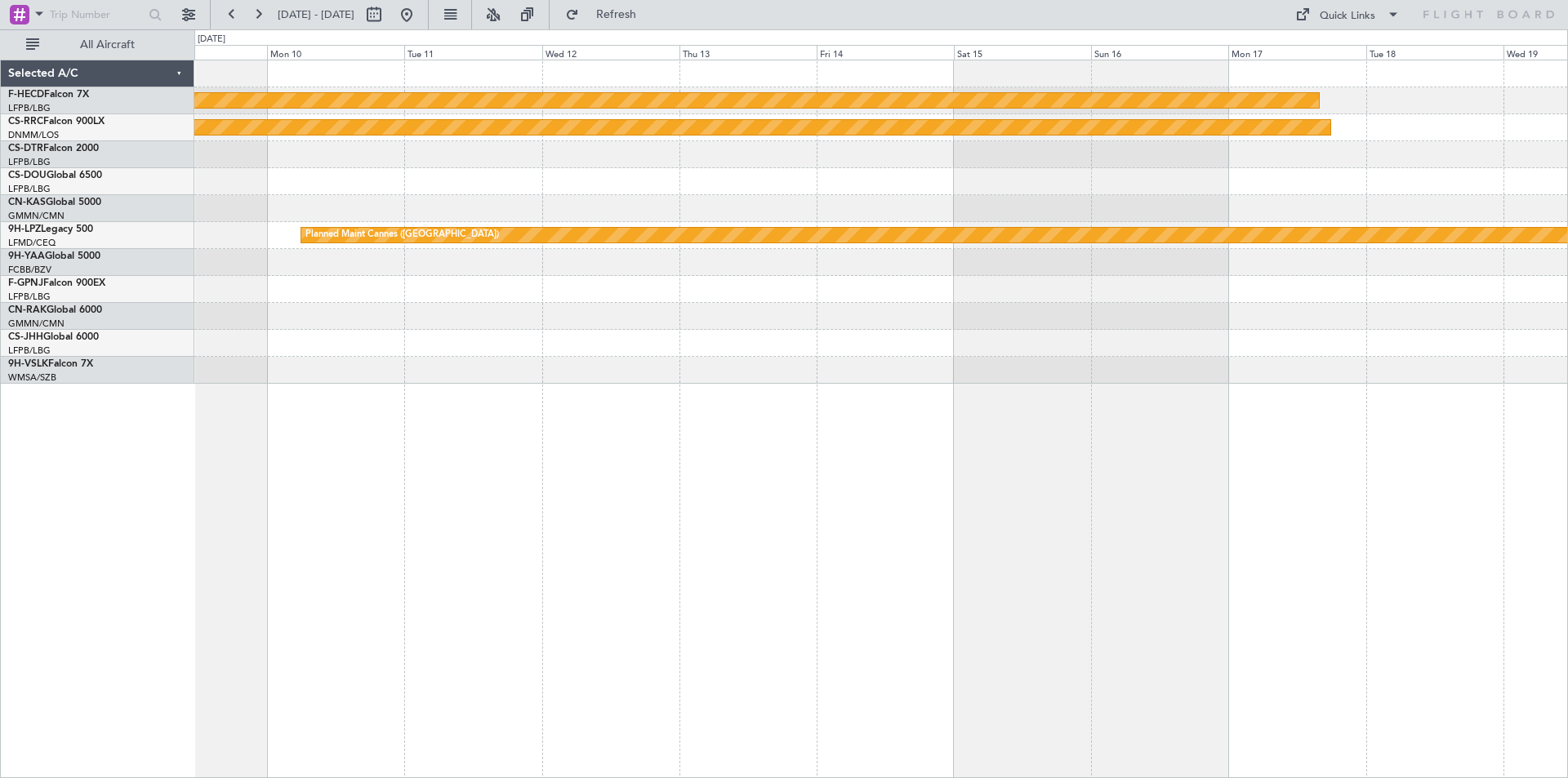
click at [465, 203] on div "Planned Maint [GEOGRAPHIC_DATA] ([GEOGRAPHIC_DATA]) Planned Maint [GEOGRAPHIC_D…" at bounding box center [881, 222] width 1373 height 324
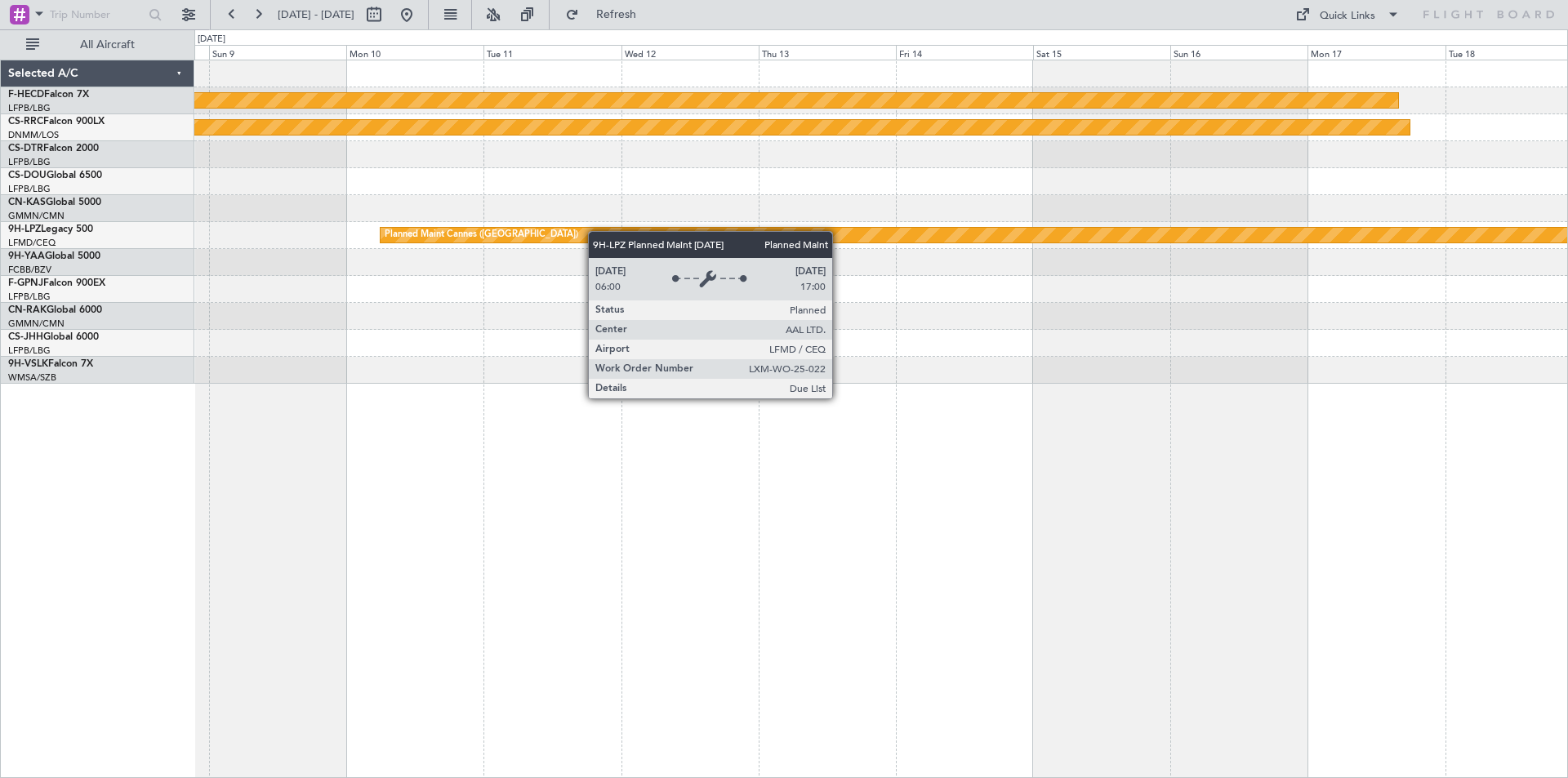
click at [734, 247] on div "Planned Maint [GEOGRAPHIC_DATA] ([GEOGRAPHIC_DATA]) Planned Maint [GEOGRAPHIC_D…" at bounding box center [881, 222] width 1373 height 324
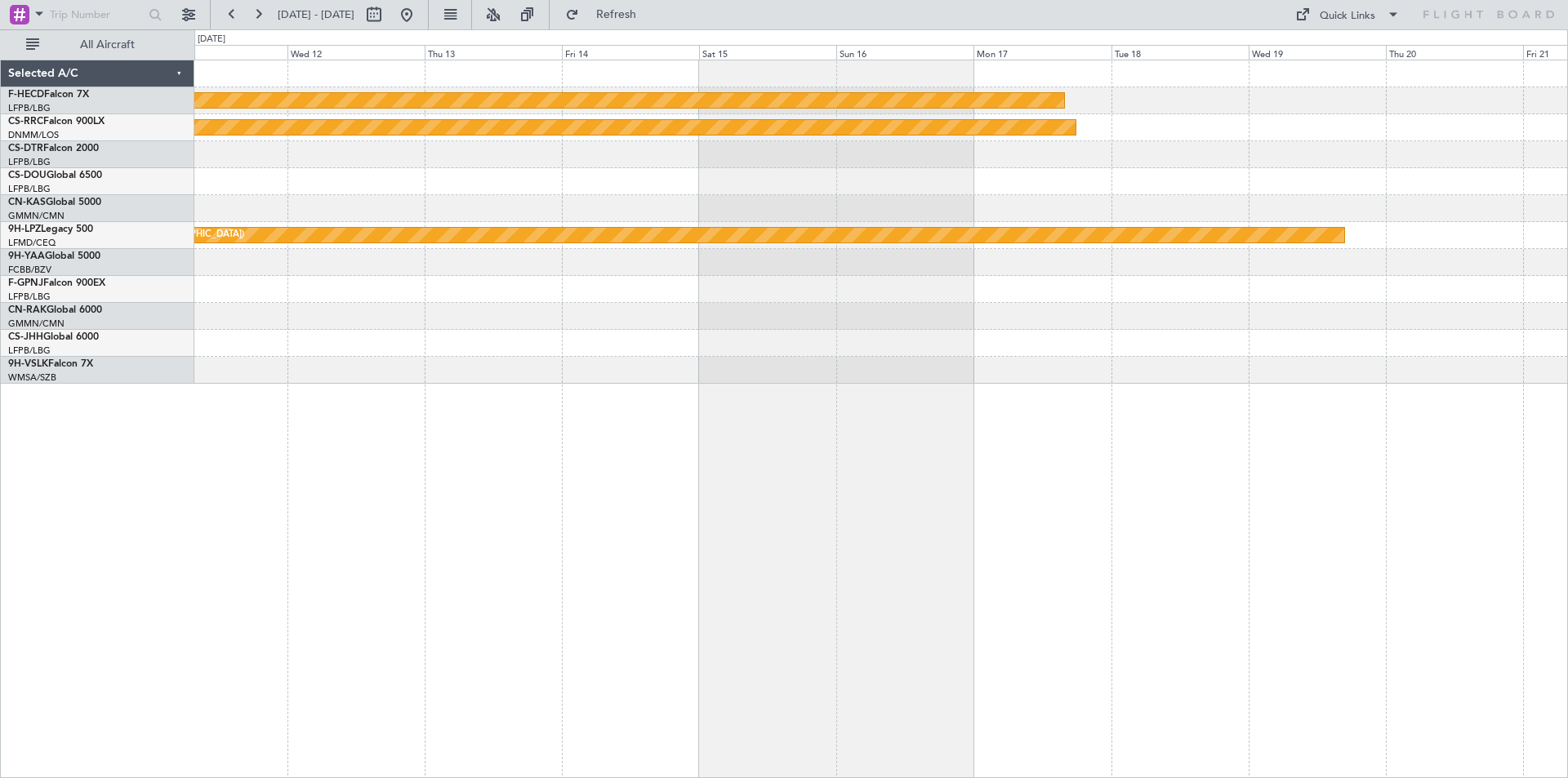
click at [3, 345] on div "Planned Maint [GEOGRAPHIC_DATA] ([GEOGRAPHIC_DATA]) Planned Maint [GEOGRAPHIC_D…" at bounding box center [784, 404] width 1568 height 749
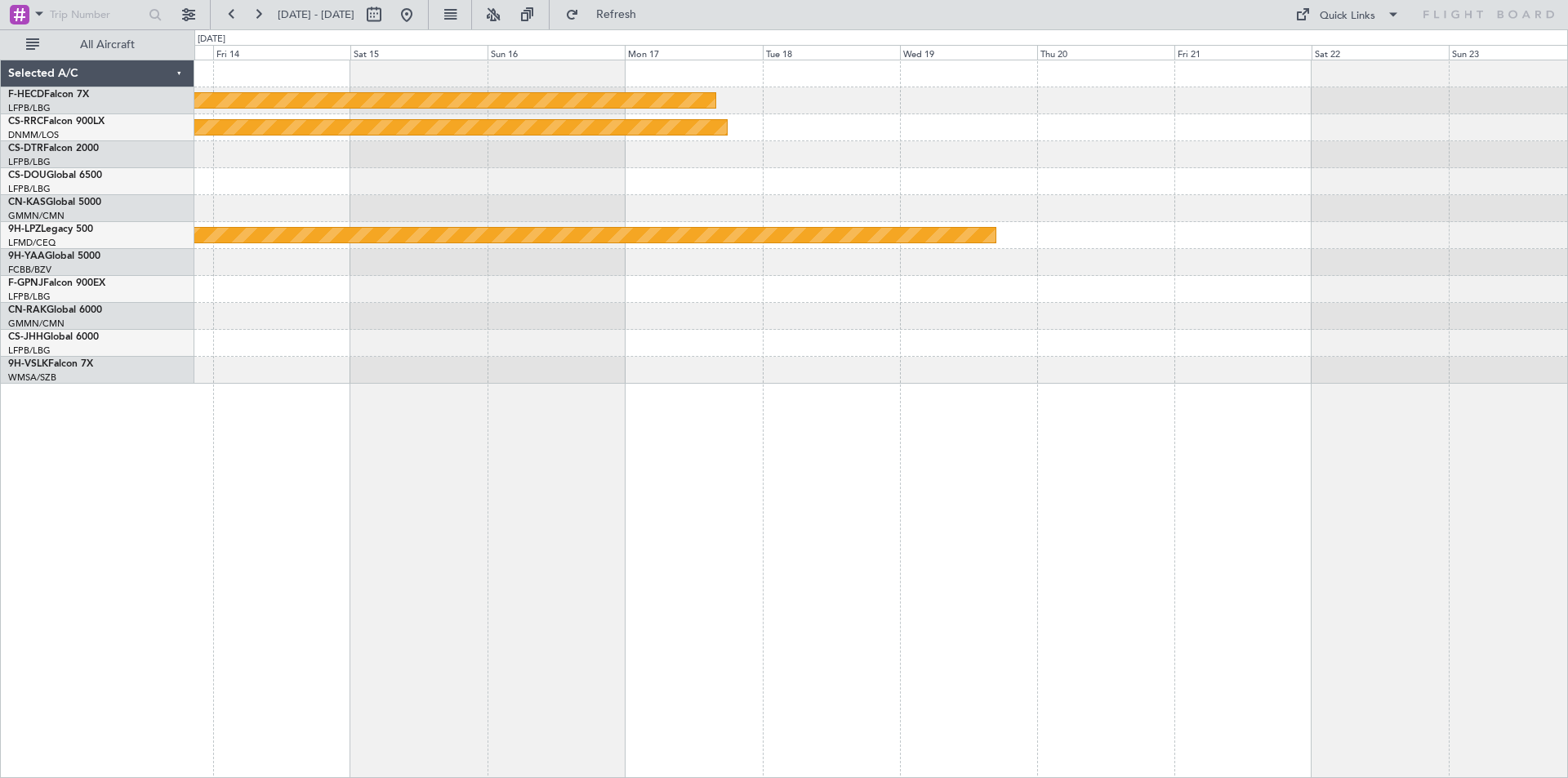
click at [734, 165] on div "Planned Maint [GEOGRAPHIC_DATA] ([GEOGRAPHIC_DATA]) Planned Maint [GEOGRAPHIC_D…" at bounding box center [881, 222] width 1373 height 324
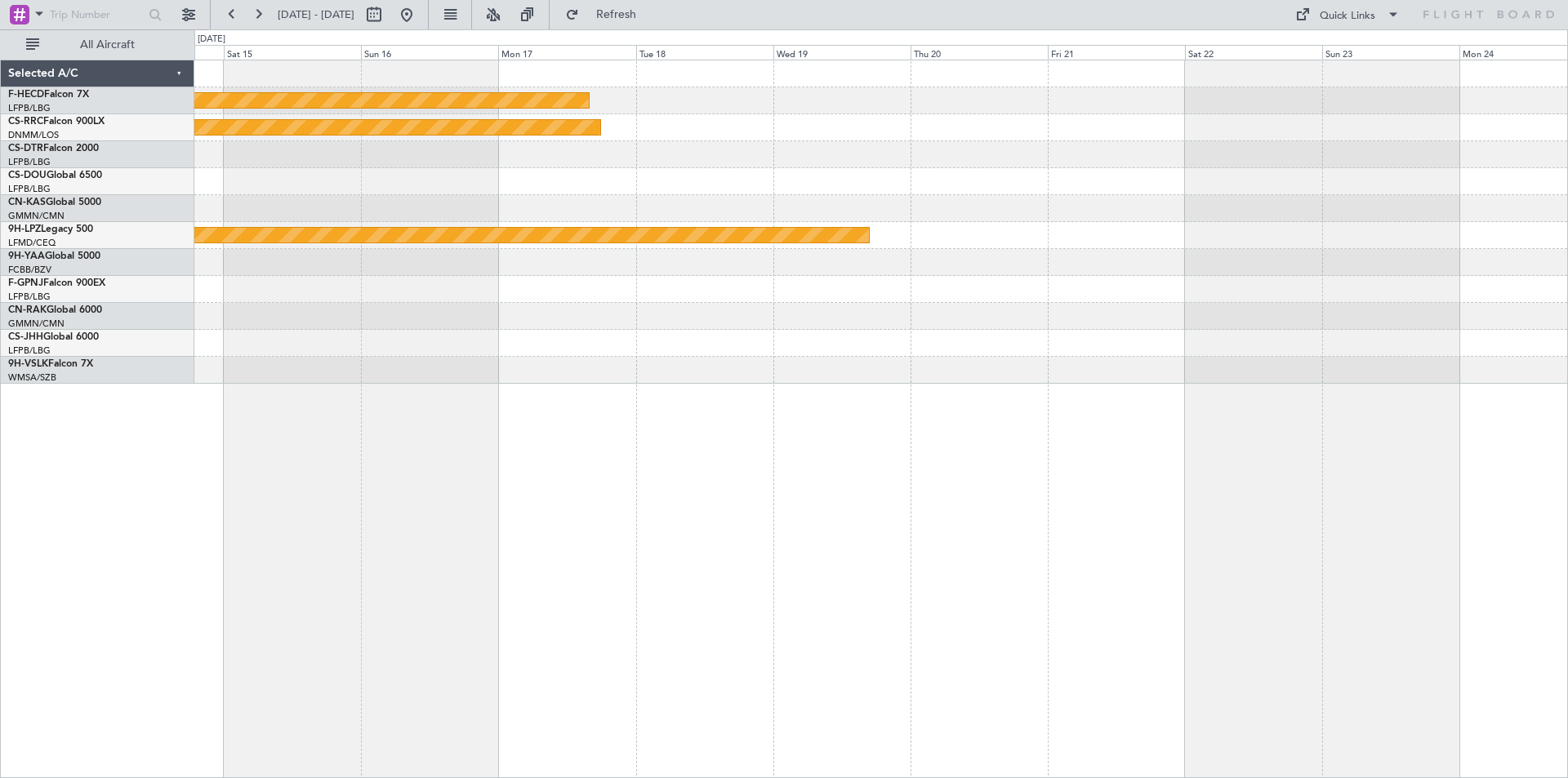
click at [938, 194] on div at bounding box center [881, 181] width 1373 height 27
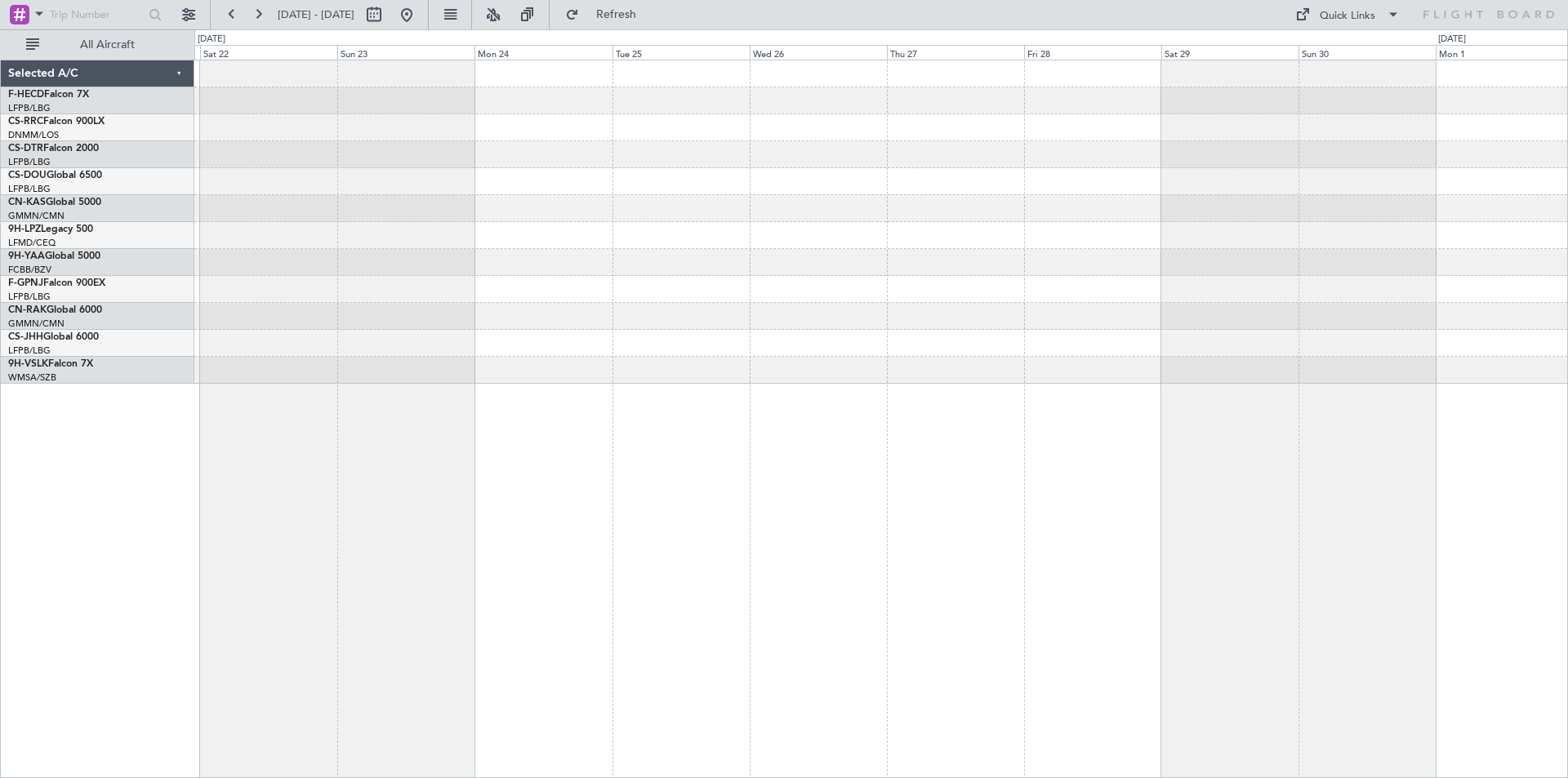
click at [708, 326] on div "Planned Maint Cannes ([GEOGRAPHIC_DATA])" at bounding box center [881, 222] width 1373 height 324
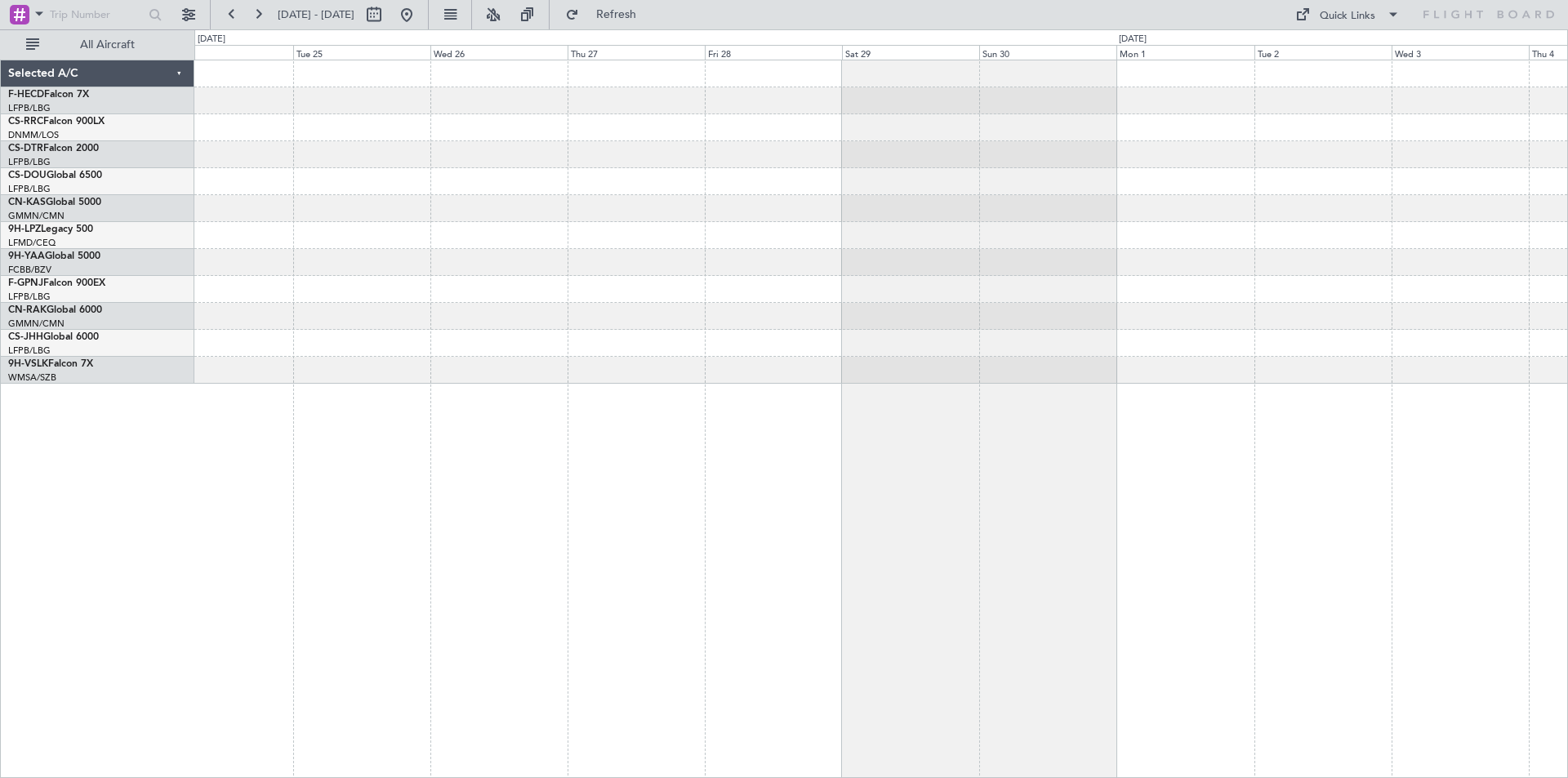
click at [781, 237] on div at bounding box center [881, 222] width 1373 height 324
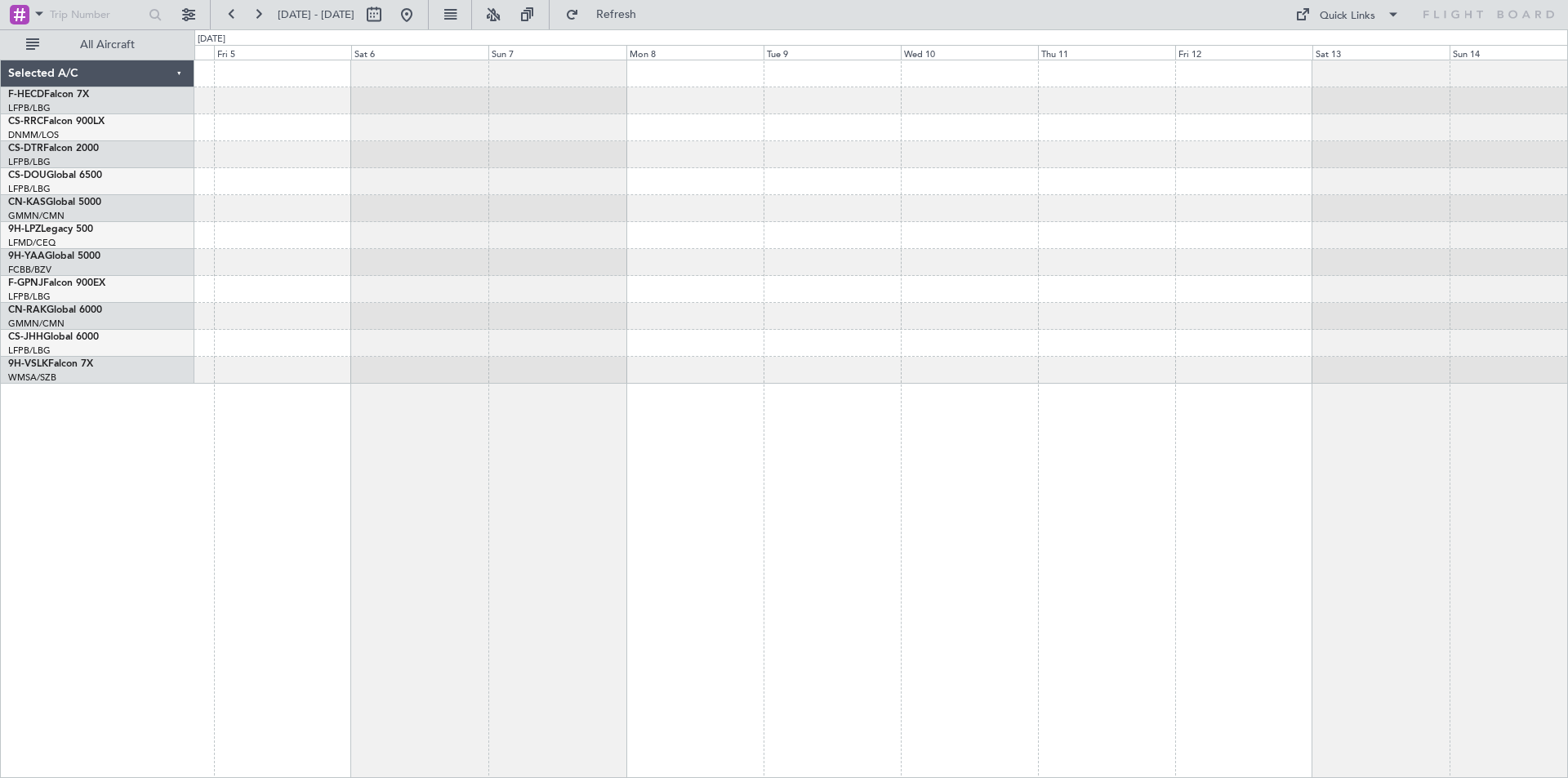
click at [0, 463] on html "[DATE] - [DATE] Refresh Quick Links All Aircraft Selected A/C F-HECD Falcon 7X …" at bounding box center [784, 389] width 1568 height 778
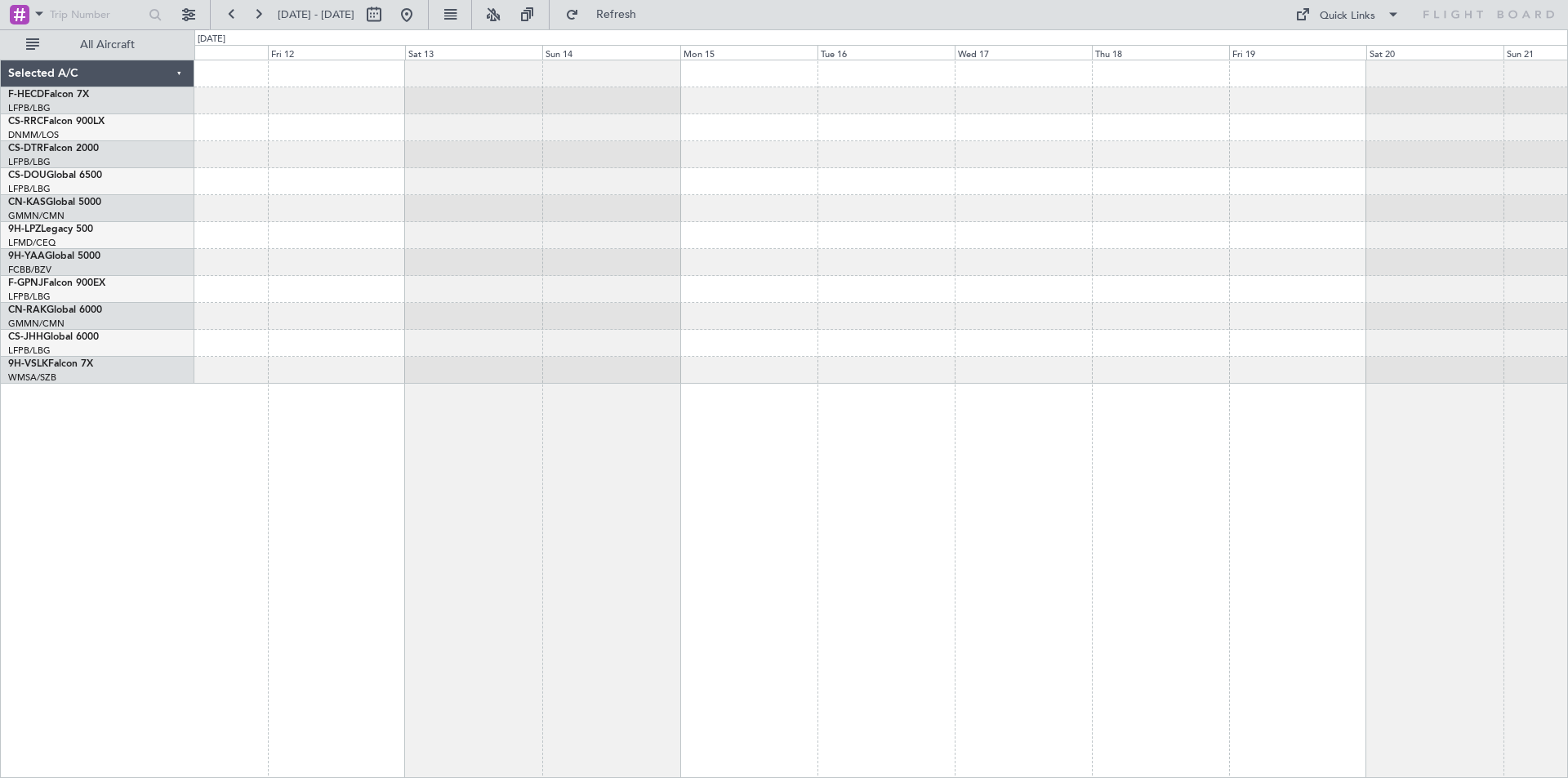
click at [0, 225] on div "Selected A/C F-HECD Falcon 7X LFPB/LBG Paris ([GEOGRAPHIC_DATA]) CS-RRC Falcon …" at bounding box center [784, 404] width 1568 height 749
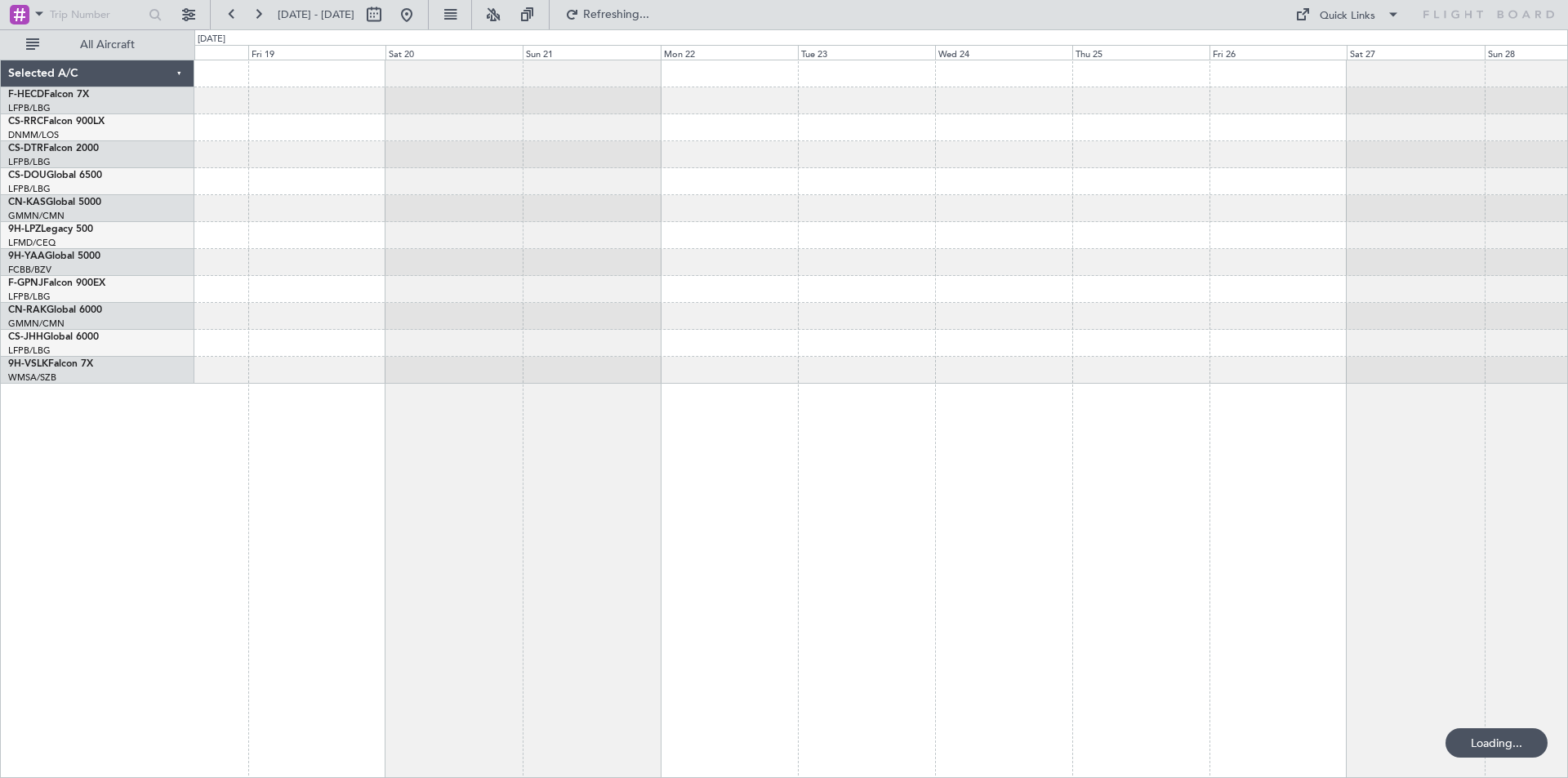
click at [160, 244] on div "Selected A/C F-HECD Falcon 7X LFPB/LBG Paris ([GEOGRAPHIC_DATA]) CS-RRC Falcon …" at bounding box center [784, 404] width 1568 height 749
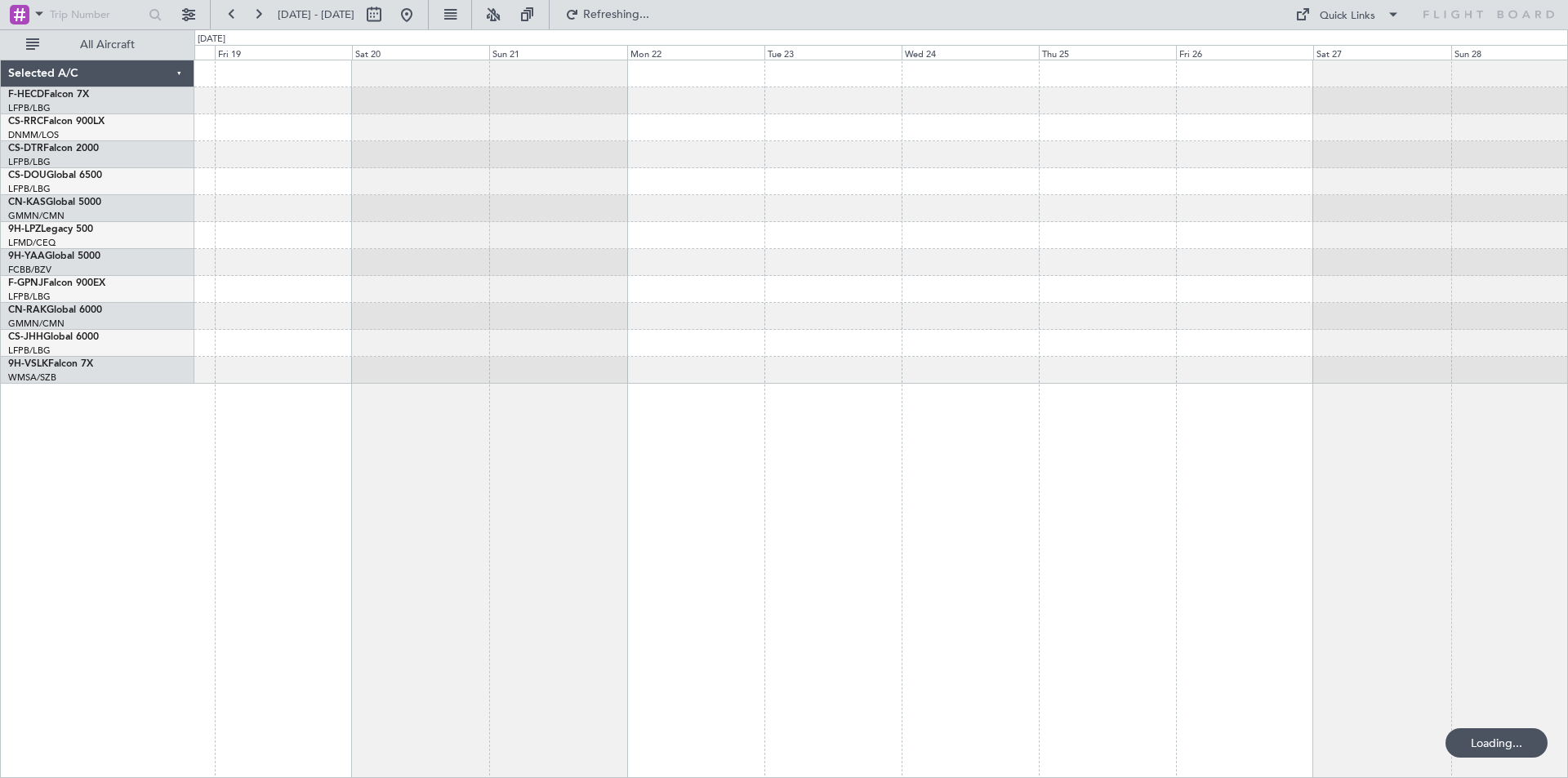
click at [165, 221] on div "Selected A/C F-HECD Falcon 7X LFPB/LBG Paris ([GEOGRAPHIC_DATA]) CS-RRC Falcon …" at bounding box center [784, 404] width 1568 height 749
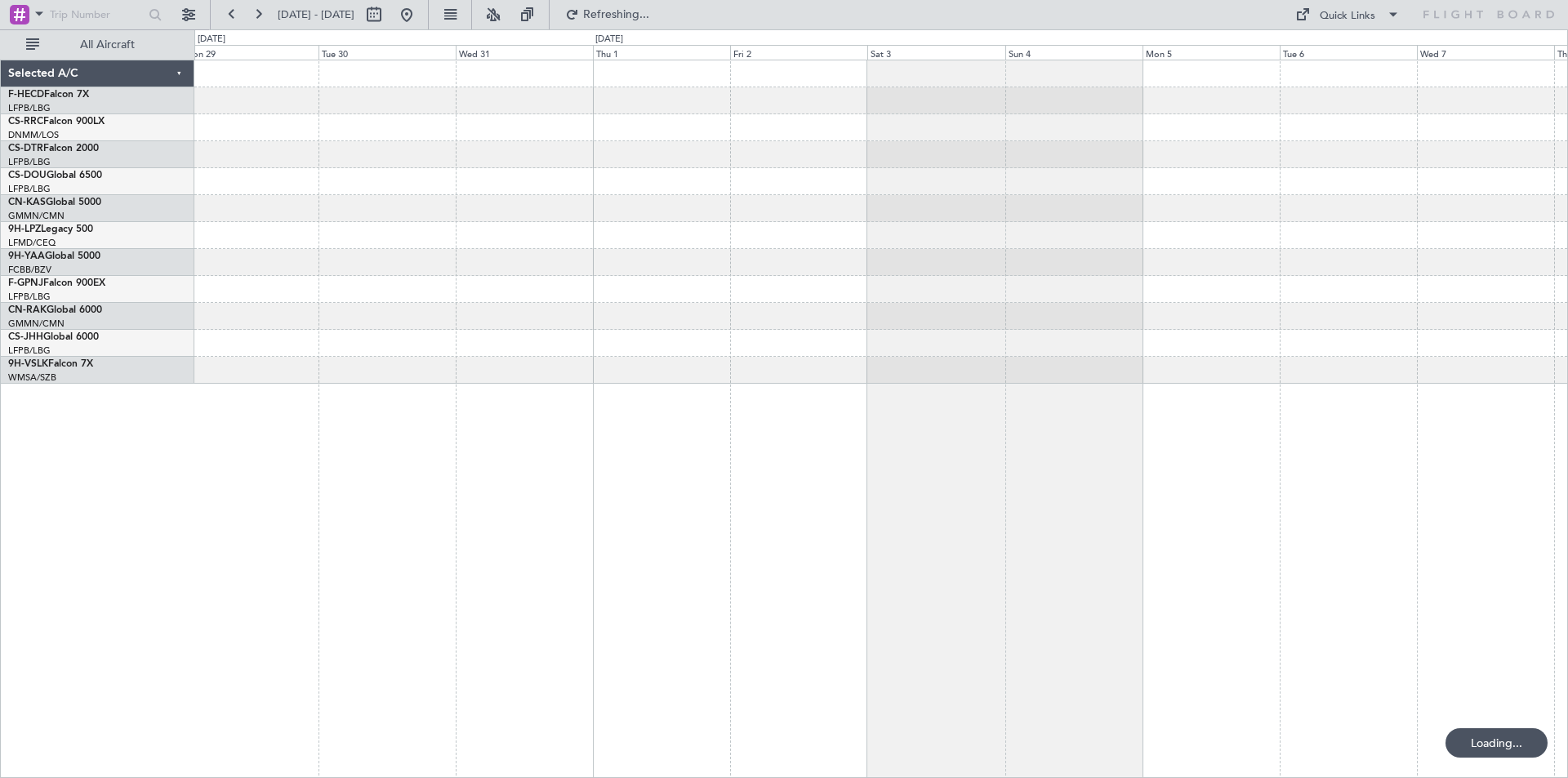
click at [556, 183] on div at bounding box center [881, 222] width 1373 height 324
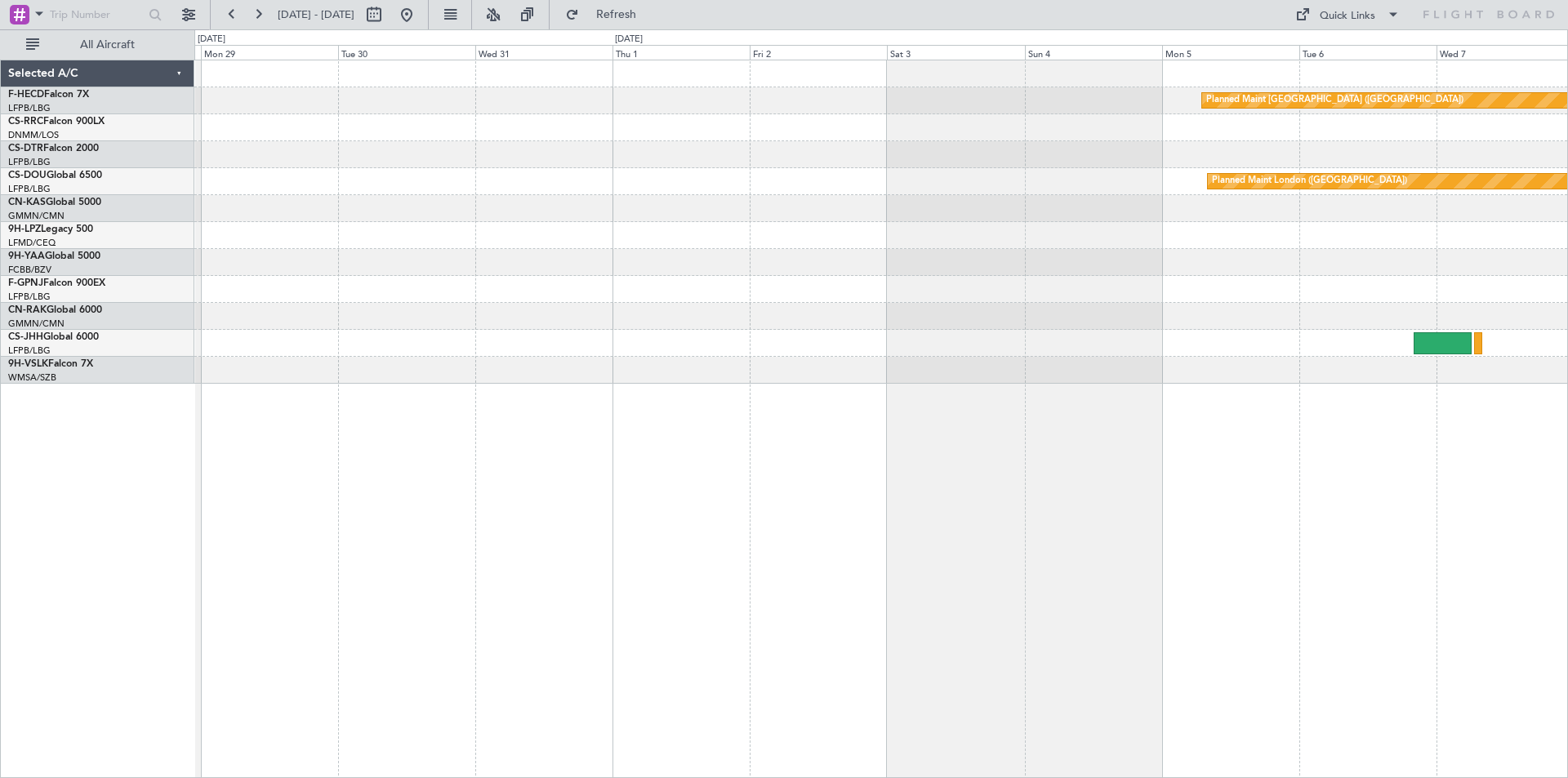
click at [1069, 231] on div "Planned Maint [GEOGRAPHIC_DATA] ([GEOGRAPHIC_DATA]) Planned Maint [GEOGRAPHIC_D…" at bounding box center [881, 222] width 1373 height 324
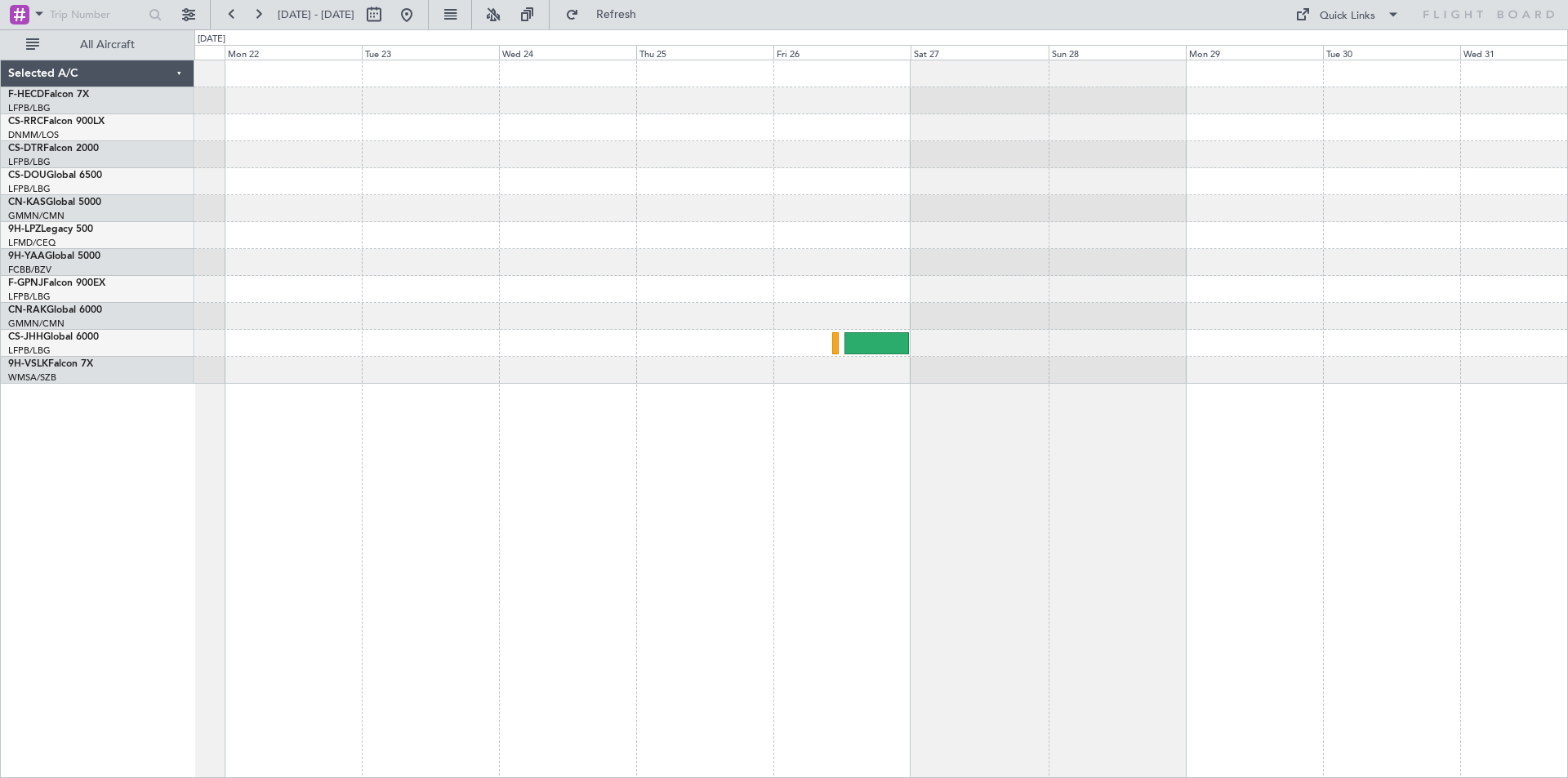
click at [977, 269] on div at bounding box center [881, 222] width 1373 height 324
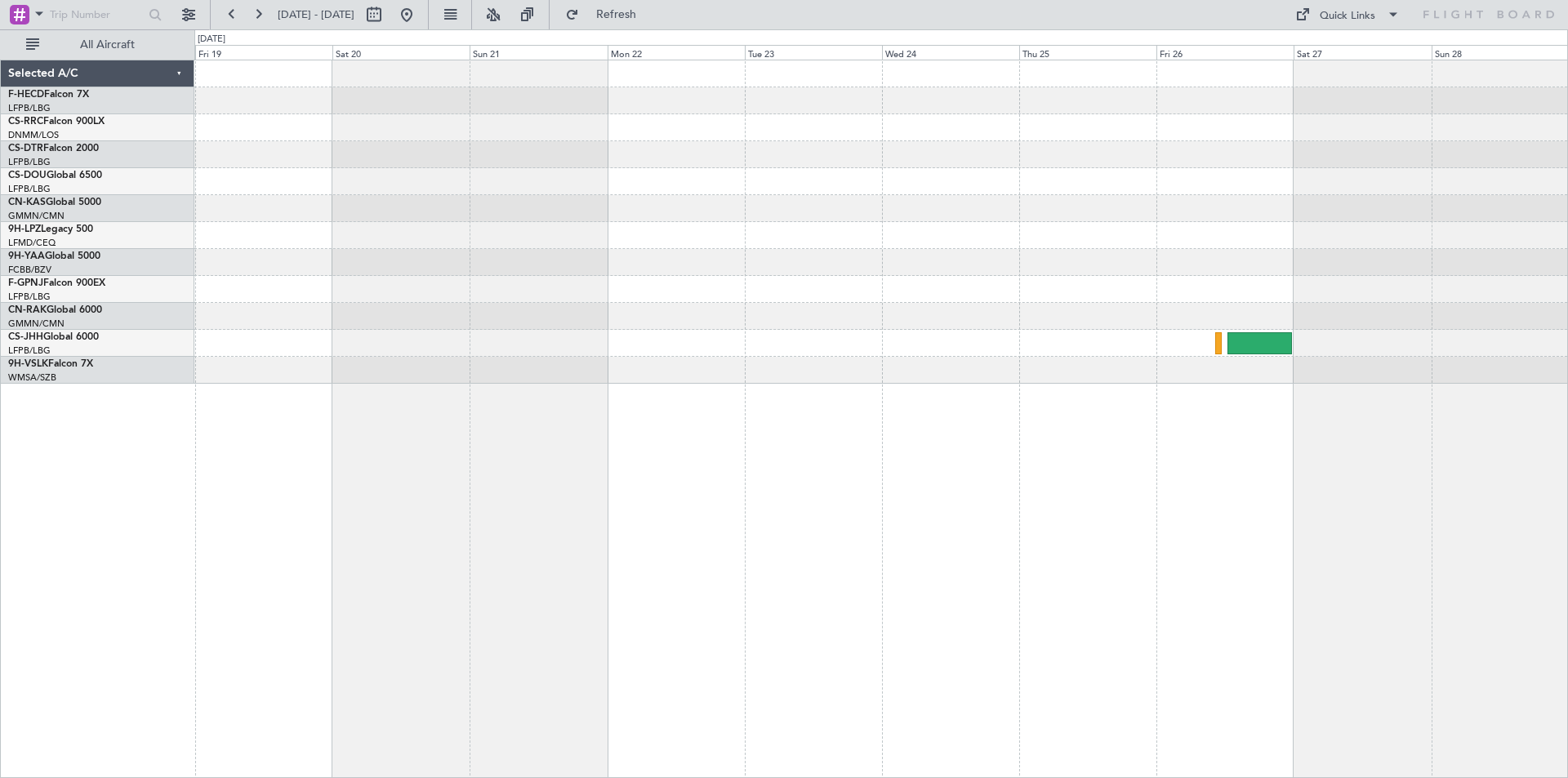
click at [806, 291] on div at bounding box center [881, 289] width 1373 height 27
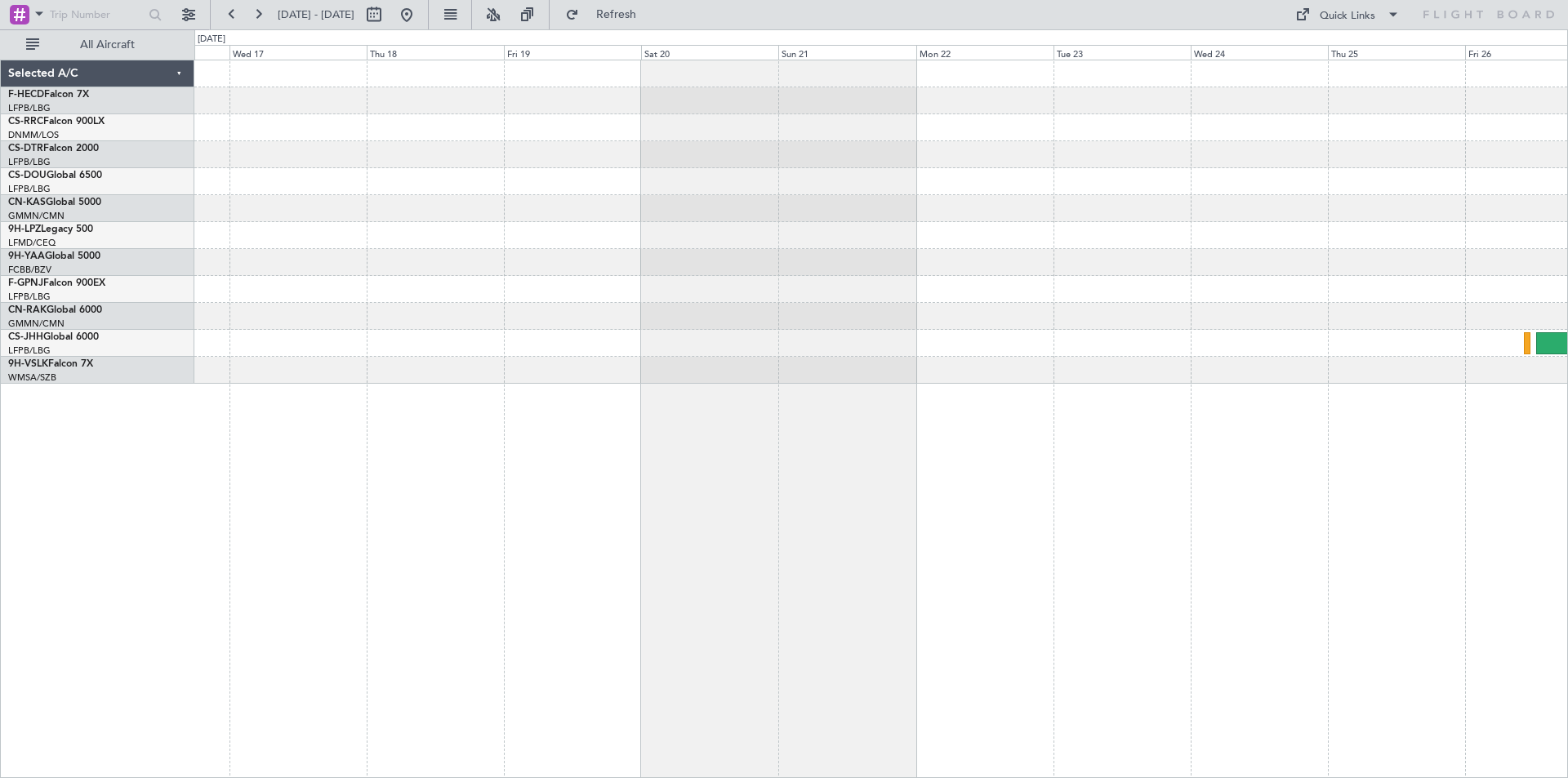
click at [869, 349] on div at bounding box center [881, 222] width 1373 height 324
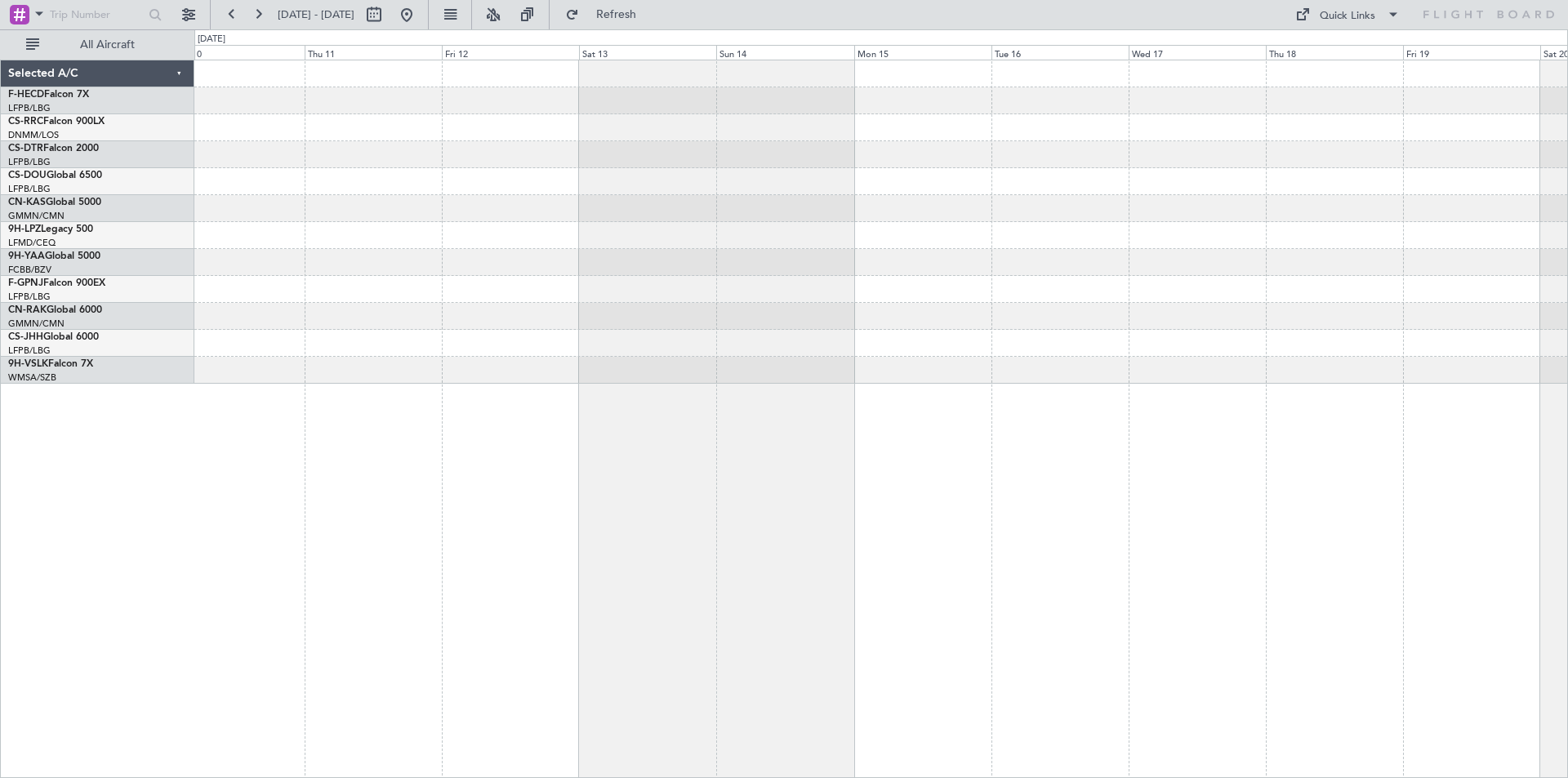
click at [1047, 254] on div at bounding box center [881, 222] width 1373 height 324
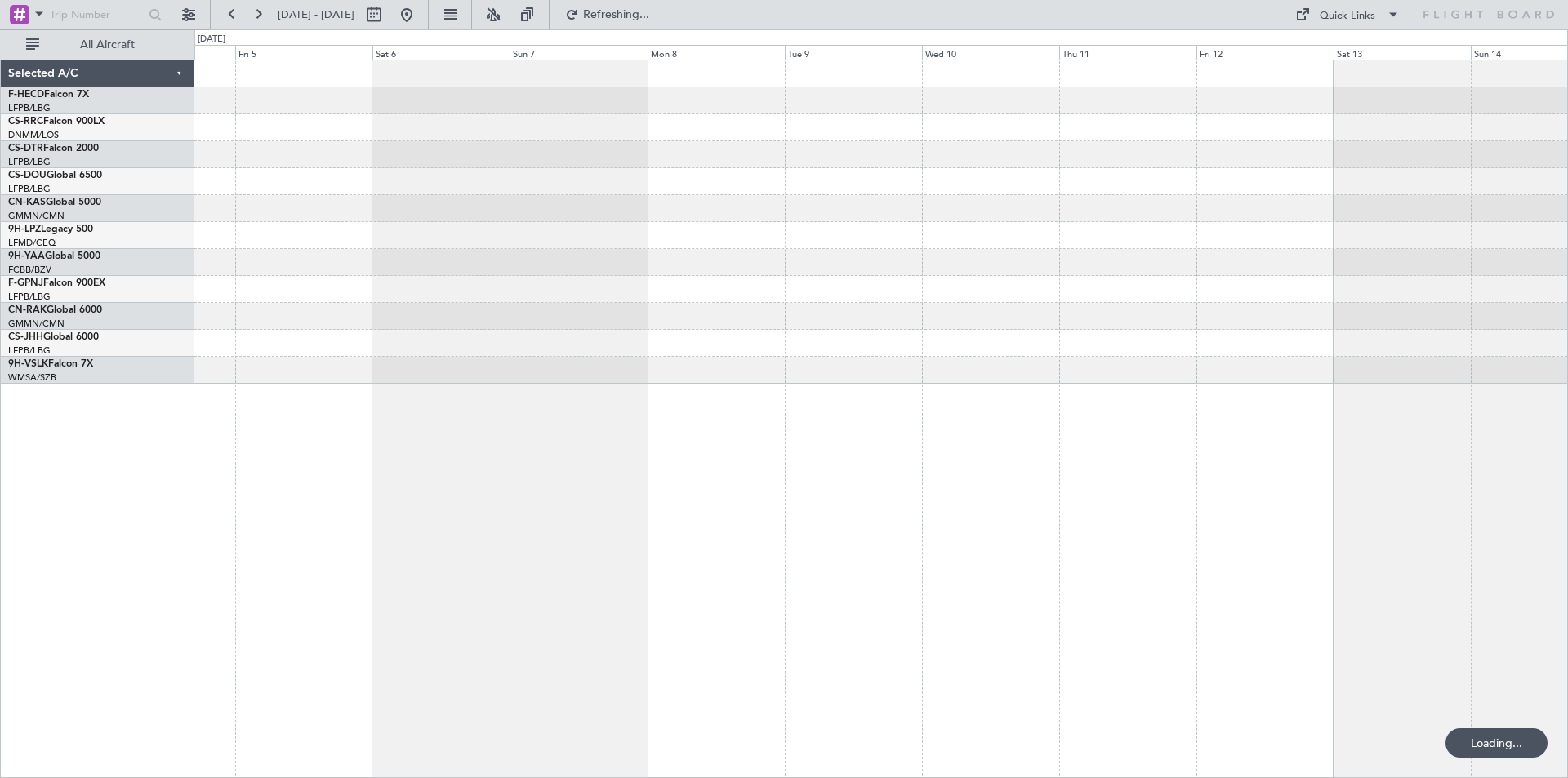
click at [1294, 283] on div at bounding box center [881, 222] width 1373 height 324
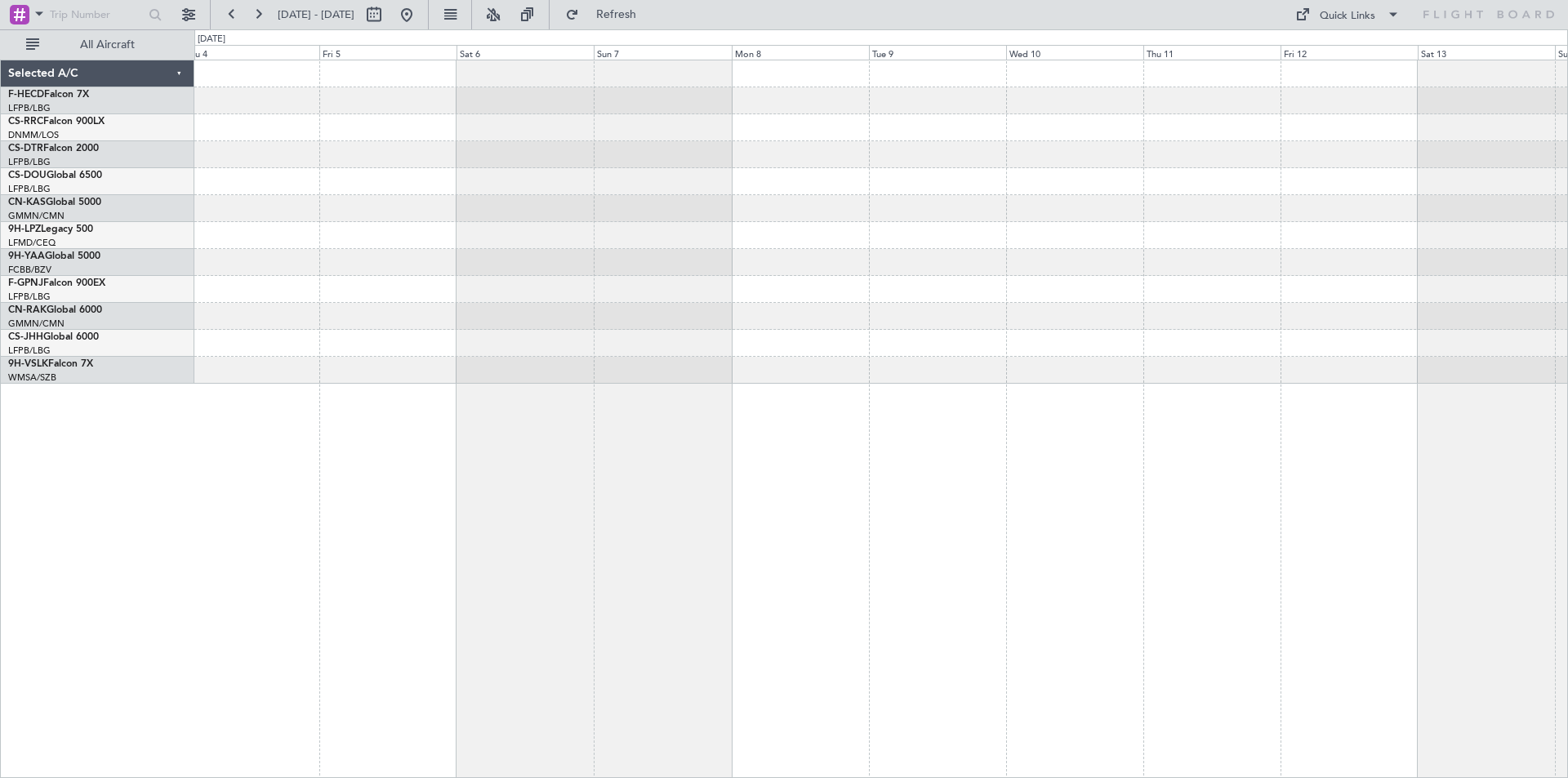
click at [1022, 296] on div at bounding box center [881, 289] width 1373 height 27
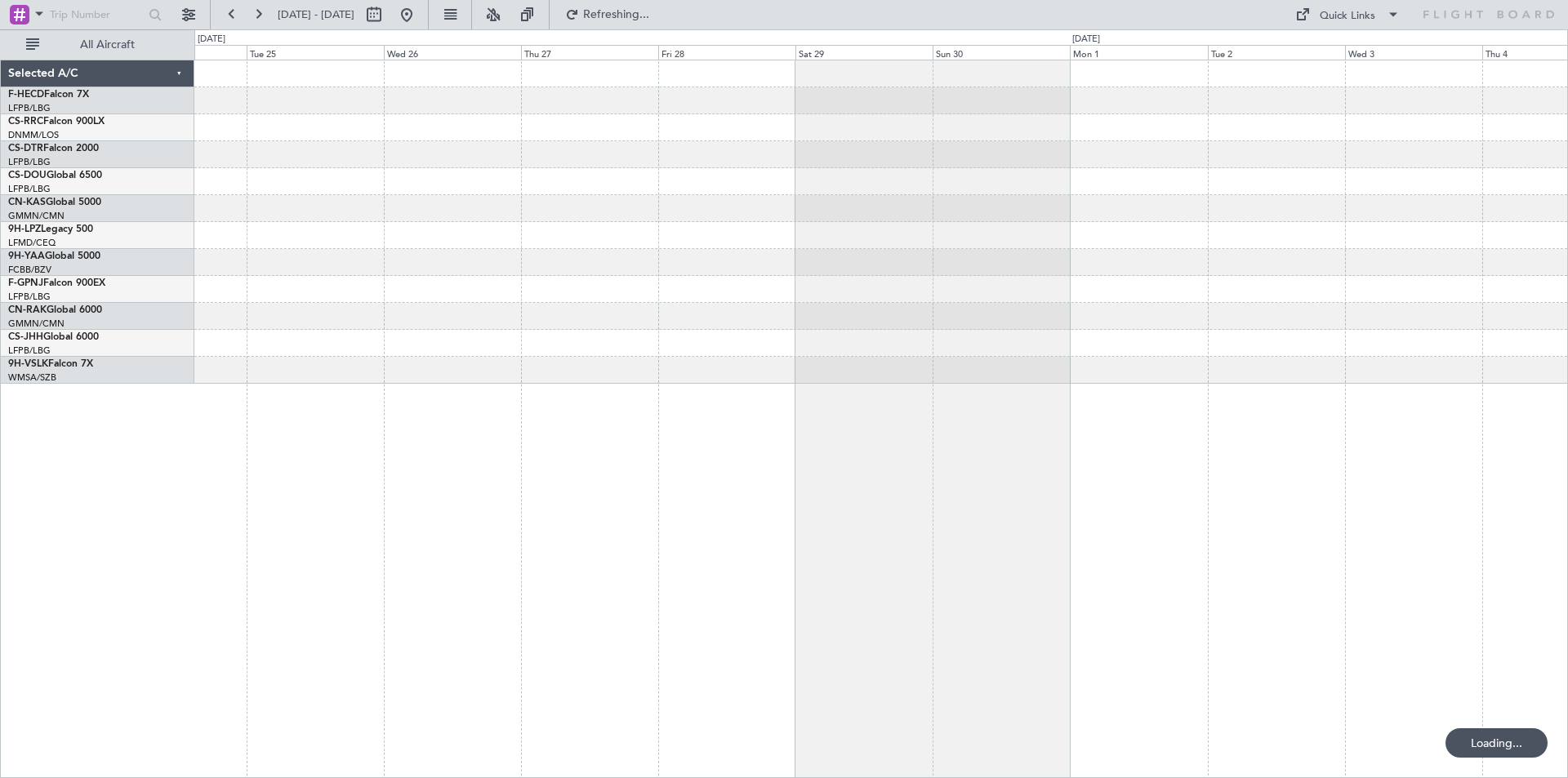
click at [1094, 183] on div at bounding box center [881, 222] width 1373 height 324
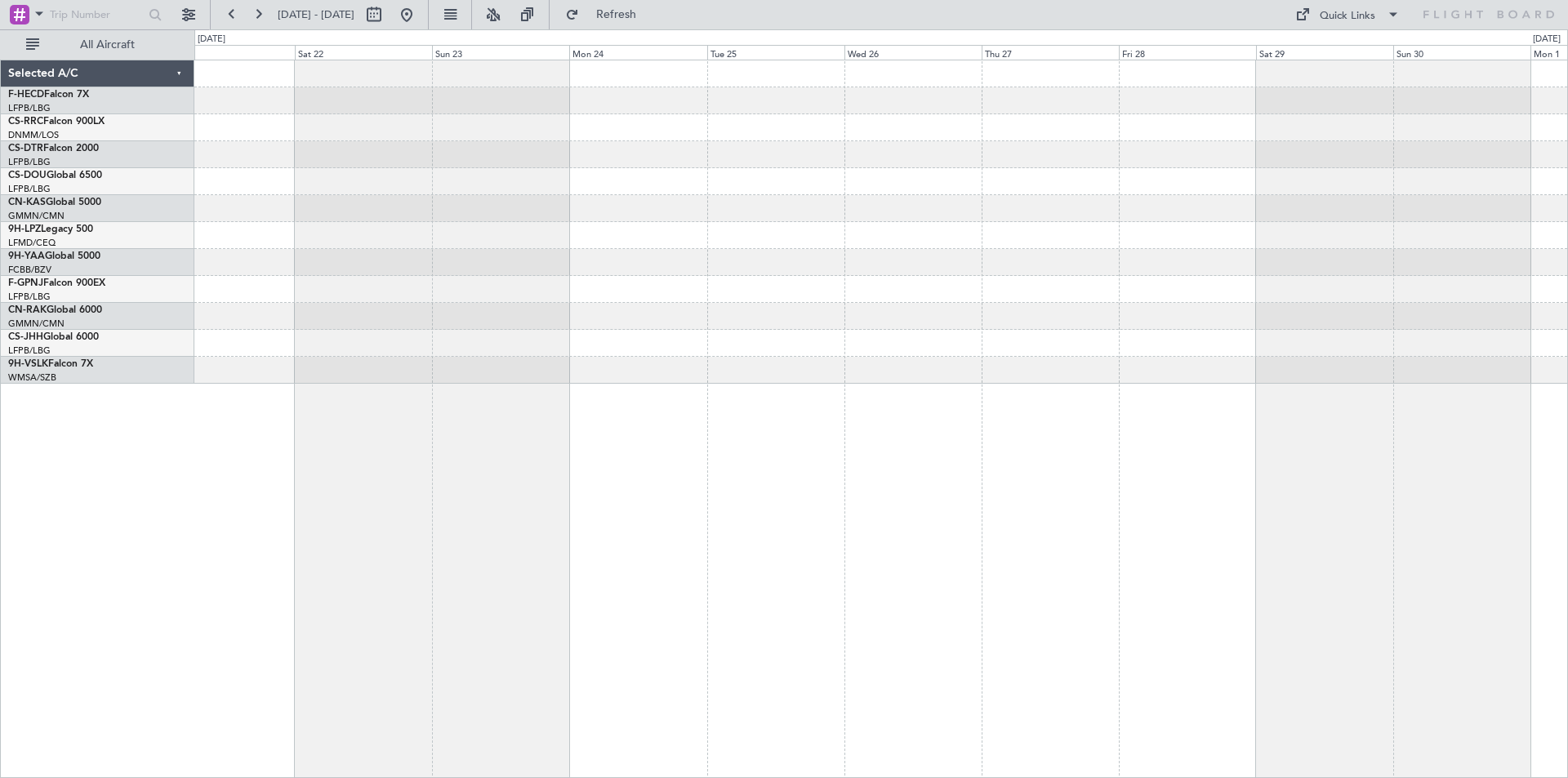
click at [841, 325] on div "Planned Maint Cannes ([GEOGRAPHIC_DATA])" at bounding box center [881, 222] width 1373 height 324
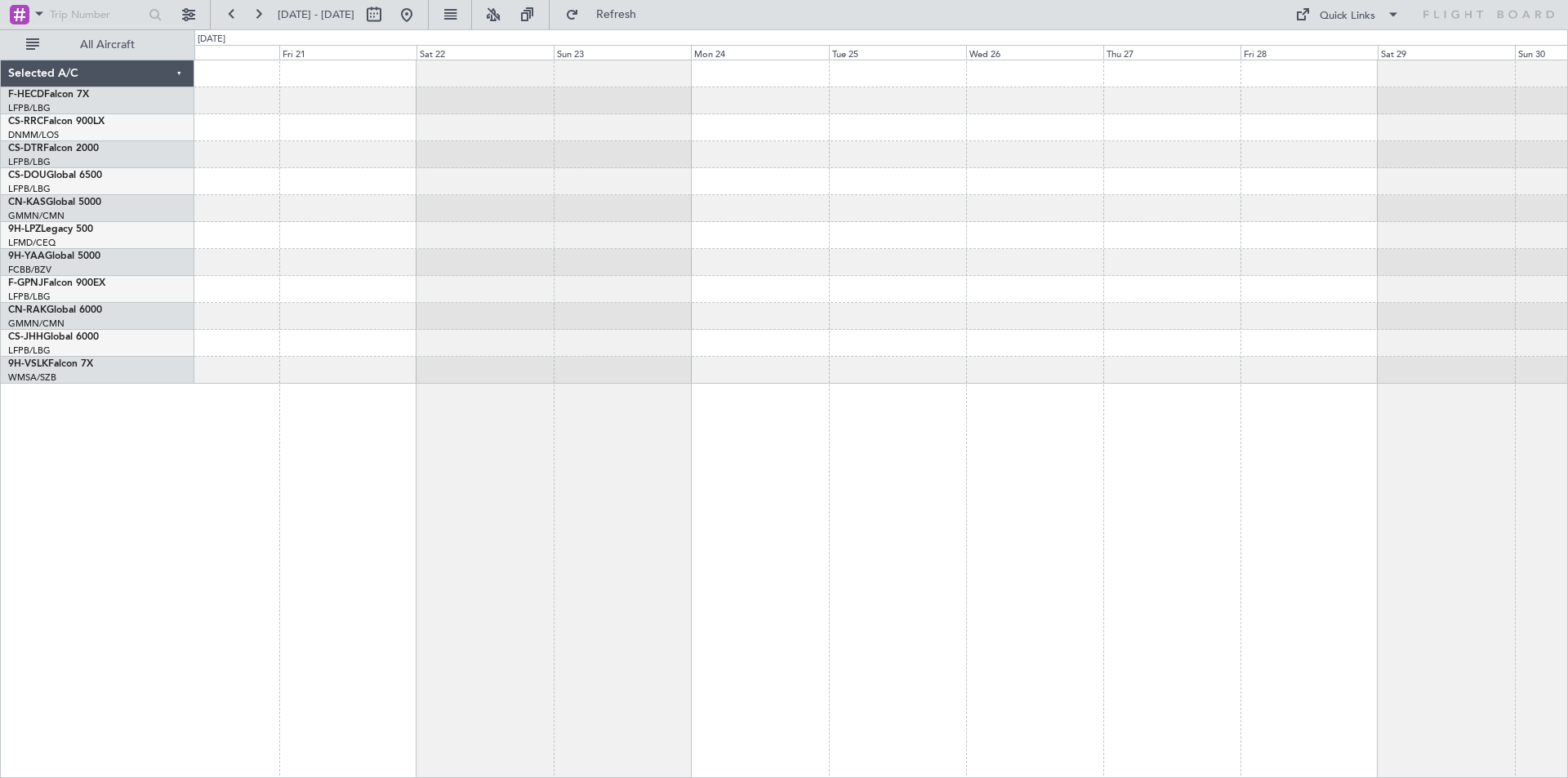
click at [924, 254] on div "Planned Maint Cannes ([GEOGRAPHIC_DATA])" at bounding box center [881, 222] width 1373 height 324
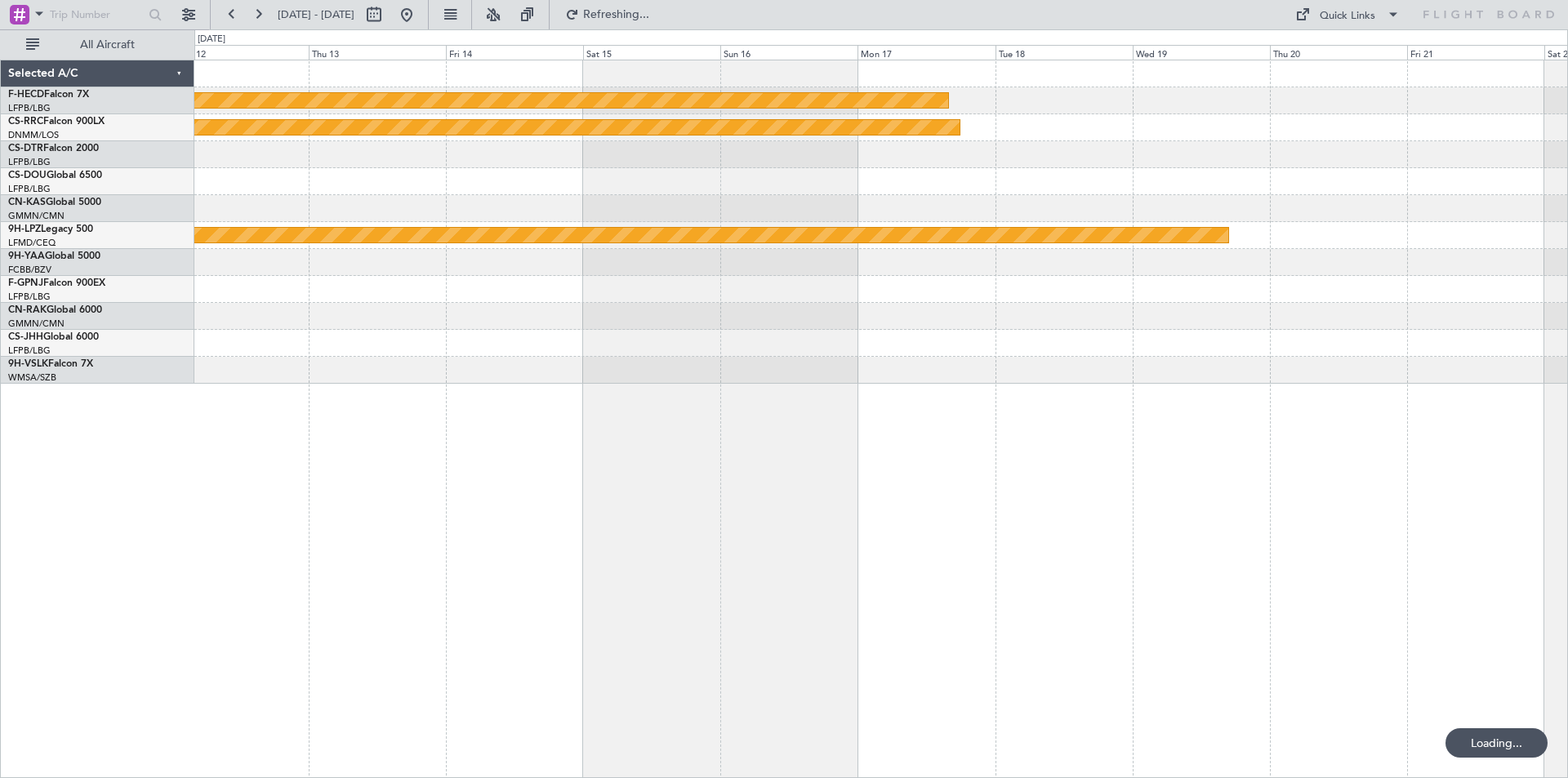
click at [1081, 170] on div "Planned Maint [GEOGRAPHIC_DATA] ([GEOGRAPHIC_DATA]) Planned Maint [GEOGRAPHIC_D…" at bounding box center [881, 222] width 1373 height 324
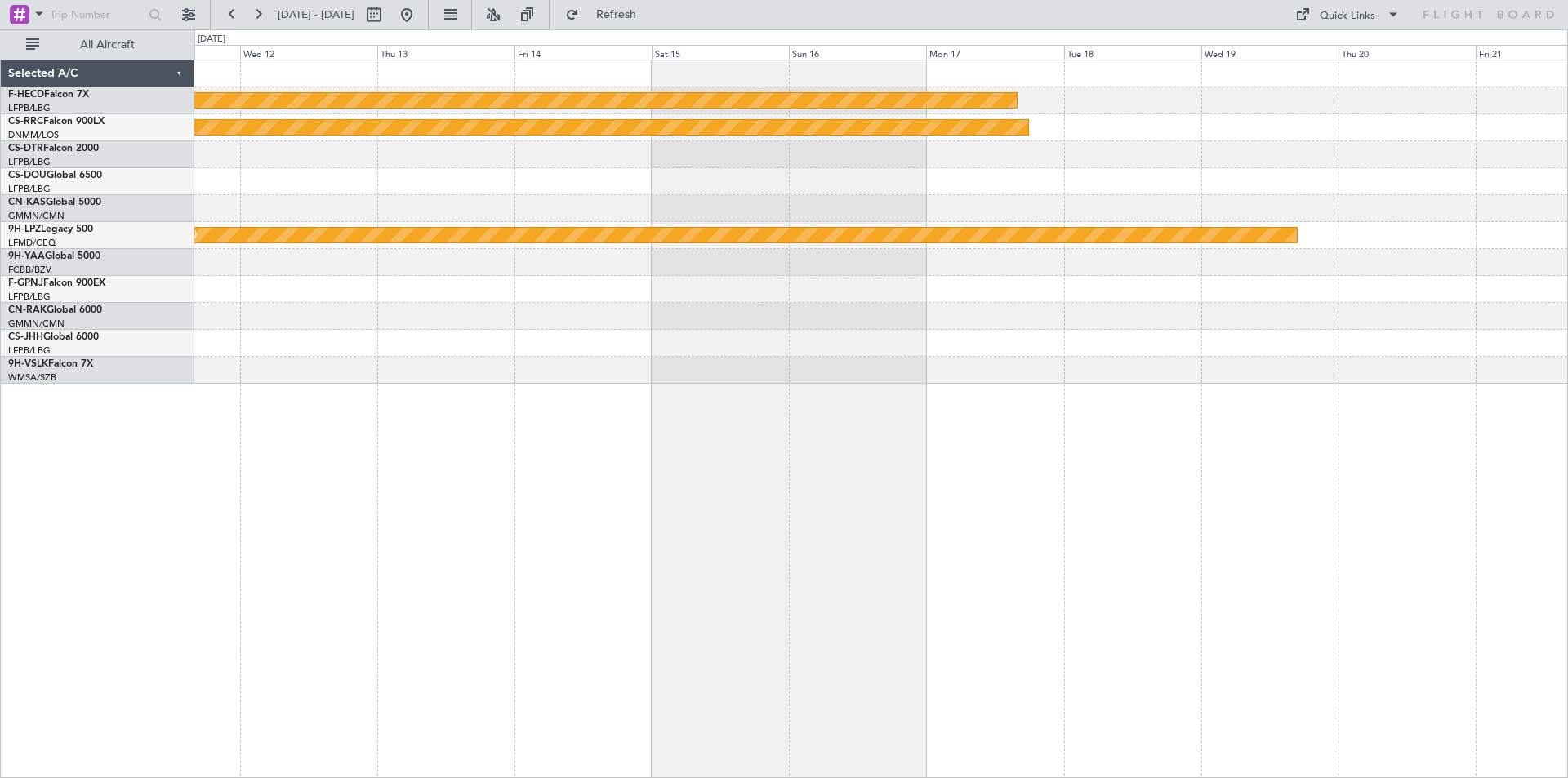
click at [1153, 181] on div "Planned Maint [GEOGRAPHIC_DATA] ([GEOGRAPHIC_DATA]) Planned Maint [GEOGRAPHIC_D…" at bounding box center [881, 222] width 1373 height 324
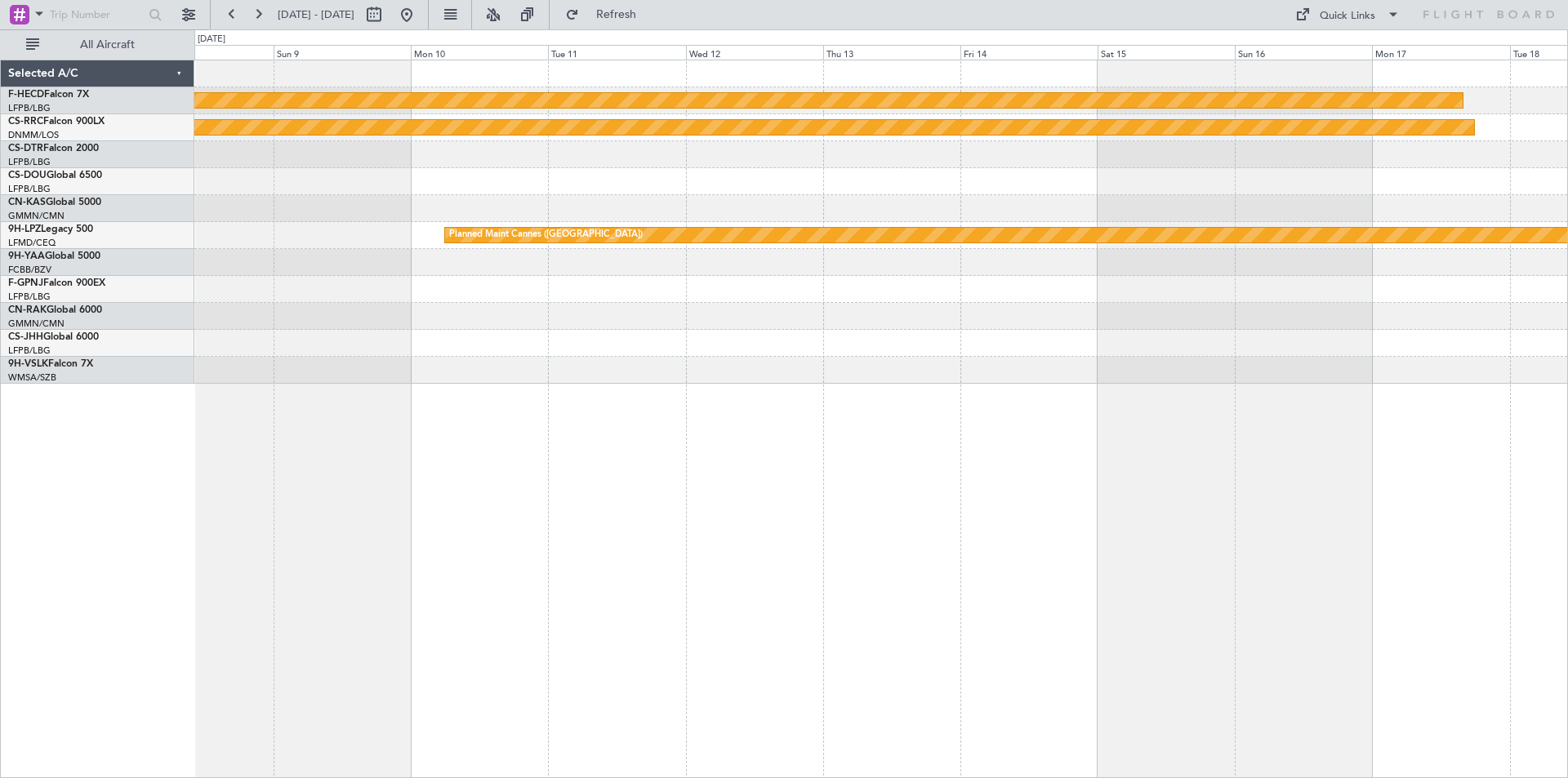
click at [1187, 241] on div "Planned Maint [GEOGRAPHIC_DATA] ([GEOGRAPHIC_DATA]) Planned Maint [GEOGRAPHIC_D…" at bounding box center [881, 222] width 1373 height 324
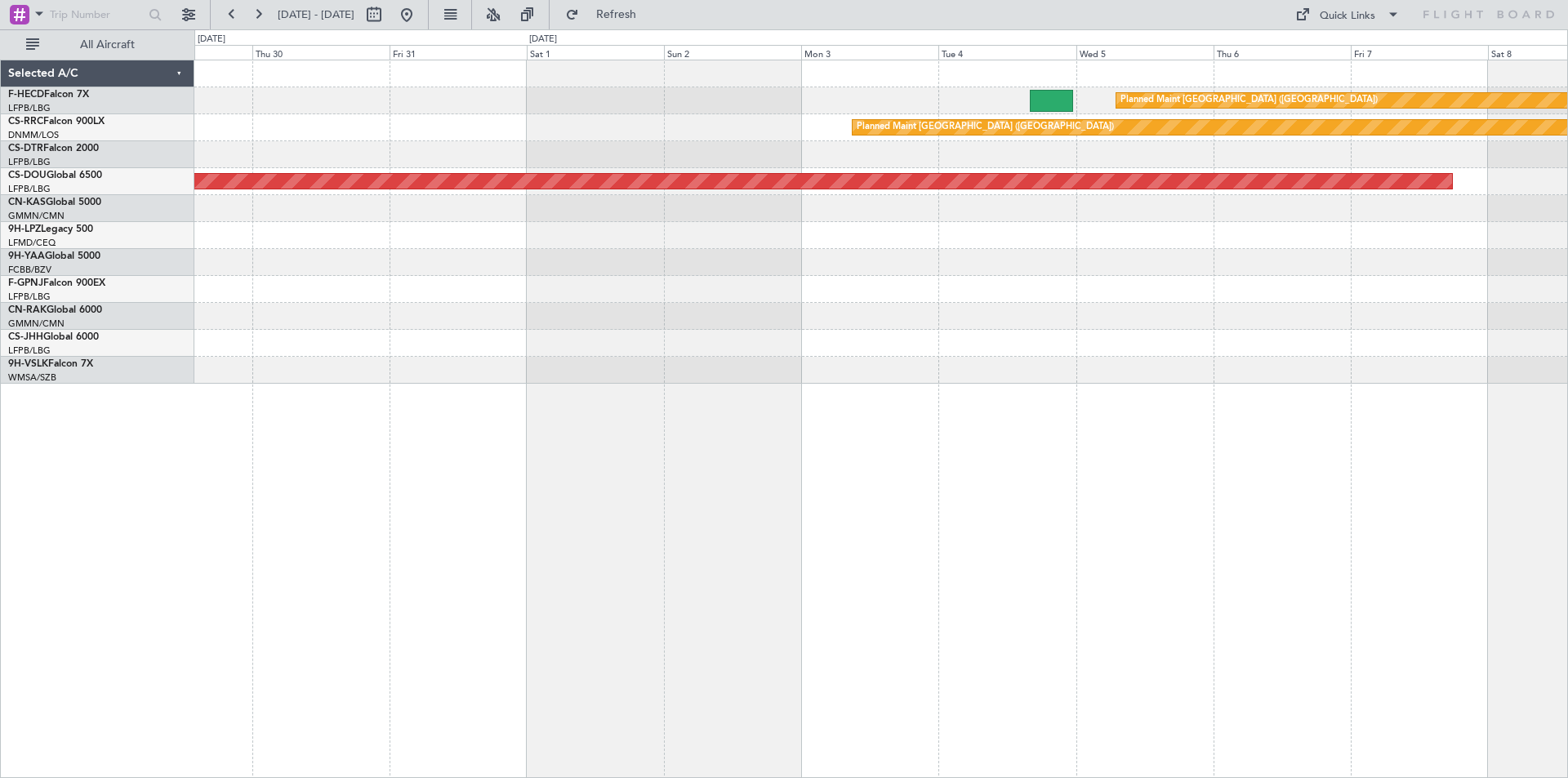
click at [1137, 253] on div "Planned Maint [GEOGRAPHIC_DATA] ([GEOGRAPHIC_DATA]) Planned Maint [GEOGRAPHIC_D…" at bounding box center [881, 222] width 1373 height 324
click at [1245, 354] on div "Planned Maint [GEOGRAPHIC_DATA] ([GEOGRAPHIC_DATA]) Planned Maint [GEOGRAPHIC_D…" at bounding box center [881, 222] width 1373 height 324
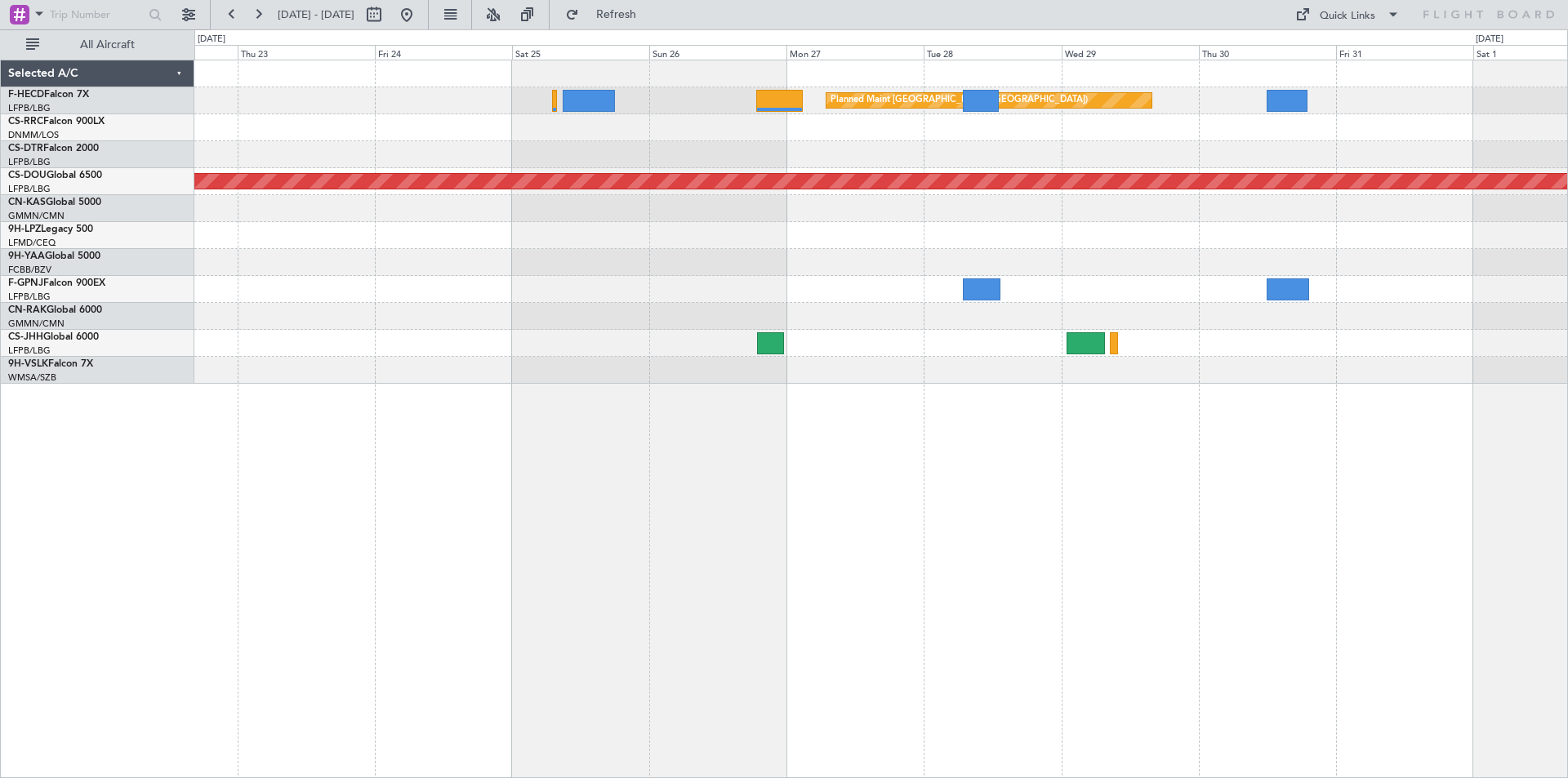
click at [1015, 246] on div "Planned Maint [GEOGRAPHIC_DATA] ([GEOGRAPHIC_DATA]) Planned Maint [GEOGRAPHIC_D…" at bounding box center [881, 222] width 1373 height 324
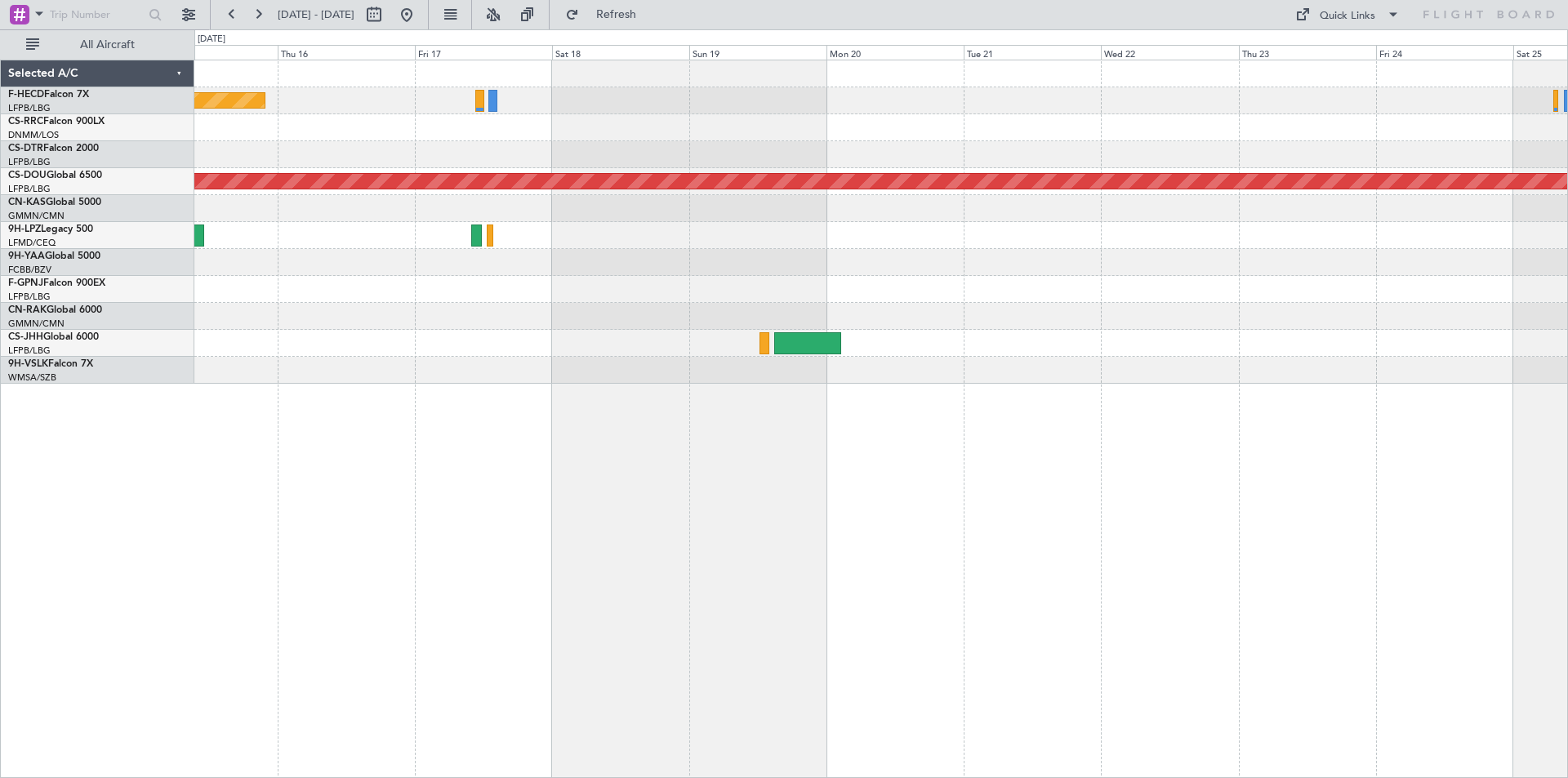
click at [1433, 289] on div "Planned Maint [GEOGRAPHIC_DATA] ([GEOGRAPHIC_DATA]) Planned Maint [GEOGRAPHIC_D…" at bounding box center [881, 222] width 1373 height 324
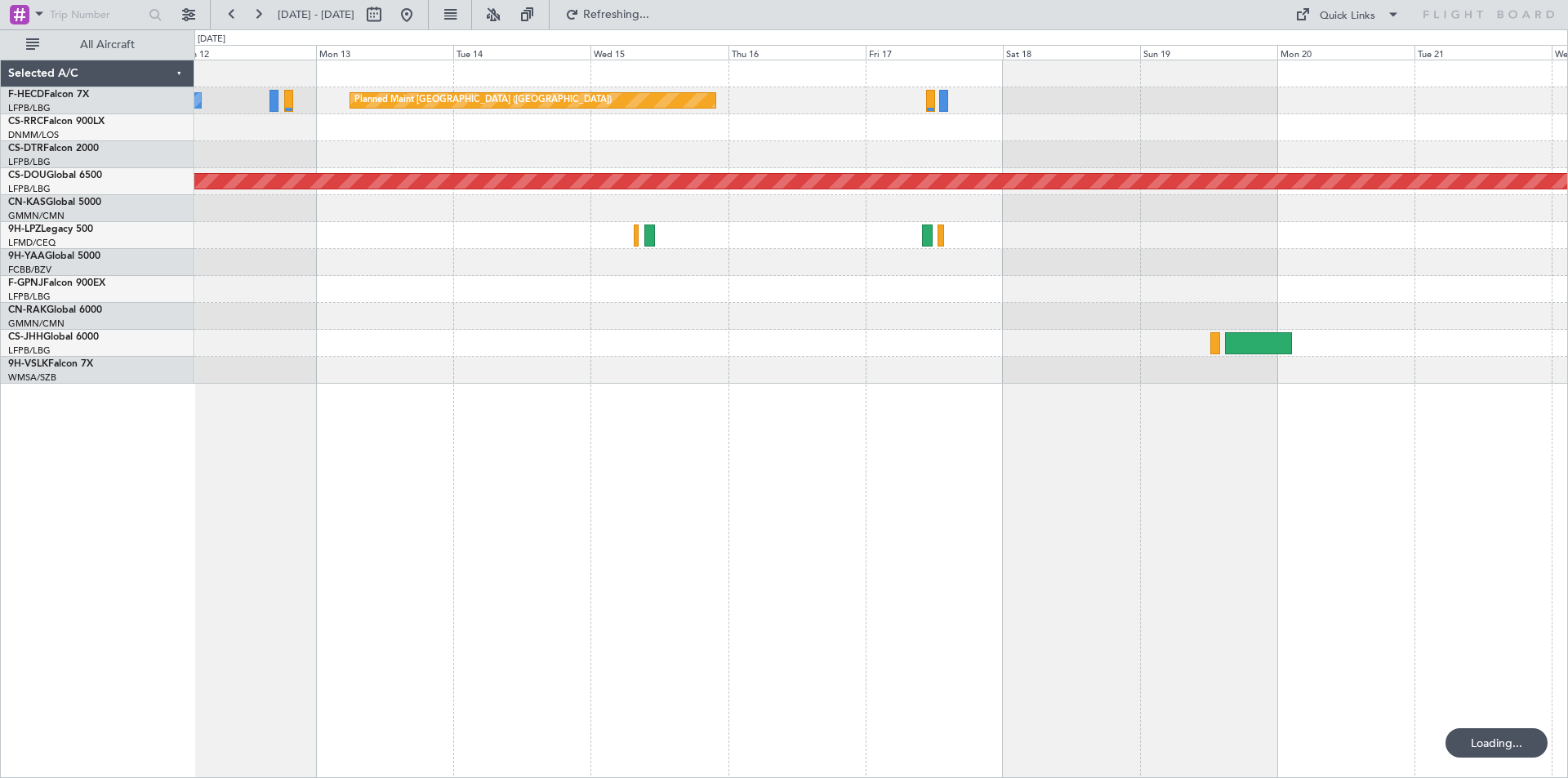
click at [769, 161] on div "Planned Maint [GEOGRAPHIC_DATA] ([GEOGRAPHIC_DATA]) No Crew Planned Maint [GEOG…" at bounding box center [881, 222] width 1373 height 324
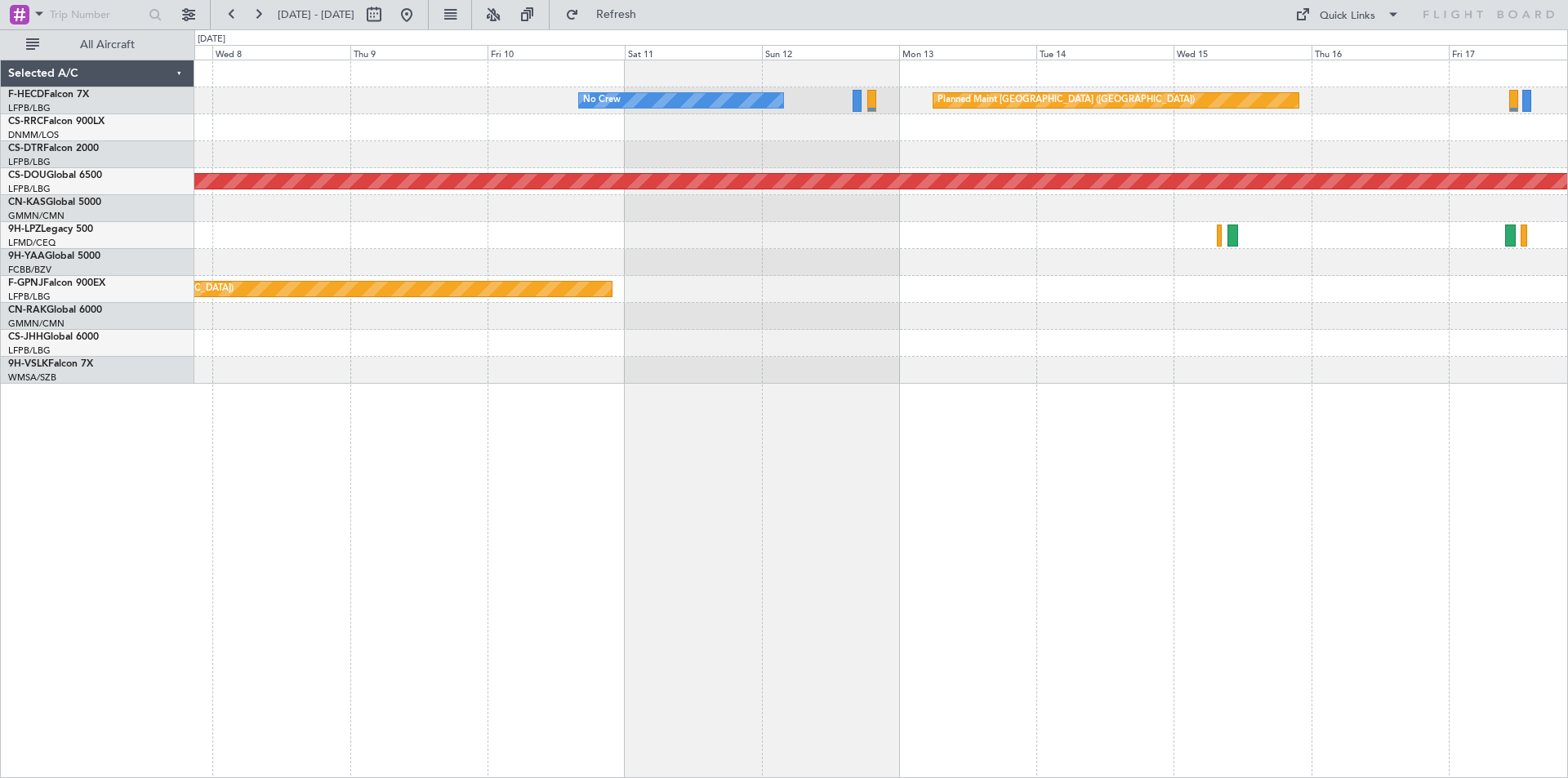
click at [1028, 318] on div "Planned Maint [GEOGRAPHIC_DATA] ([GEOGRAPHIC_DATA]) No Crew Planned Maint [GEOG…" at bounding box center [881, 222] width 1373 height 324
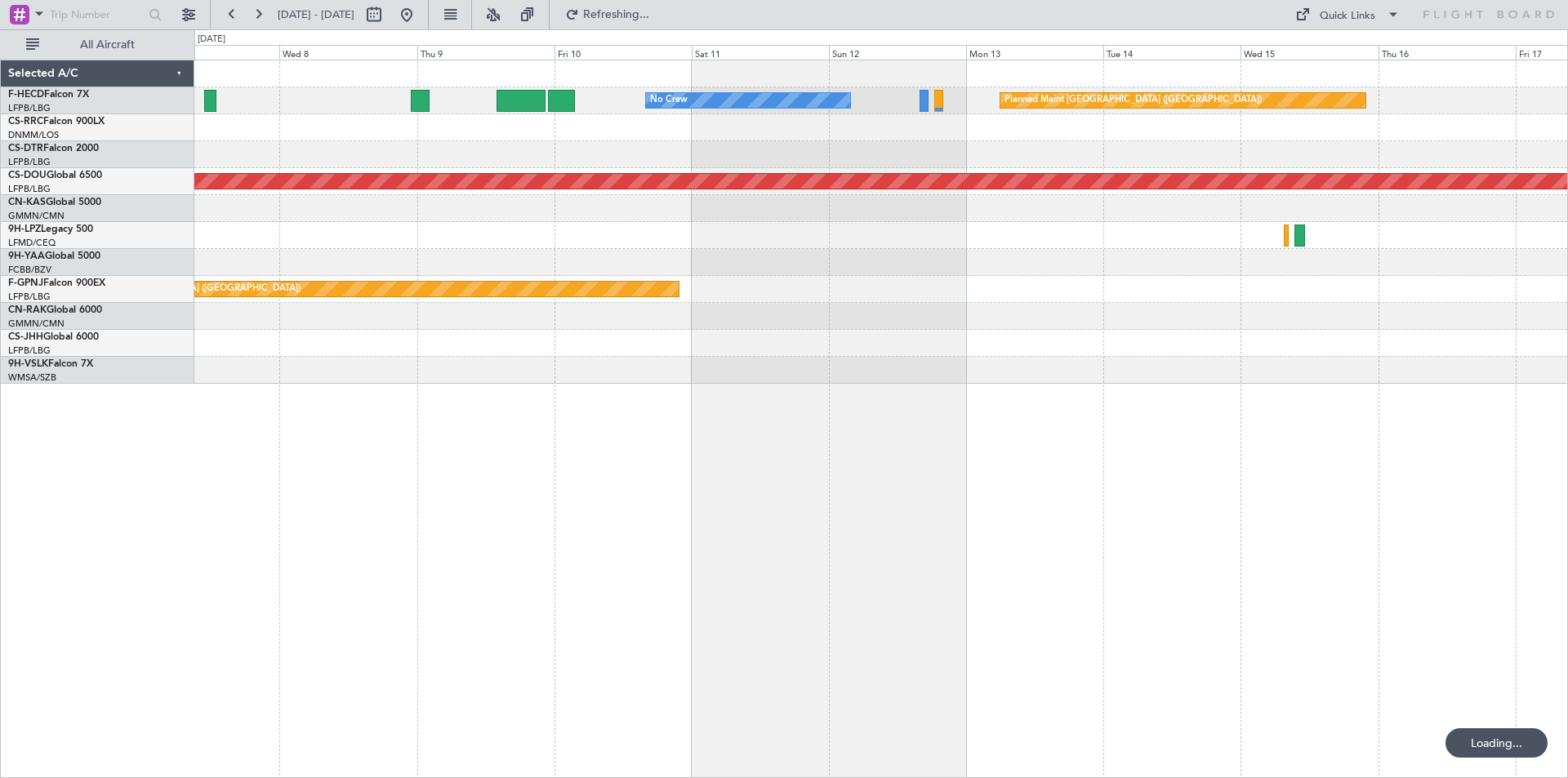
click at [999, 273] on div "Planned Maint [GEOGRAPHIC_DATA] ([GEOGRAPHIC_DATA]) No Crew Planned Maint [GEOG…" at bounding box center [881, 222] width 1373 height 324
